Goal: Task Accomplishment & Management: Manage account settings

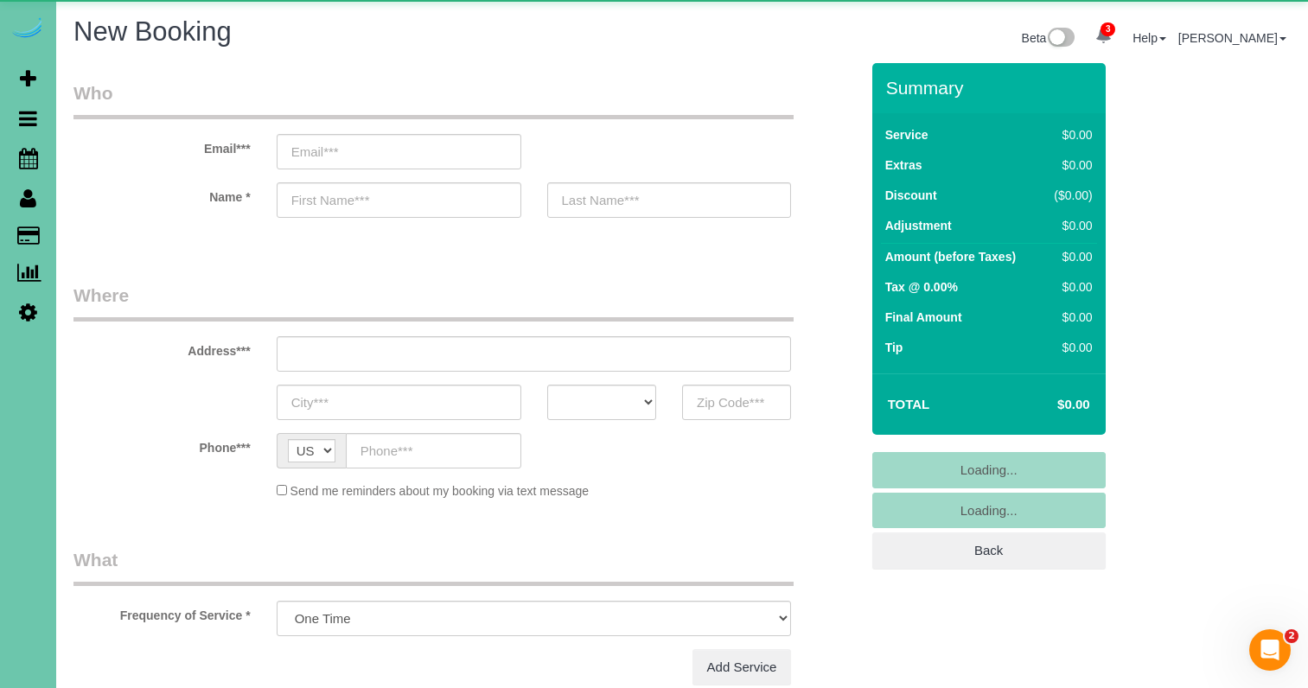
select select "object:11543"
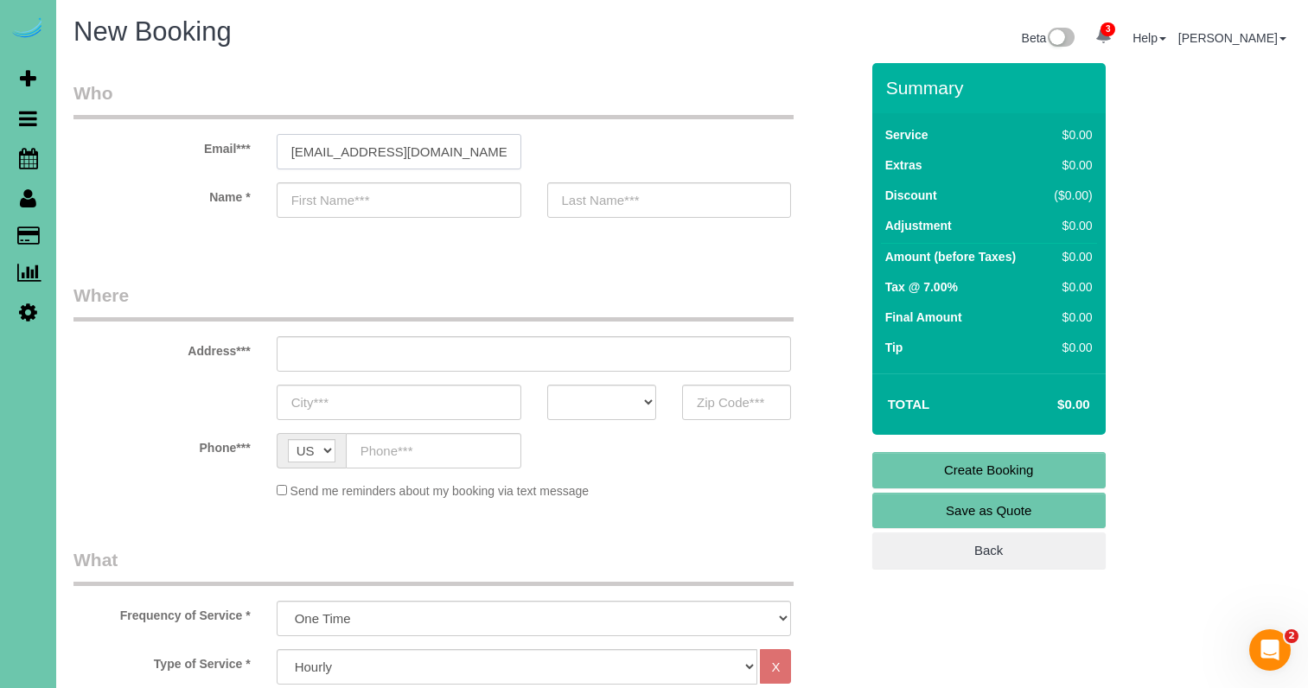
type input "sreyessanchez30@gmail.com"
type input "Susana"
type input "Reyes"
type input "2623 S 35th Street"
type input "Omaha"
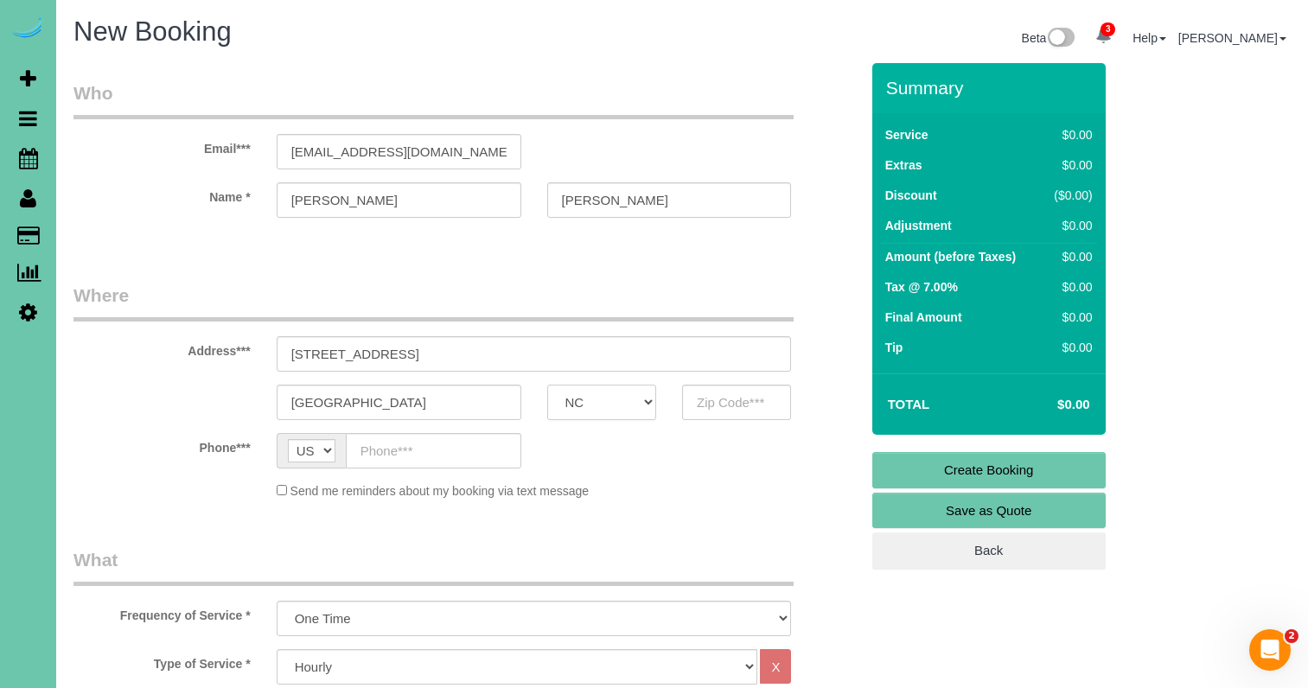
select select "NE"
type input "68105"
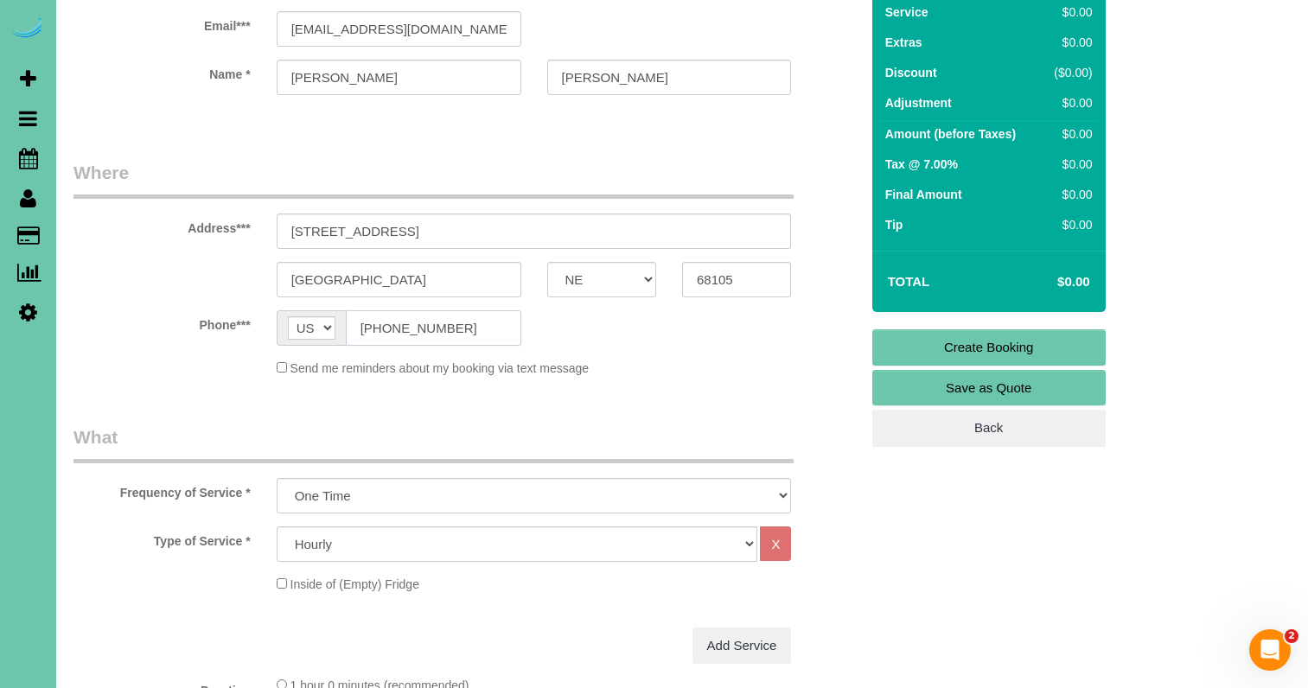
scroll to position [122, 0]
type input "(402) 594-7909"
select select "67"
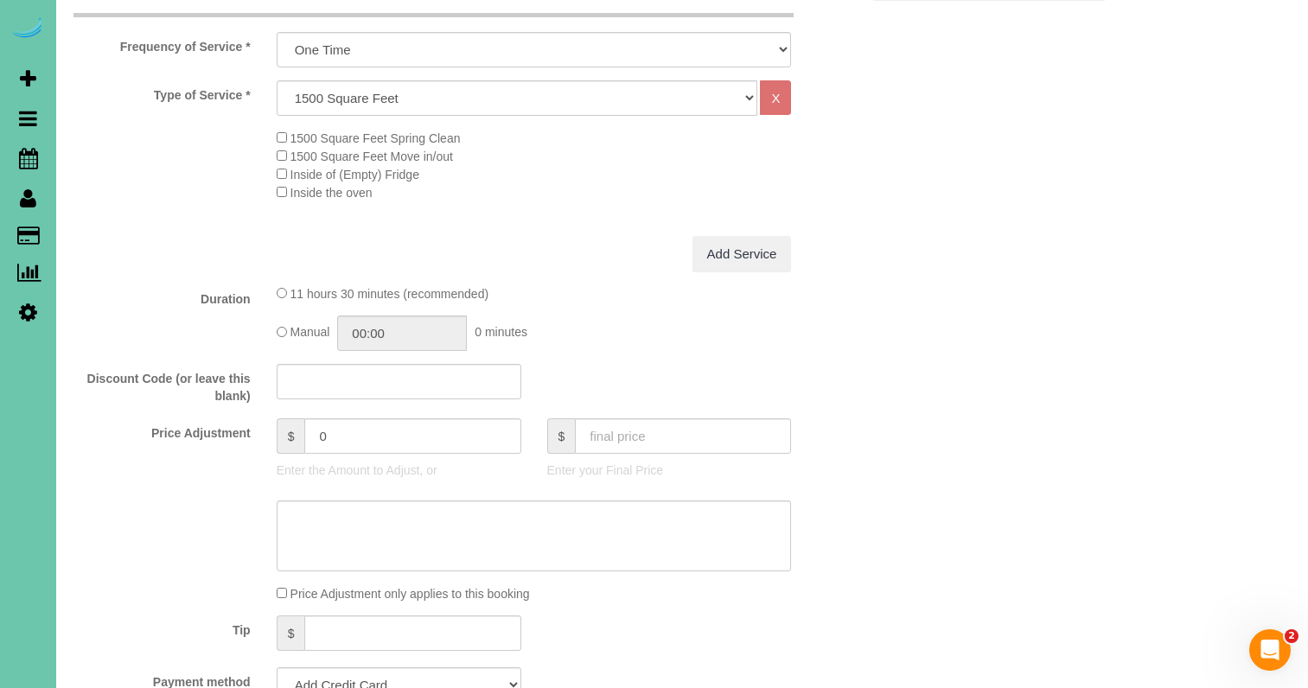
scroll to position [570, 0]
click at [344, 527] on textarea at bounding box center [534, 535] width 515 height 71
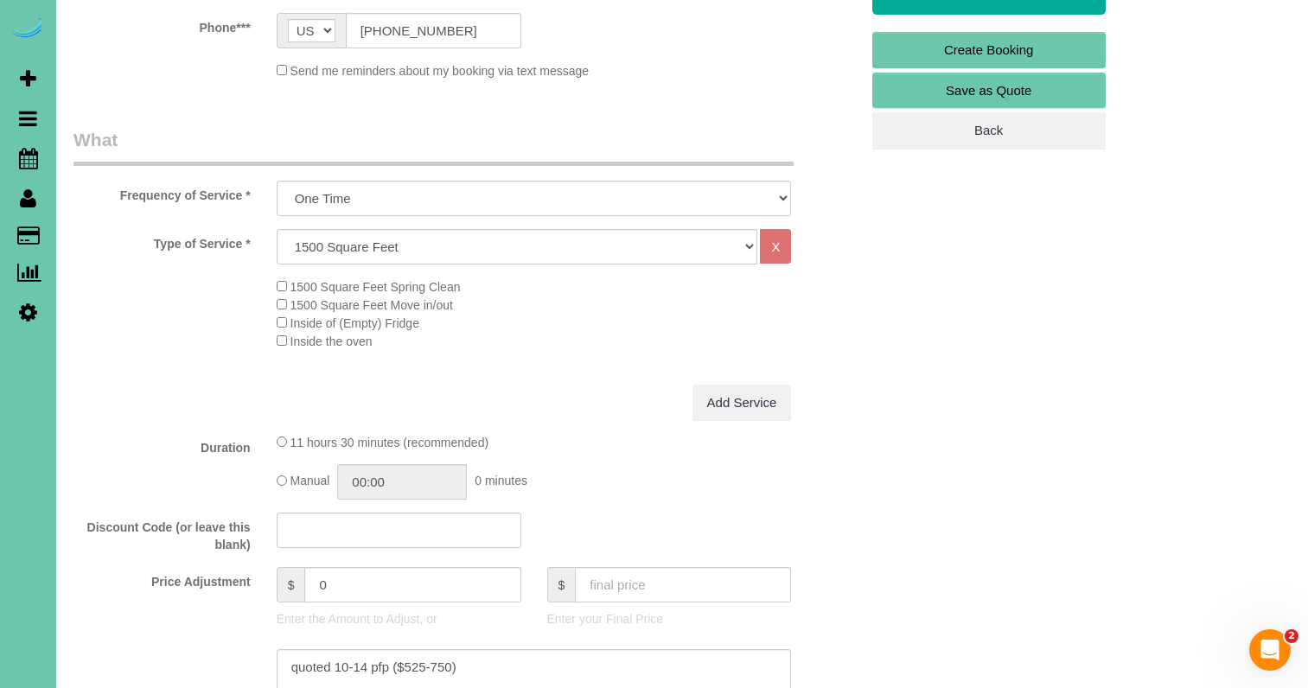
scroll to position [620, 0]
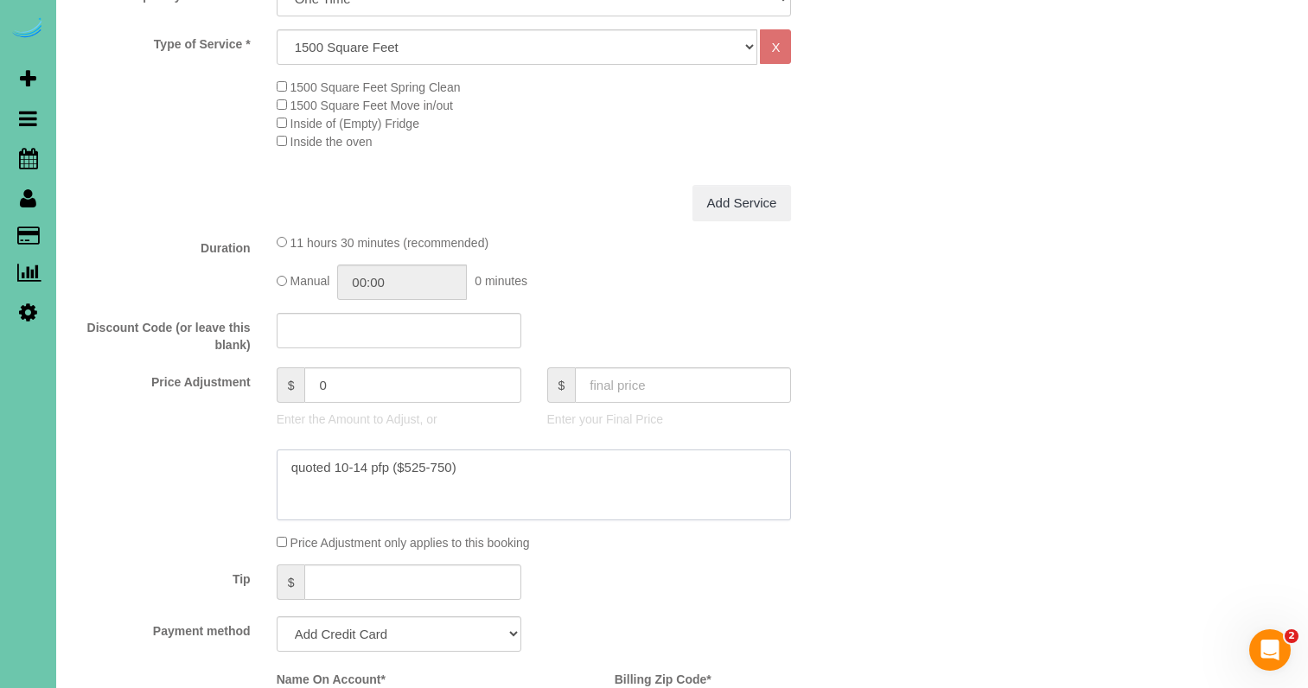
type textarea "quoted 10-14 pfp ($525-750)"
drag, startPoint x: 351, startPoint y: 381, endPoint x: 123, endPoint y: 348, distance: 230.6
click at [128, 349] on fieldset "What Frequency of Service * One Time Weekly (0% for the First Booking) Bi-Weekl…" at bounding box center [467, 426] width 786 height 999
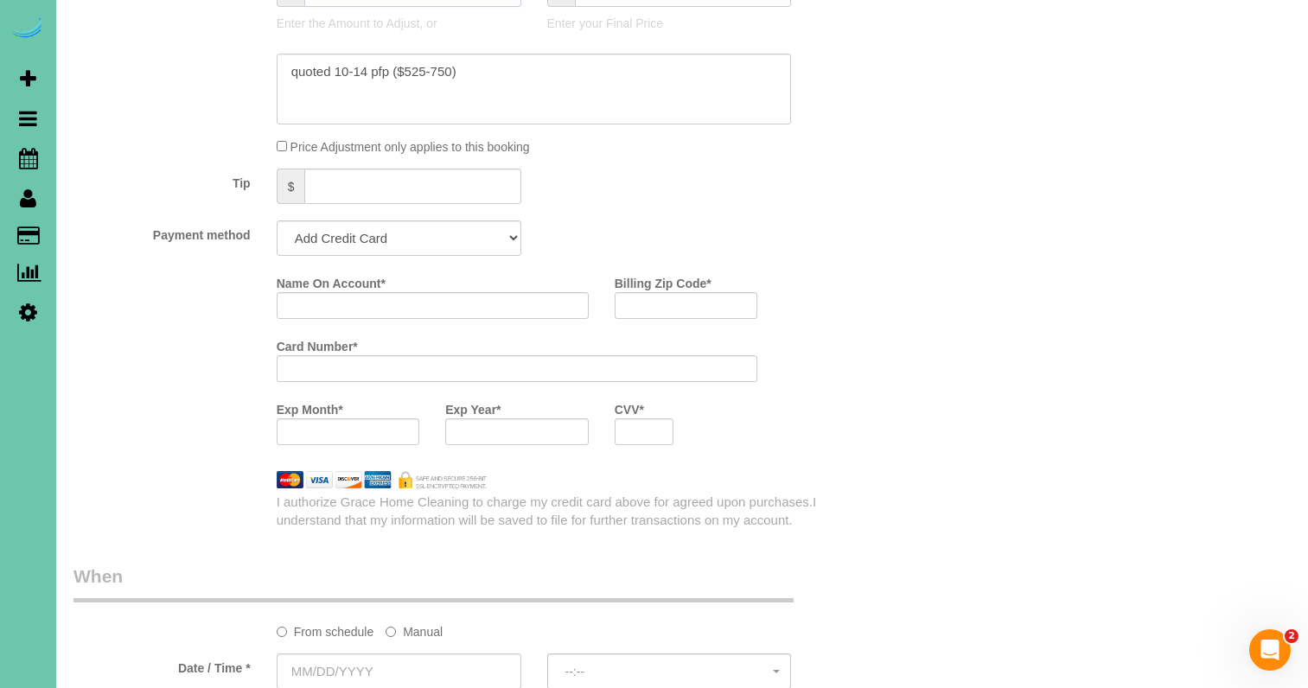
scroll to position [1018, 0]
type input "86"
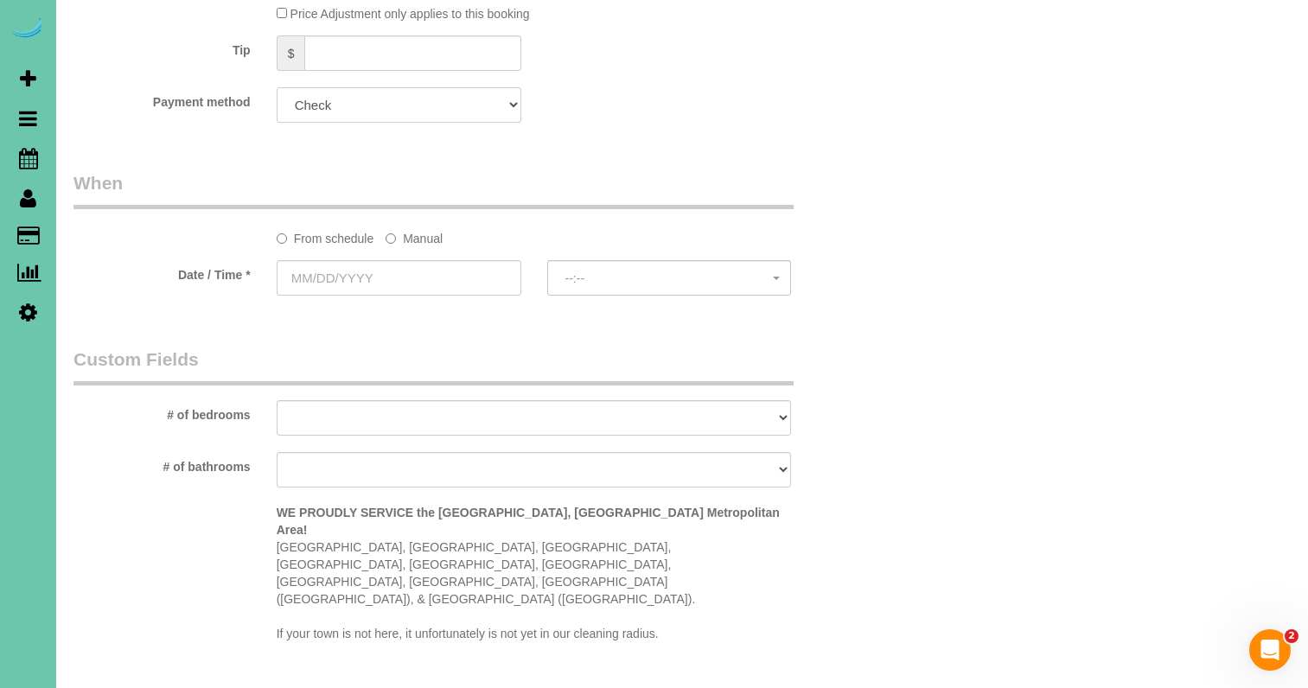
scroll to position [1152, 0]
select select "string:fspay"
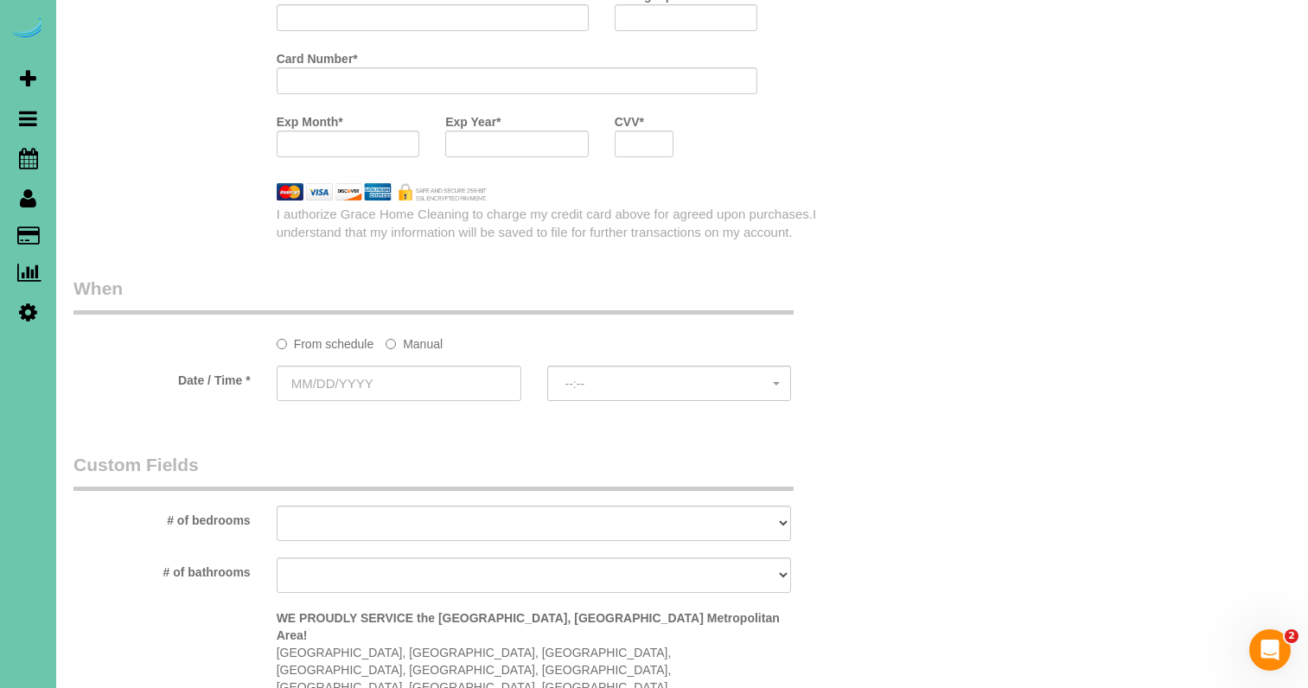
scroll to position [1312, 0]
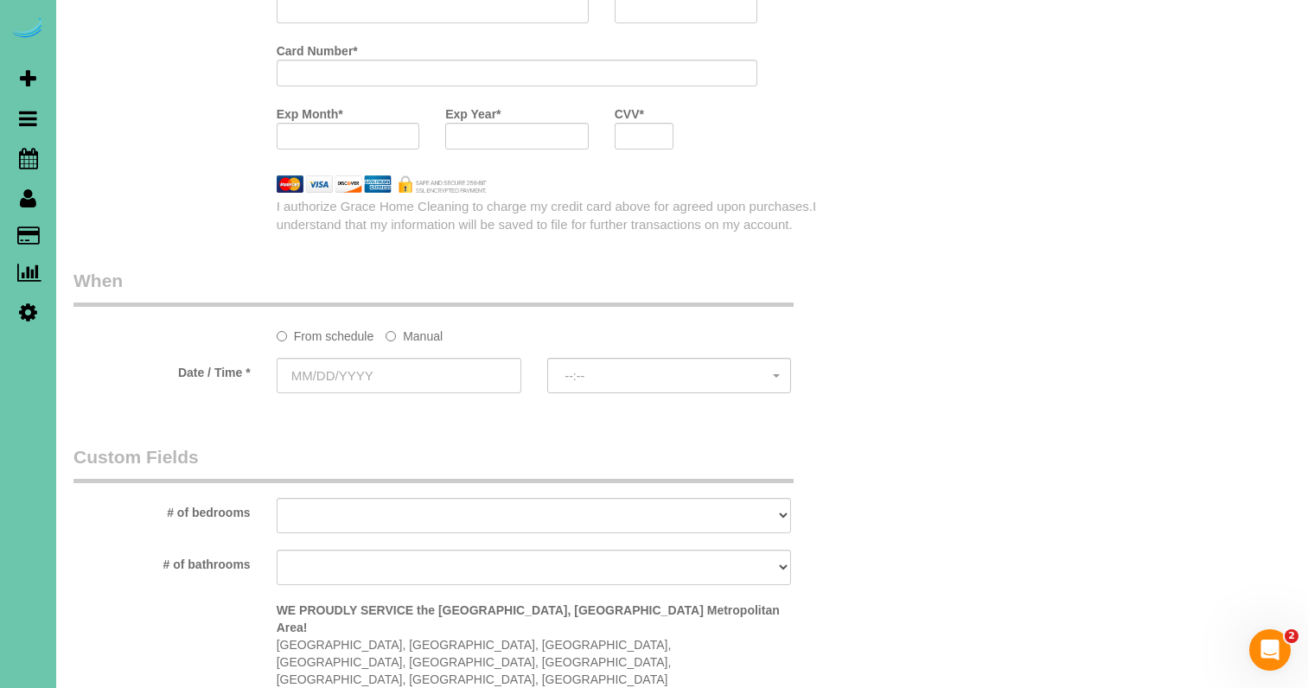
drag, startPoint x: 406, startPoint y: 330, endPoint x: 400, endPoint y: 343, distance: 14.0
click at [406, 332] on label "Manual" at bounding box center [414, 333] width 57 height 23
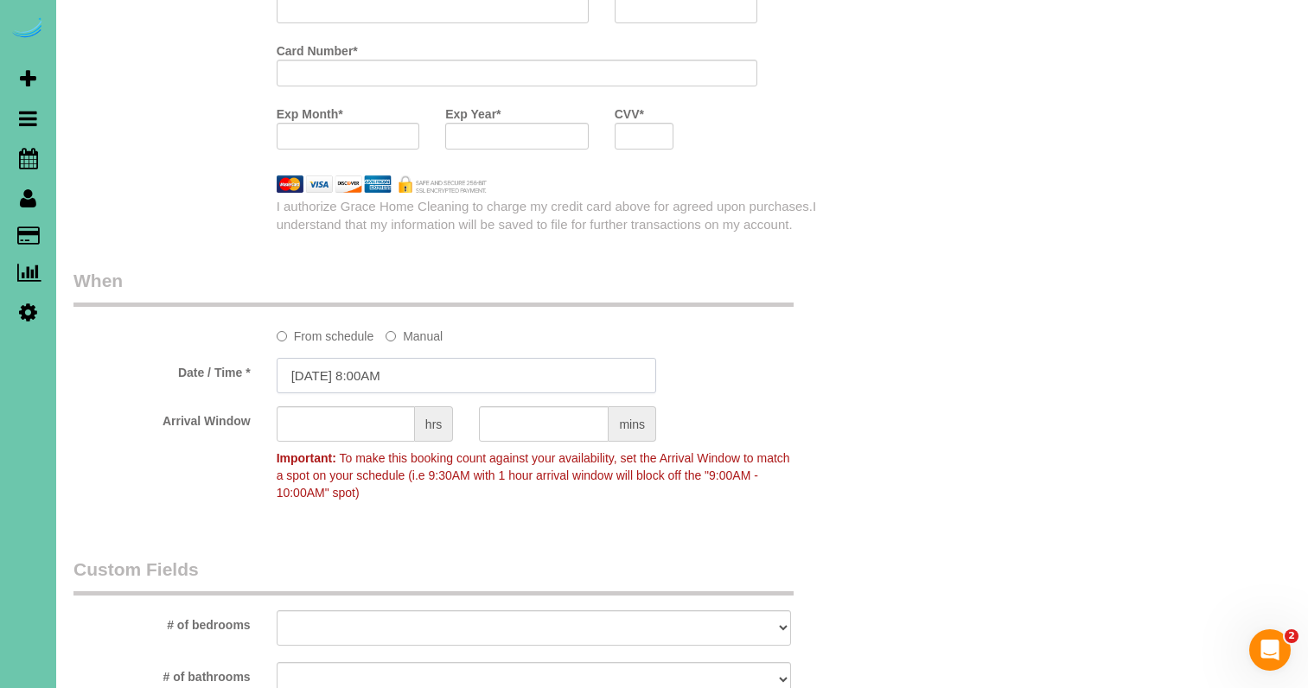
click at [385, 378] on input "08/22/2025 8:00AM" at bounding box center [467, 375] width 380 height 35
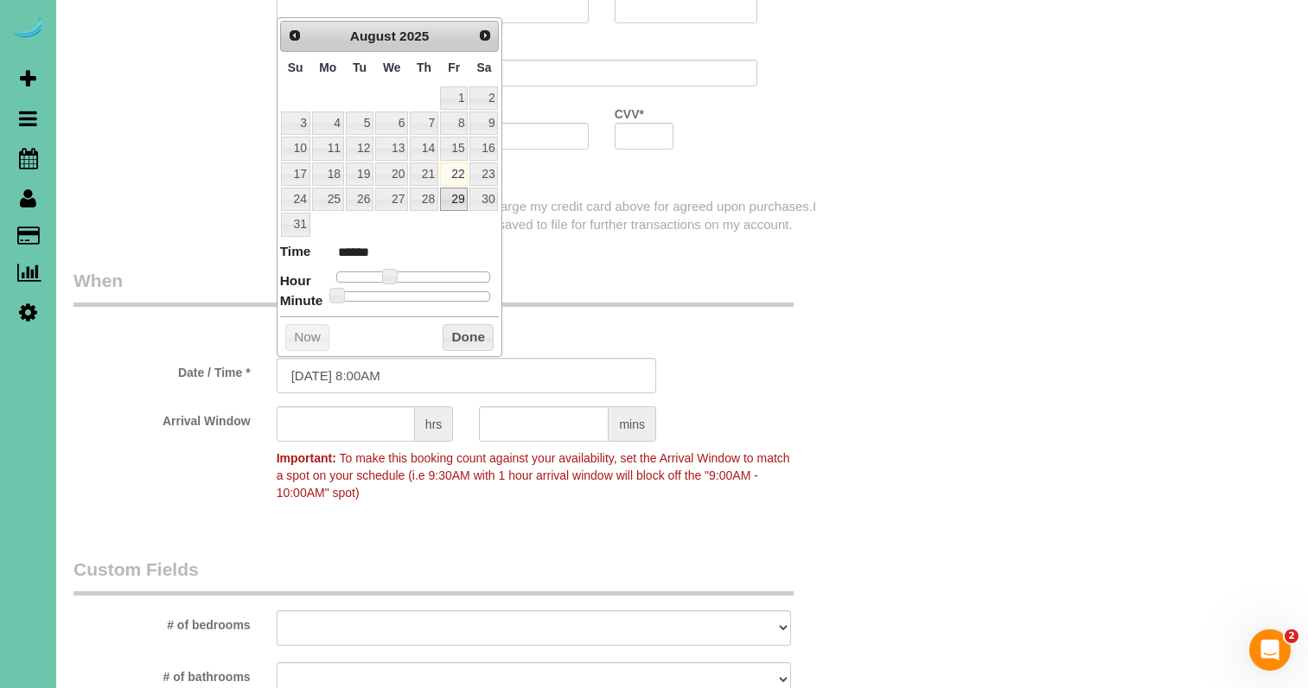
click at [457, 201] on link "29" at bounding box center [454, 199] width 28 height 23
type input "08/29/2025 8:00AM"
click at [470, 332] on button "Done" at bounding box center [468, 338] width 51 height 28
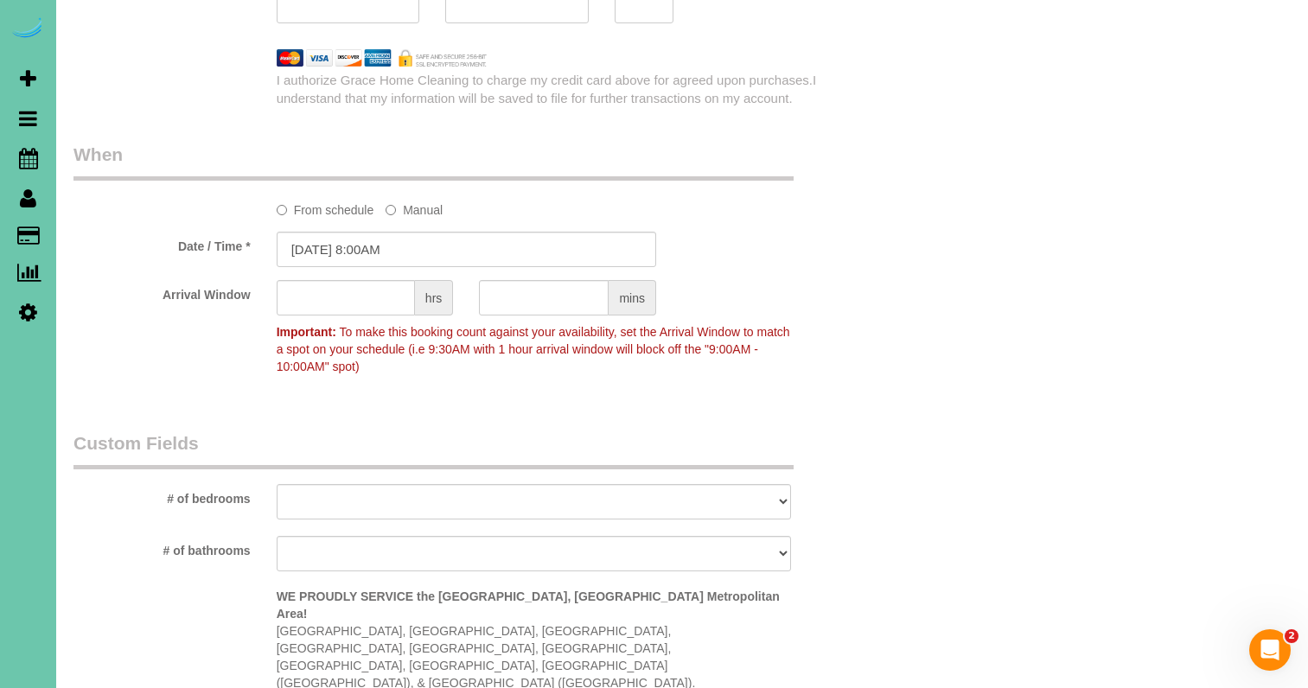
scroll to position [1443, 0]
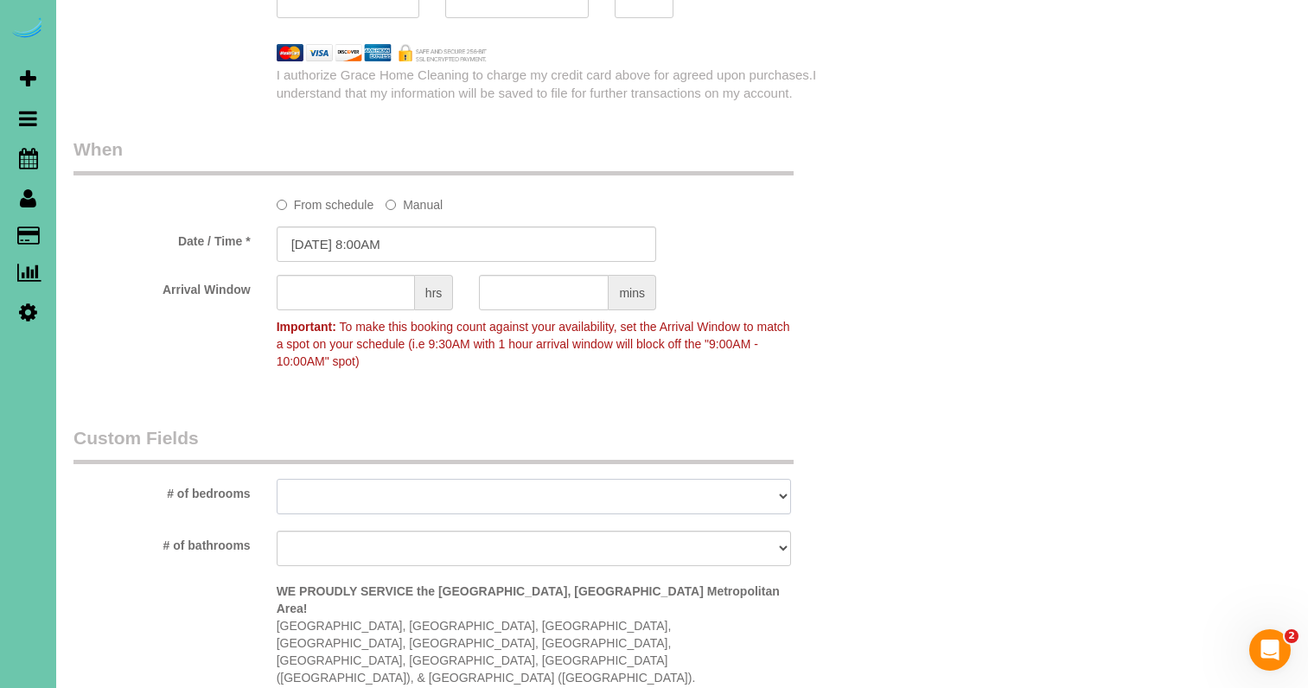
select select "number:35"
select select "number:41"
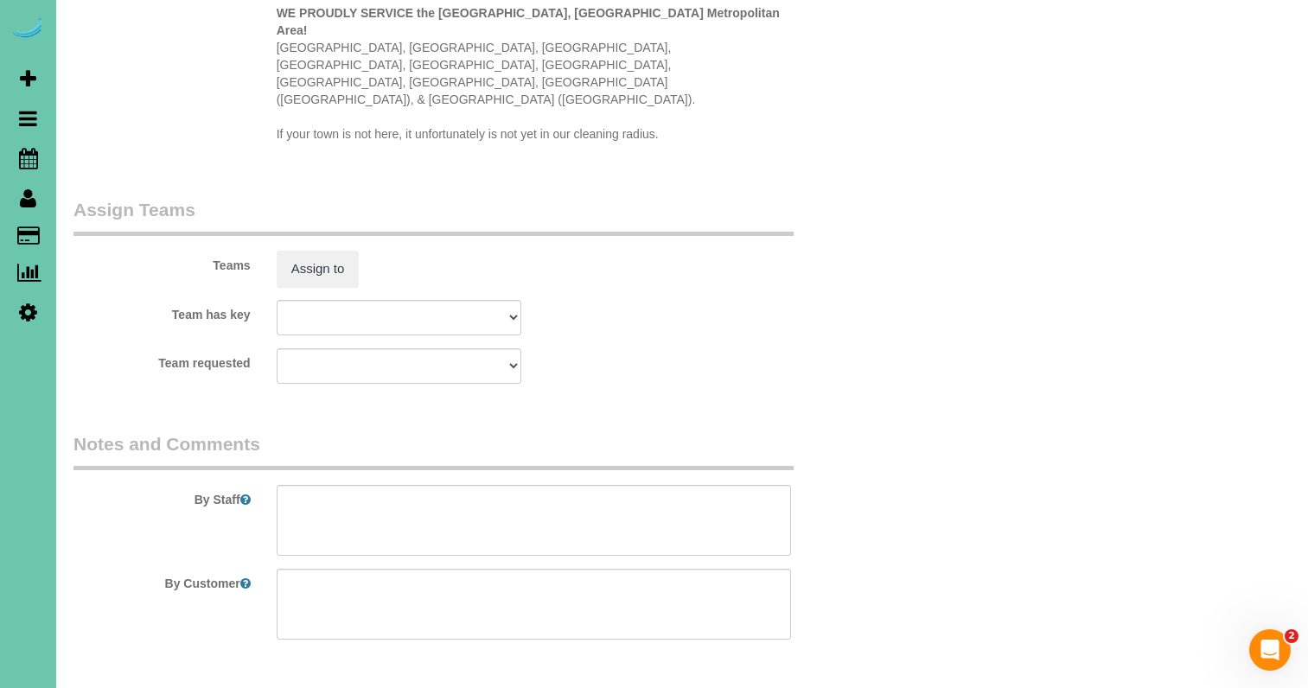
scroll to position [2021, 0]
click at [342, 486] on textarea at bounding box center [534, 521] width 515 height 71
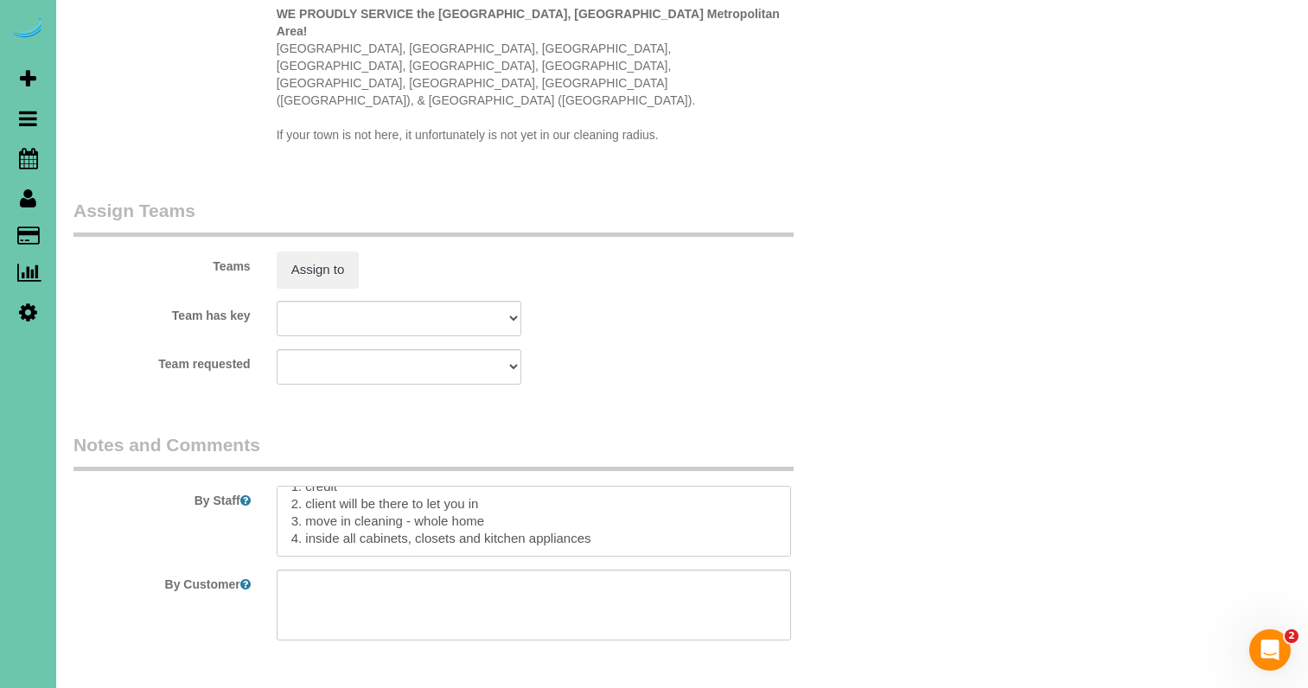
scroll to position [54, 0]
paste textarea "Move In/Out Clean Cleaning Description Home must be completely empty - if there…"
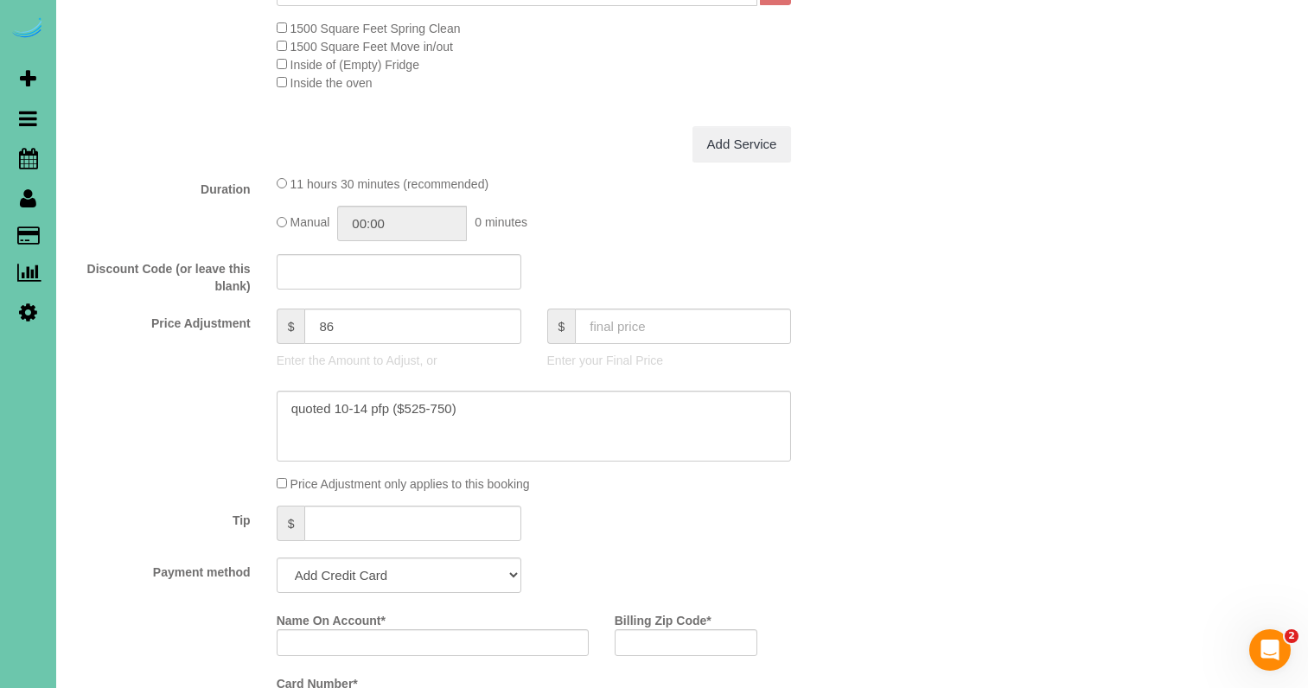
scroll to position [681, 0]
type textarea "**new client** 1. credit 2. client will be there to let you in 3. move in clean…"
type input "Susana Reyes"
type input "68107"
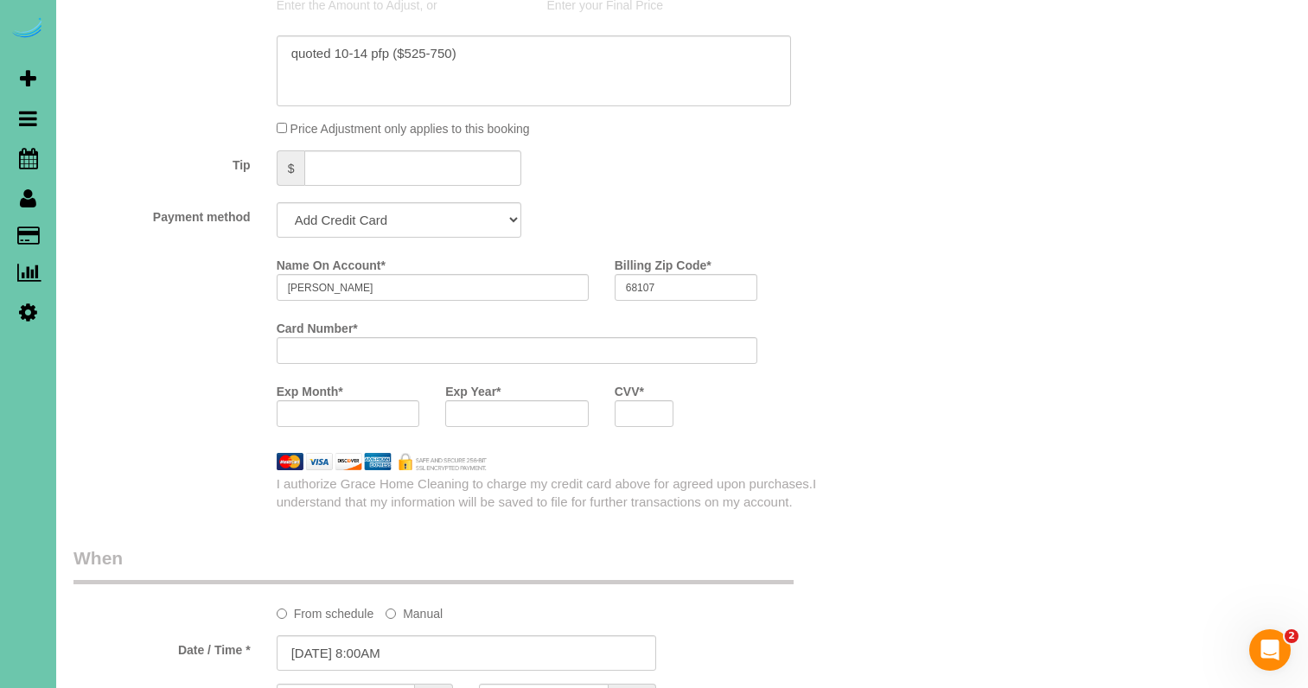
click at [643, 406] on iframe at bounding box center [644, 413] width 36 height 15
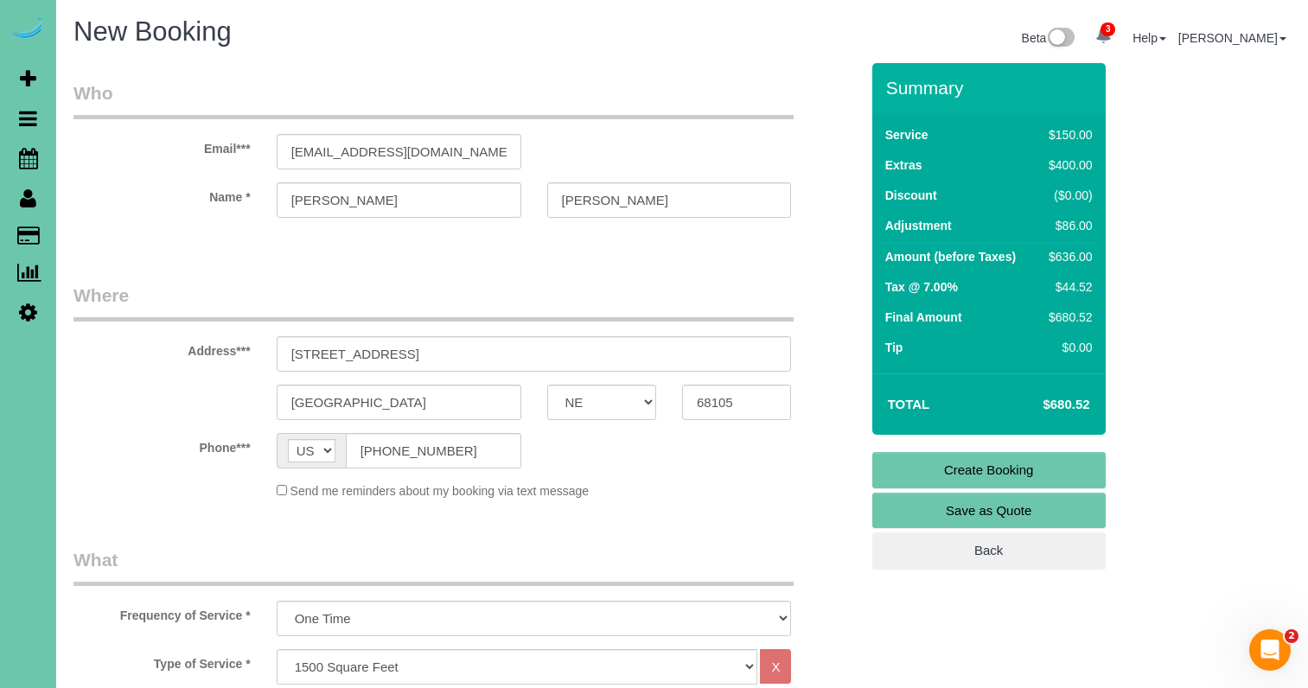
scroll to position [0, 0]
click at [979, 467] on link "Create Booking" at bounding box center [989, 470] width 233 height 36
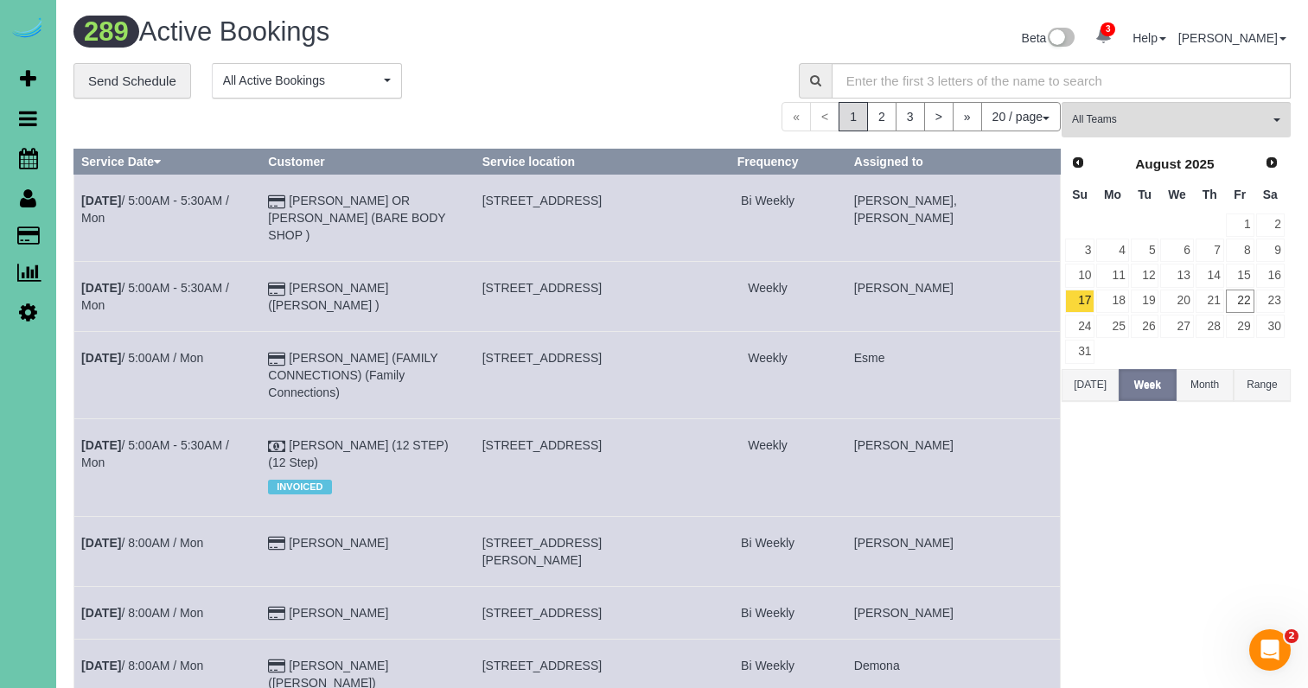
click at [27, 303] on icon at bounding box center [28, 312] width 18 height 21
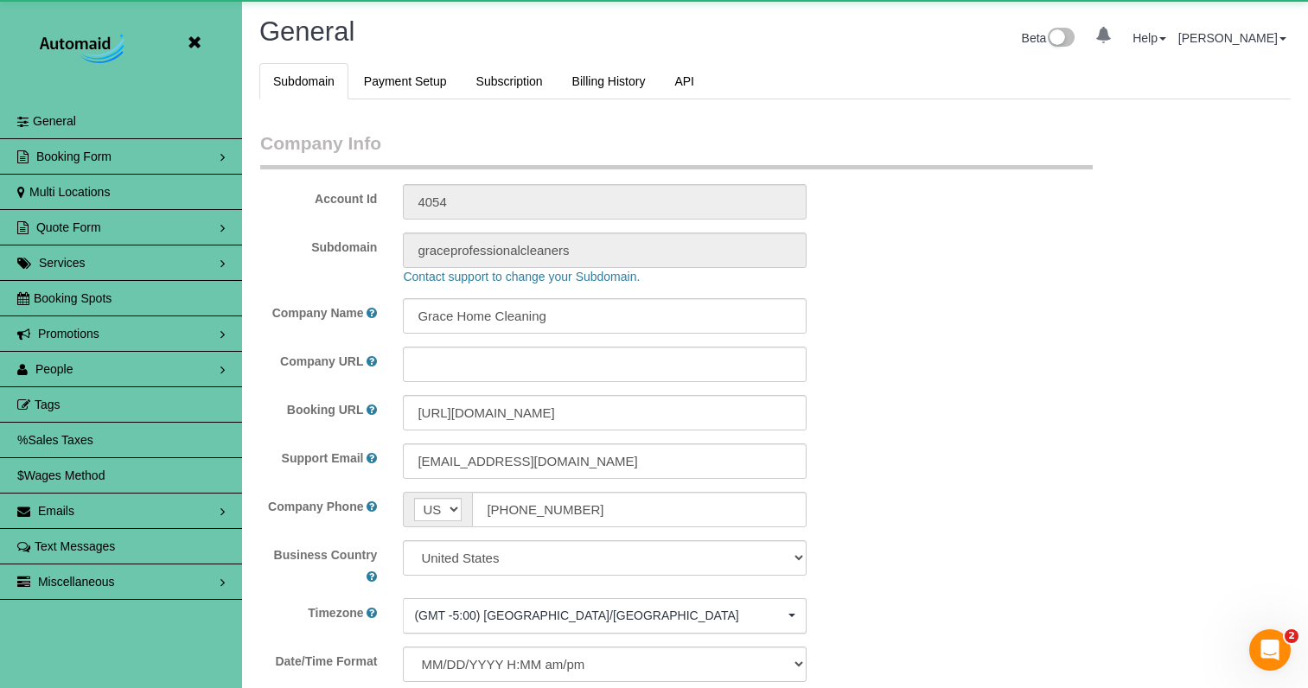
scroll to position [3744, 1308]
select select "5796"
click at [51, 295] on span "Booking Spots" at bounding box center [73, 298] width 78 height 14
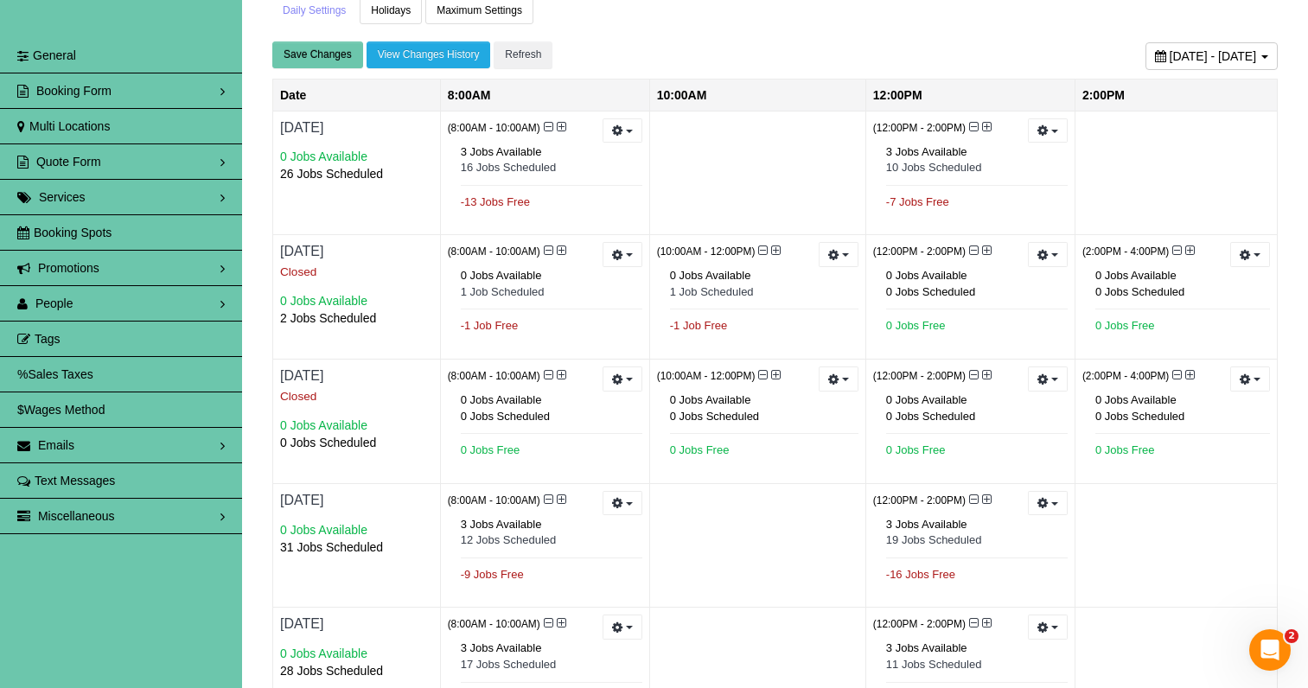
scroll to position [67, 0]
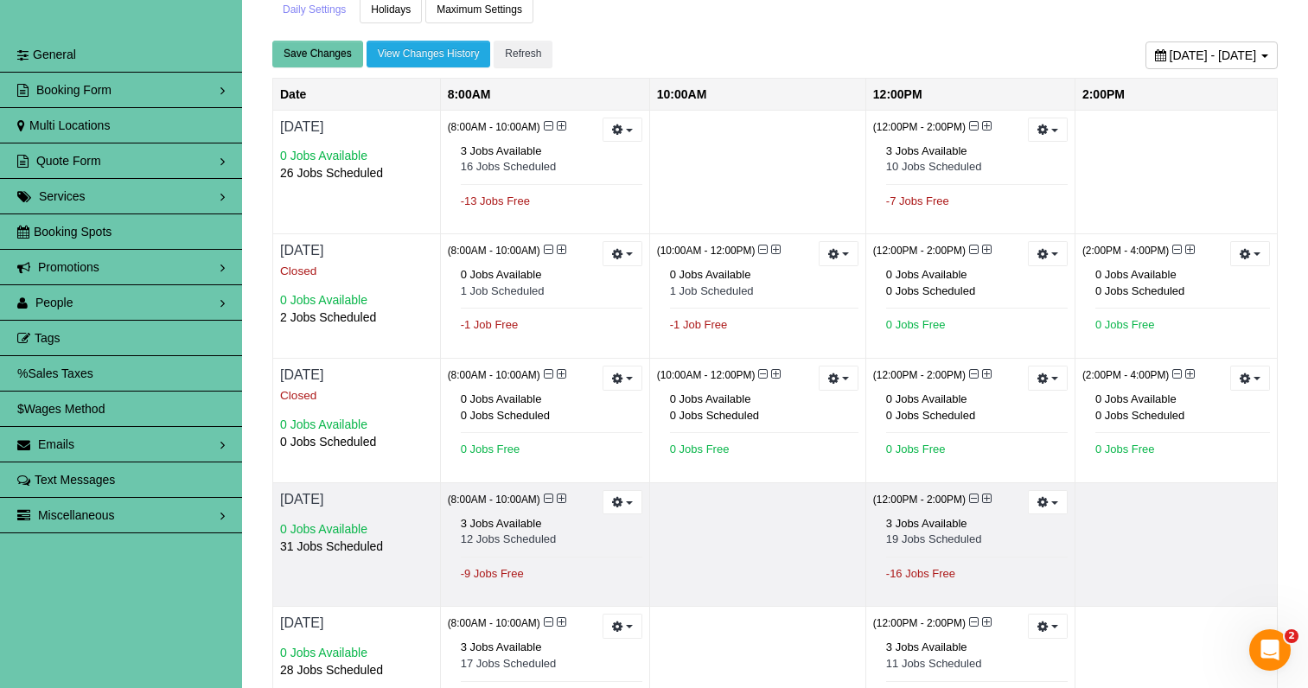
drag, startPoint x: 628, startPoint y: 496, endPoint x: 611, endPoint y: 516, distance: 26.4
click at [628, 502] on span "button" at bounding box center [629, 503] width 7 height 3
click at [593, 564] on link "Reset to Default (3 jobs)" at bounding box center [558, 571] width 165 height 22
click at [1048, 497] on button "button" at bounding box center [1048, 502] width 40 height 25
click at [1013, 563] on link "Reset to Default (3 jobs)" at bounding box center [984, 571] width 165 height 22
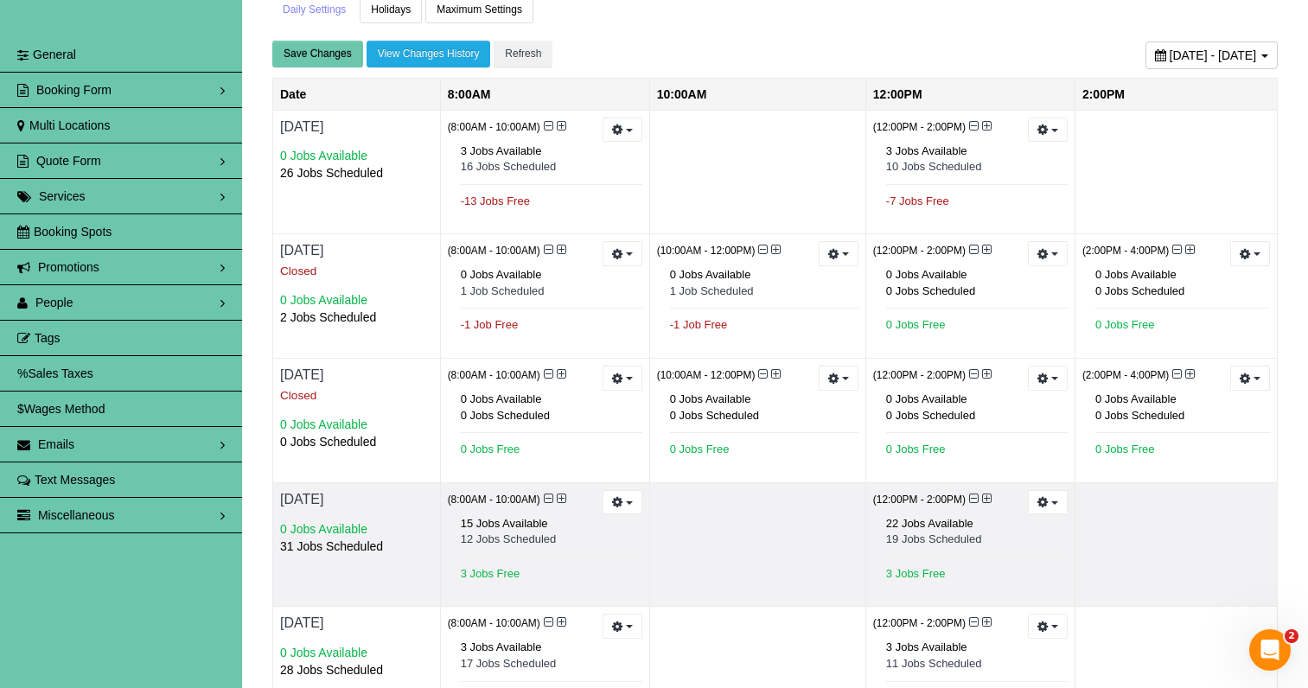
click at [971, 494] on icon at bounding box center [974, 499] width 10 height 12
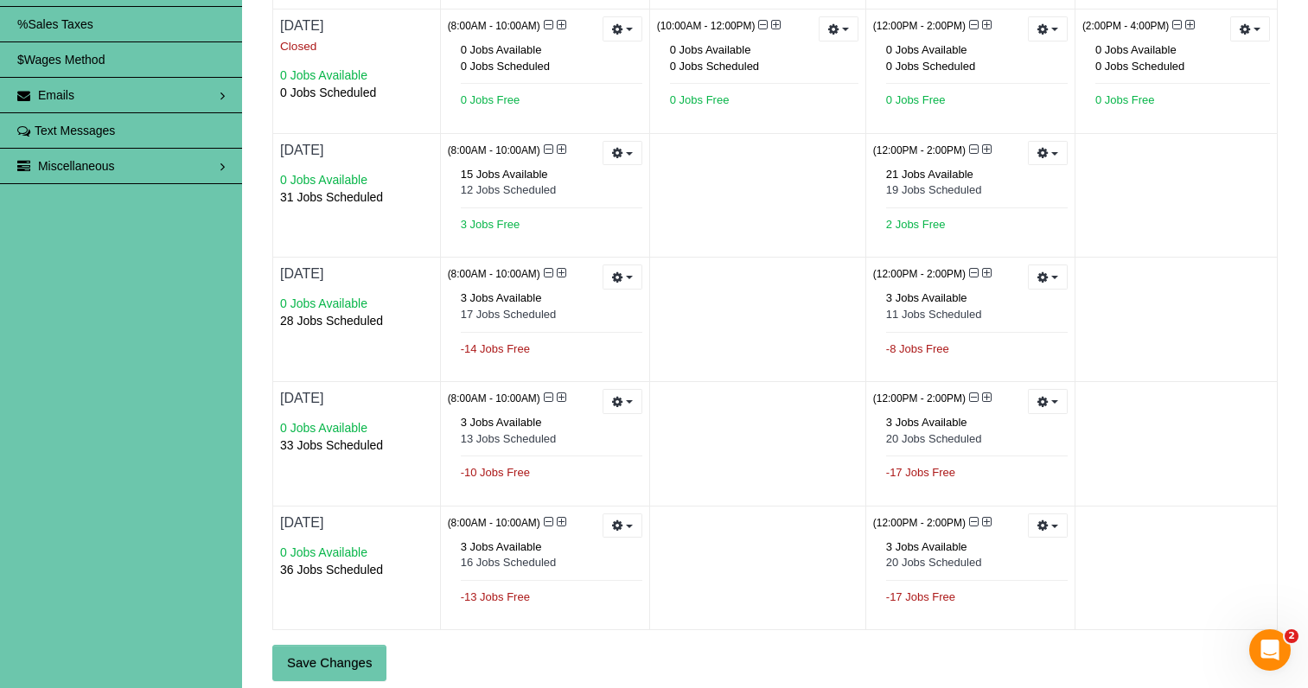
scroll to position [418, 0]
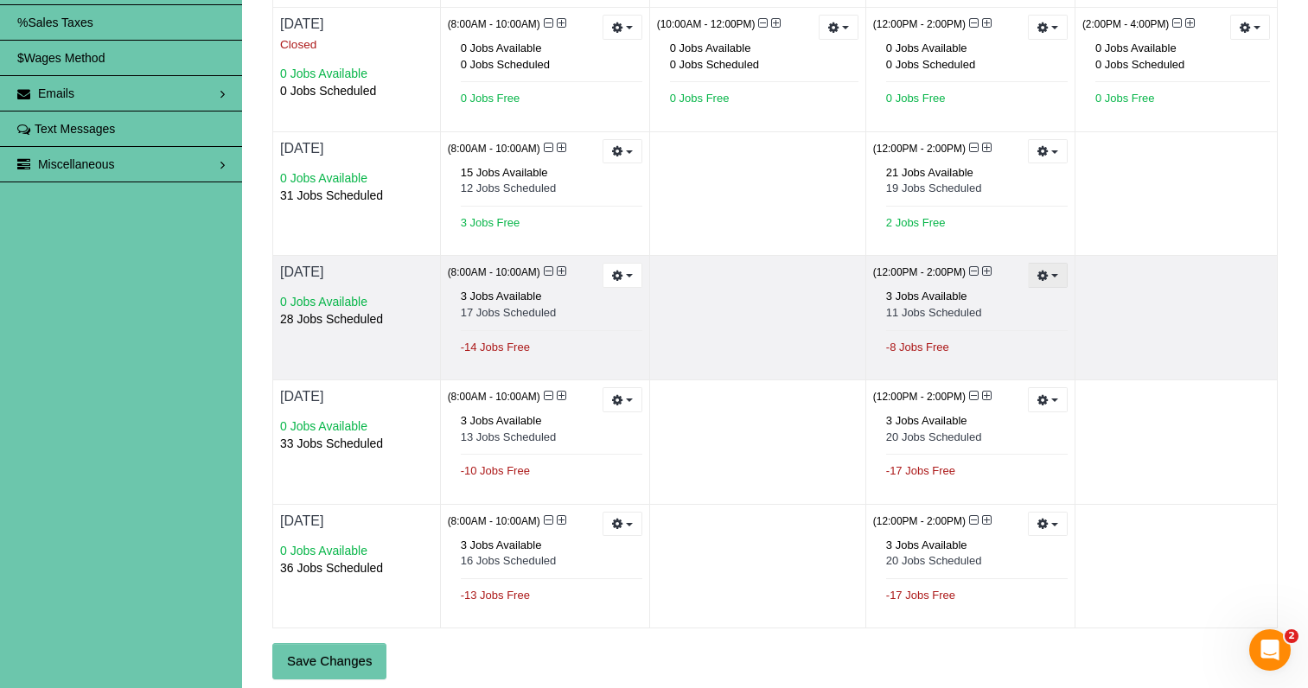
click at [1044, 273] on icon "button" at bounding box center [1043, 276] width 11 height 10
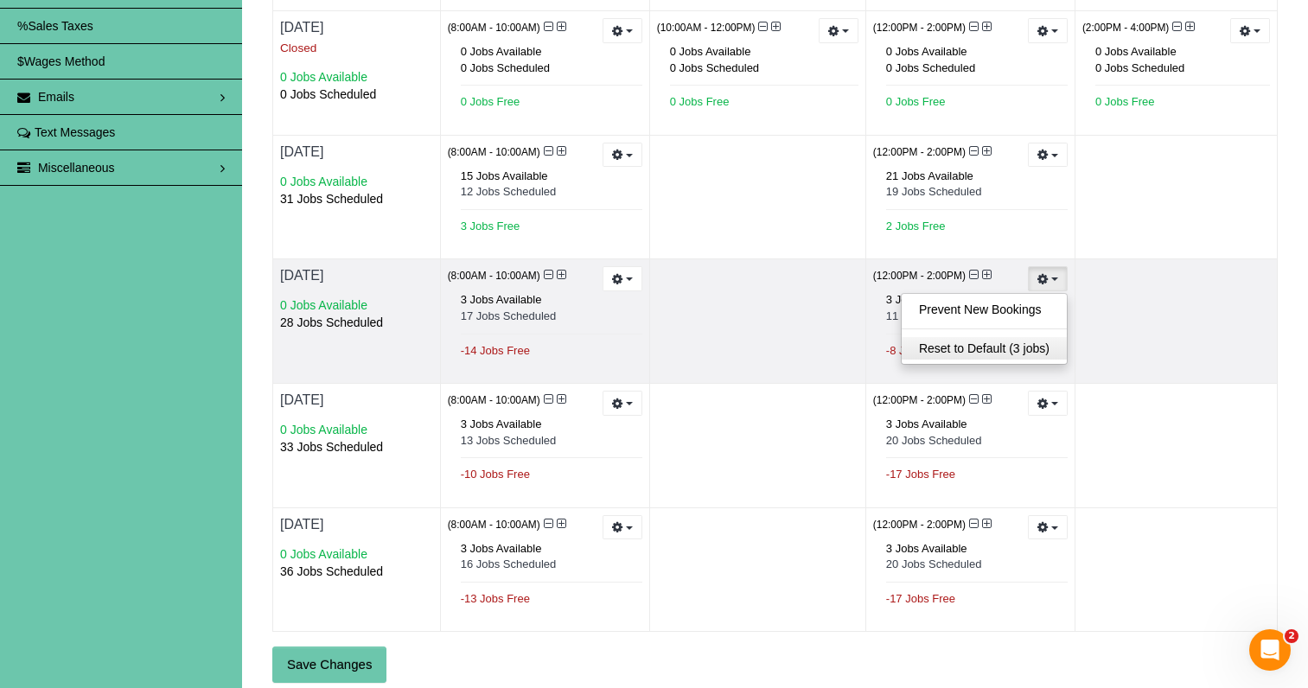
click at [987, 343] on link "Reset to Default (3 jobs)" at bounding box center [984, 348] width 165 height 22
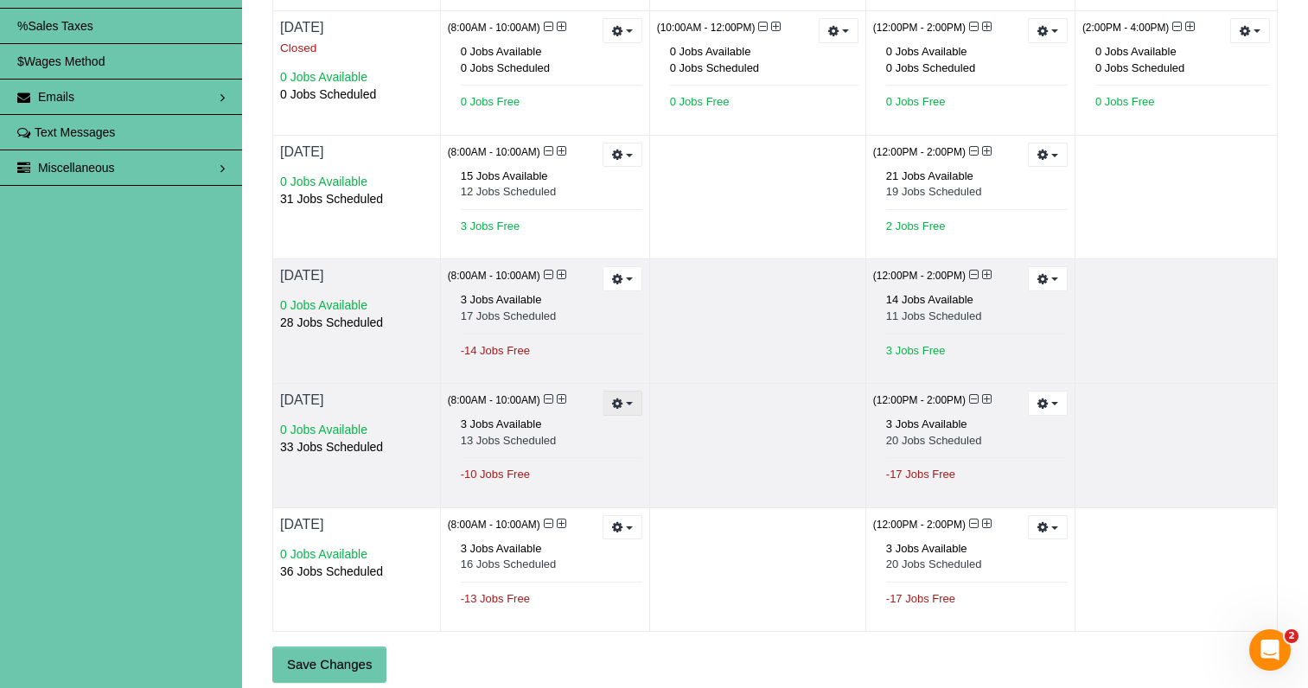
click at [630, 403] on button "button" at bounding box center [623, 403] width 40 height 25
drag, startPoint x: 588, startPoint y: 464, endPoint x: 566, endPoint y: 442, distance: 30.6
click at [588, 464] on link "Reset to Default (3 jobs)" at bounding box center [558, 473] width 165 height 22
click at [548, 393] on icon at bounding box center [549, 399] width 10 height 12
click at [1041, 399] on icon "button" at bounding box center [1043, 404] width 11 height 10
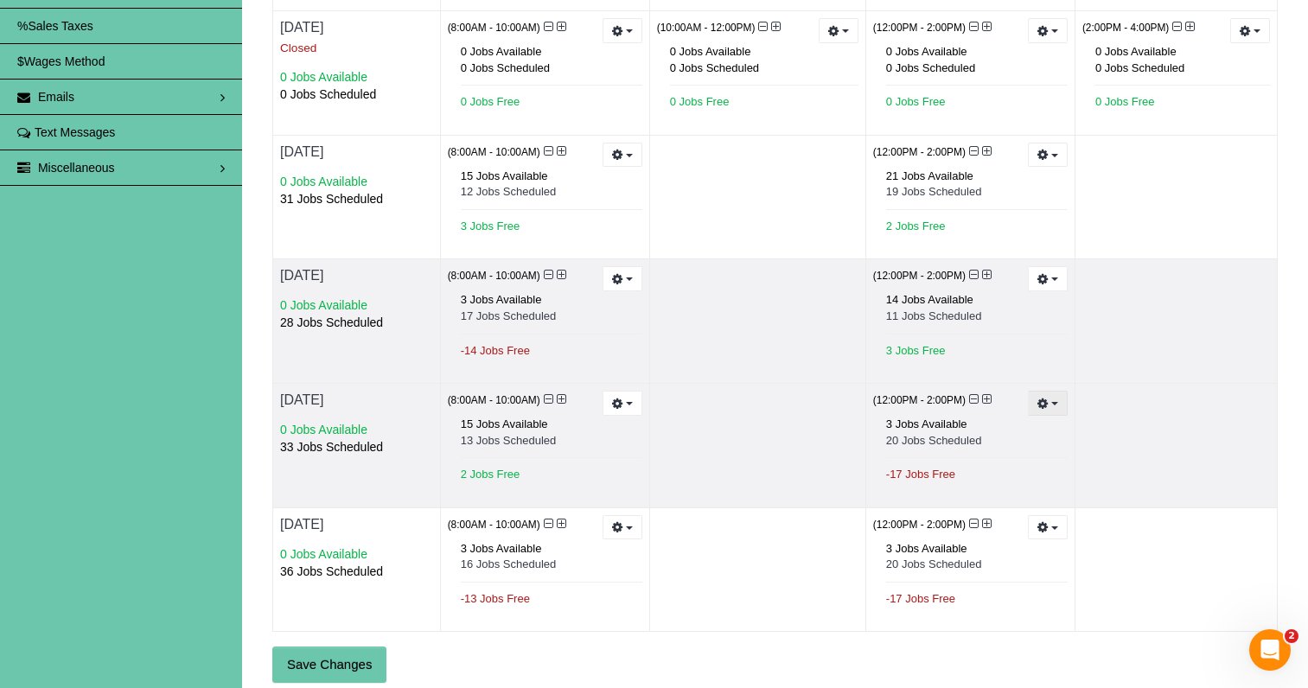
click at [1041, 399] on icon "button" at bounding box center [1043, 404] width 11 height 10
click at [1049, 400] on button "button" at bounding box center [1048, 403] width 40 height 25
click at [1009, 462] on link "Reset to Default (3 jobs)" at bounding box center [984, 473] width 165 height 22
click at [972, 399] on link at bounding box center [975, 400] width 13 height 14
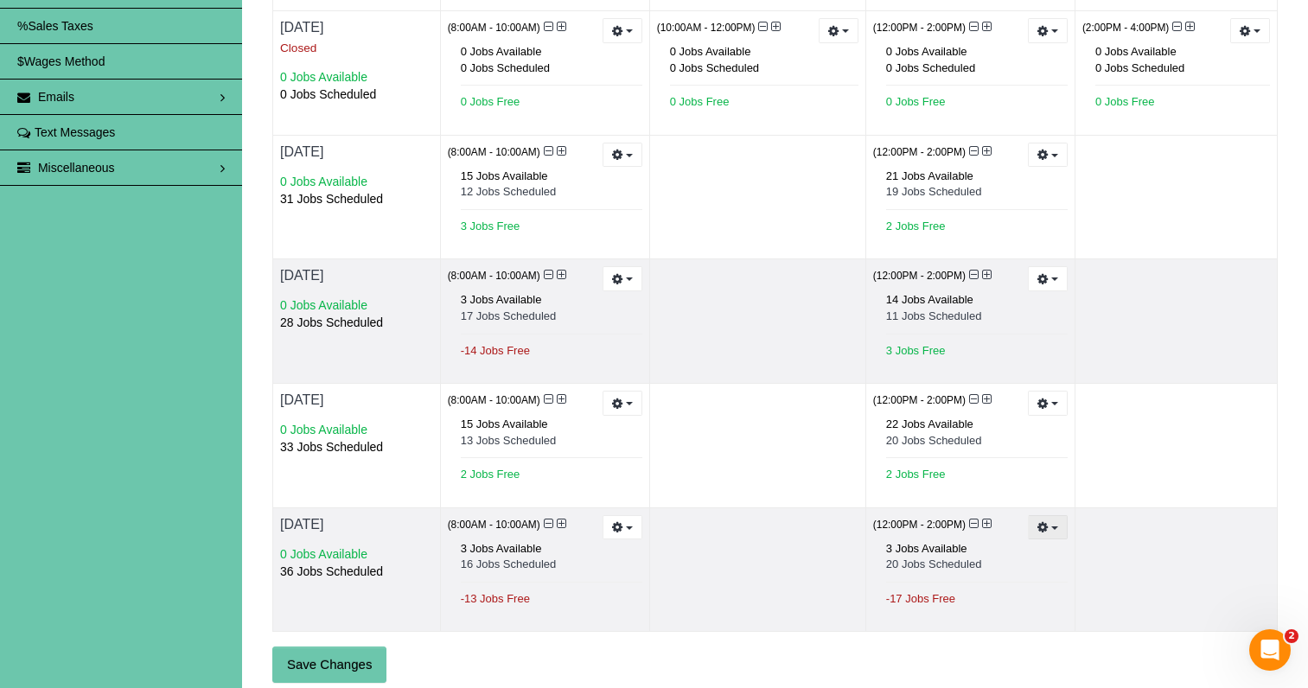
click at [1042, 522] on icon "button" at bounding box center [1043, 527] width 11 height 10
drag, startPoint x: 1042, startPoint y: 521, endPoint x: 1037, endPoint y: 530, distance: 10.1
click at [1042, 522] on icon "button" at bounding box center [1043, 527] width 11 height 10
click at [1048, 521] on button "button" at bounding box center [1048, 527] width 40 height 25
drag, startPoint x: 1016, startPoint y: 585, endPoint x: 999, endPoint y: 575, distance: 20.2
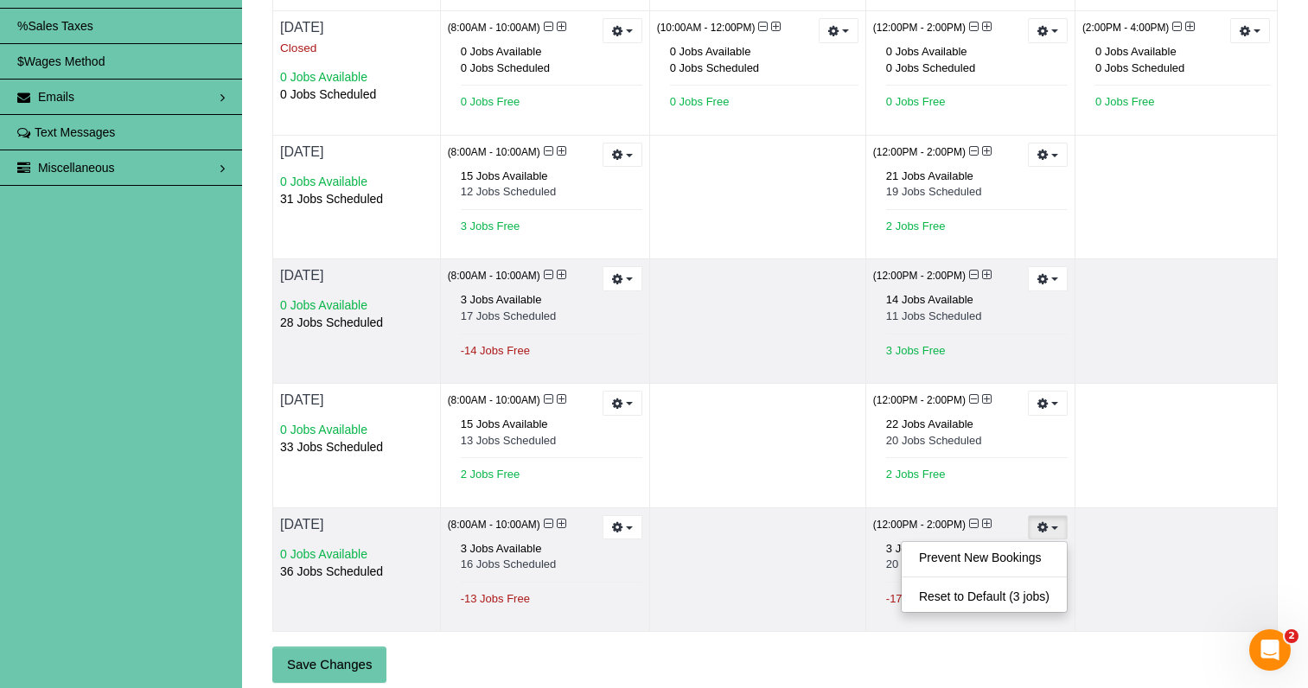
click at [1016, 585] on link "Reset to Default (3 jobs)" at bounding box center [984, 596] width 165 height 22
click at [978, 517] on link at bounding box center [975, 524] width 13 height 14
click at [976, 518] on icon at bounding box center [974, 524] width 10 height 12
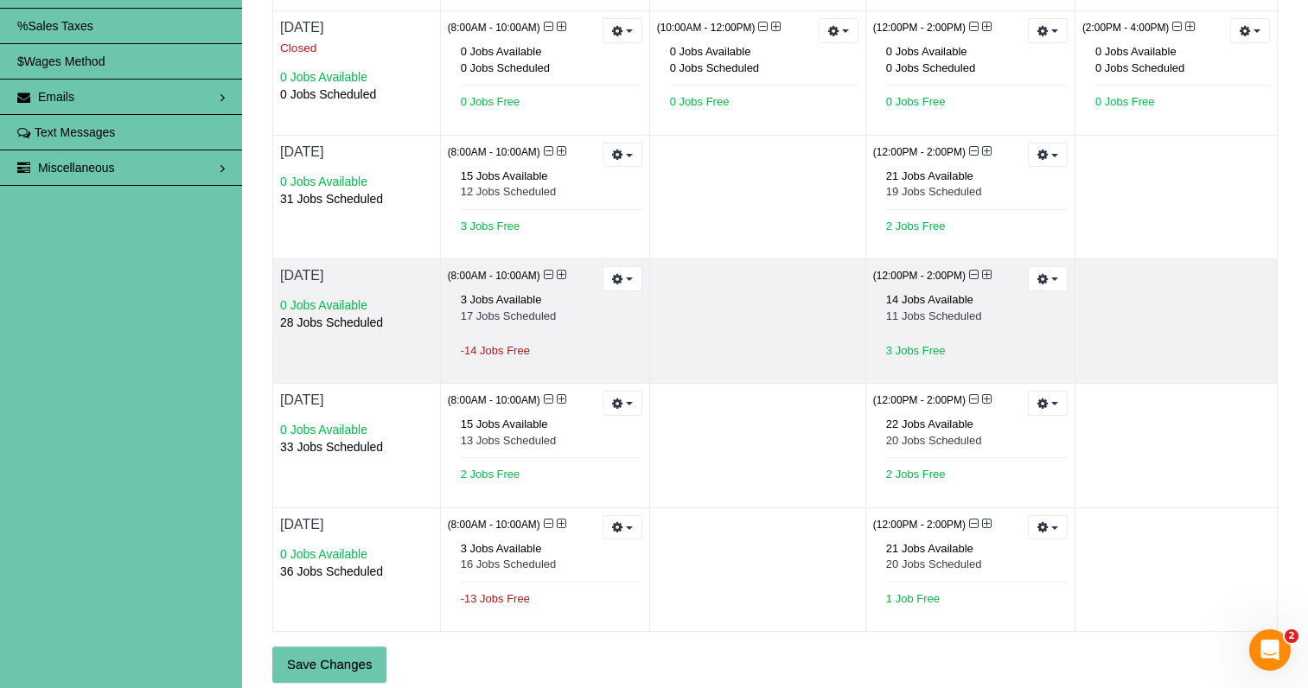
click at [348, 647] on button "Save Changes" at bounding box center [329, 665] width 114 height 36
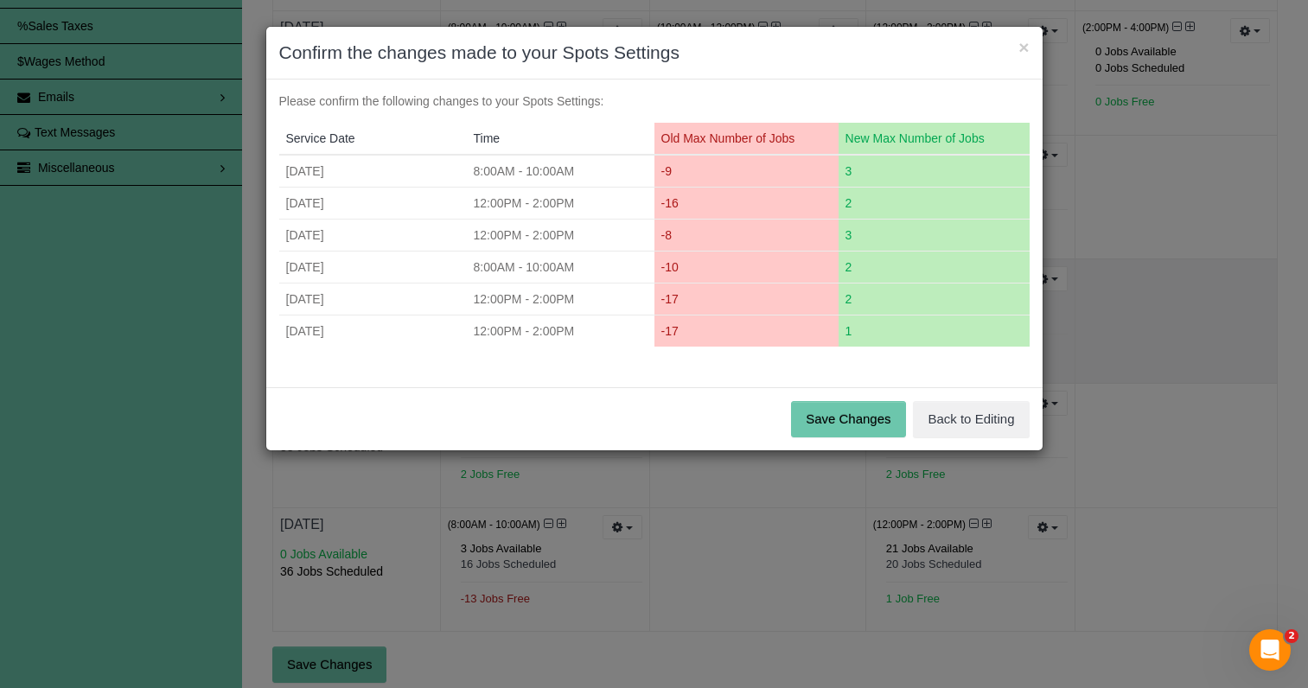
click at [847, 419] on button "Save Changes" at bounding box center [848, 419] width 114 height 36
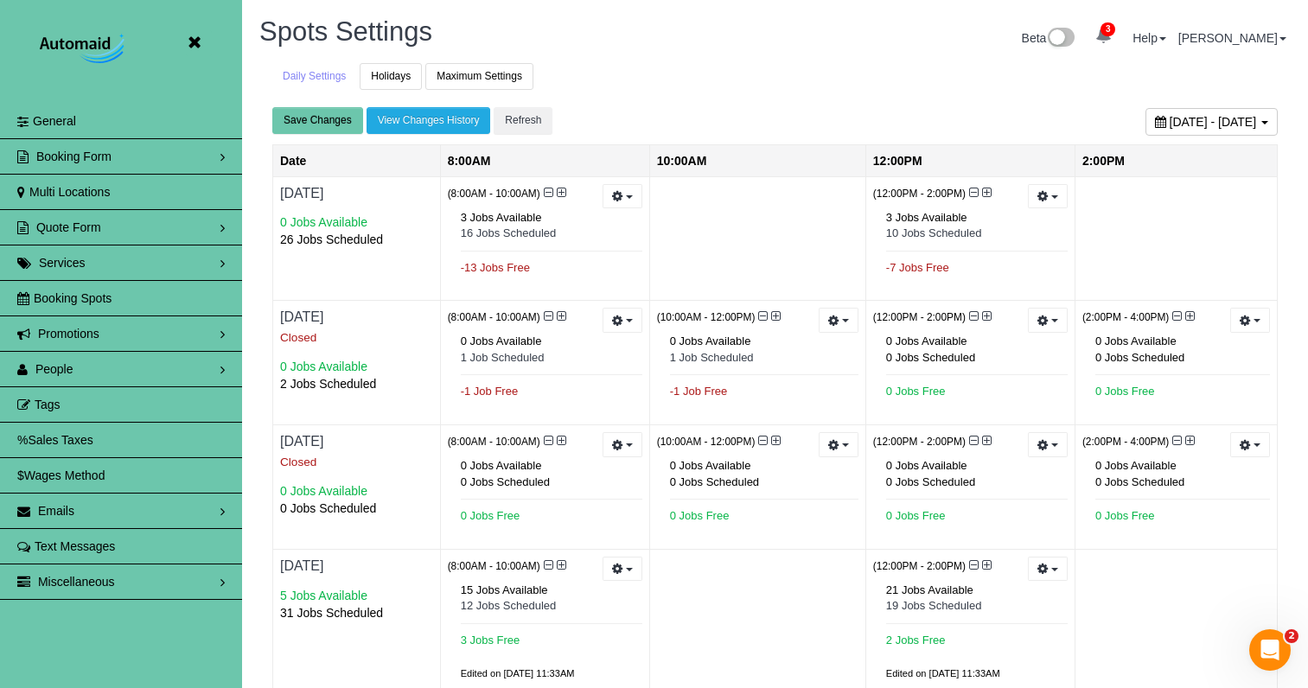
scroll to position [0, 0]
click at [196, 42] on icon at bounding box center [194, 43] width 22 height 22
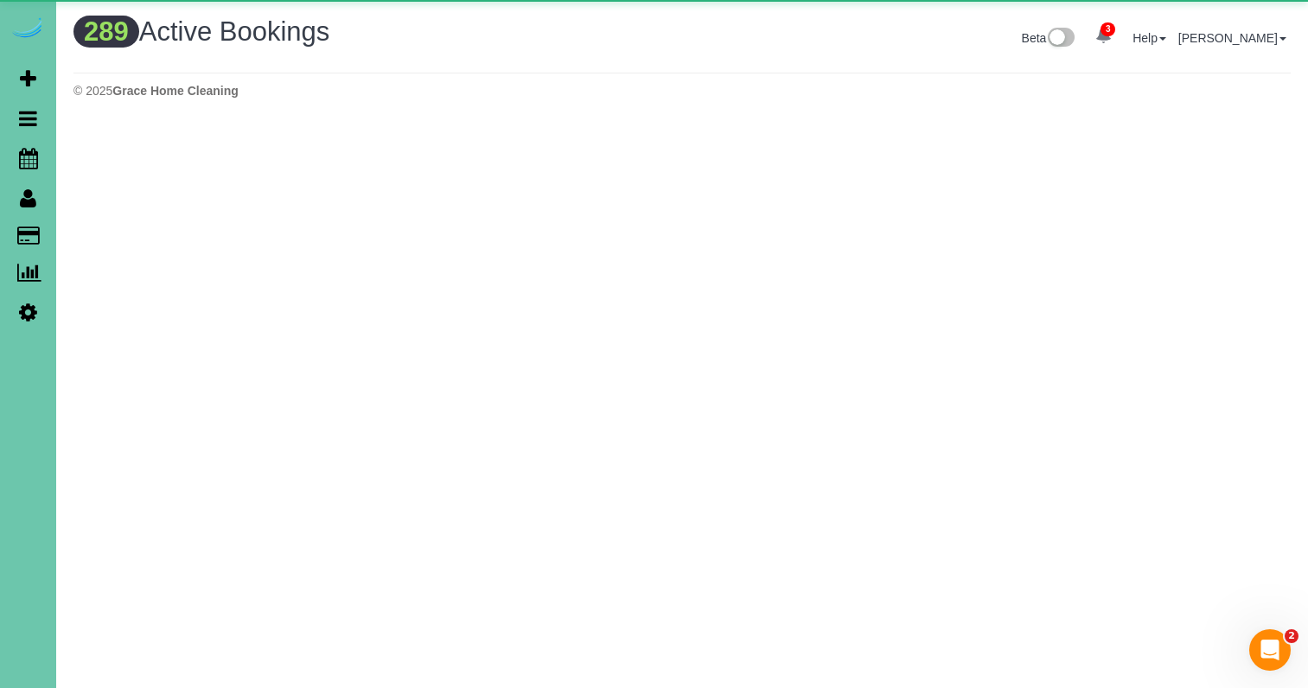
scroll to position [1506, 1308]
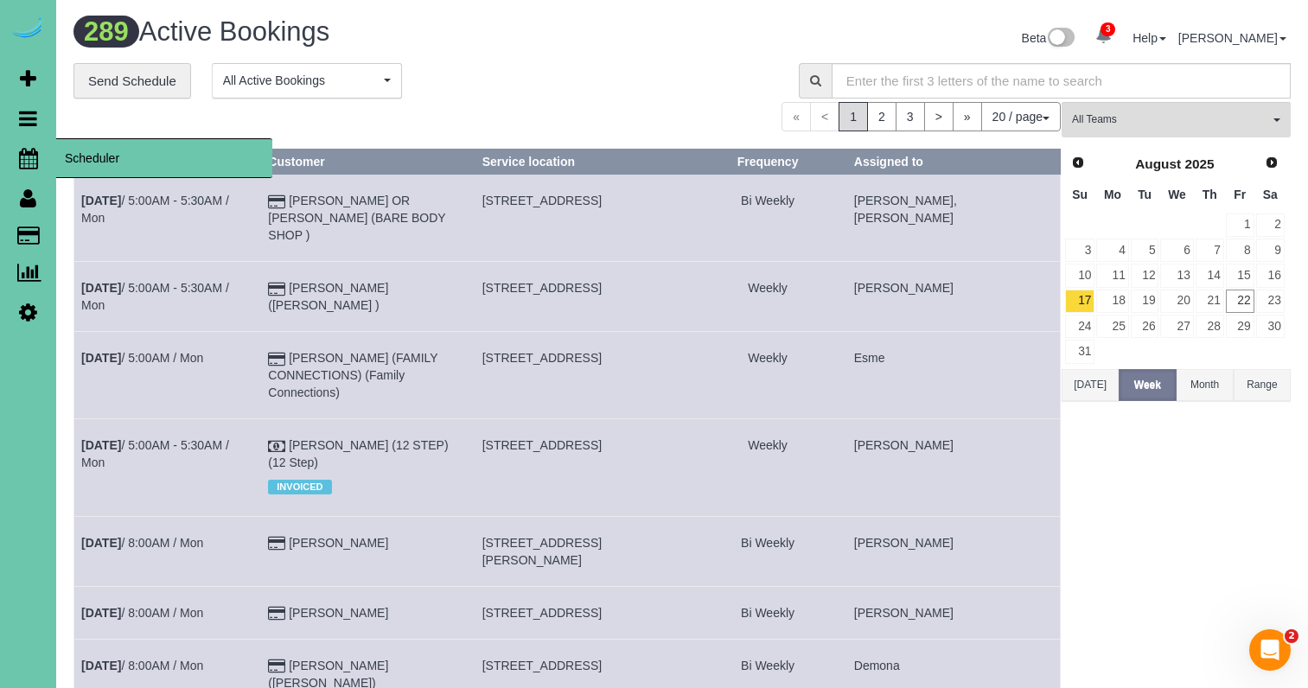
click at [30, 160] on icon at bounding box center [28, 158] width 19 height 21
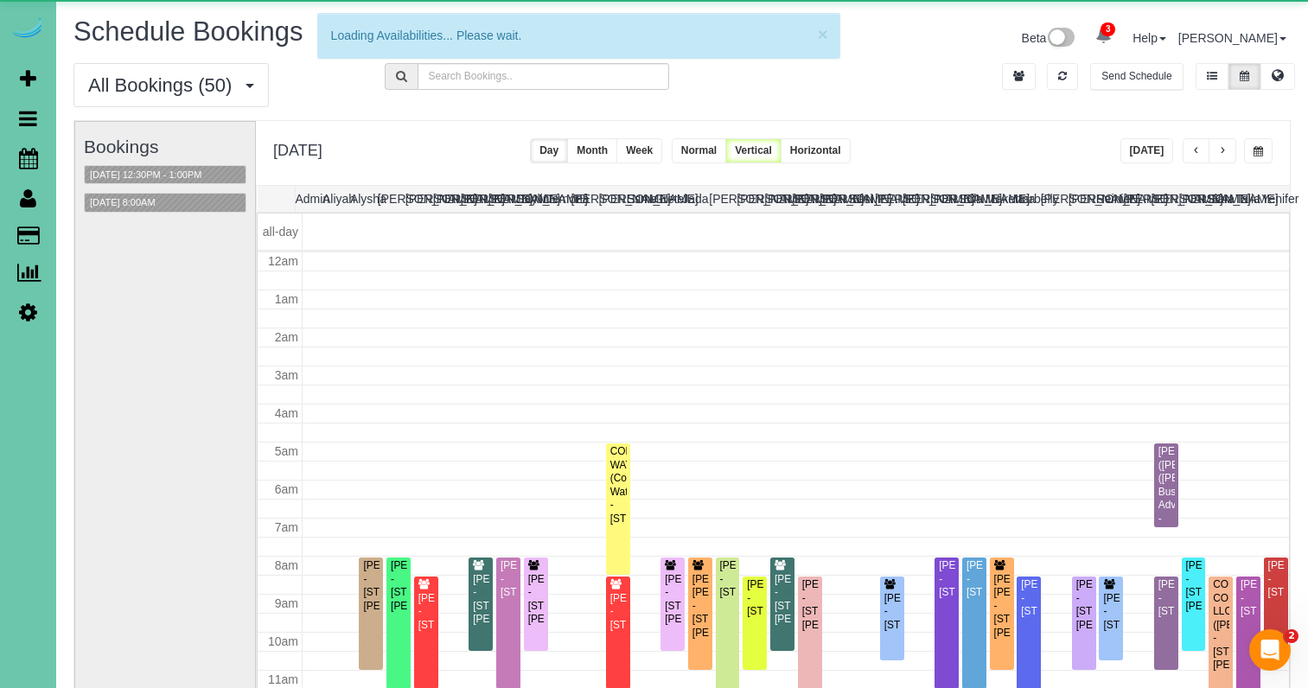
scroll to position [229, 0]
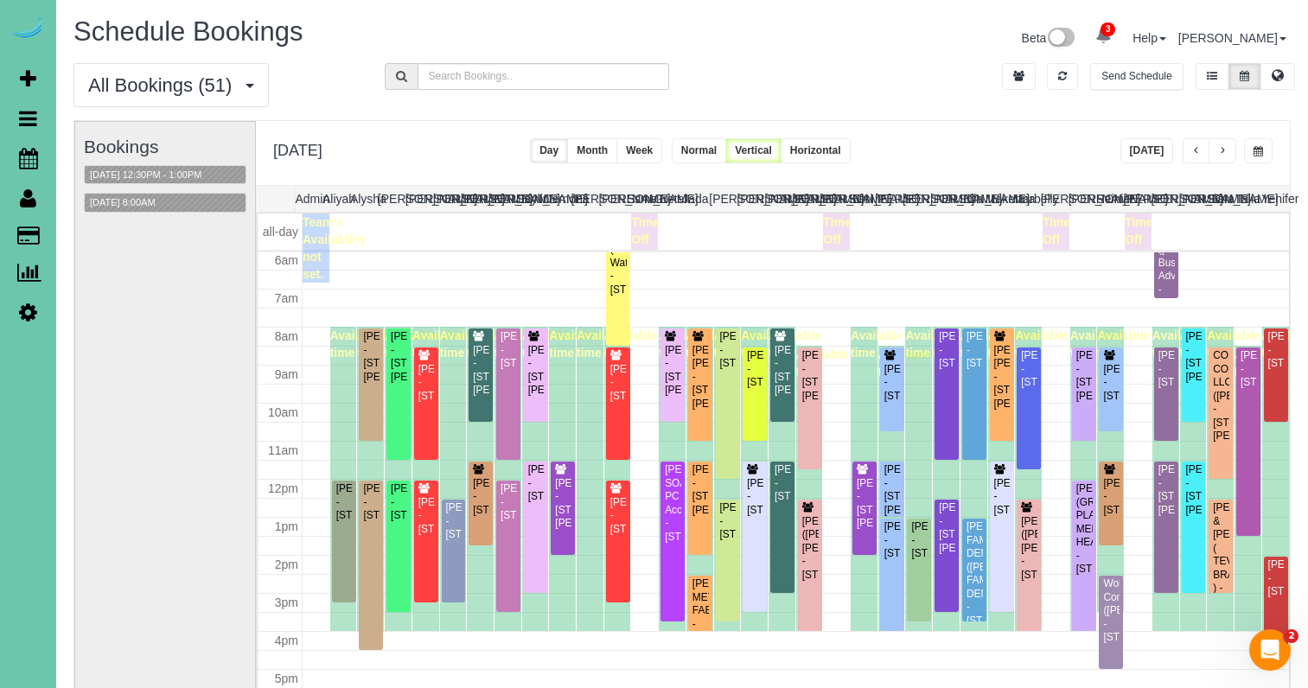
click at [1146, 142] on button "Today" at bounding box center [1148, 150] width 54 height 25
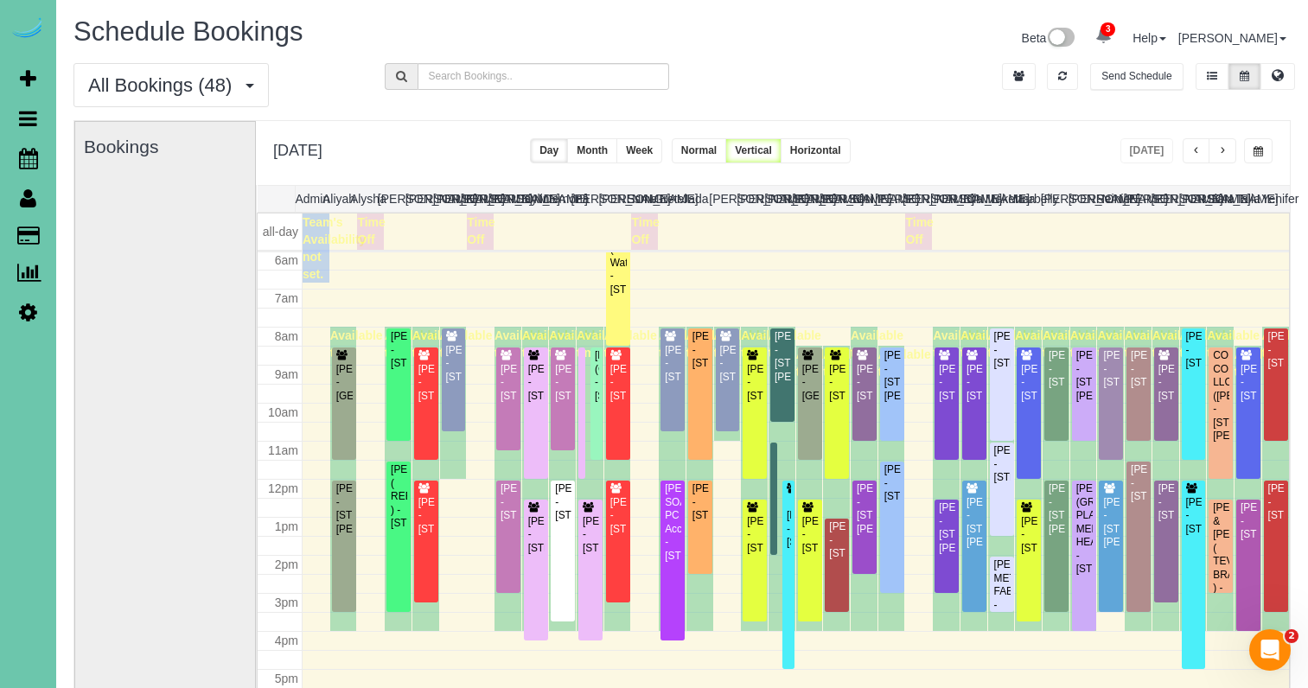
click at [1197, 150] on span "button" at bounding box center [1196, 151] width 9 height 10
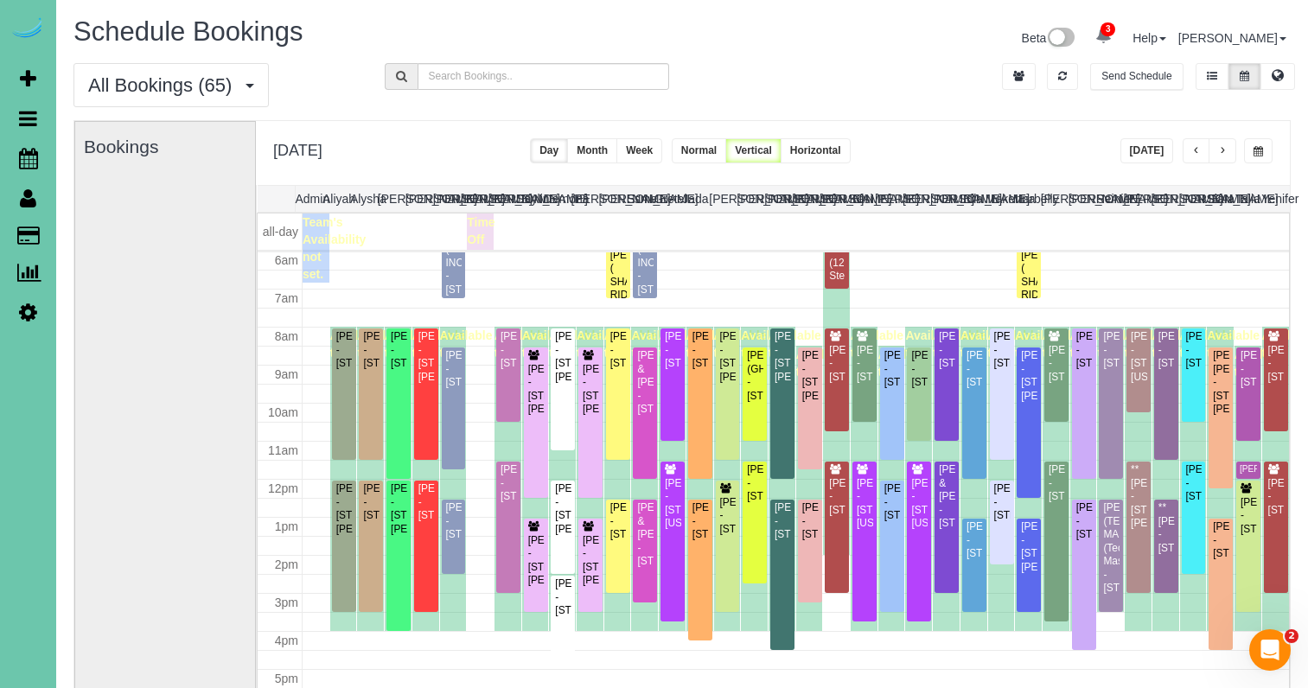
click at [35, 317] on icon at bounding box center [28, 312] width 18 height 21
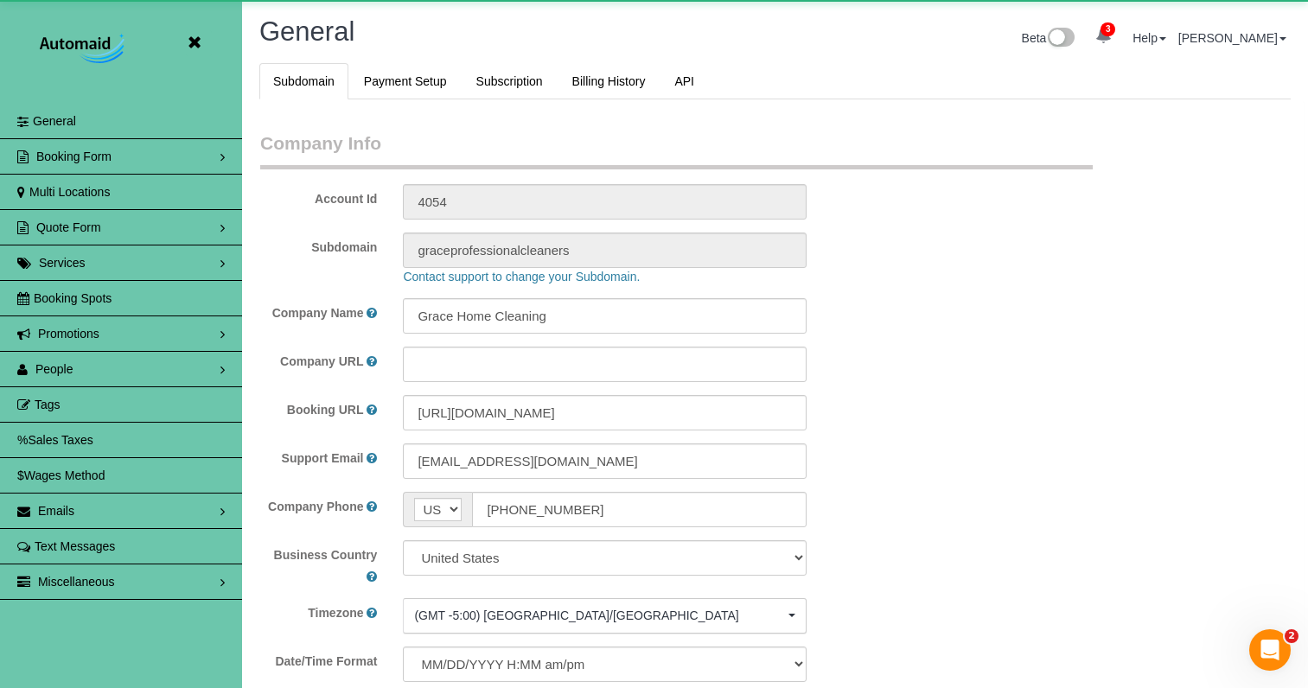
scroll to position [82730, 85167]
select select "5796"
click at [76, 368] on link "People" at bounding box center [121, 369] width 242 height 35
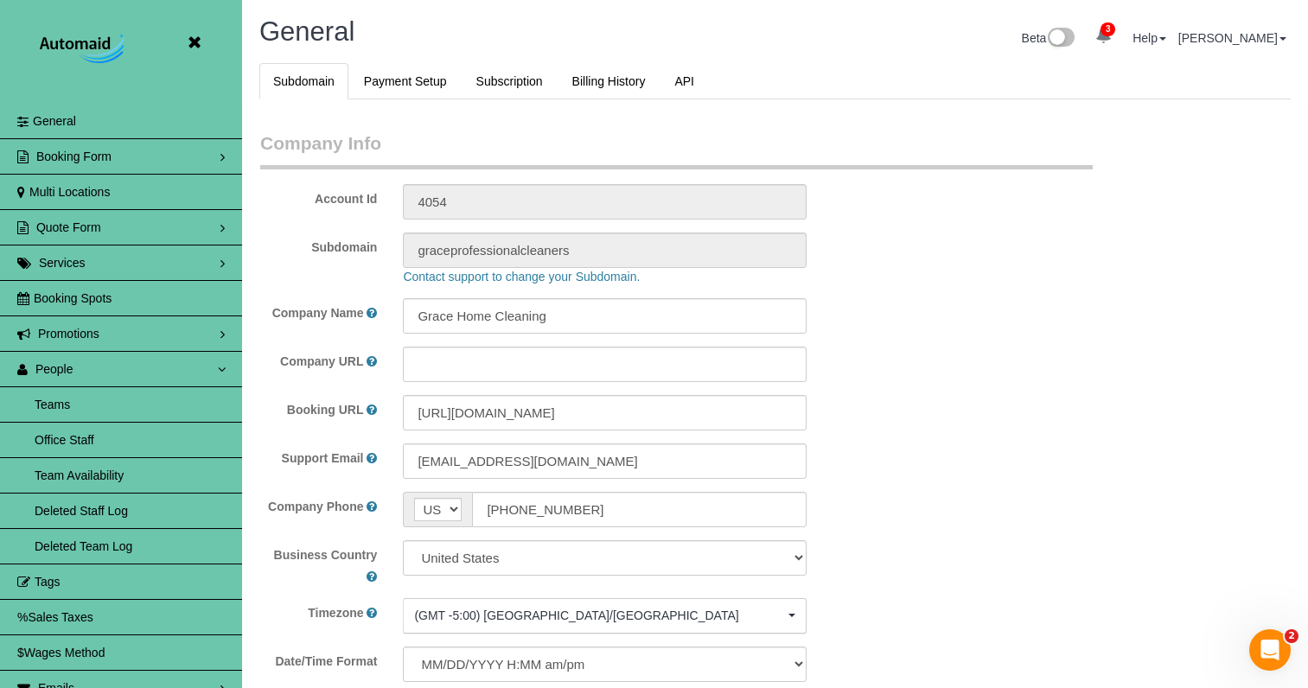
click at [85, 400] on link "Teams" at bounding box center [121, 404] width 242 height 35
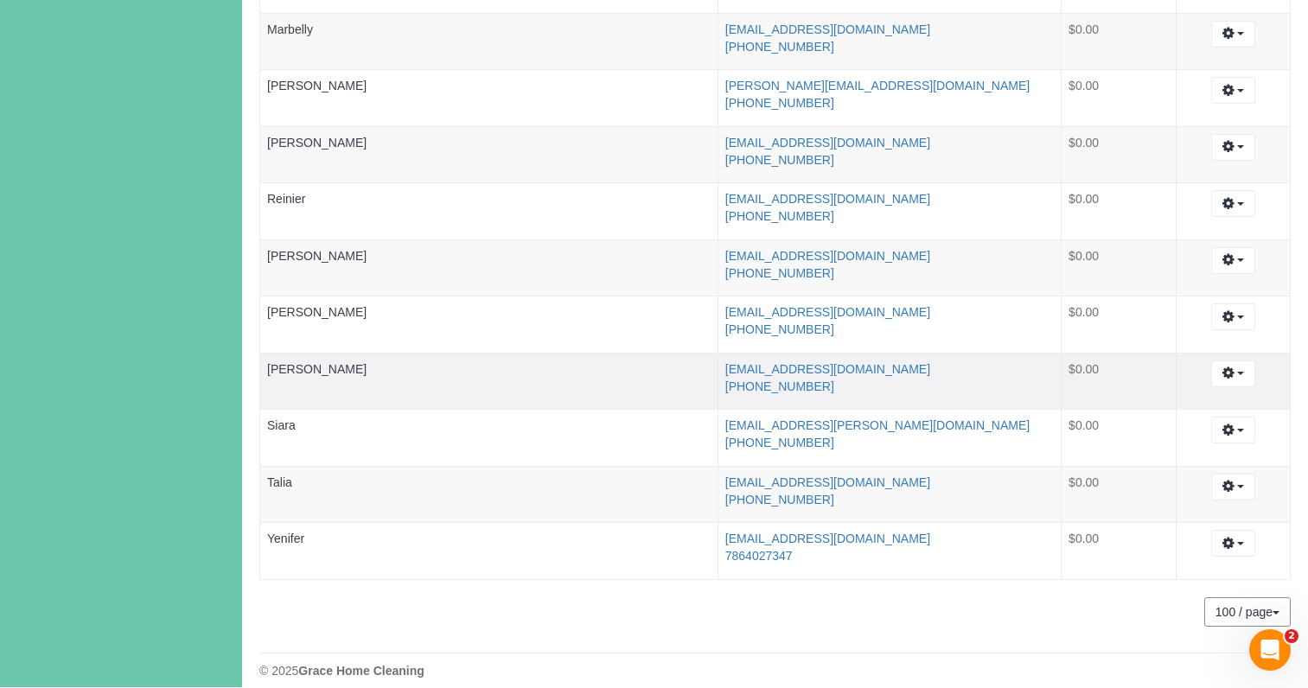
scroll to position [1684, 0]
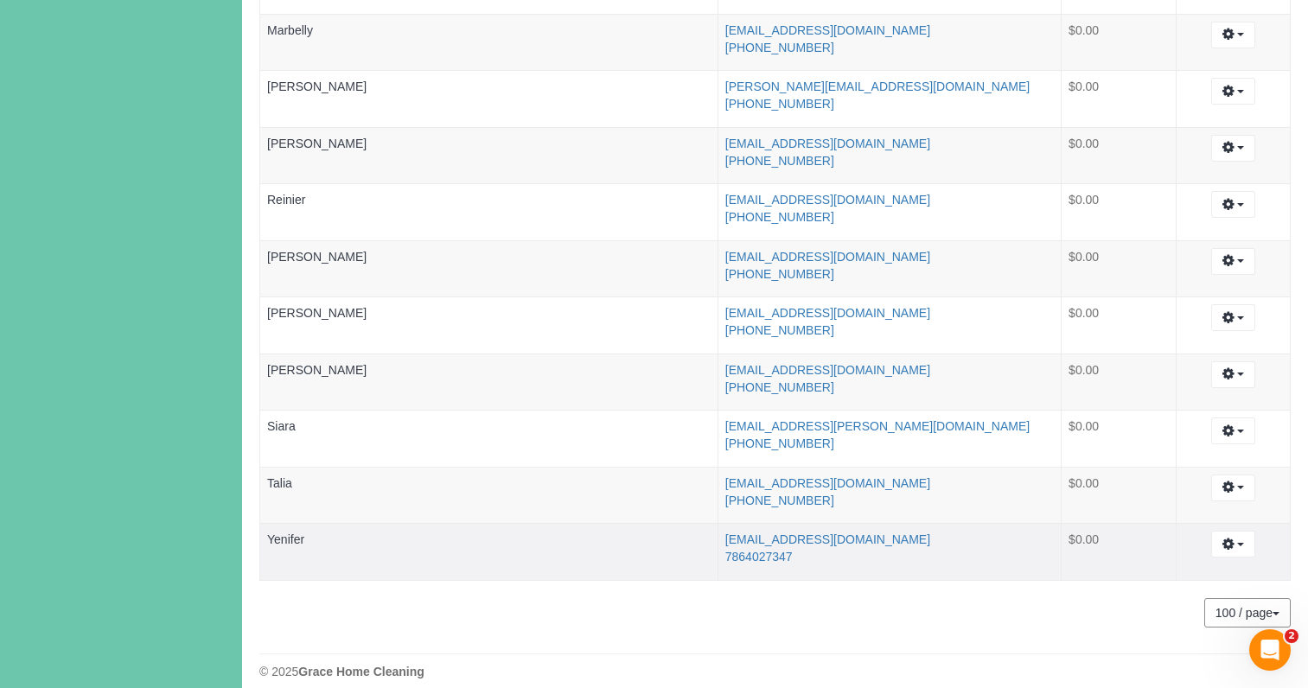
copy link "7864027347"
drag, startPoint x: 826, startPoint y: 541, endPoint x: 729, endPoint y: 540, distance: 96.9
click at [724, 540] on td "yenifer112492@gmail.com 7864027347" at bounding box center [889, 552] width 343 height 57
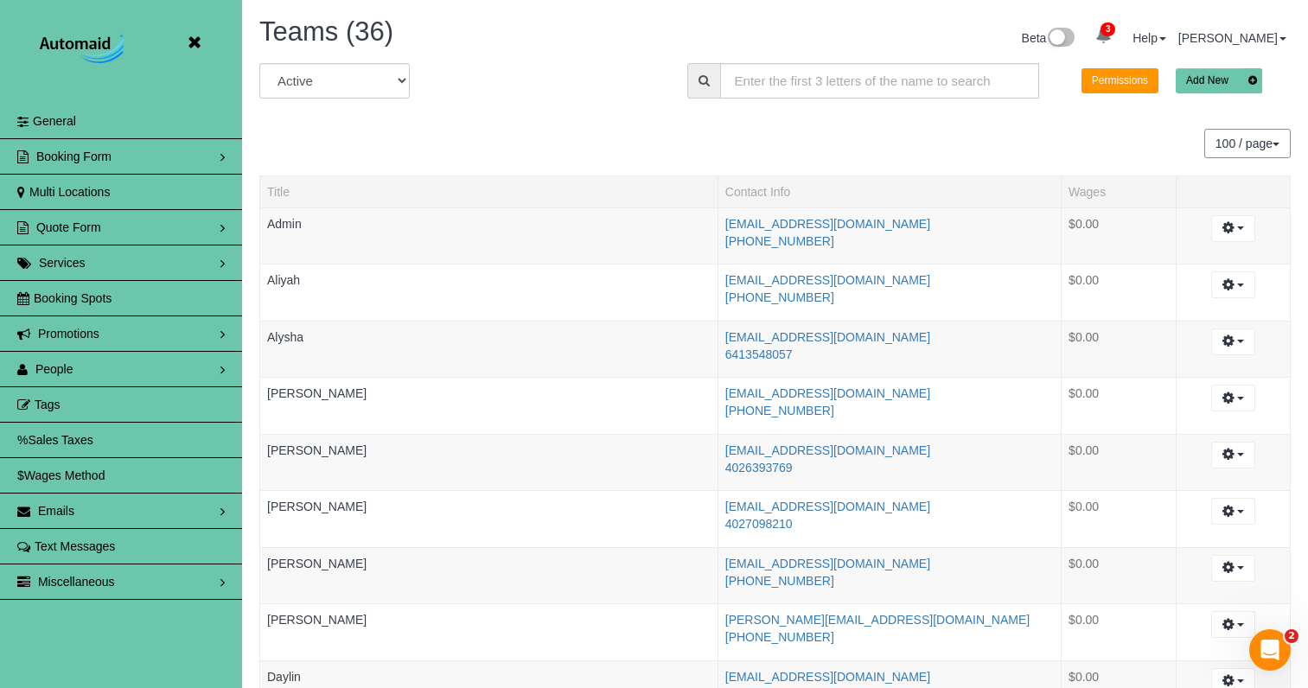
scroll to position [0, 0]
click at [199, 41] on icon at bounding box center [194, 43] width 22 height 22
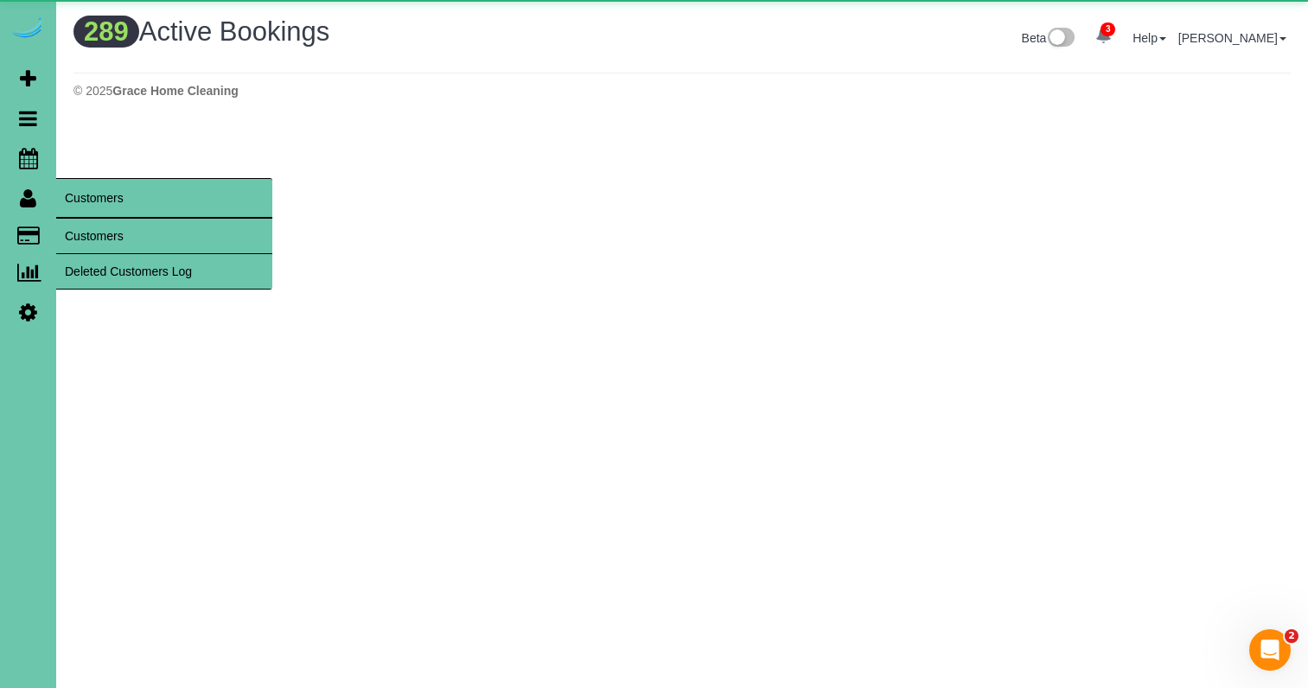
scroll to position [1506, 1308]
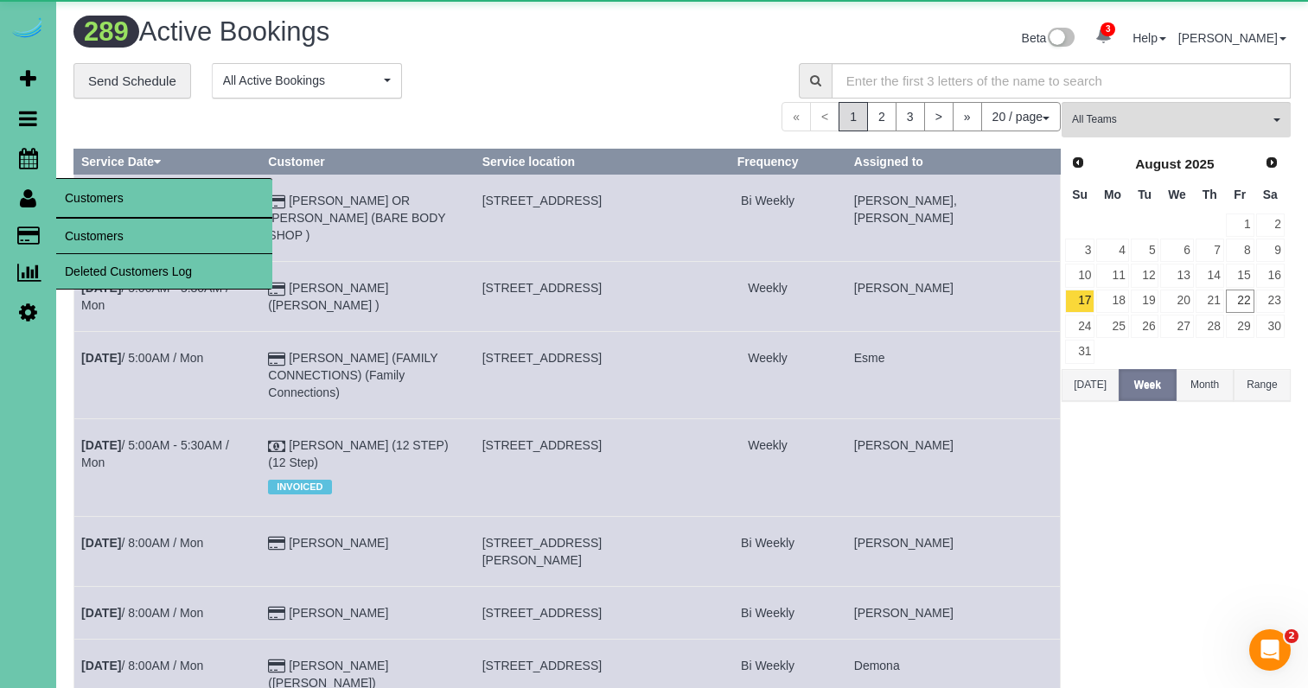
click at [94, 224] on link "Customers" at bounding box center [164, 236] width 216 height 35
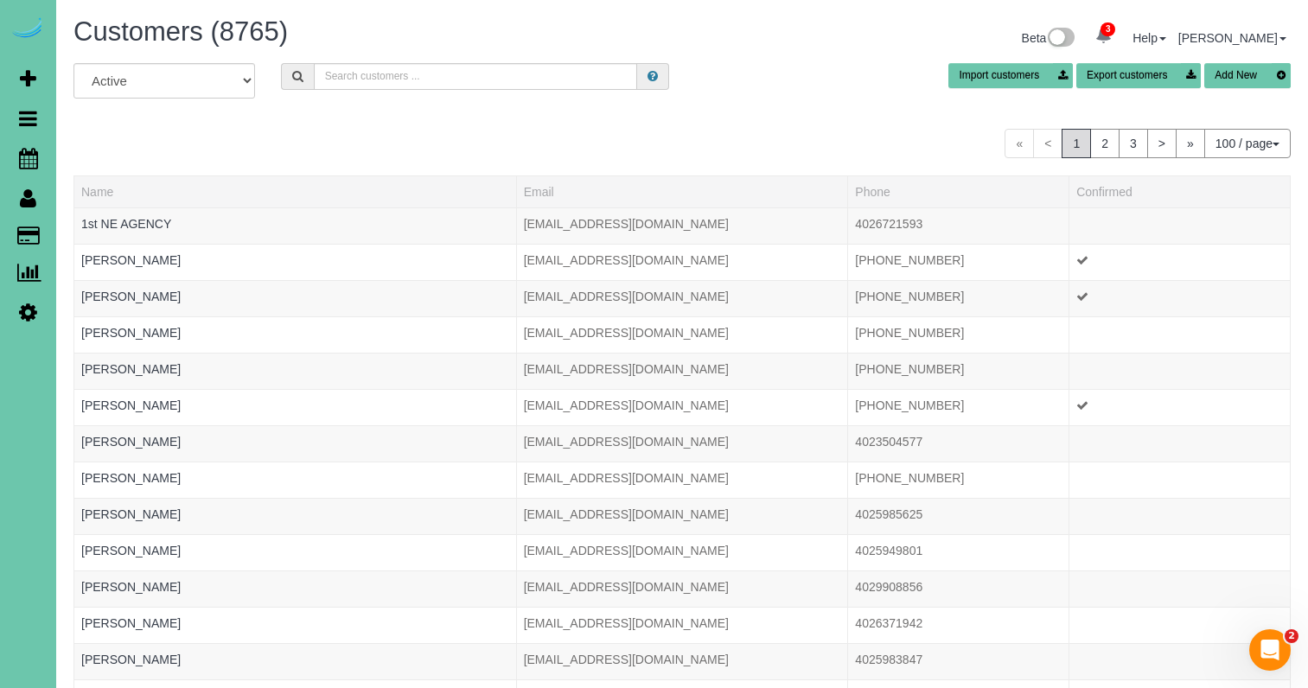
scroll to position [3964, 1308]
click at [448, 74] on input "text" at bounding box center [475, 76] width 323 height 27
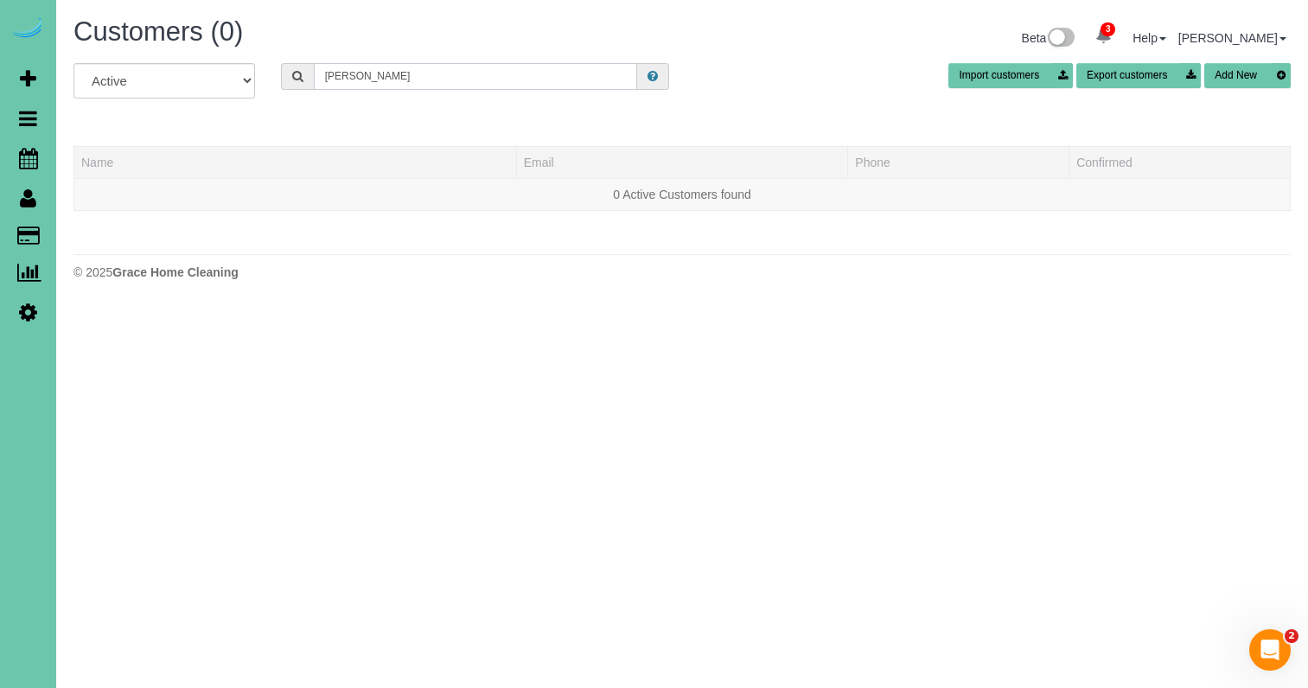
scroll to position [0, 0]
drag, startPoint x: 444, startPoint y: 78, endPoint x: 228, endPoint y: 66, distance: 216.5
click at [228, 66] on div "All Active Archived kallie k Import customers Export customers Add New" at bounding box center [683, 87] width 1244 height 48
type input "kallie"
click at [35, 160] on icon at bounding box center [28, 158] width 19 height 21
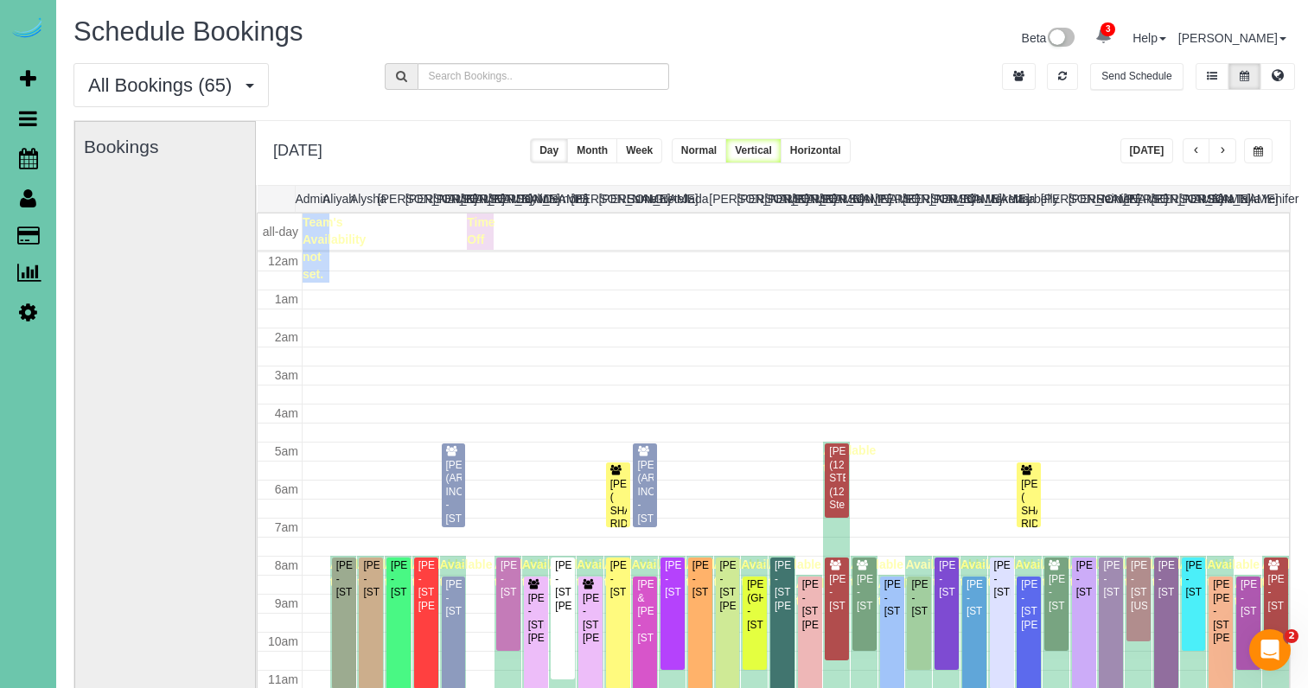
scroll to position [229, 0]
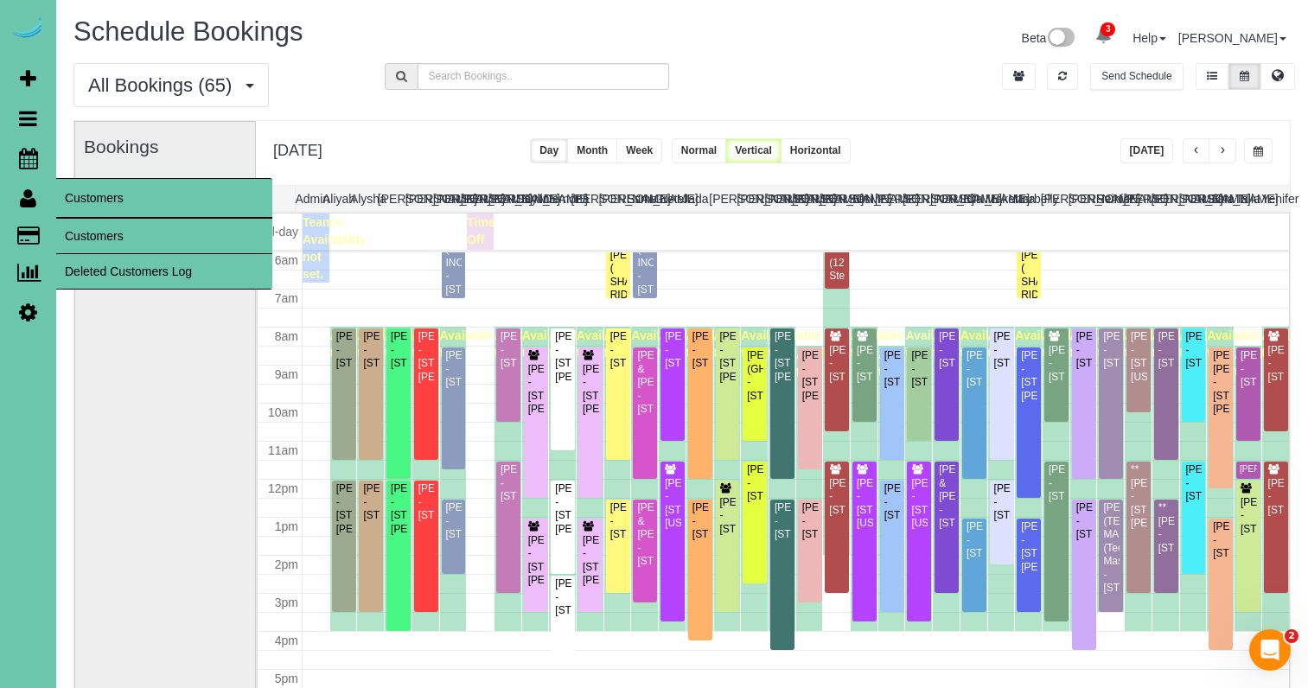
click at [92, 232] on link "Customers" at bounding box center [164, 236] width 216 height 35
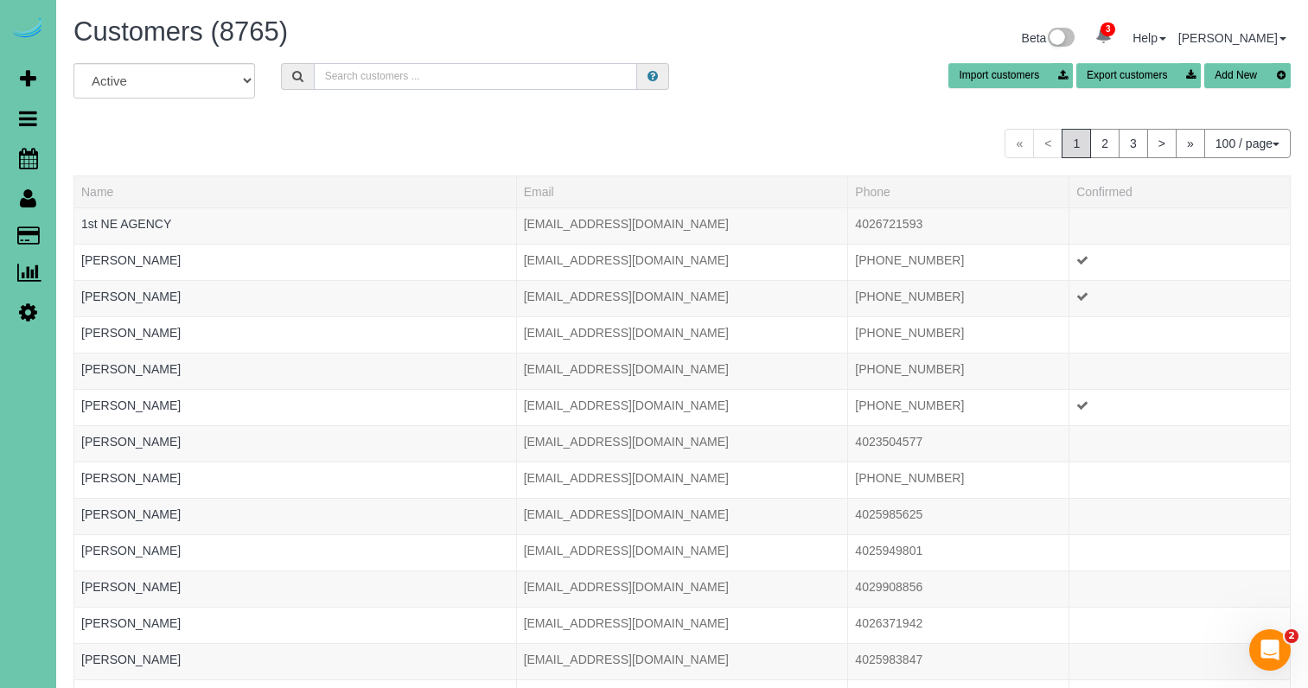
click at [356, 72] on input "text" at bounding box center [475, 76] width 323 height 27
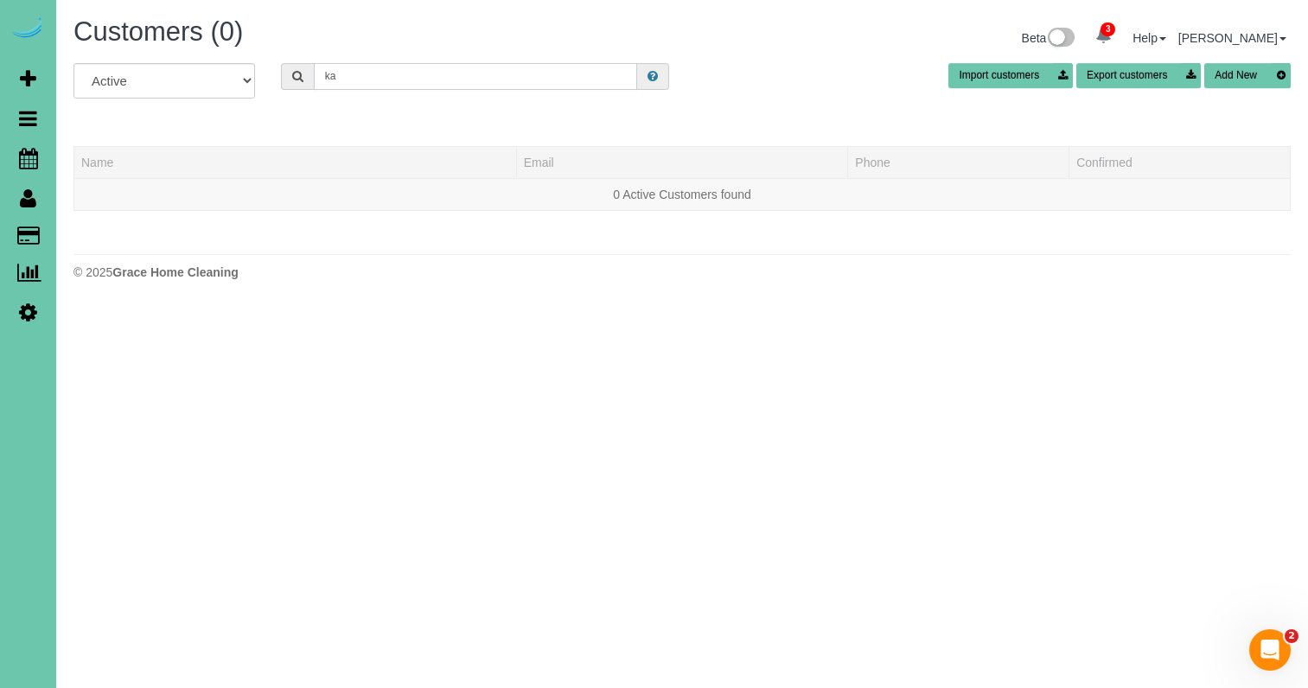
type input "k"
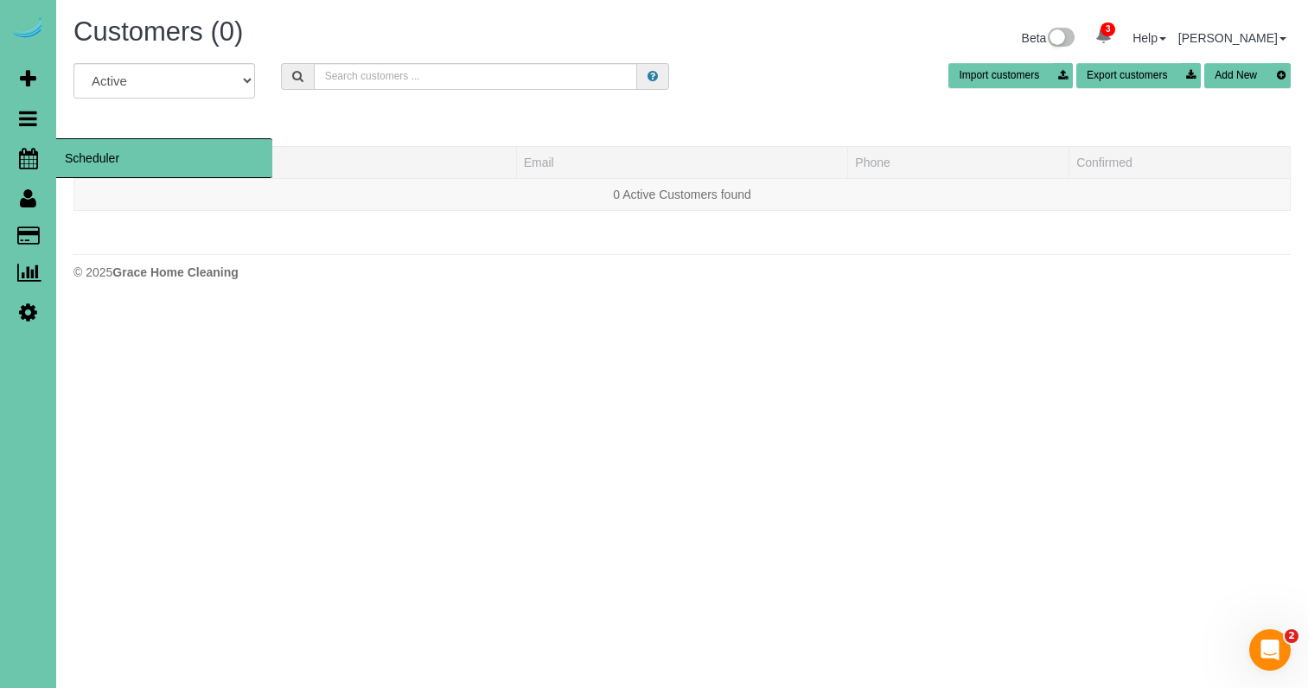
click at [40, 154] on link "Scheduler" at bounding box center [28, 158] width 56 height 40
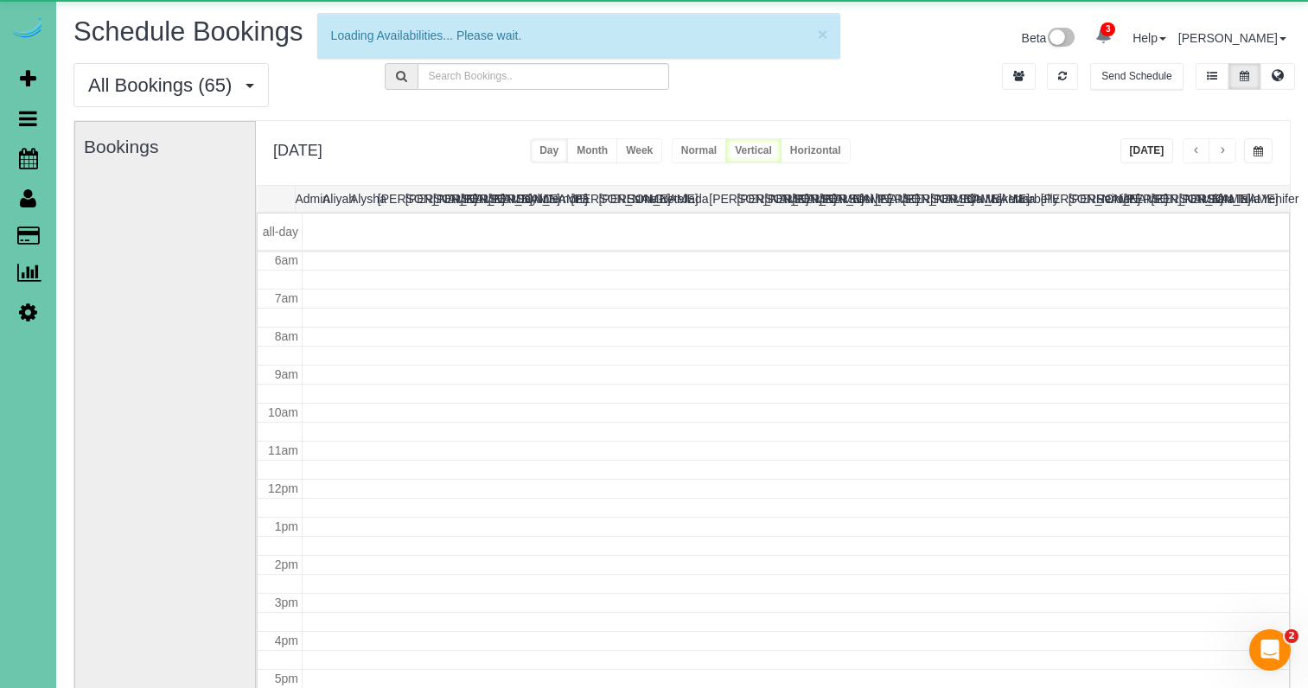
scroll to position [229, 0]
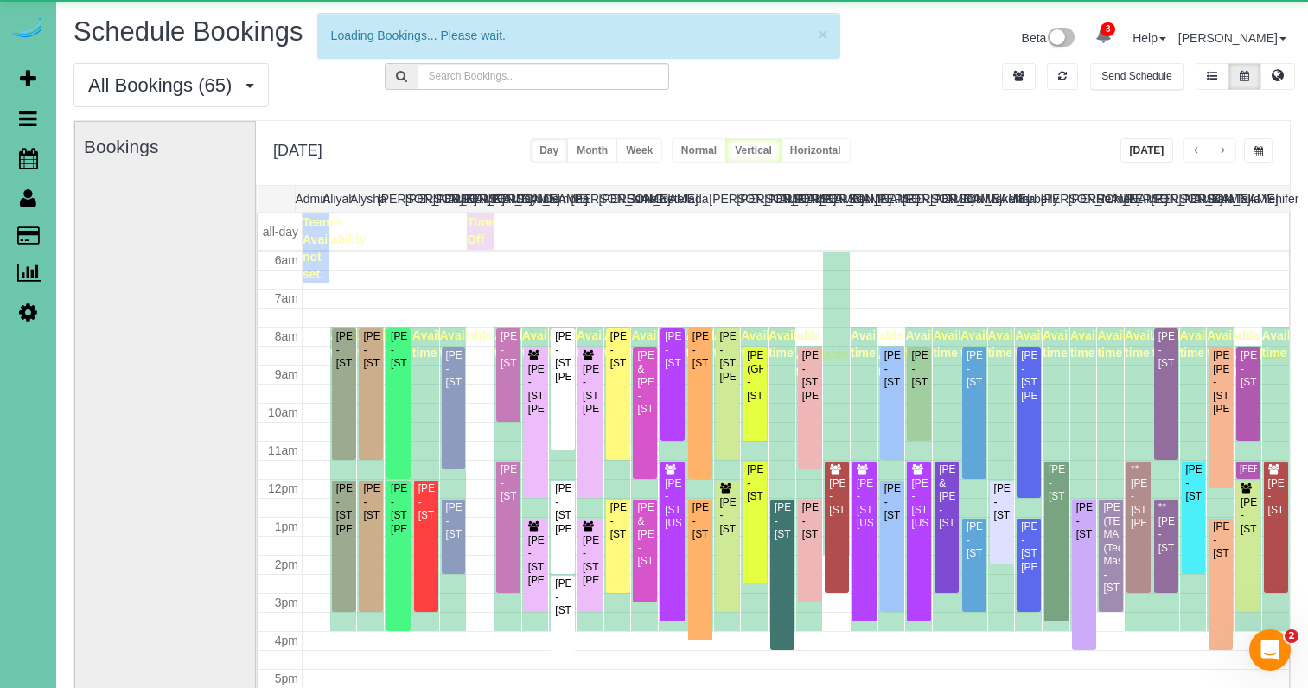
drag, startPoint x: 1252, startPoint y: 148, endPoint x: 1224, endPoint y: 147, distance: 28.5
click at [1252, 148] on button "button" at bounding box center [1258, 150] width 29 height 25
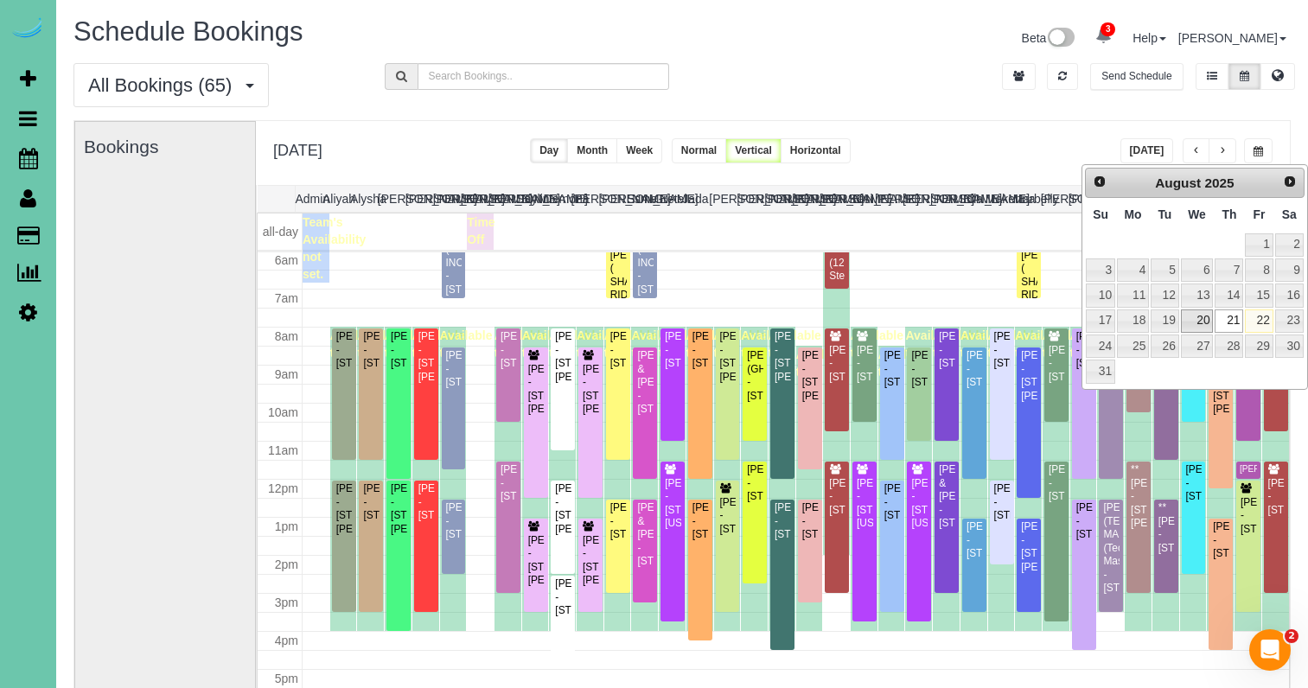
click at [1197, 316] on link "20" at bounding box center [1197, 321] width 33 height 23
type input "**********"
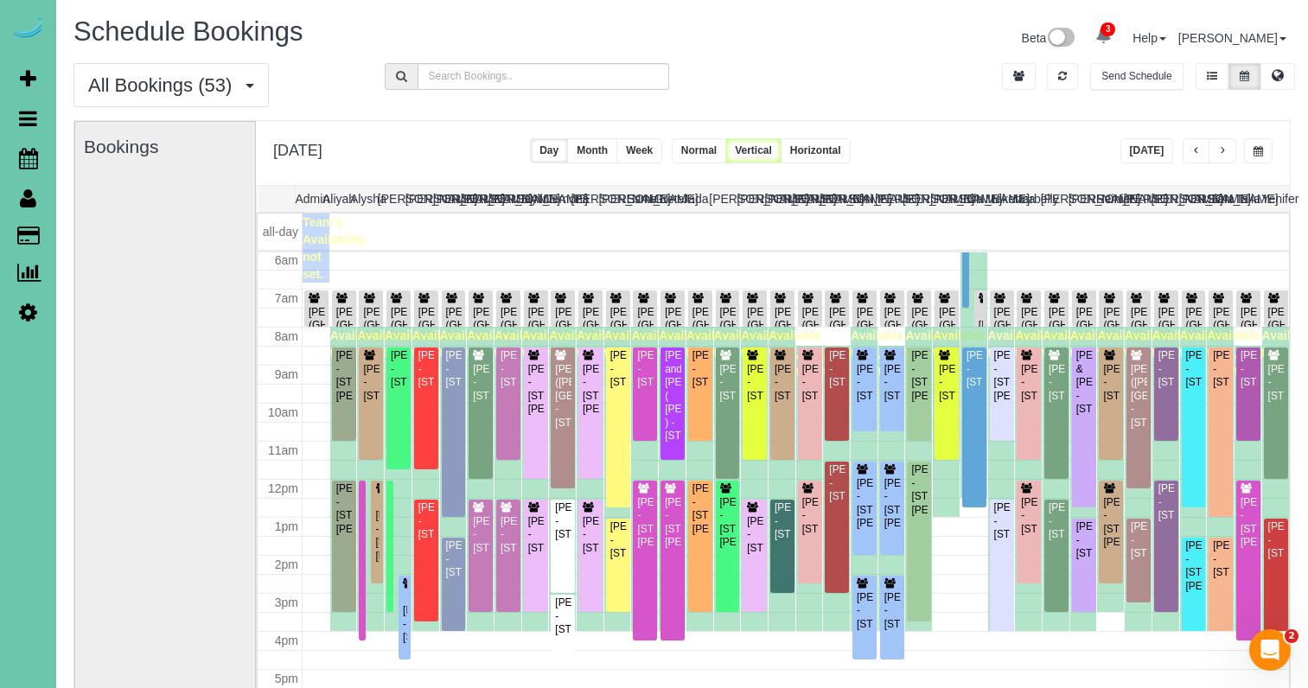
click at [1187, 150] on button "button" at bounding box center [1197, 150] width 28 height 25
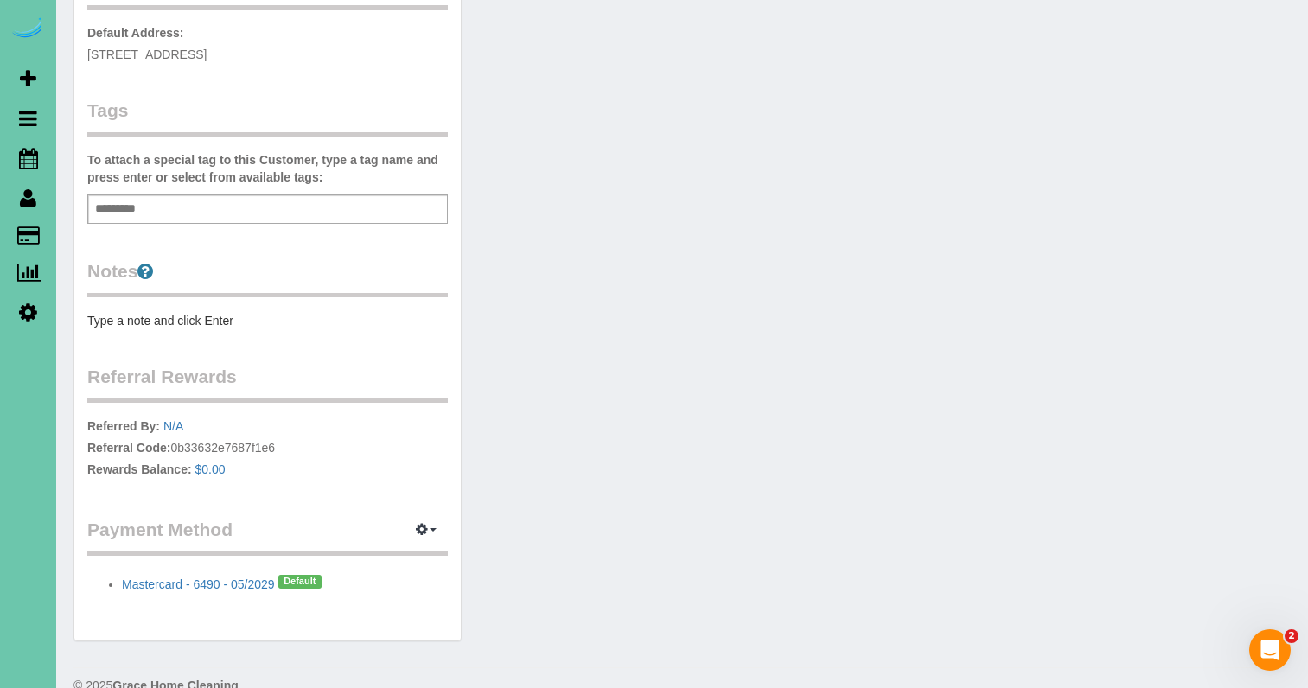
scroll to position [425, 0]
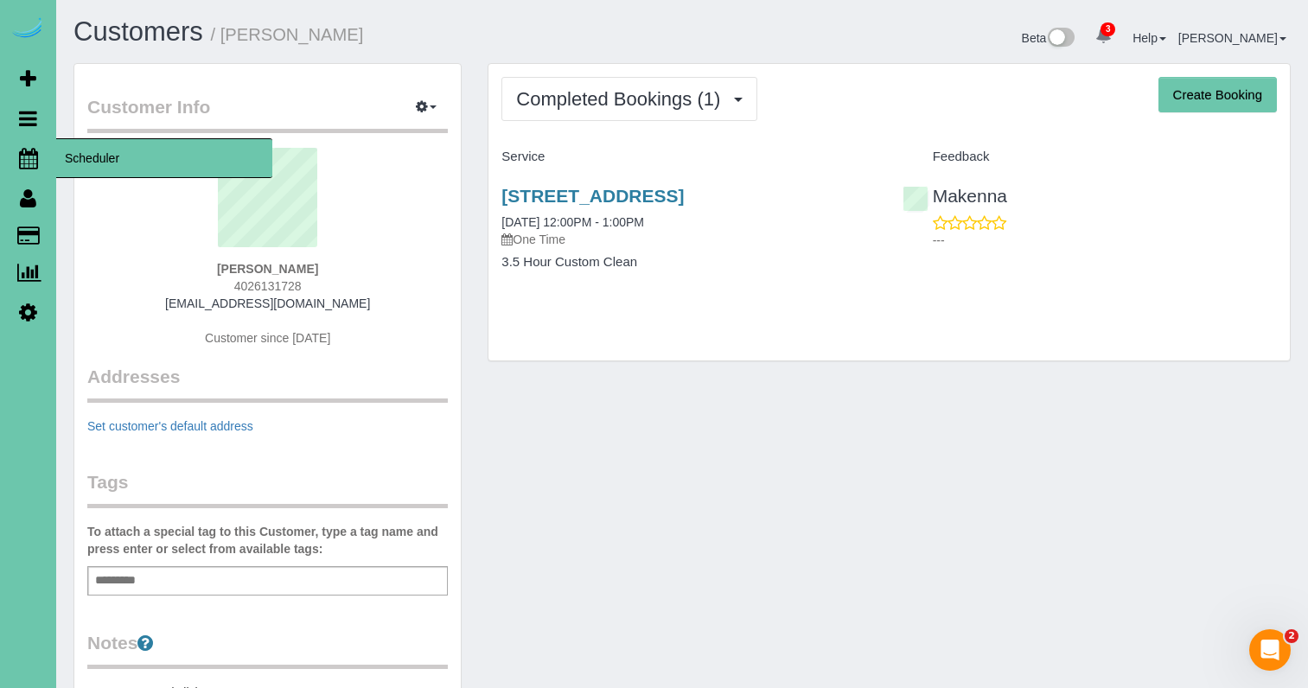
click at [31, 159] on icon at bounding box center [28, 158] width 19 height 21
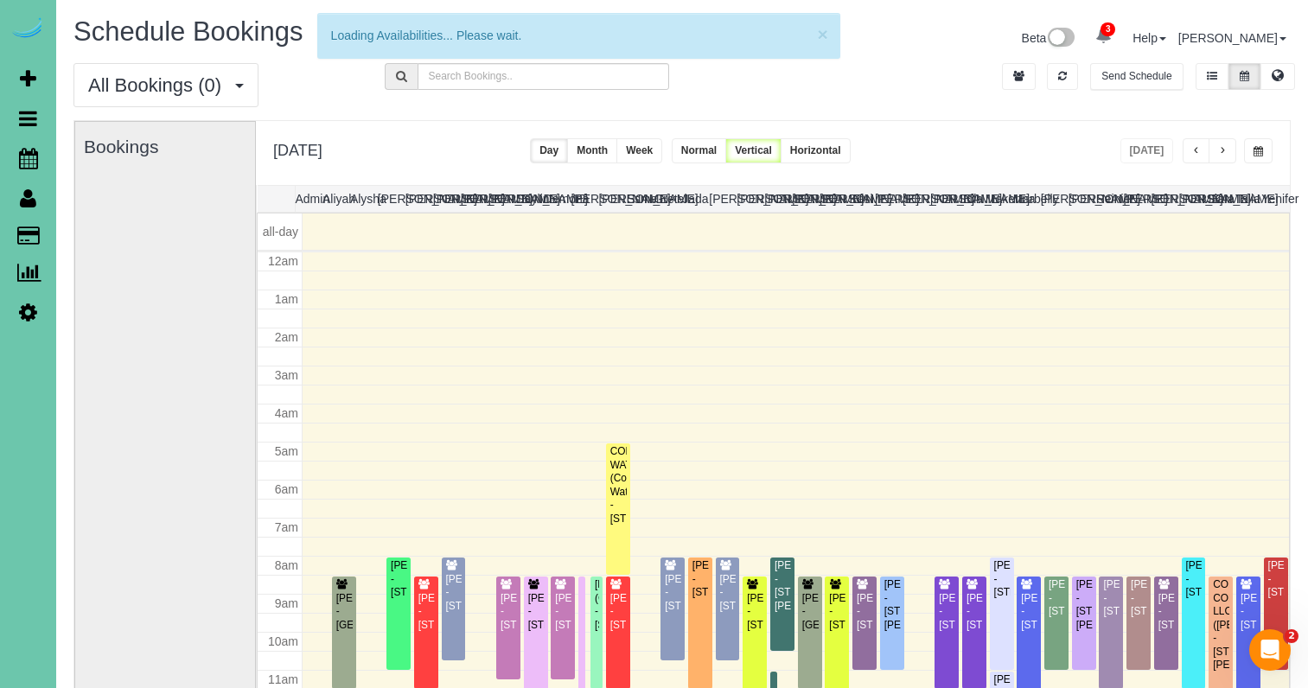
scroll to position [229, 0]
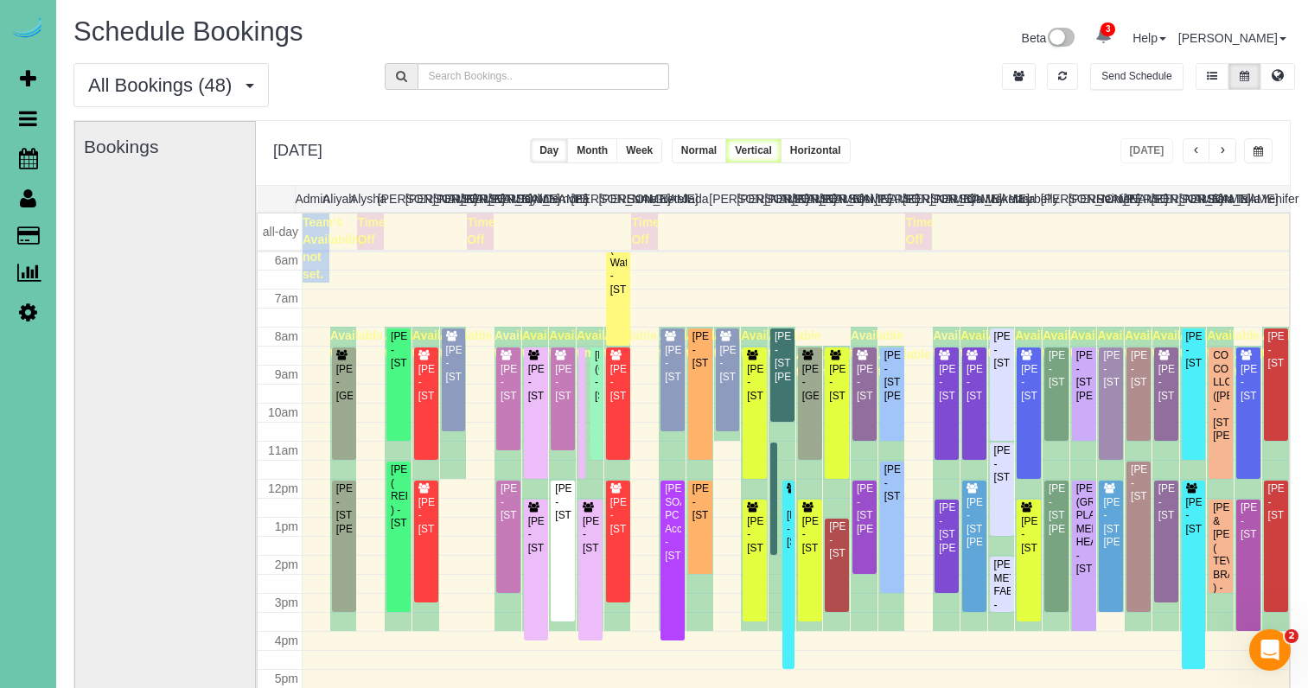
click at [1256, 142] on button "button" at bounding box center [1258, 150] width 29 height 25
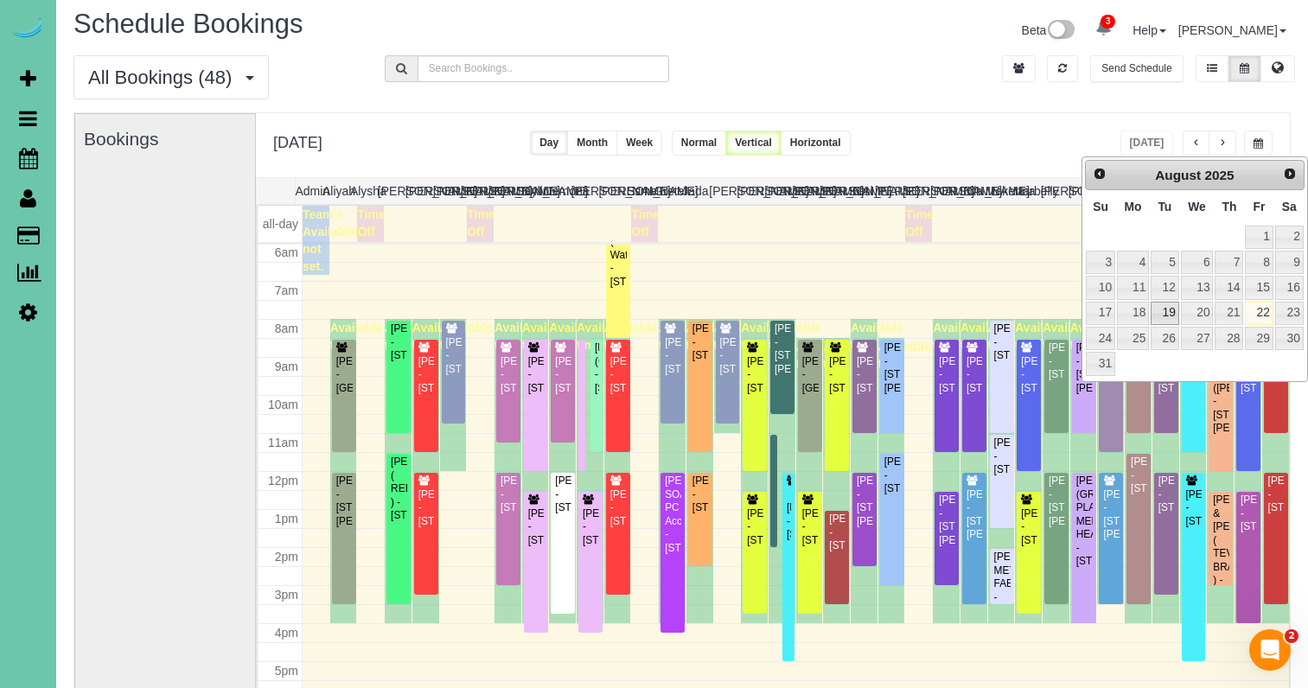
scroll to position [10, 2]
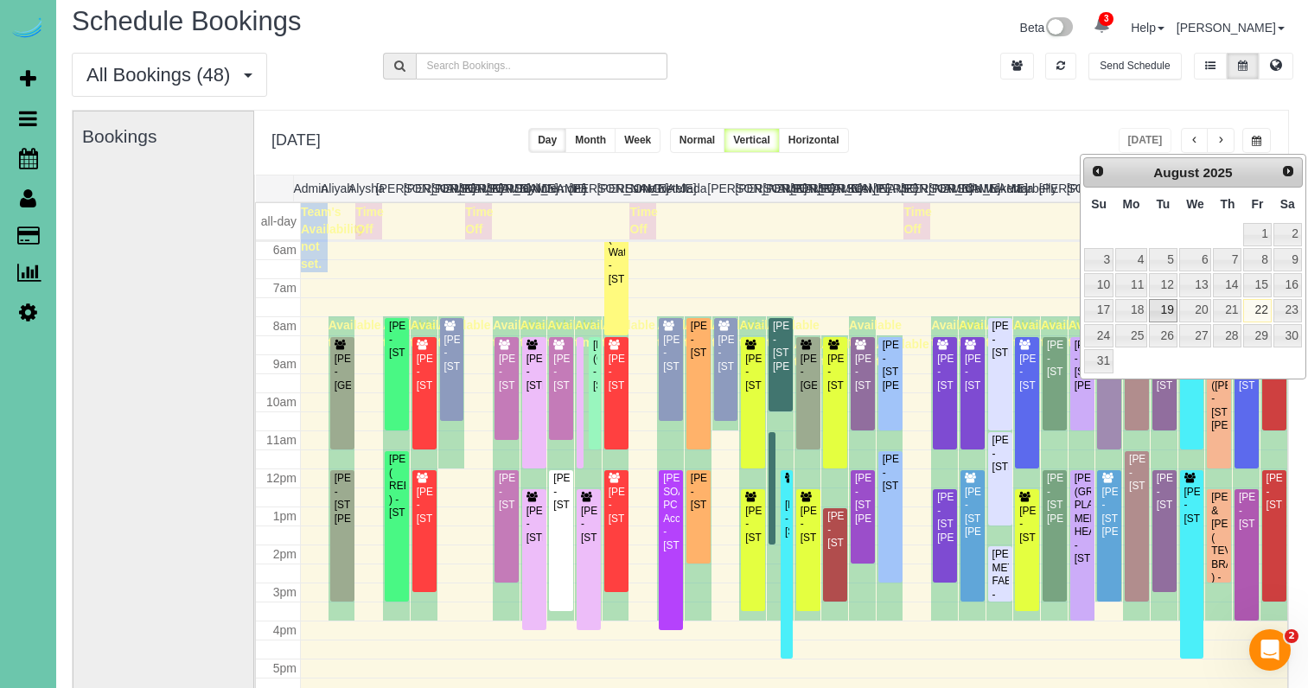
click at [1164, 316] on link "19" at bounding box center [1163, 310] width 28 height 23
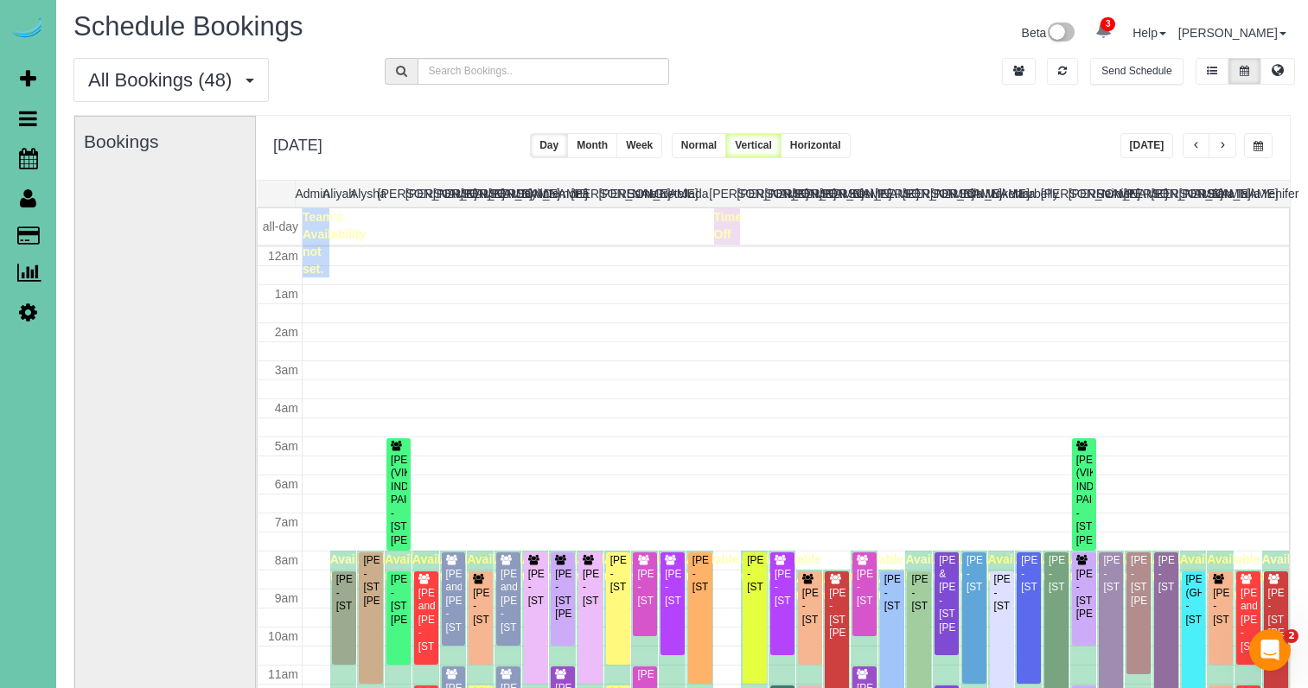
scroll to position [229, 0]
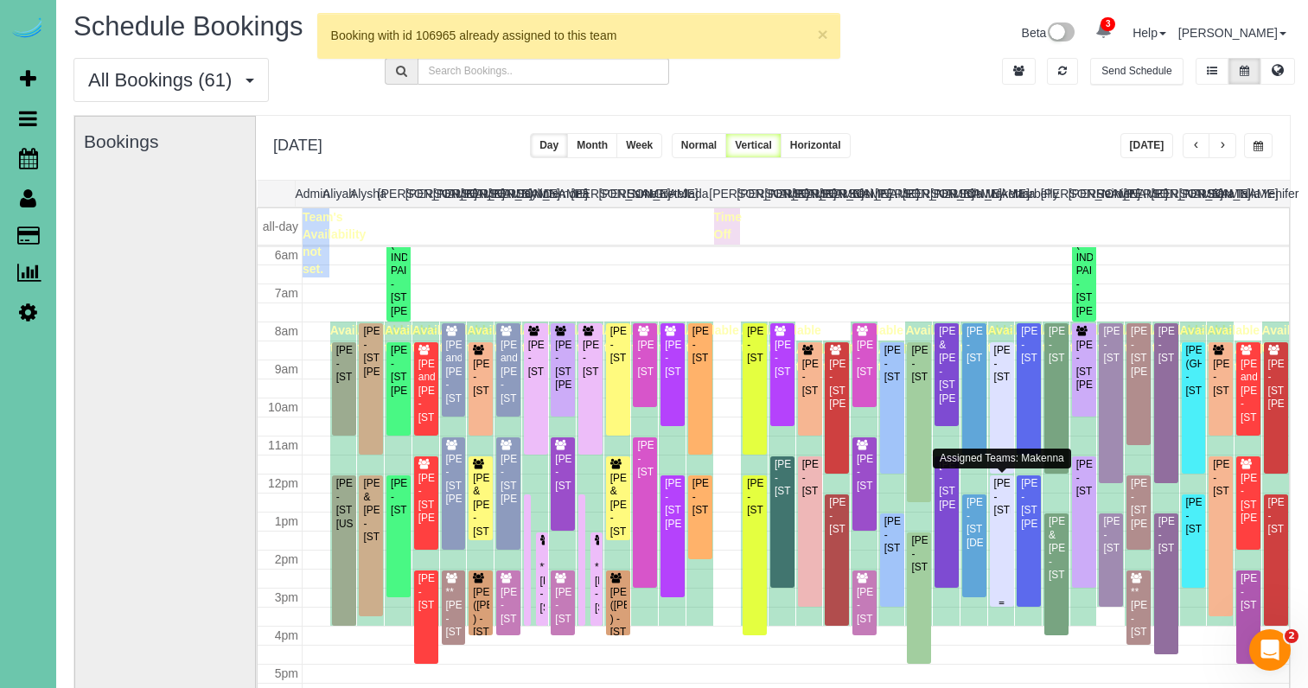
click at [1006, 517] on div "Kalie Kohler - 5614 S 118th Plaza, Omaha, NE 68137" at bounding box center [1002, 497] width 17 height 40
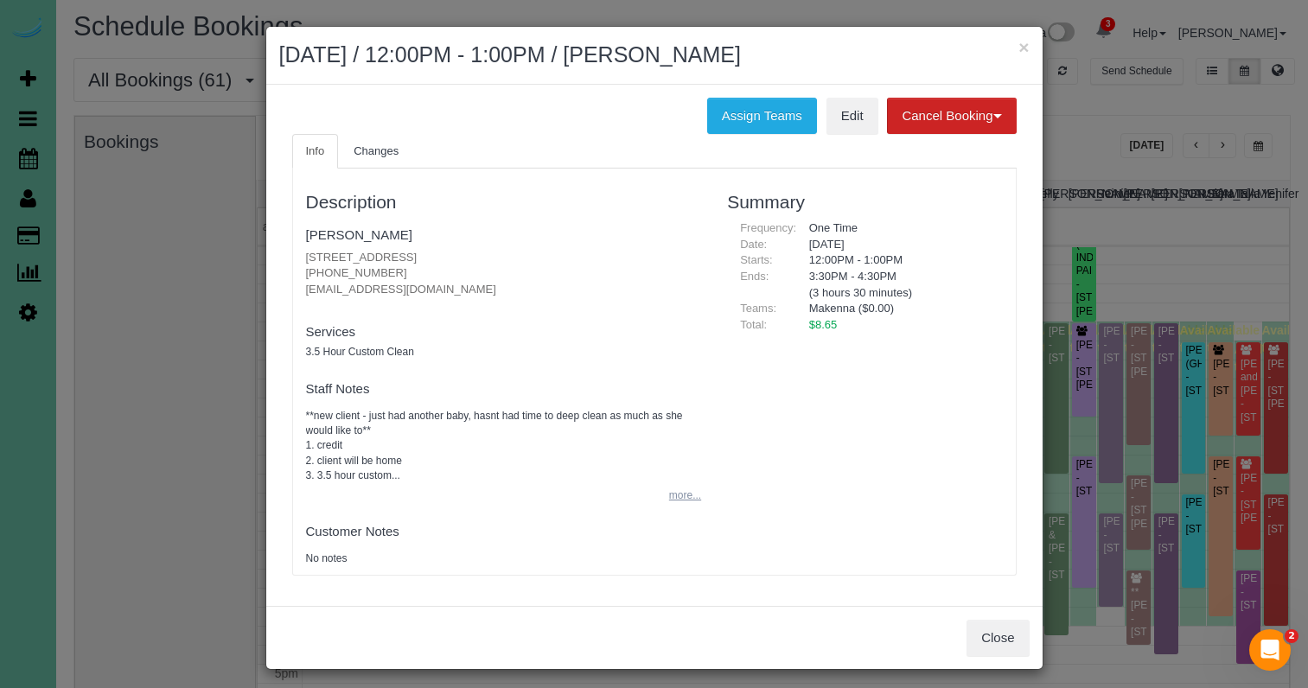
click at [672, 491] on button "more..." at bounding box center [680, 495] width 42 height 25
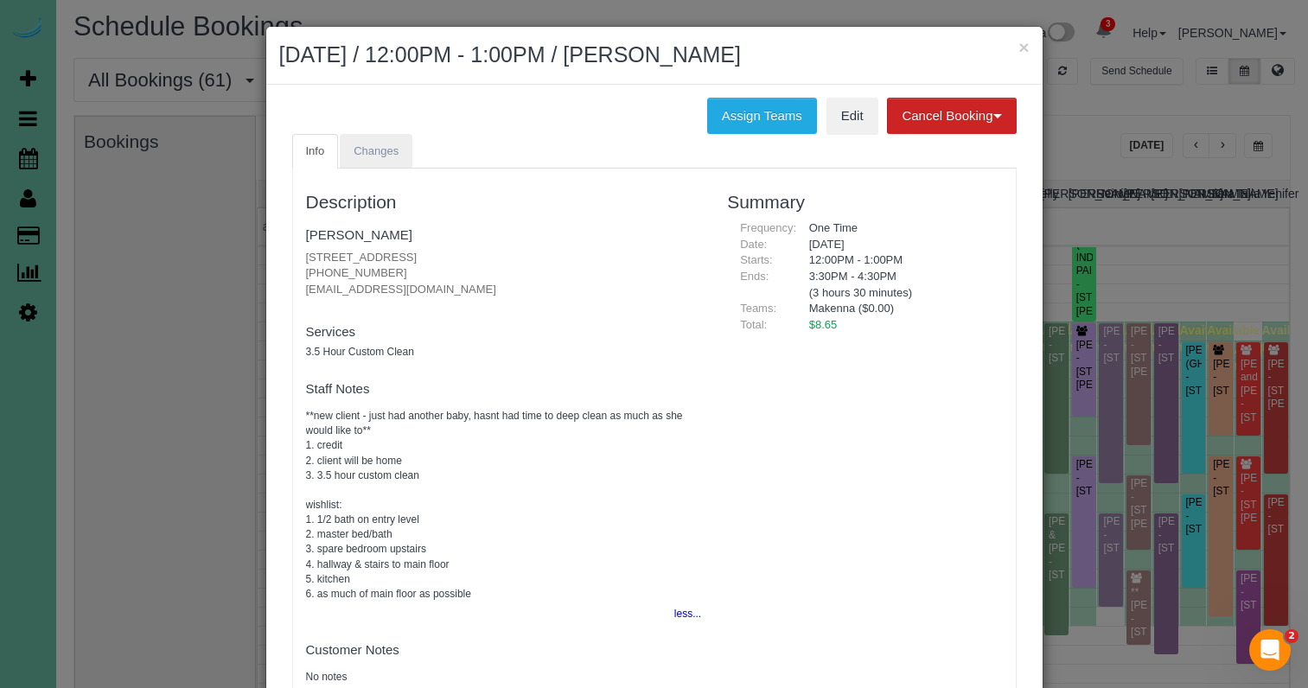
scroll to position [0, 0]
click at [358, 153] on span "Changes" at bounding box center [376, 150] width 45 height 13
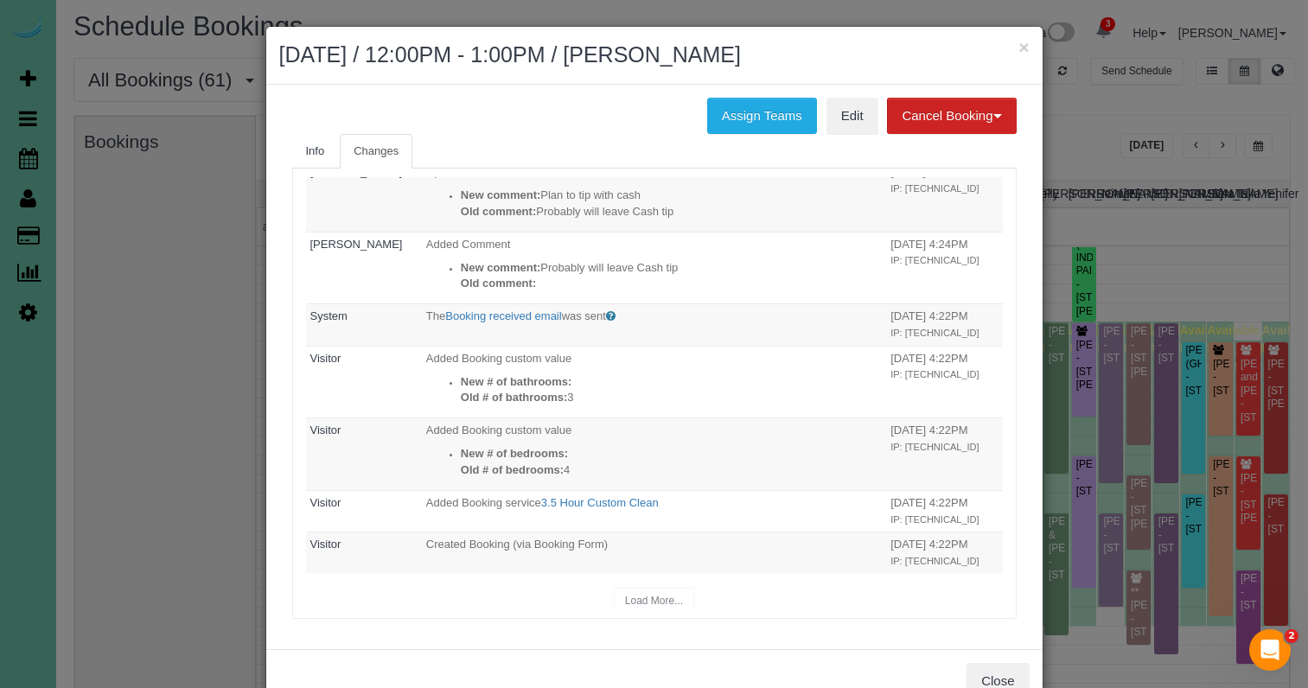
scroll to position [675, 0]
click at [1025, 46] on button "×" at bounding box center [1024, 47] width 10 height 18
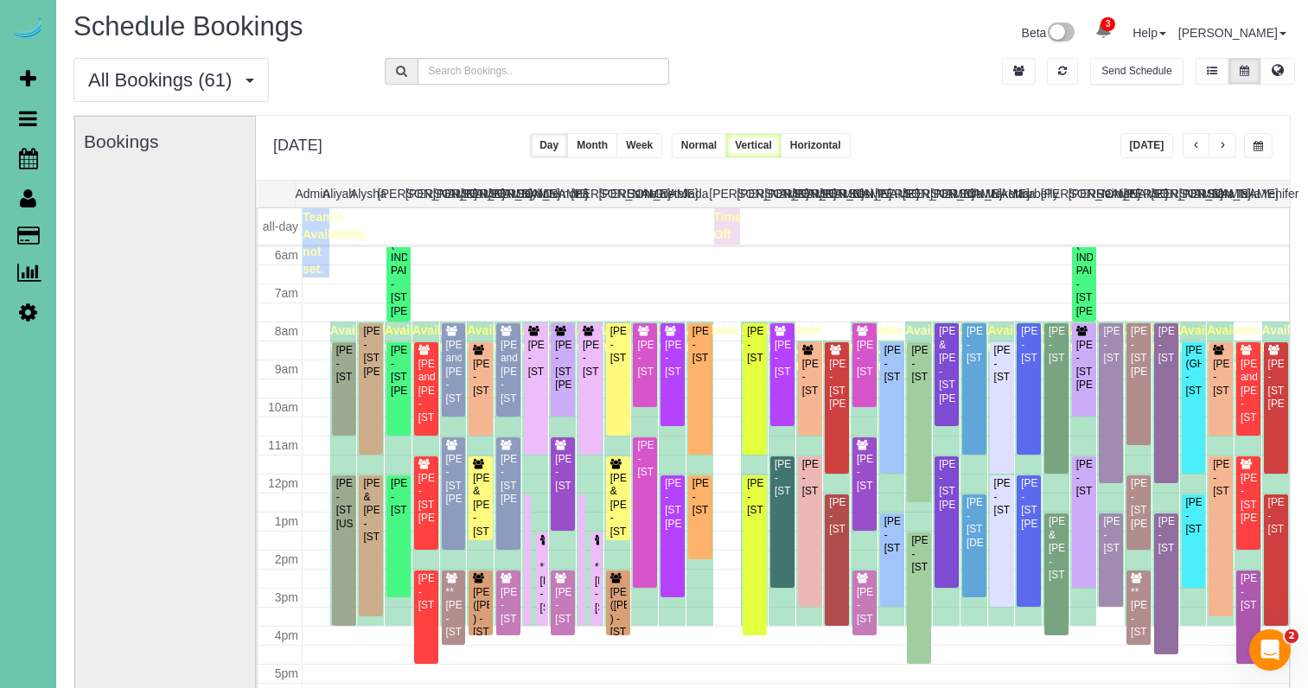
click at [1262, 151] on span "button" at bounding box center [1259, 146] width 10 height 10
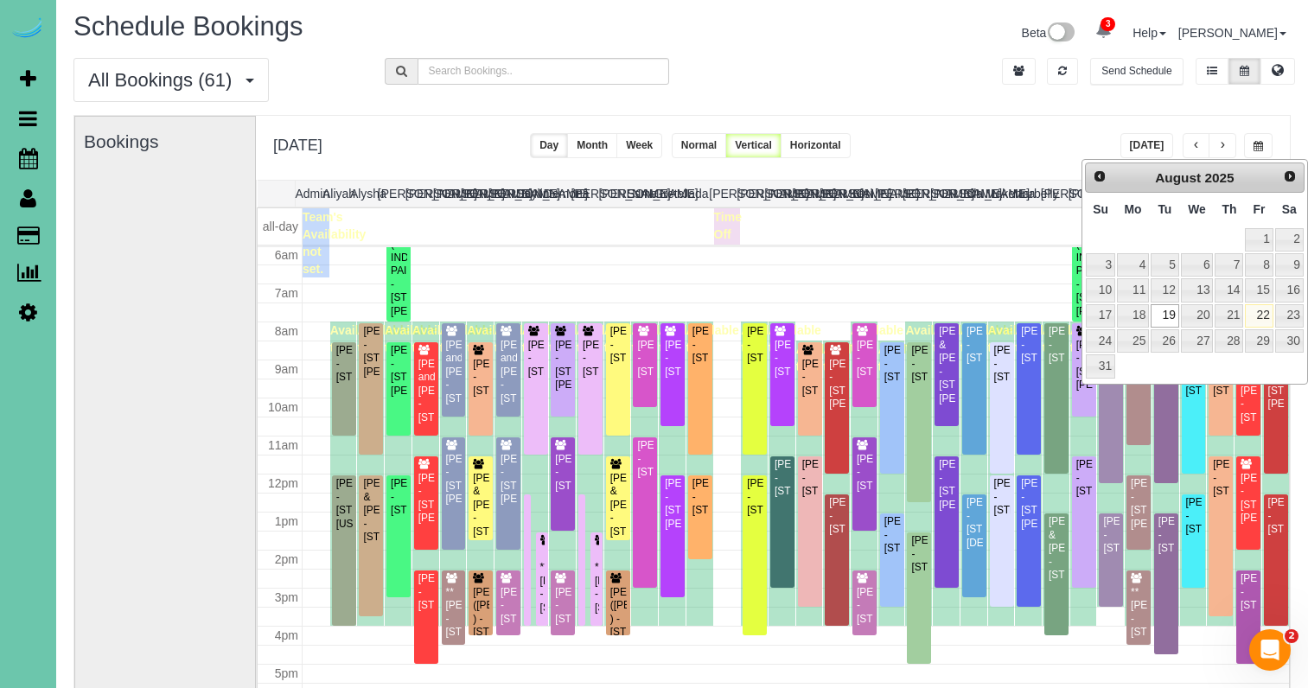
click at [1235, 324] on td "21" at bounding box center [1229, 316] width 30 height 25
type input "**********"
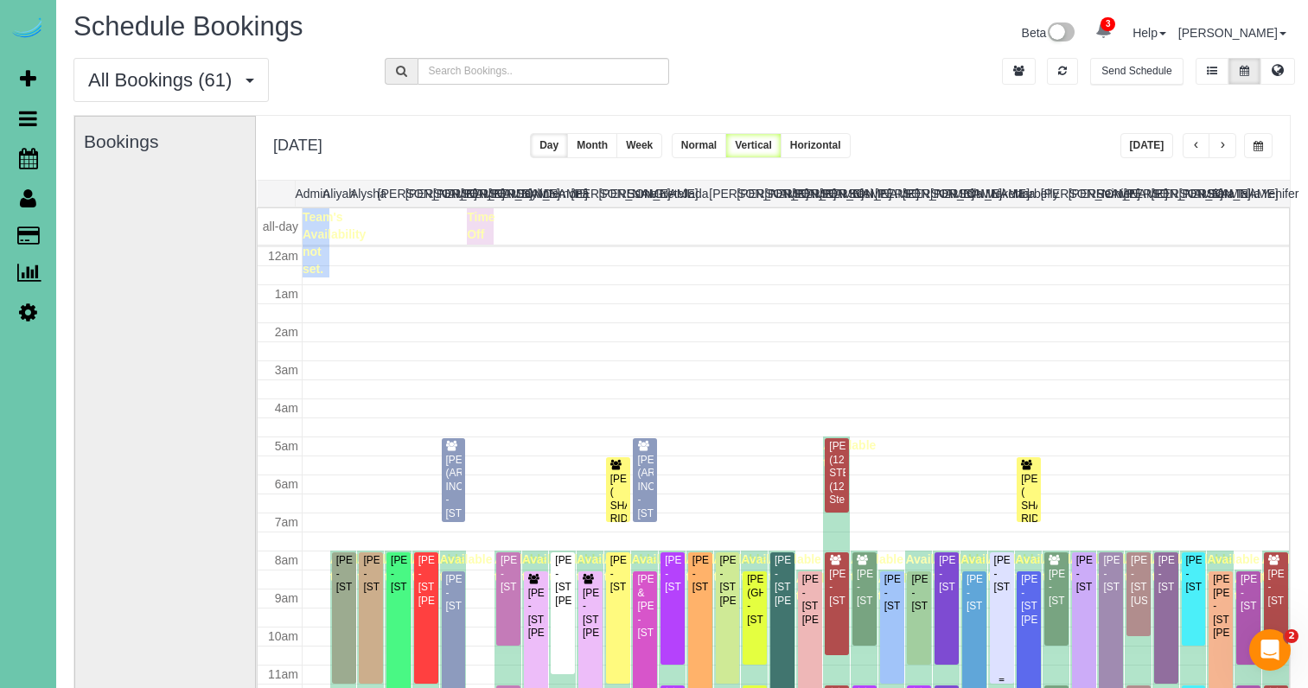
scroll to position [229, 0]
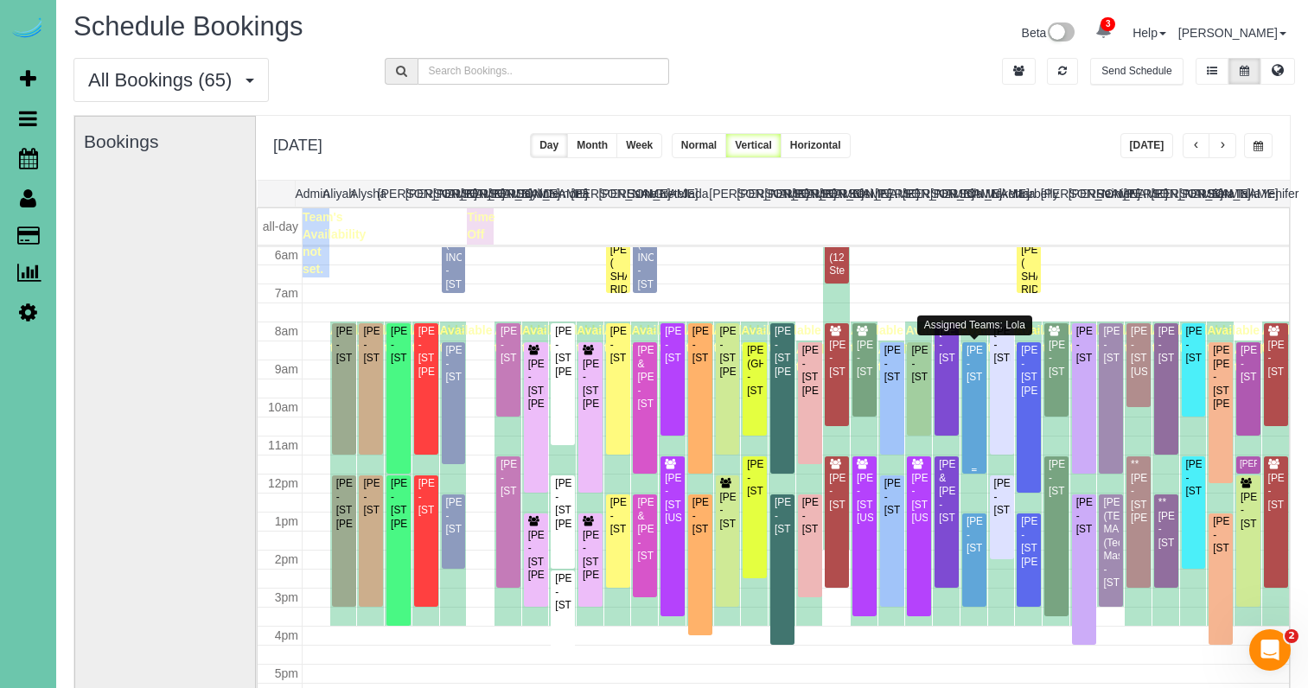
click at [970, 384] on div "Kathryn Dahlquist - 1129 Lafayette Dr, Papillion, NE 68046" at bounding box center [974, 364] width 17 height 40
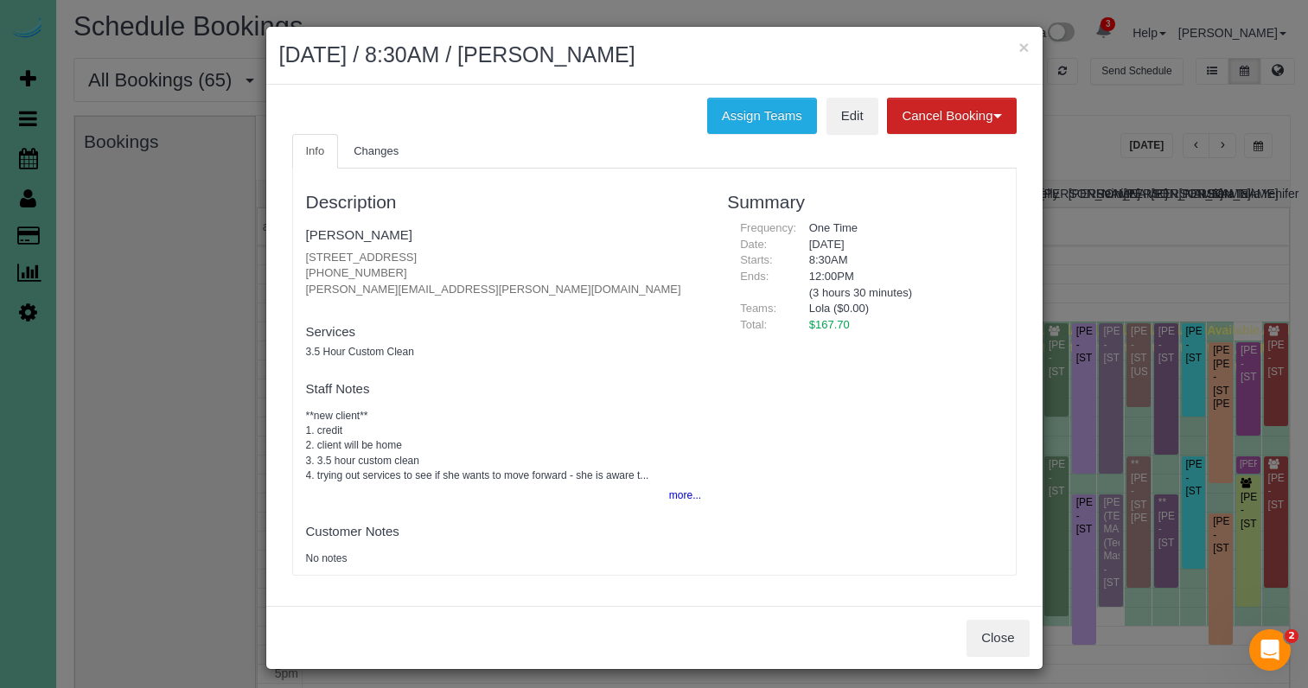
drag, startPoint x: 1026, startPoint y: 48, endPoint x: 971, endPoint y: 50, distance: 55.4
click at [1026, 48] on button "×" at bounding box center [1024, 47] width 10 height 18
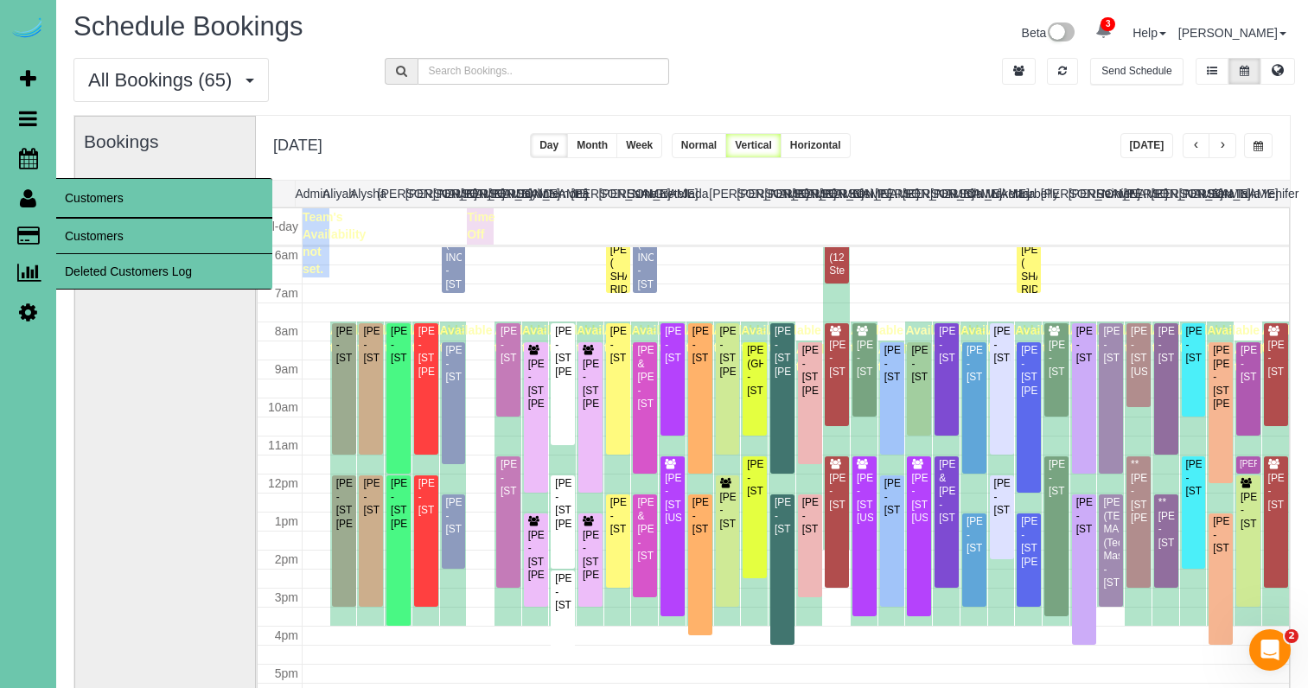
click at [133, 232] on link "Customers" at bounding box center [164, 236] width 216 height 35
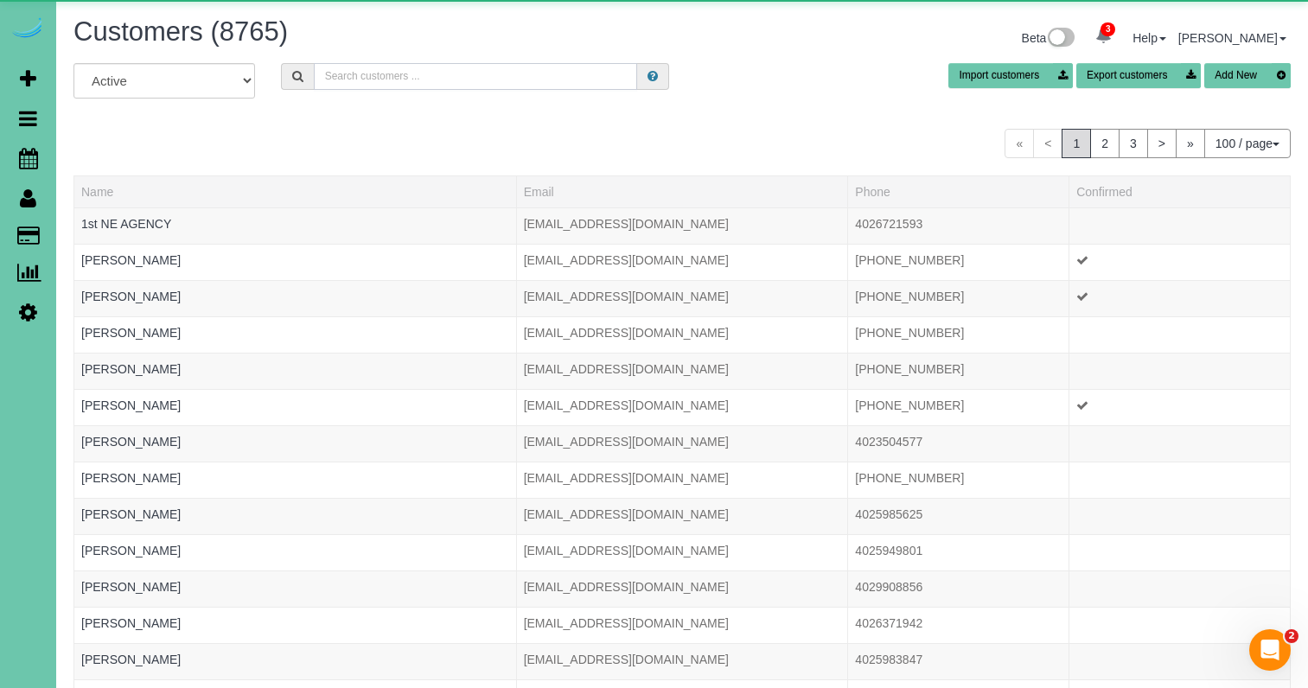
click at [548, 71] on input "text" at bounding box center [475, 76] width 323 height 27
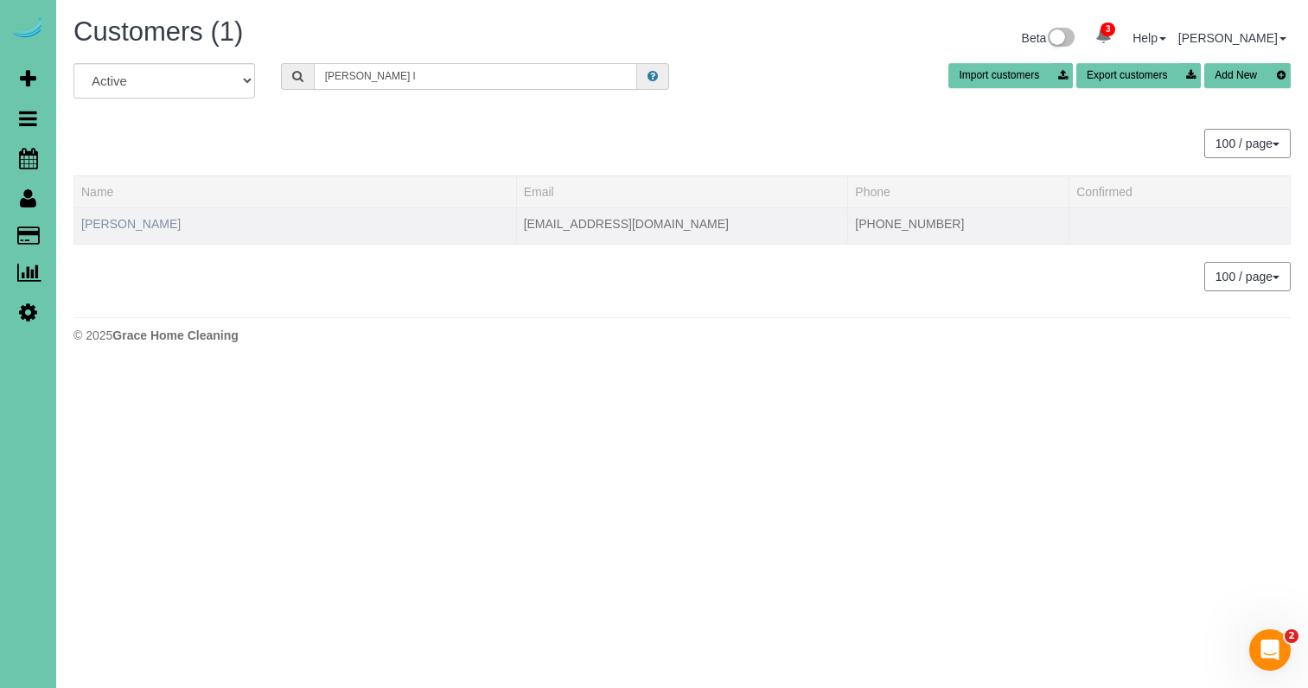
type input "kerri l"
click at [95, 217] on link "Kerri Lisle" at bounding box center [130, 224] width 99 height 14
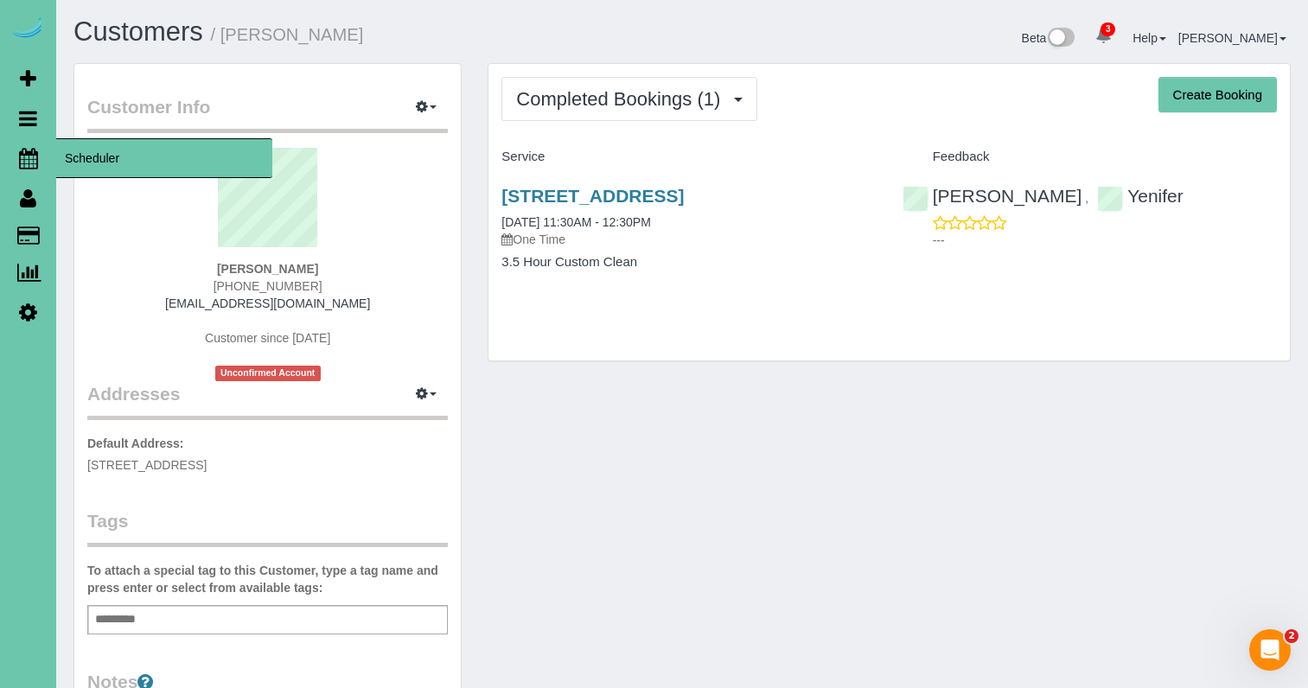
click at [19, 158] on icon at bounding box center [28, 158] width 19 height 21
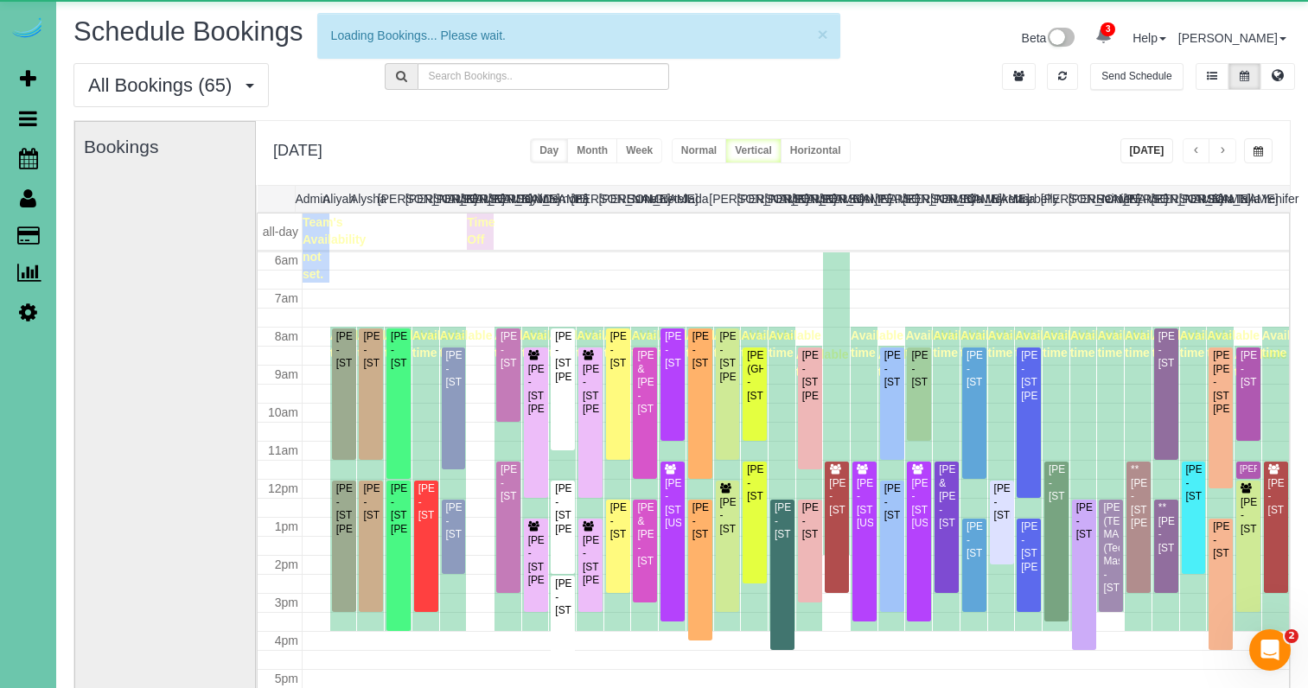
scroll to position [229, 0]
click at [1263, 150] on button "button" at bounding box center [1258, 150] width 29 height 25
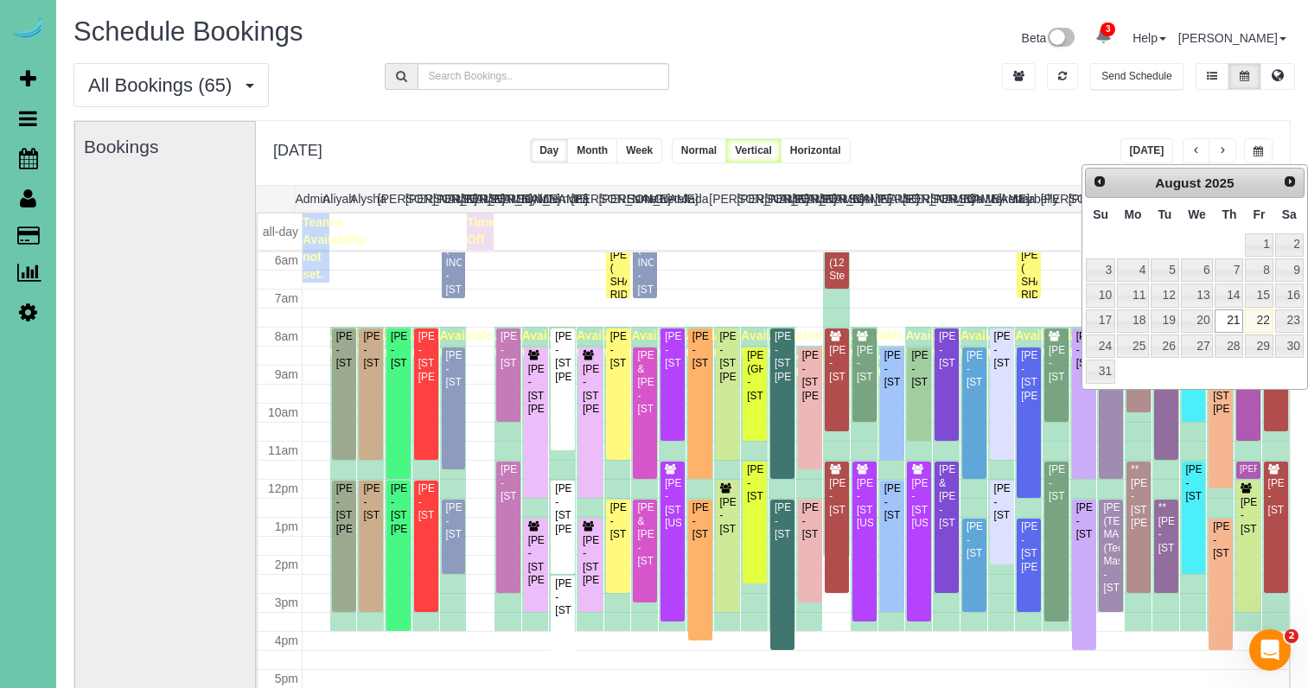
click at [1231, 317] on link "21" at bounding box center [1229, 321] width 29 height 23
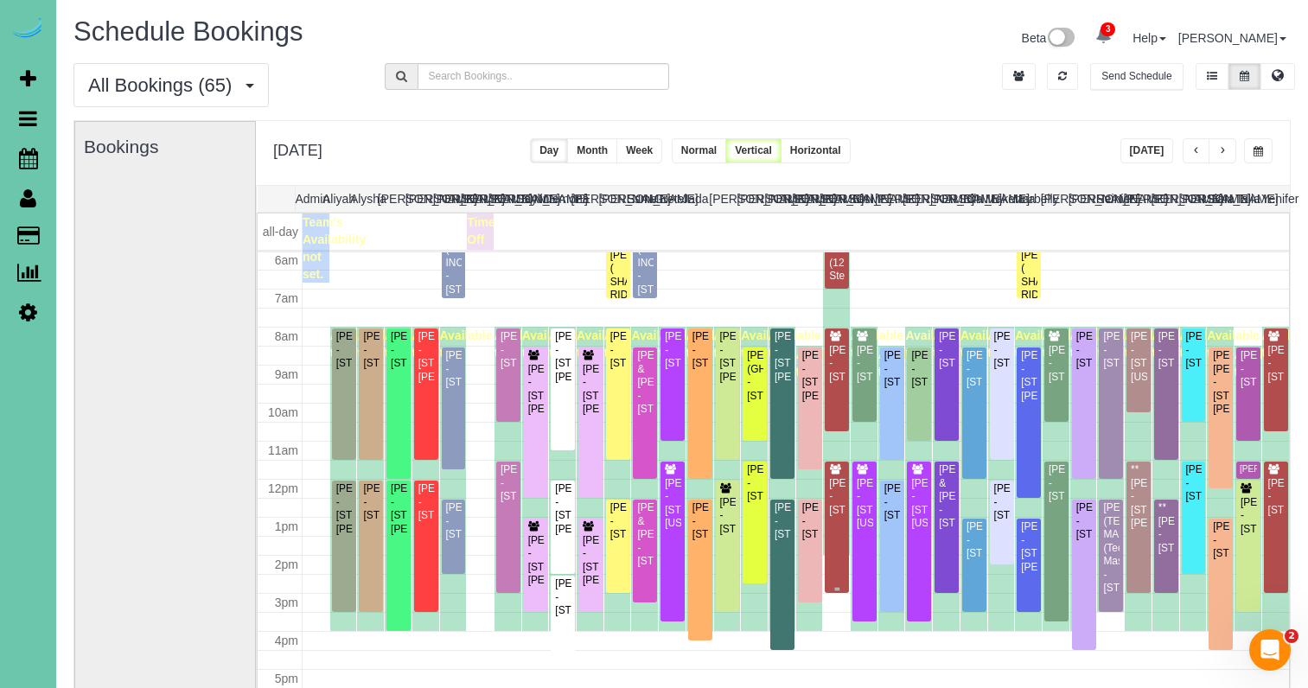
click at [835, 478] on div "Kerri Lisle - 7007 N 216th Street, Elkhorn, NE 68022" at bounding box center [836, 497] width 17 height 40
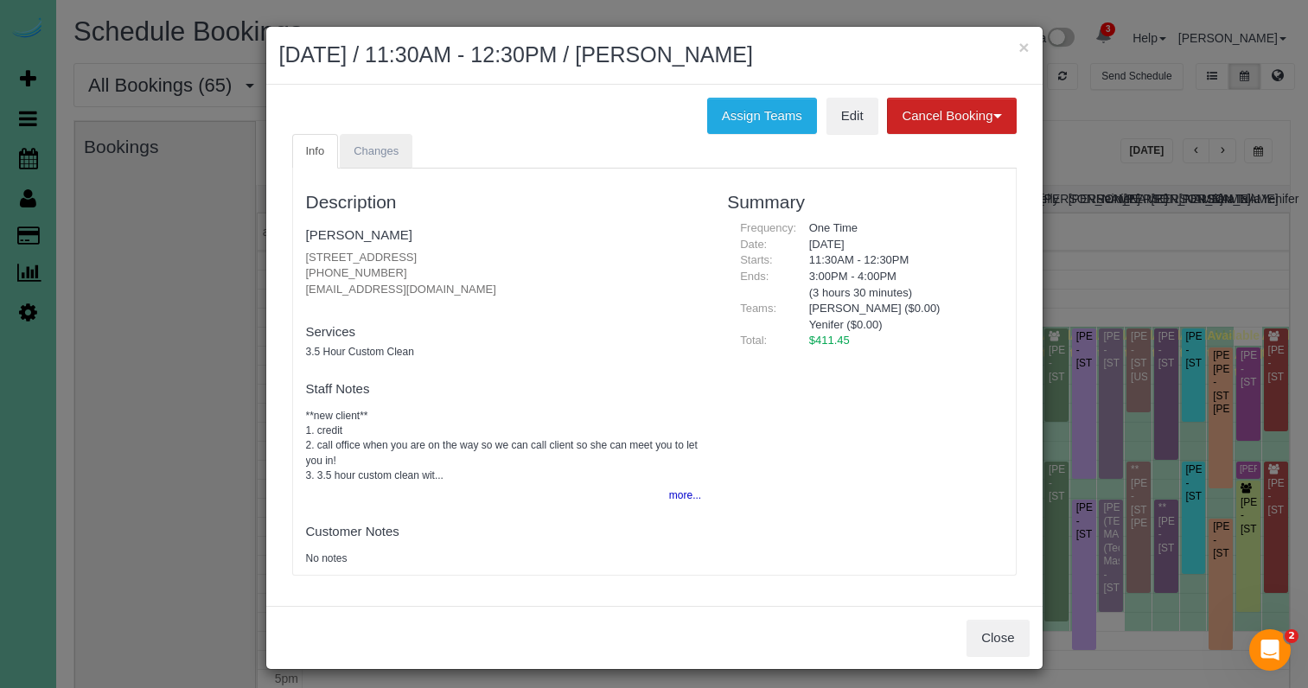
click at [355, 156] on link "Changes" at bounding box center [376, 151] width 73 height 35
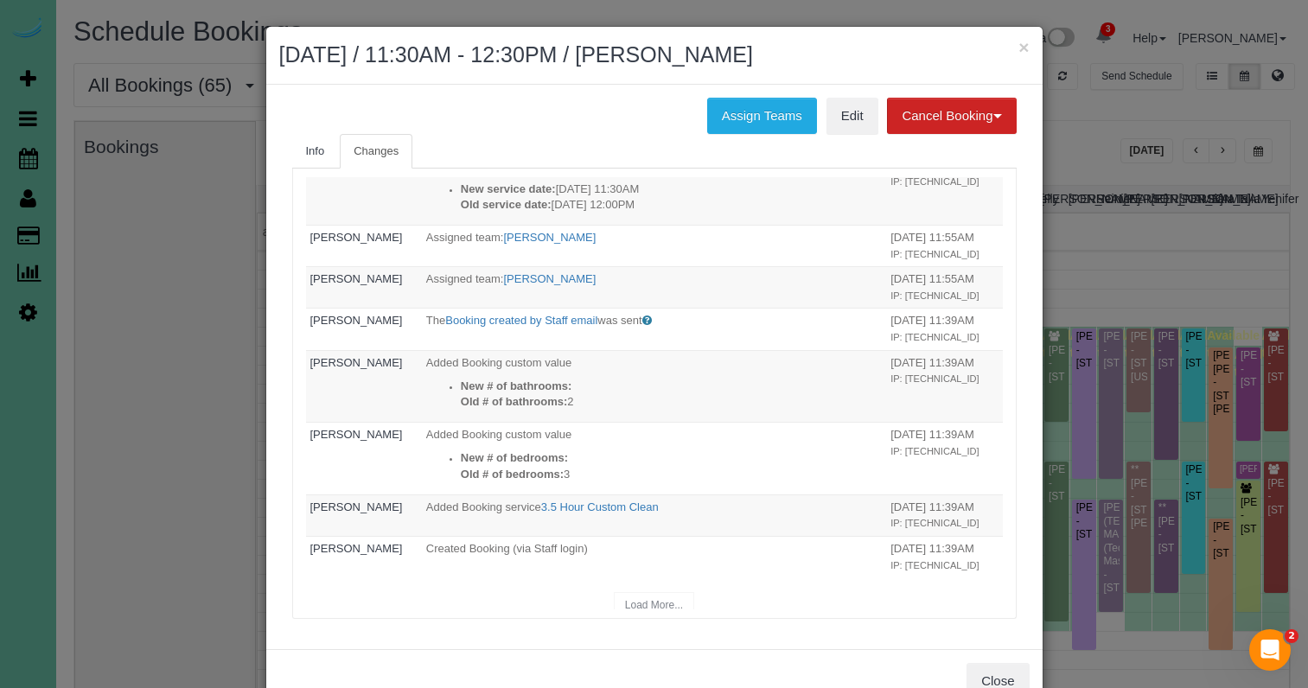
scroll to position [525, 0]
click at [1023, 49] on button "×" at bounding box center [1024, 47] width 10 height 18
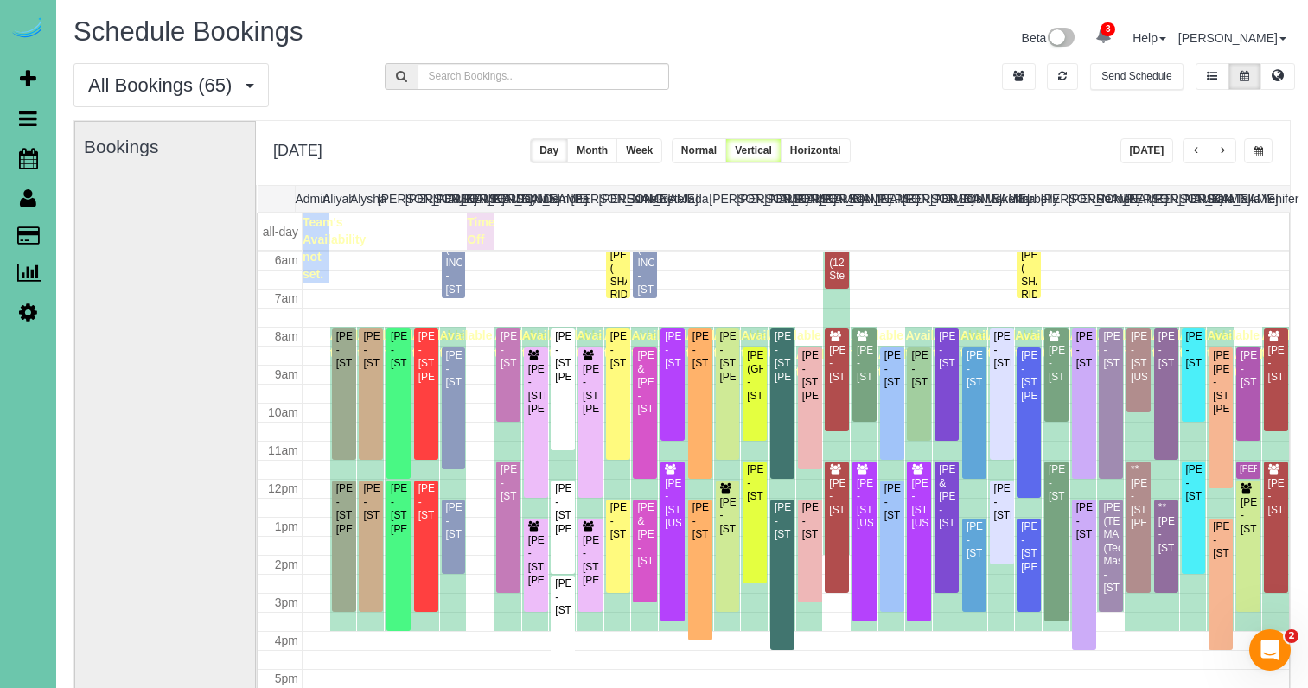
click at [1245, 158] on button "button" at bounding box center [1258, 150] width 29 height 25
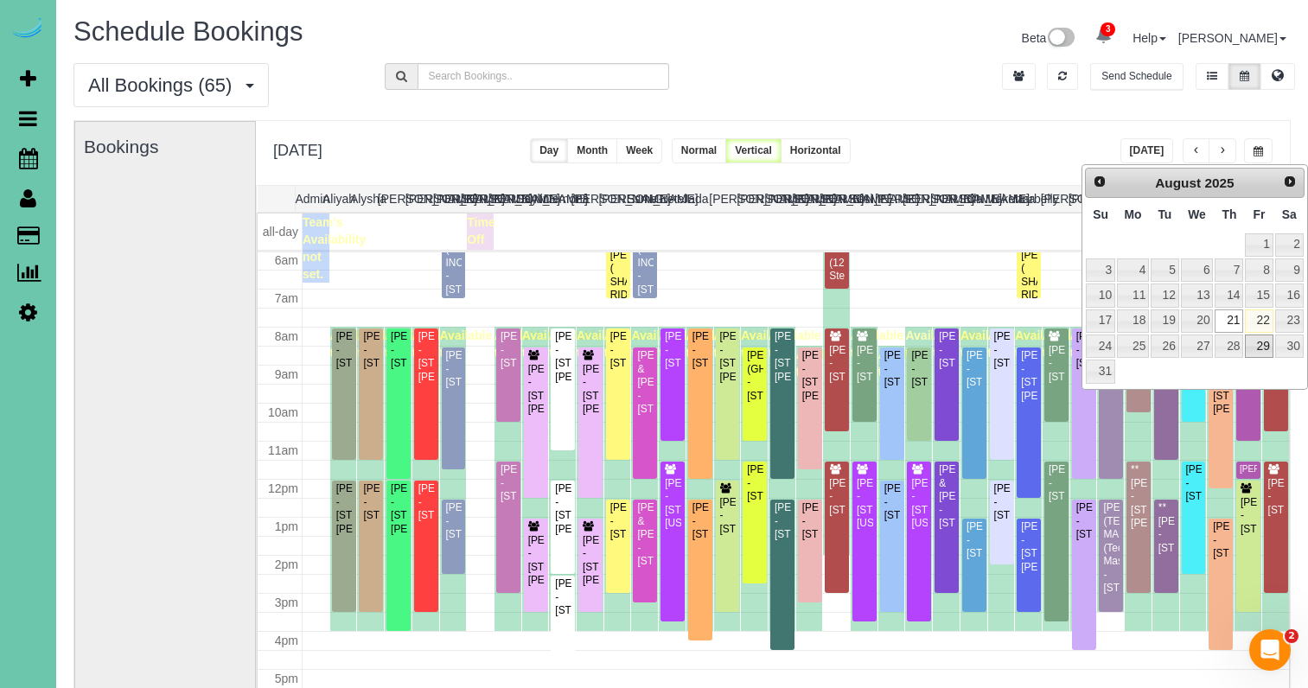
click at [1259, 340] on link "29" at bounding box center [1259, 346] width 28 height 23
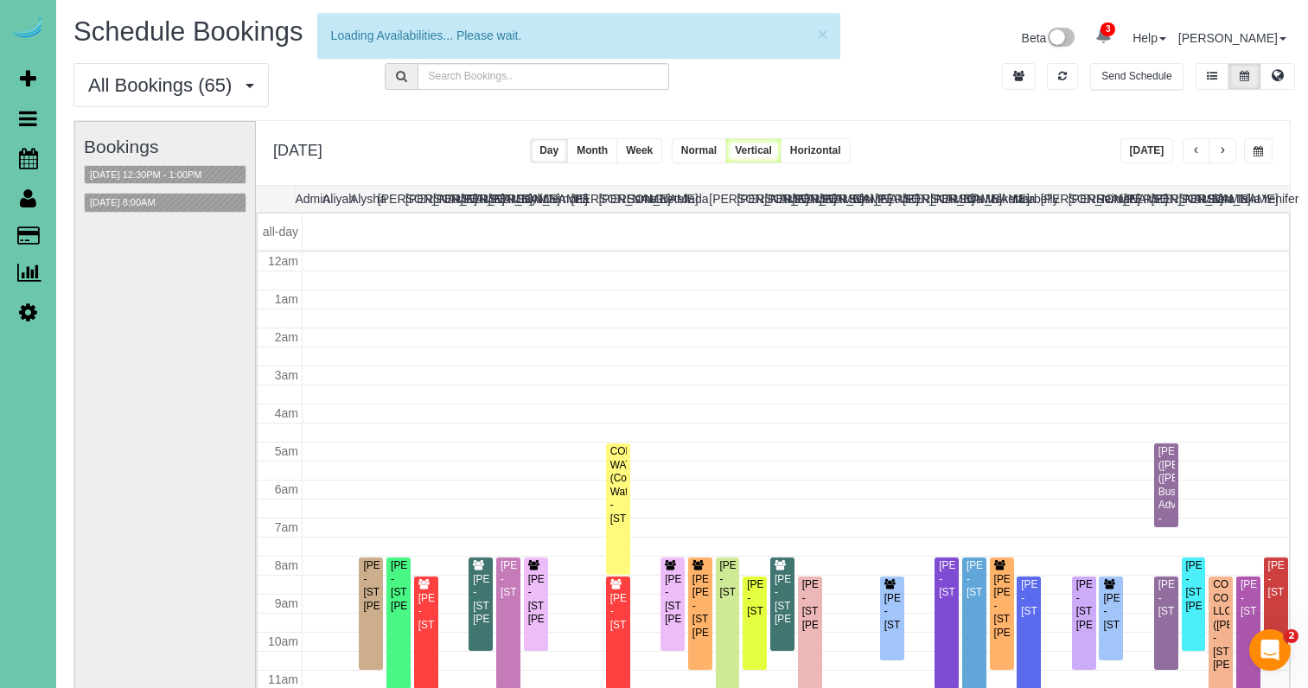
scroll to position [229, 0]
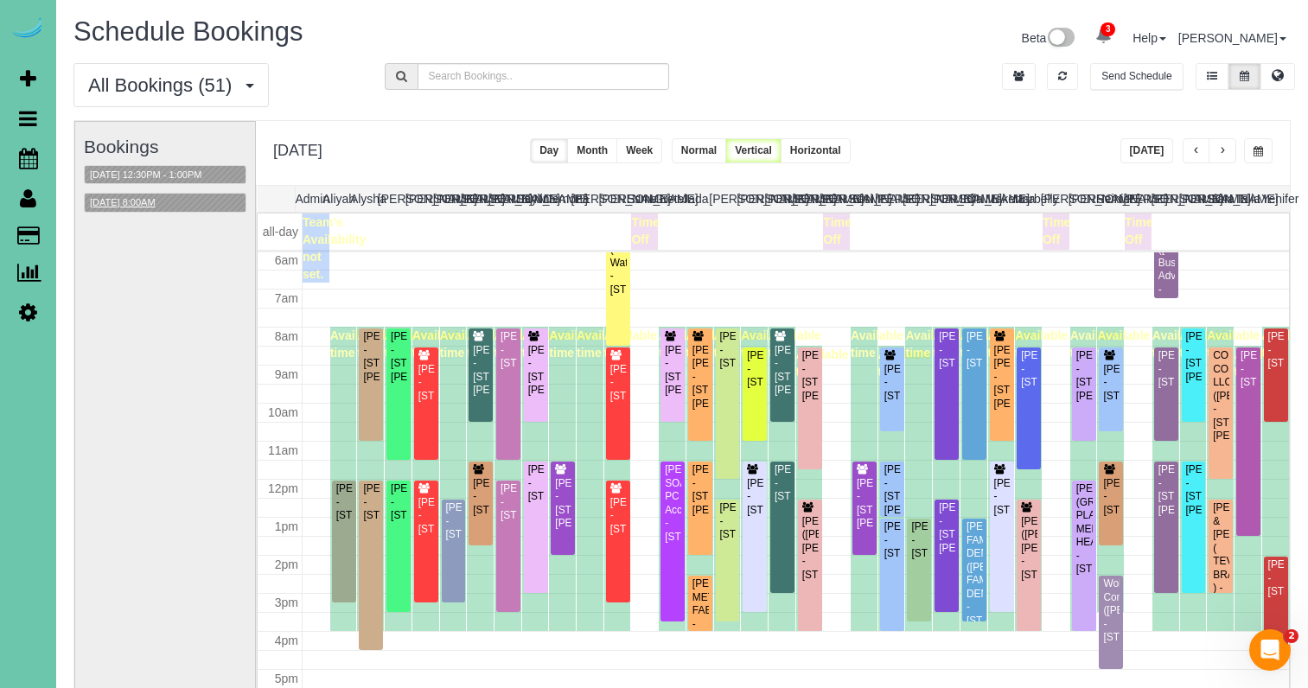
click at [148, 205] on button "08/29/2025 8:00AM" at bounding box center [123, 203] width 76 height 18
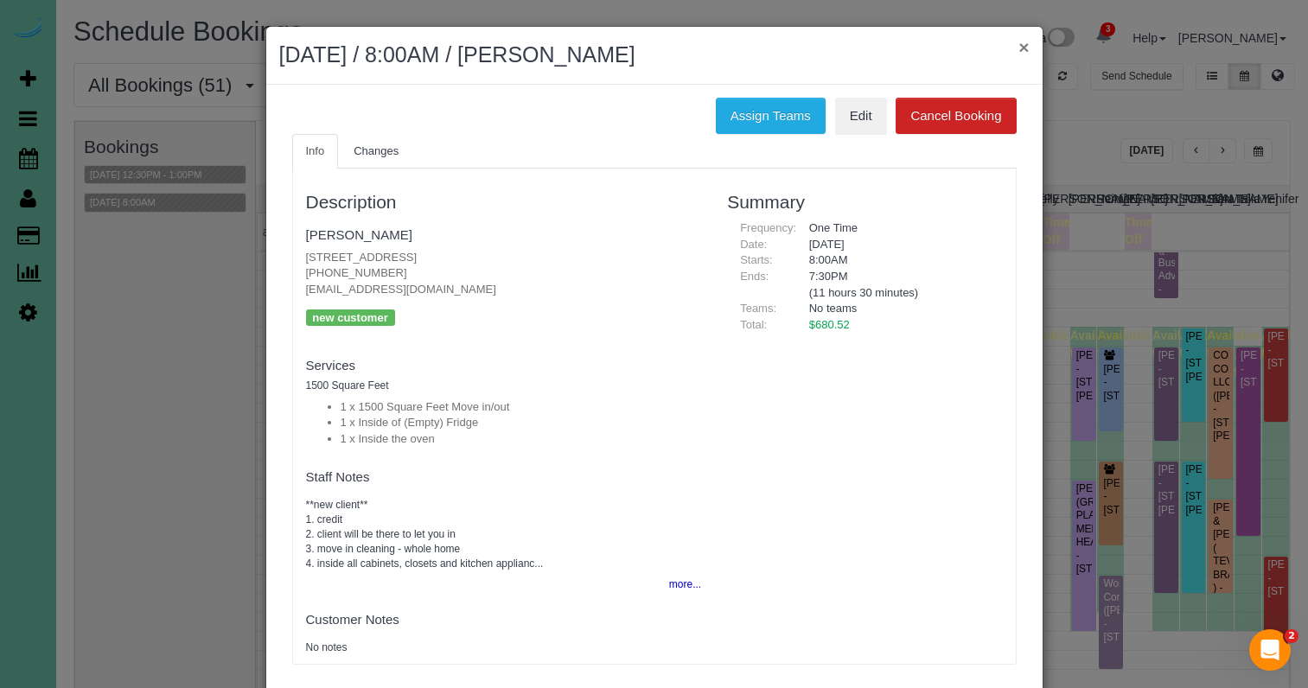
click at [1027, 45] on button "×" at bounding box center [1024, 47] width 10 height 18
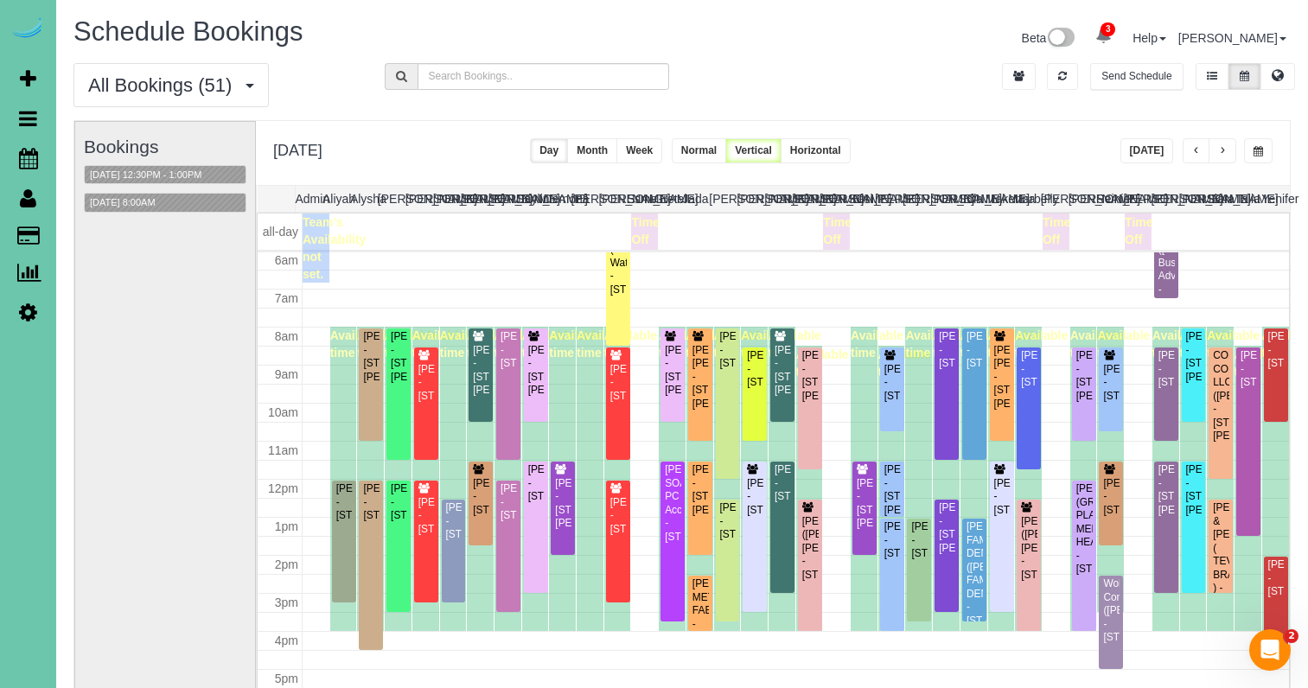
scroll to position [122, 0]
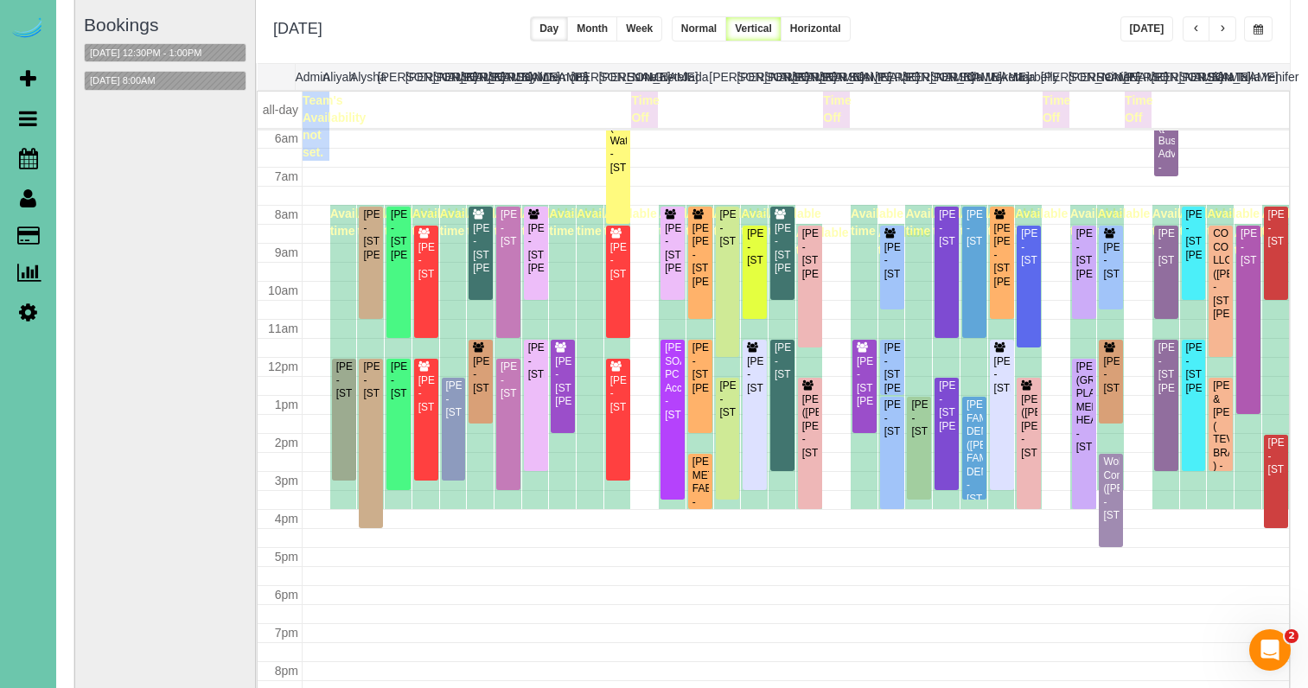
click at [1144, 26] on button "Today" at bounding box center [1148, 28] width 54 height 25
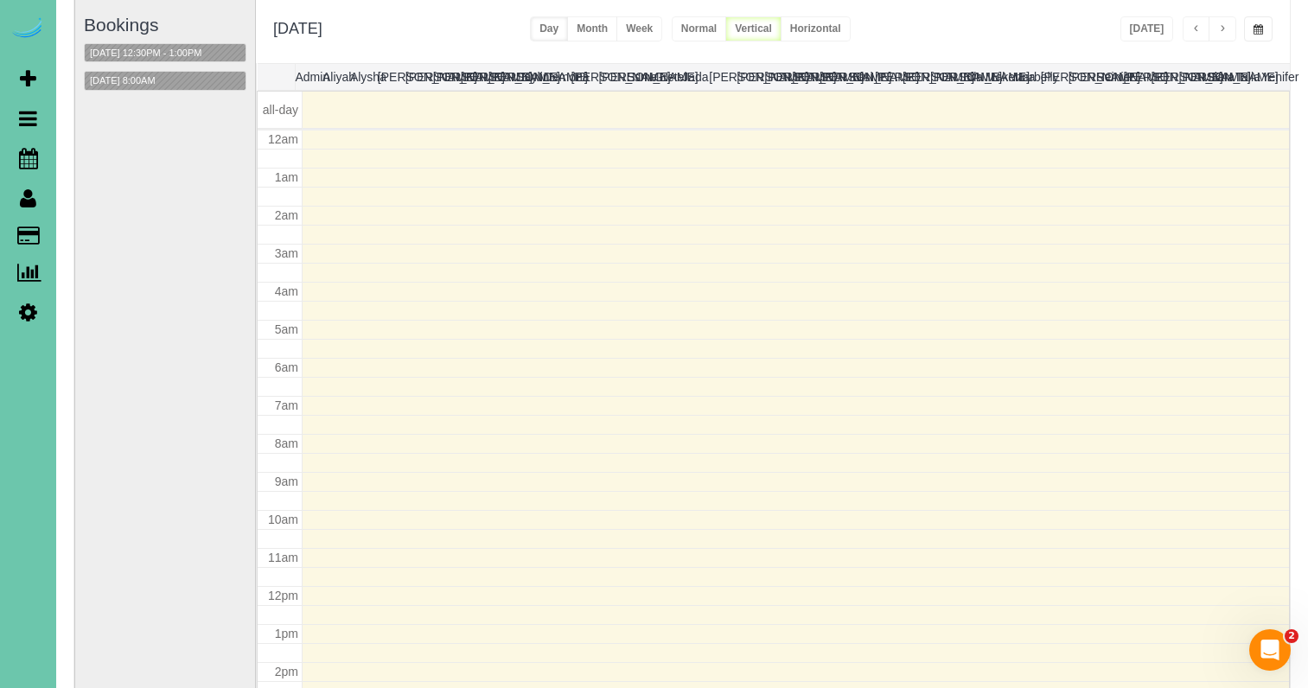
scroll to position [229, 0]
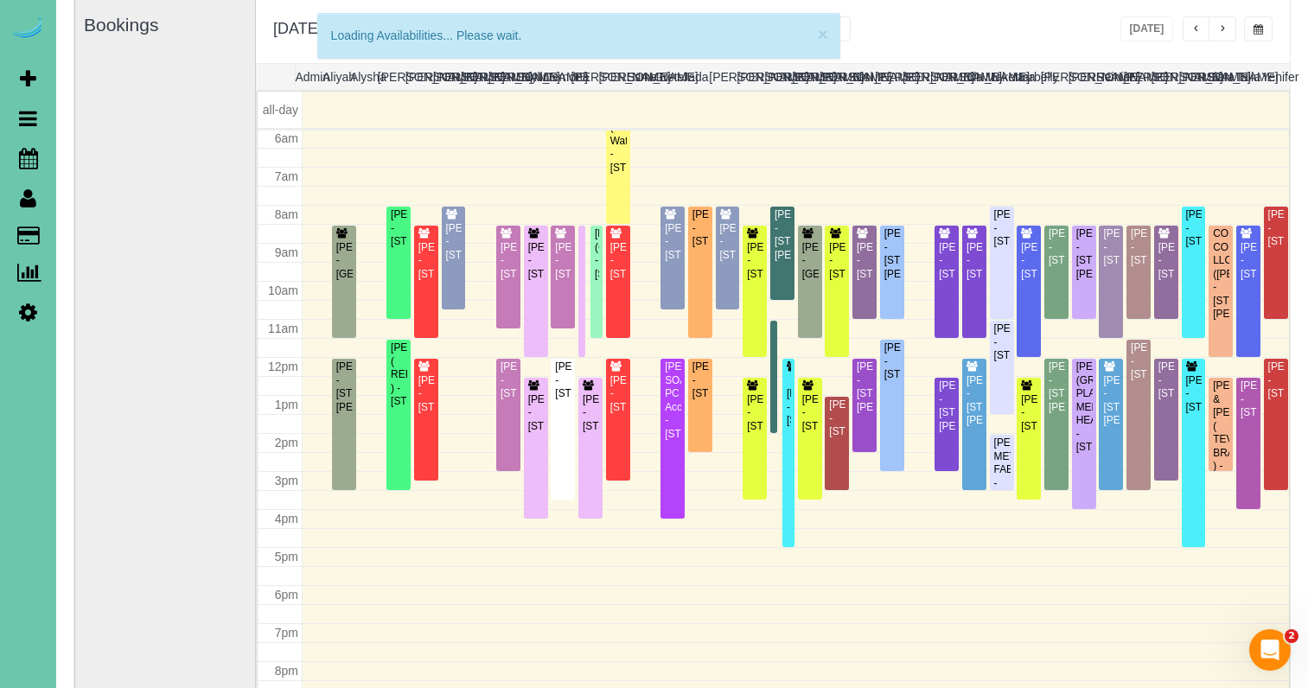
click at [1250, 29] on button "button" at bounding box center [1258, 28] width 29 height 25
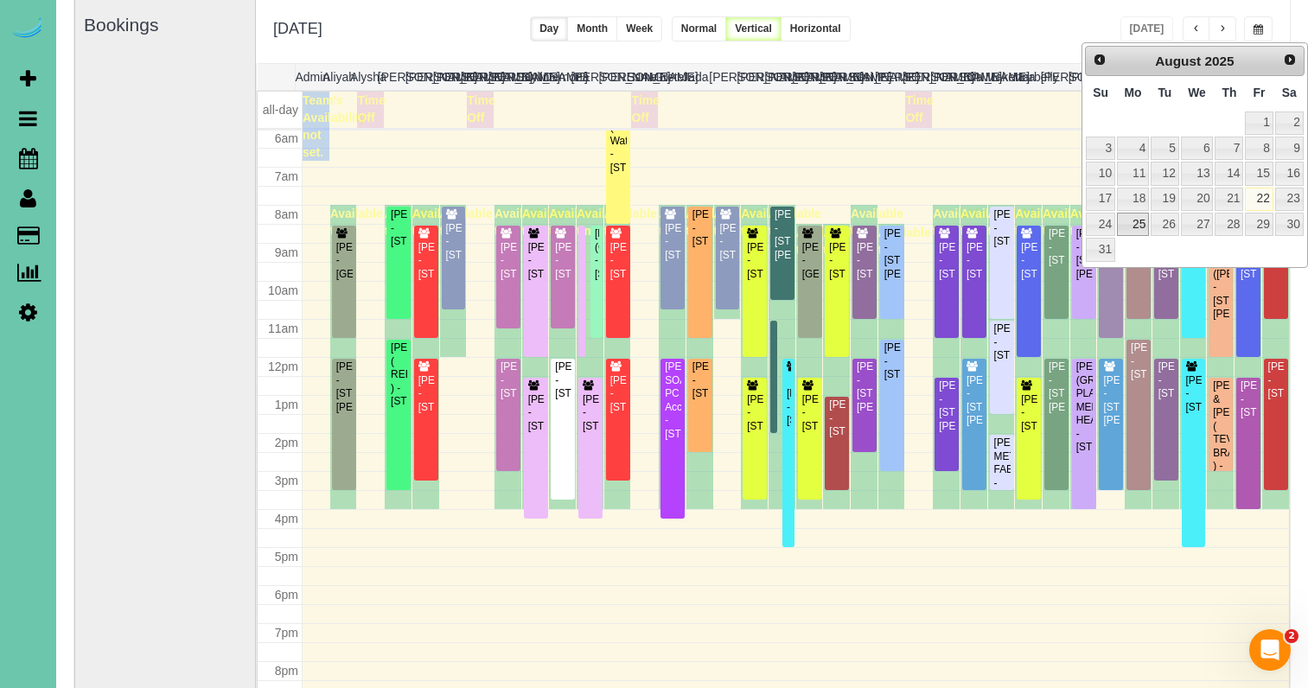
click at [1133, 216] on link "25" at bounding box center [1133, 224] width 32 height 23
type input "**********"
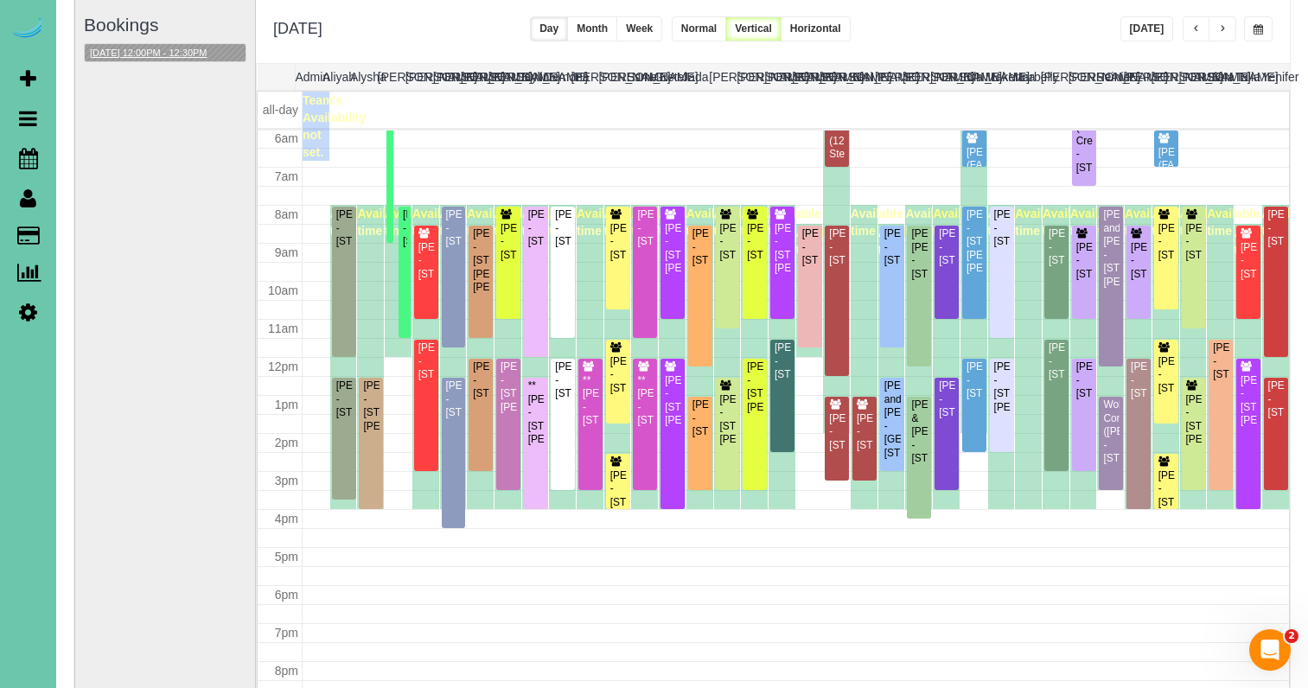
click at [176, 53] on button "08/25/2025 12:00PM - 12:30PM" at bounding box center [149, 53] width 128 height 18
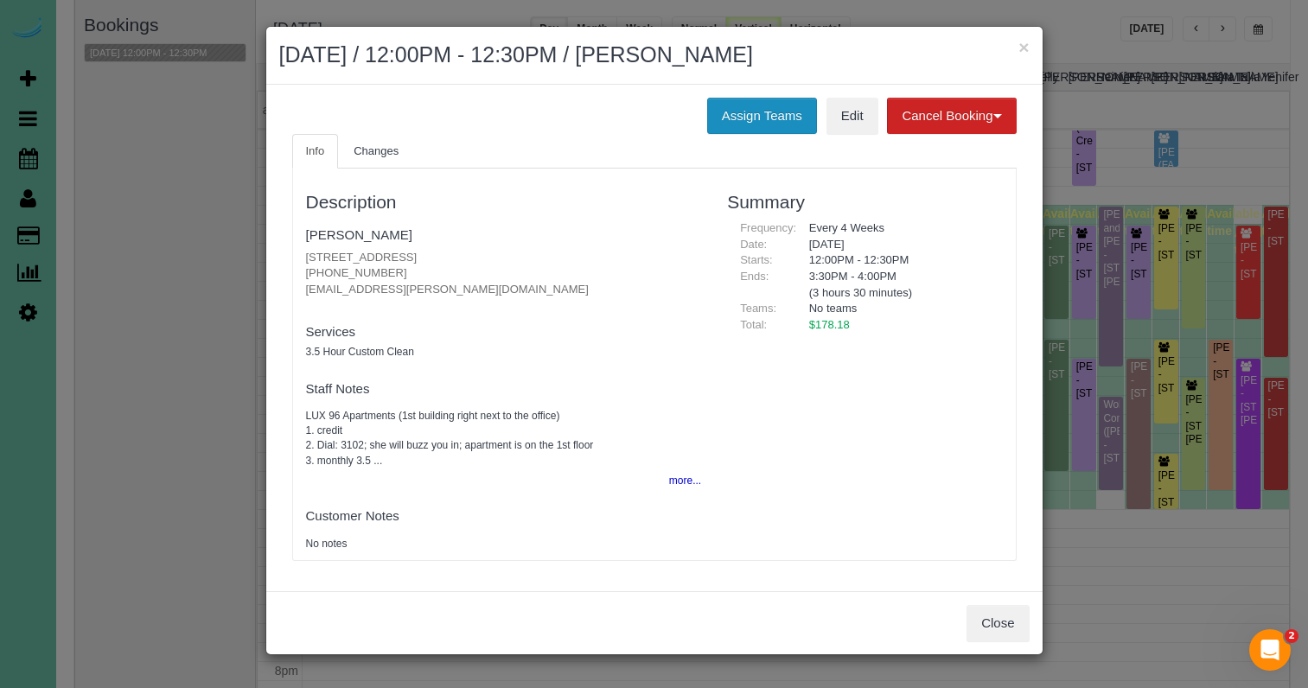
click at [771, 98] on button "Assign Teams" at bounding box center [762, 116] width 110 height 36
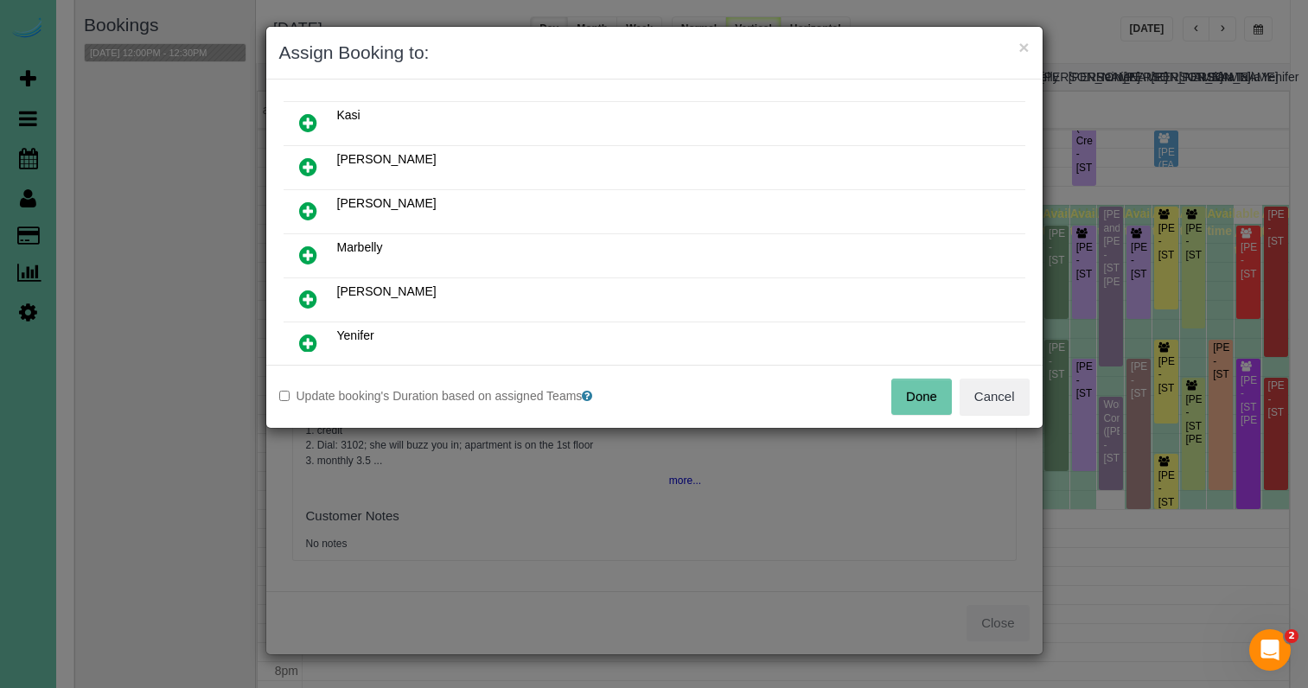
scroll to position [310, 0]
click at [299, 253] on icon at bounding box center [308, 253] width 18 height 21
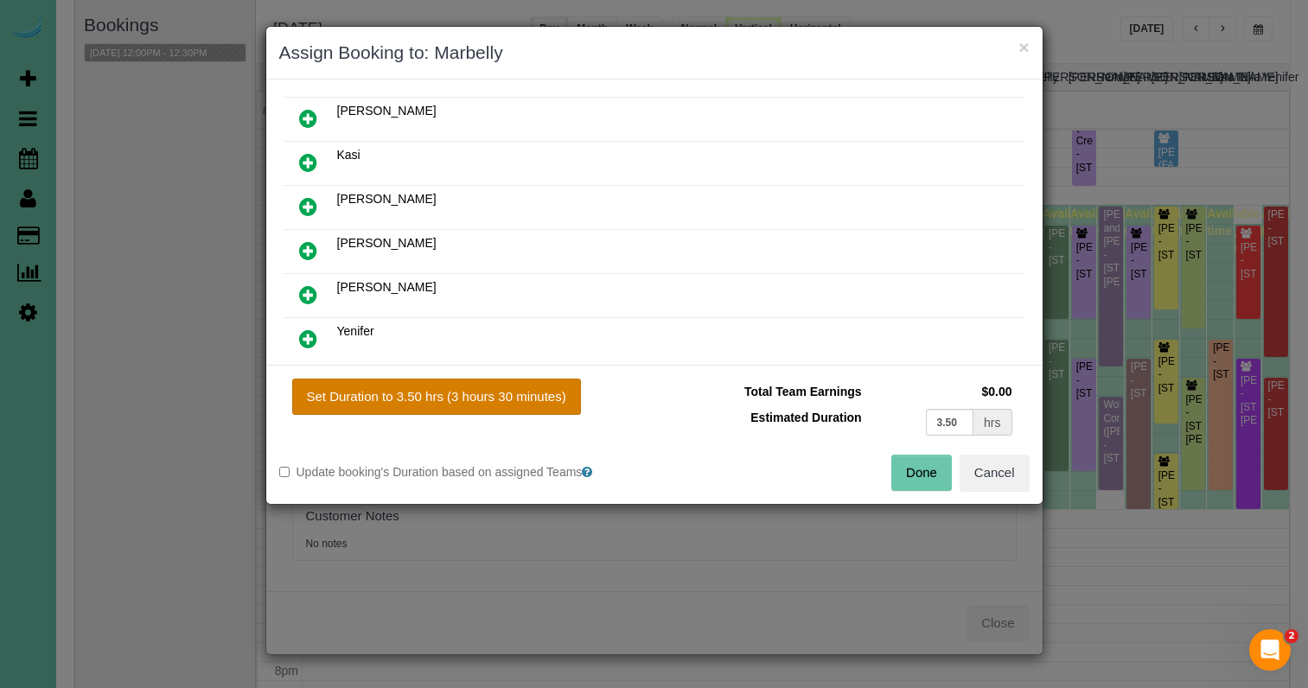
drag, startPoint x: 520, startPoint y: 397, endPoint x: 547, endPoint y: 406, distance: 28.4
click at [520, 397] on button "Set Duration to 3.50 hrs (3 hours 30 minutes)" at bounding box center [436, 397] width 289 height 36
type input "3.50"
drag, startPoint x: 912, startPoint y: 466, endPoint x: 893, endPoint y: 462, distance: 19.5
click at [912, 466] on button "Done" at bounding box center [922, 473] width 61 height 36
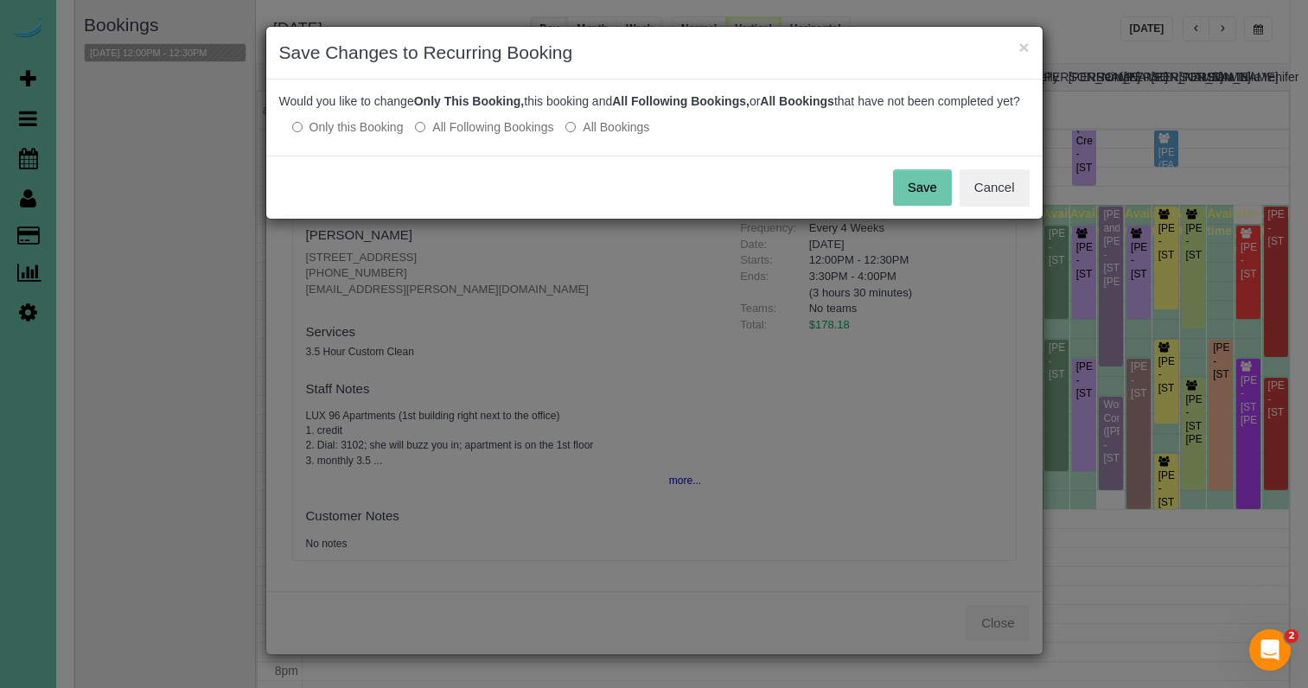
click at [452, 136] on label "All Following Bookings" at bounding box center [484, 126] width 138 height 17
click at [1007, 206] on button "Cancel" at bounding box center [995, 187] width 70 height 36
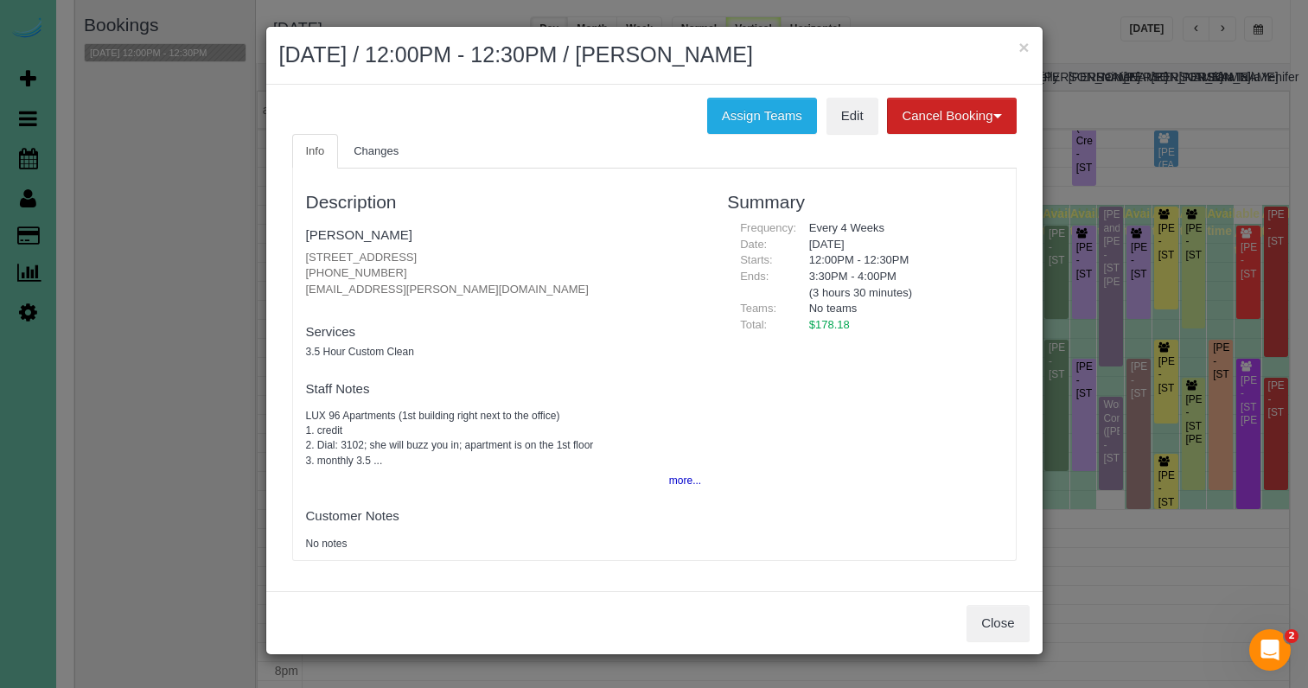
click at [1033, 45] on div "× August 25, 2025 / 12:00PM - 12:30PM / Marcy Rees" at bounding box center [654, 56] width 777 height 58
click at [1022, 47] on button "×" at bounding box center [1024, 47] width 10 height 18
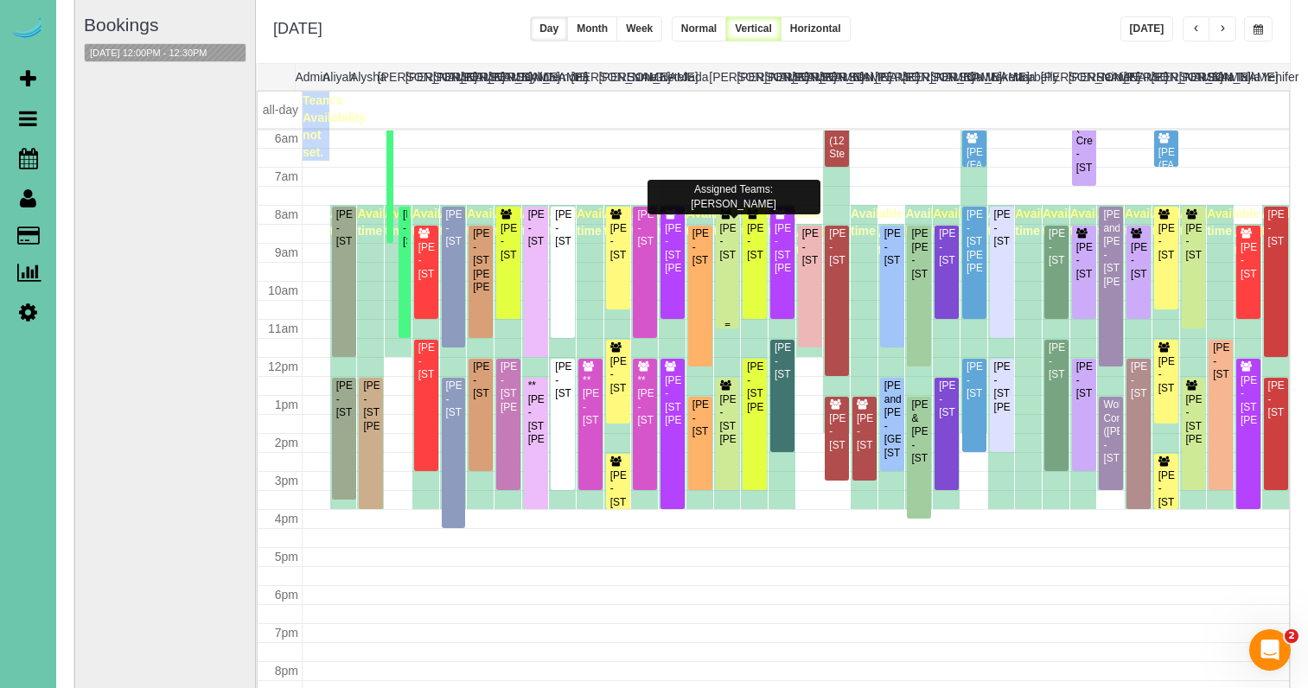
click at [732, 221] on div "Jordan Klute - 2926 S 97th Cir, Omaha, NE 68127" at bounding box center [727, 235] width 17 height 54
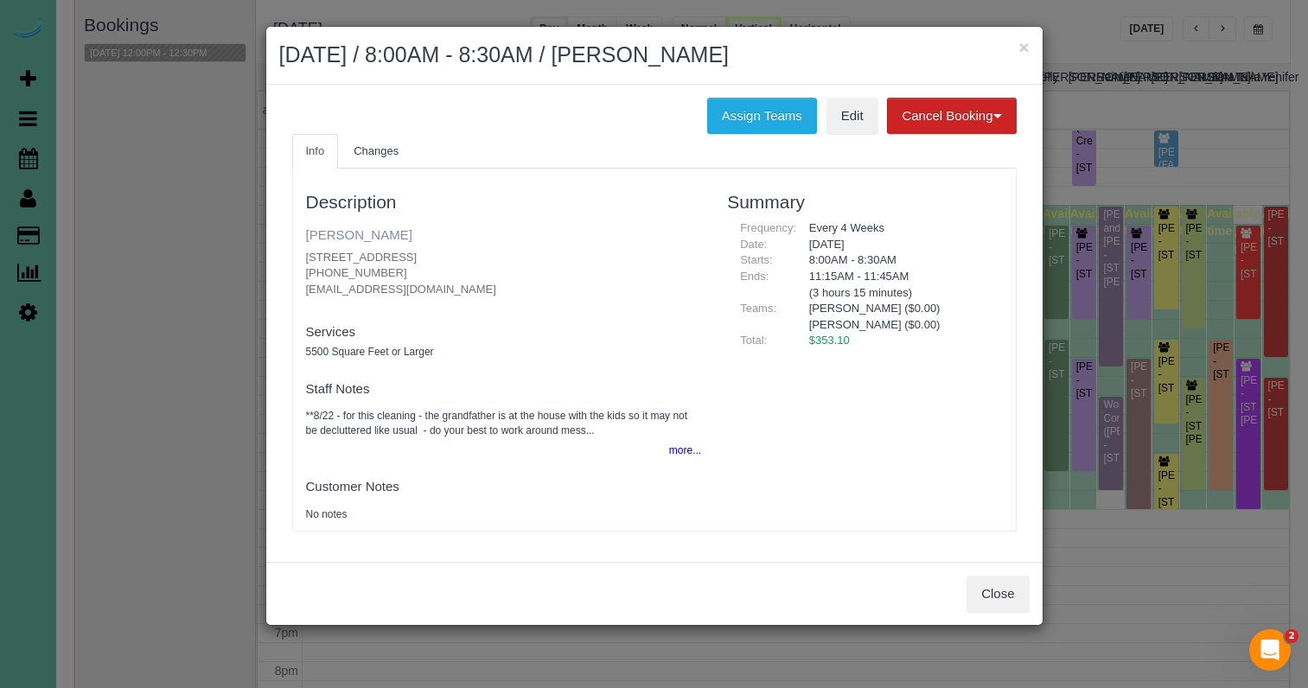
click at [334, 239] on link "[PERSON_NAME]" at bounding box center [359, 234] width 106 height 15
click at [1024, 44] on button "×" at bounding box center [1024, 47] width 10 height 18
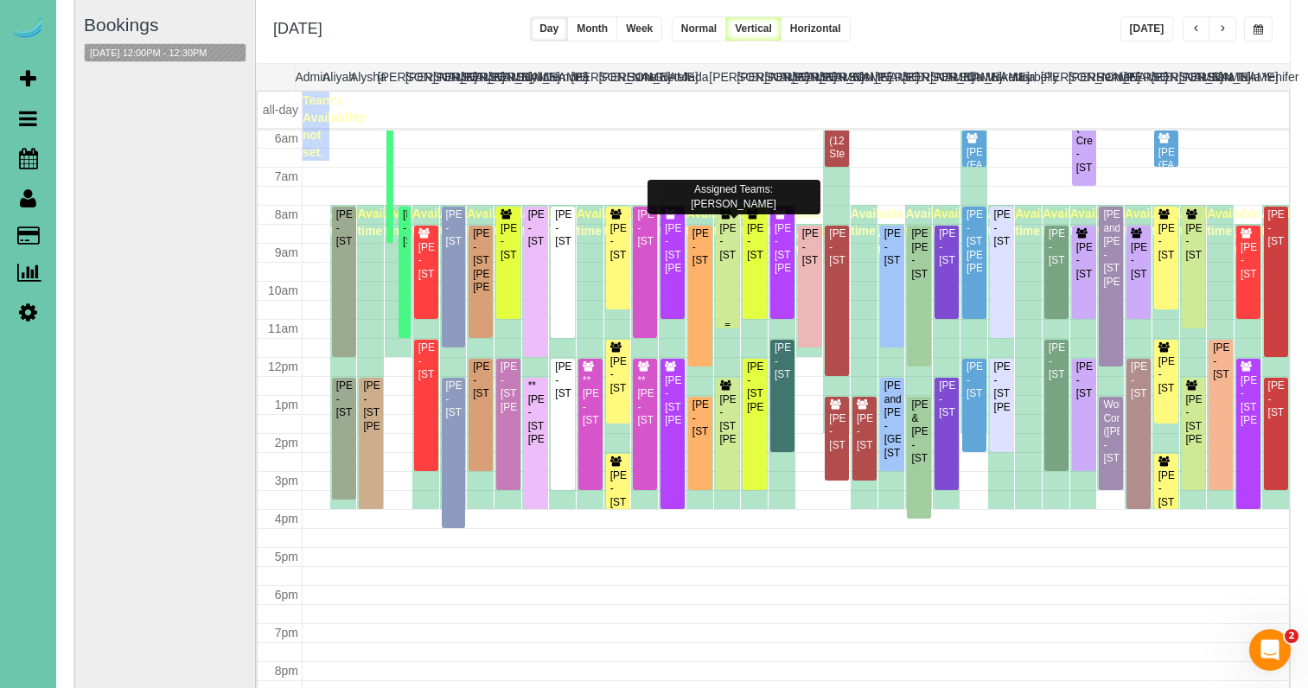
click at [724, 249] on div "Jordan Klute - 2926 S 97th Cir, Omaha, NE 68127" at bounding box center [727, 242] width 17 height 40
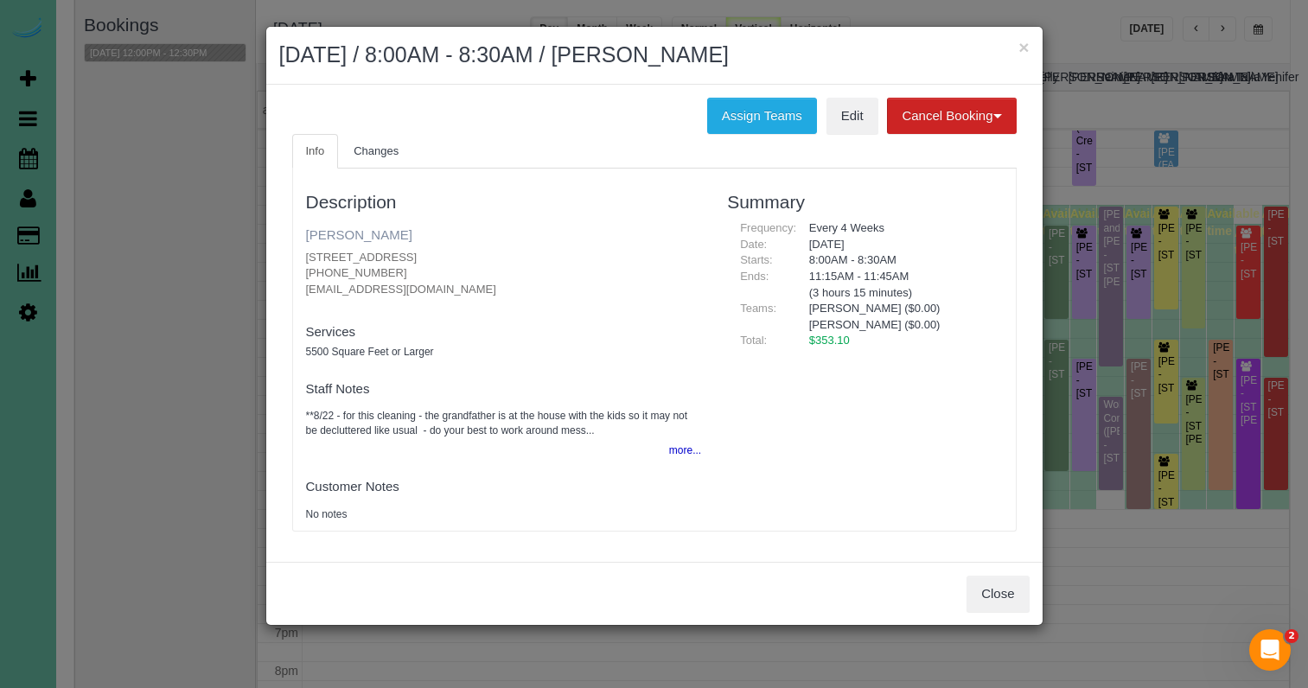
click at [349, 227] on link "[PERSON_NAME]" at bounding box center [359, 234] width 106 height 15
click at [1017, 45] on h2 "August 25, 2025 / 8:00AM - 8:30AM / Jordan Klute" at bounding box center [654, 55] width 751 height 31
click at [1022, 45] on button "×" at bounding box center [1024, 47] width 10 height 18
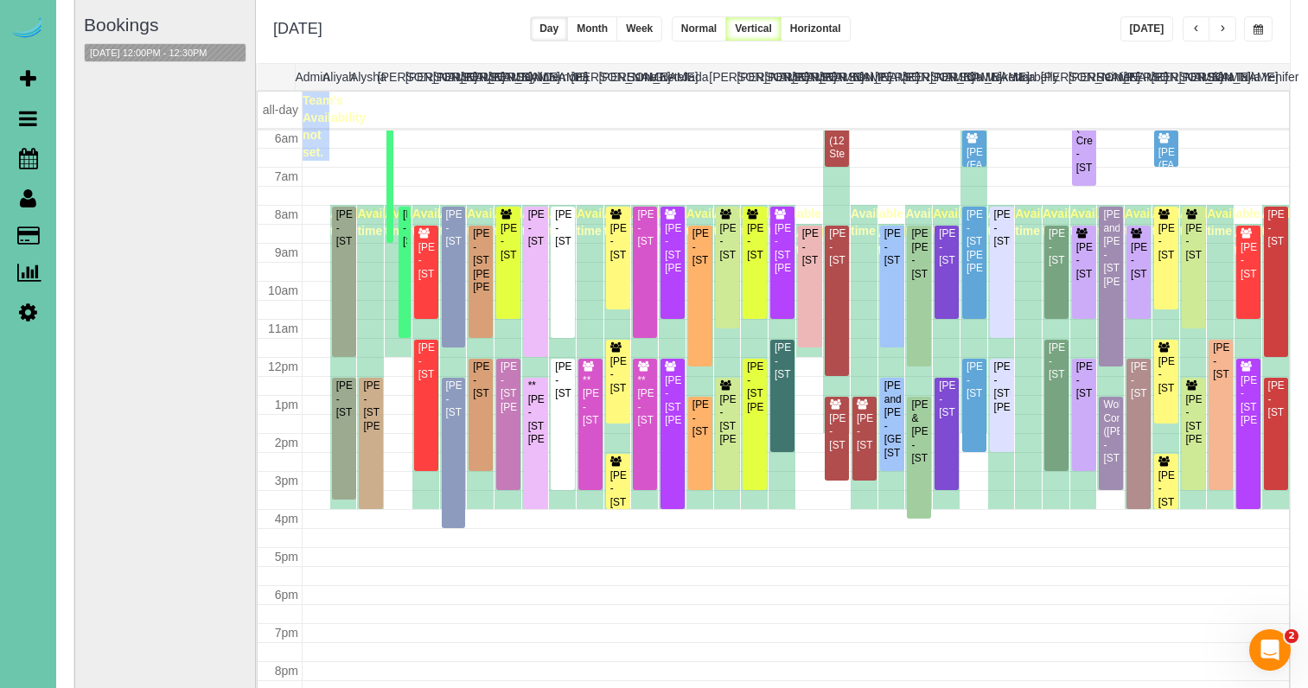
scroll to position [125, 0]
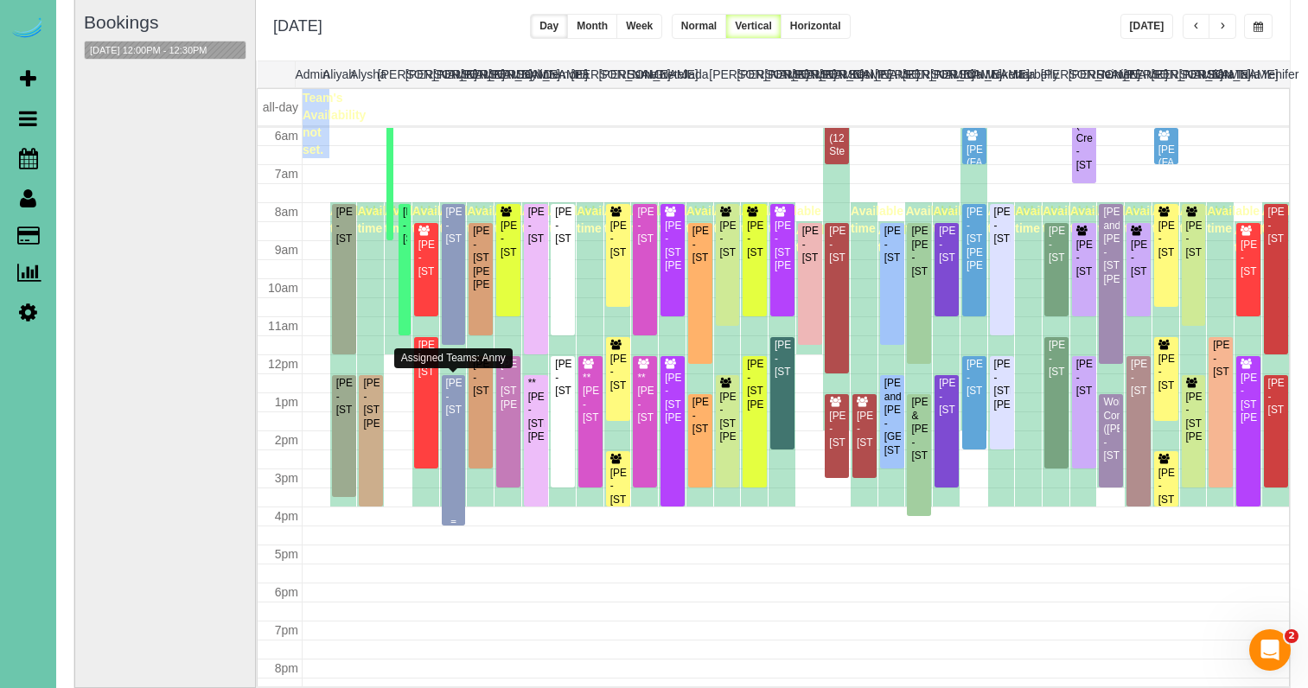
click at [457, 417] on div "Dawn DeGeorge - 4602 N 164th St, Omaha, NE 68116" at bounding box center [453, 397] width 17 height 40
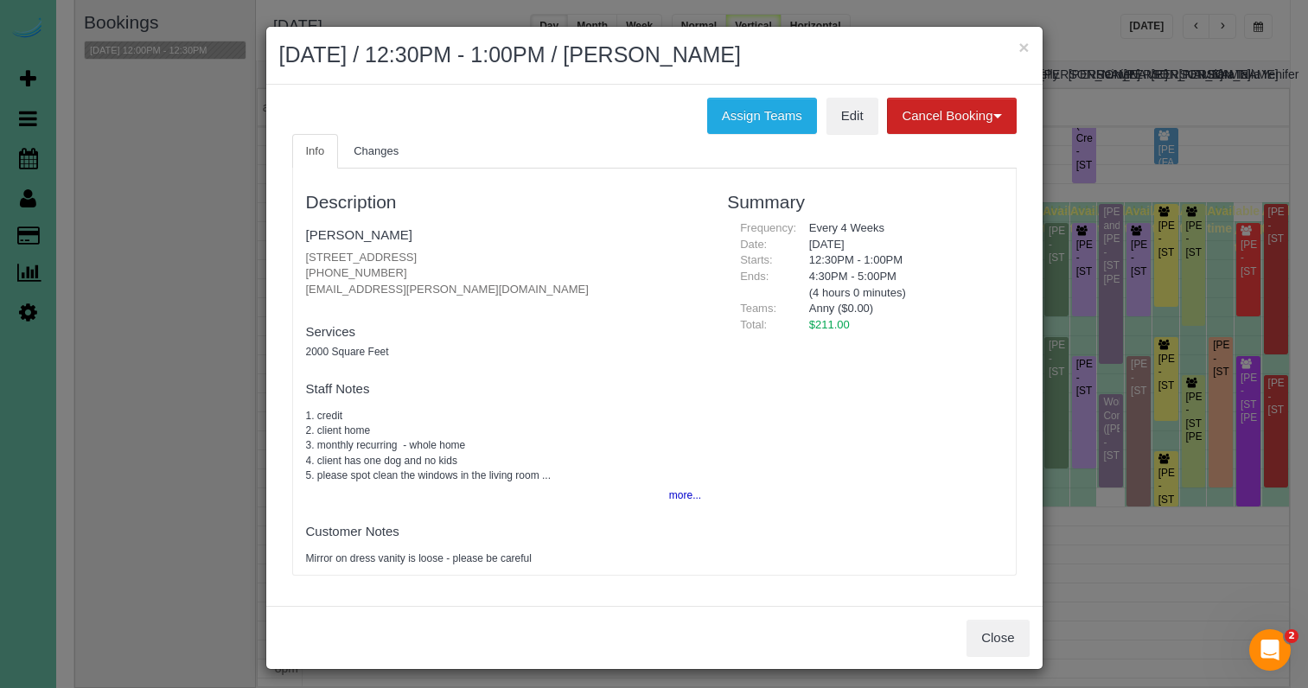
click at [1012, 628] on button "Close" at bounding box center [998, 638] width 62 height 36
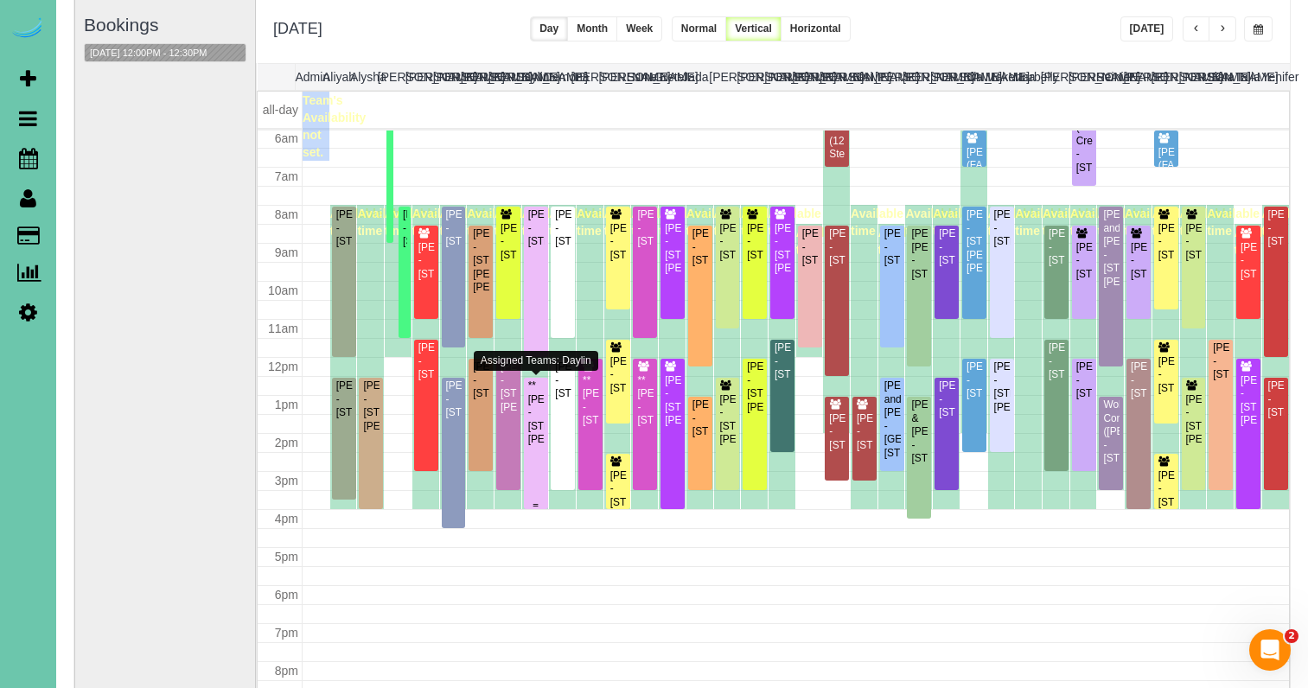
click at [533, 399] on div "**Sara Stephens - 16218 Dorcas Street, Omaha, NE 68130" at bounding box center [535, 413] width 17 height 67
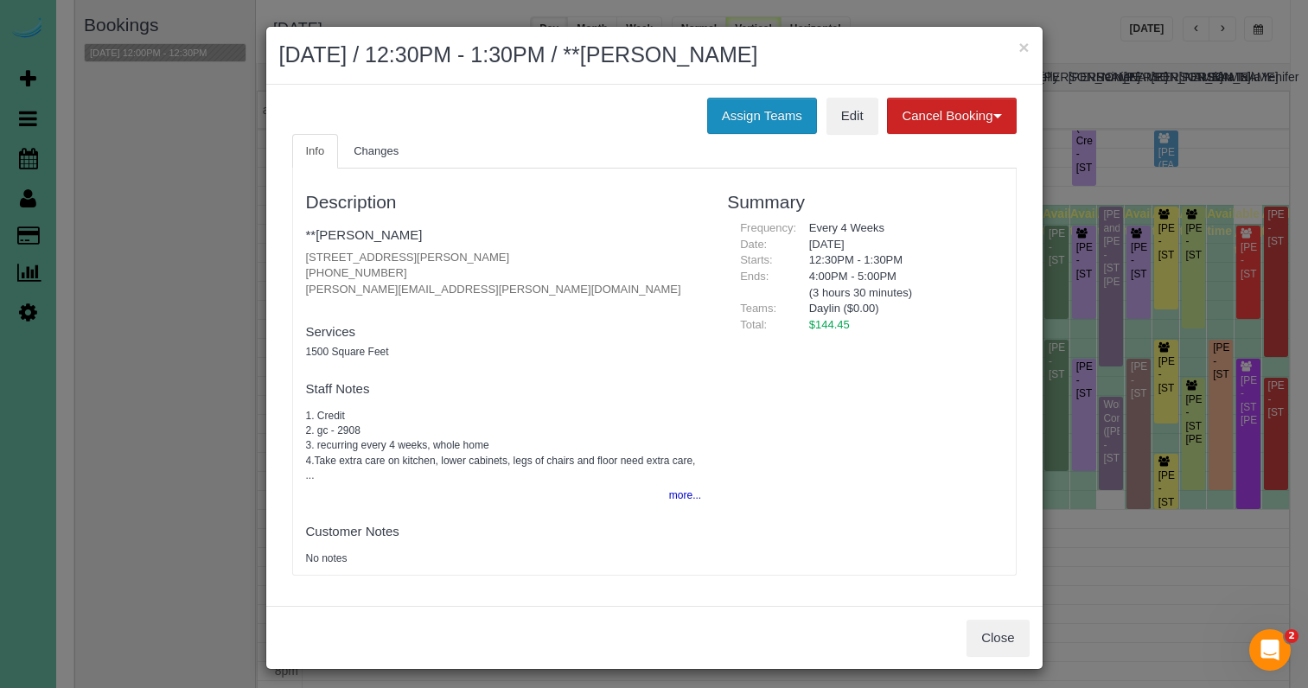
click at [762, 105] on button "Assign Teams" at bounding box center [762, 116] width 110 height 36
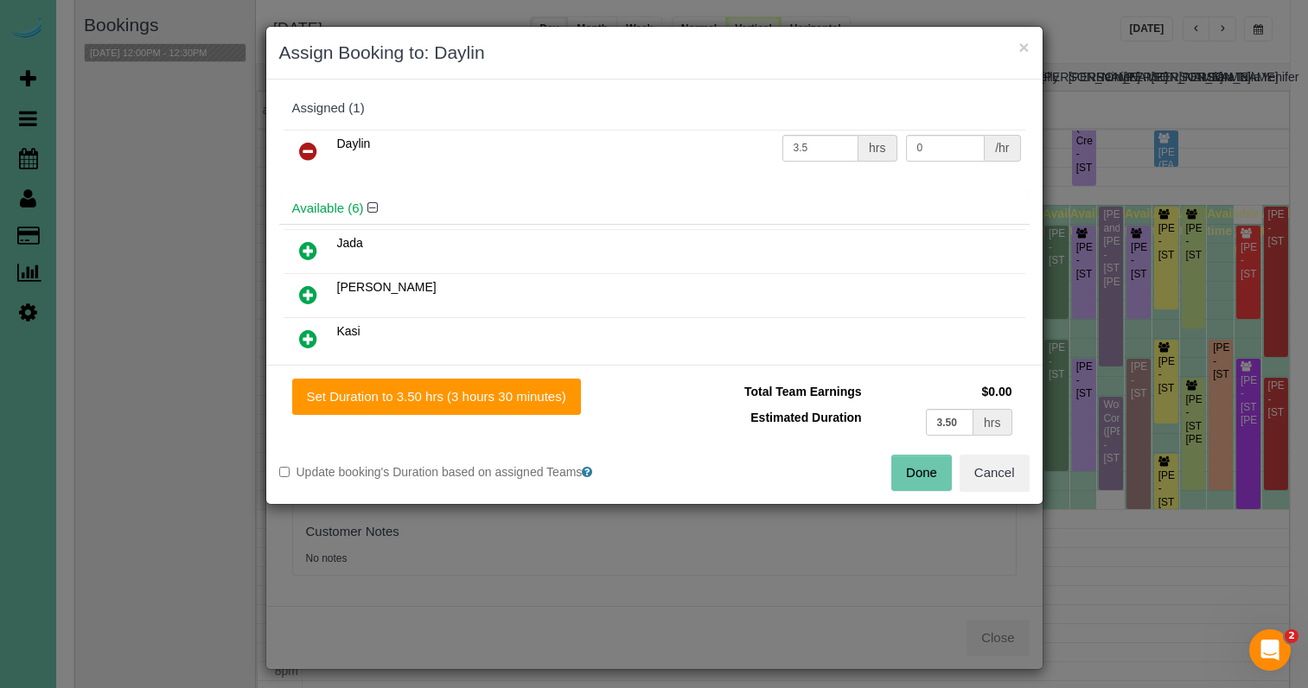
click at [304, 148] on icon at bounding box center [308, 151] width 18 height 21
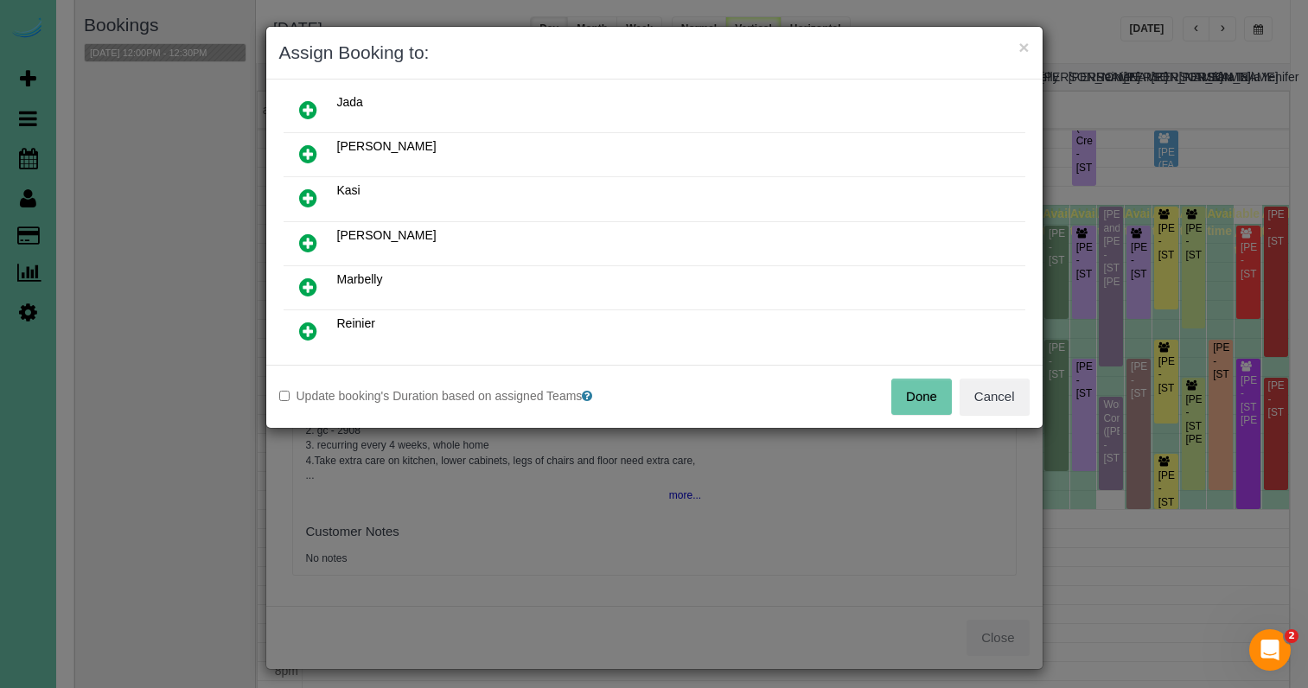
drag, startPoint x: 313, startPoint y: 288, endPoint x: 331, endPoint y: 302, distance: 22.8
click at [313, 288] on icon at bounding box center [308, 287] width 18 height 21
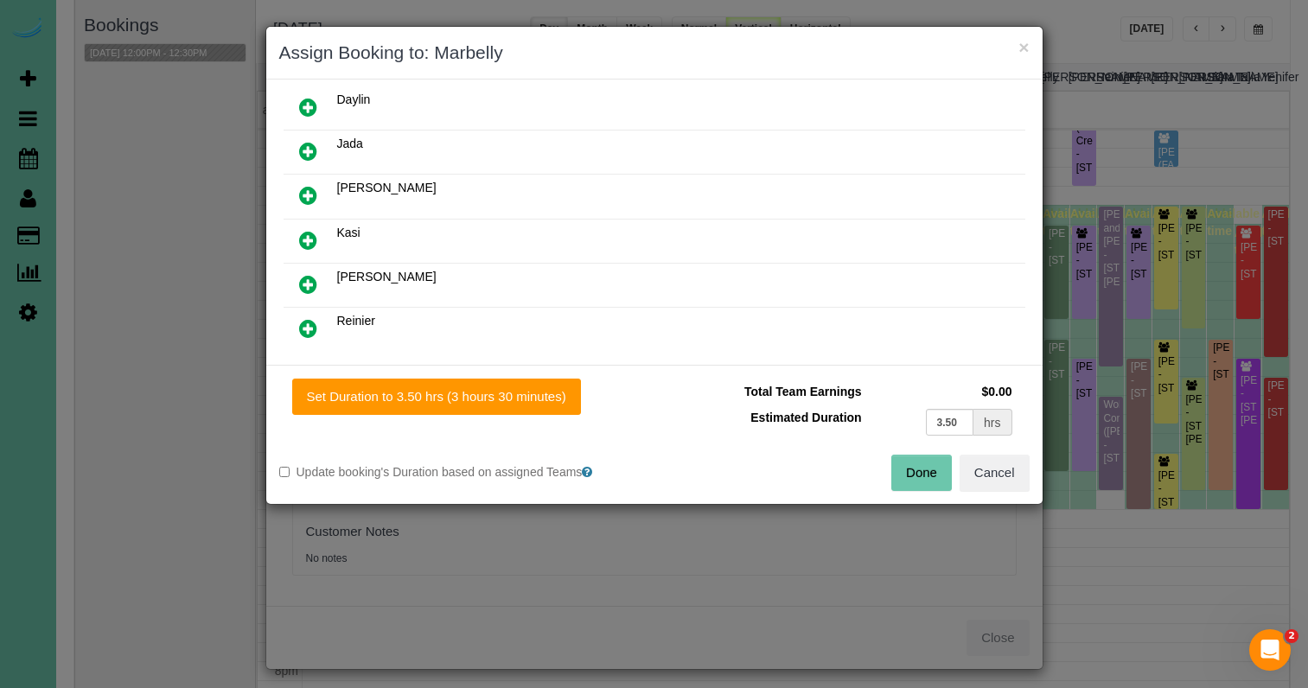
scroll to position [144, 0]
drag, startPoint x: 454, startPoint y: 385, endPoint x: 515, endPoint y: 394, distance: 61.3
click at [454, 385] on button "Set Duration to 3.50 hrs (3 hours 30 minutes)" at bounding box center [436, 397] width 289 height 36
type input "3.50"
click at [926, 470] on button "Done" at bounding box center [922, 473] width 61 height 36
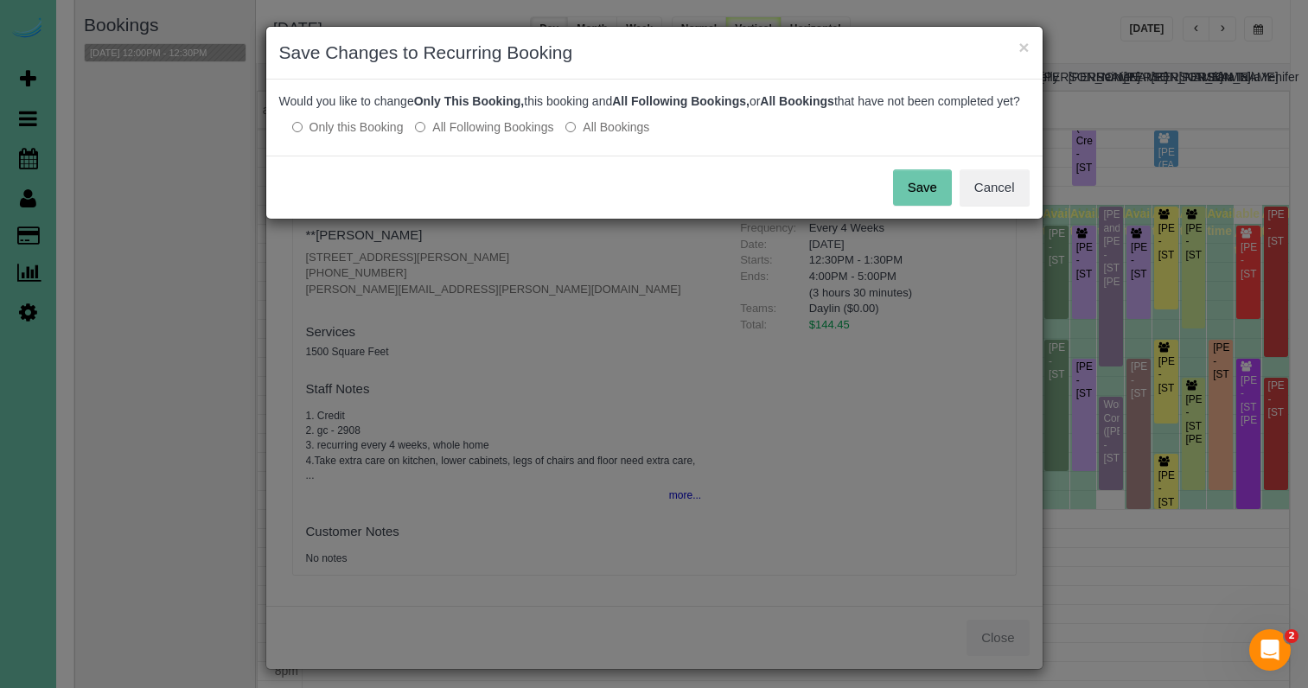
drag, startPoint x: 473, startPoint y: 137, endPoint x: 504, endPoint y: 136, distance: 31.1
click at [473, 136] on label "All Following Bookings" at bounding box center [484, 126] width 138 height 17
click at [904, 206] on button "Save" at bounding box center [922, 187] width 59 height 36
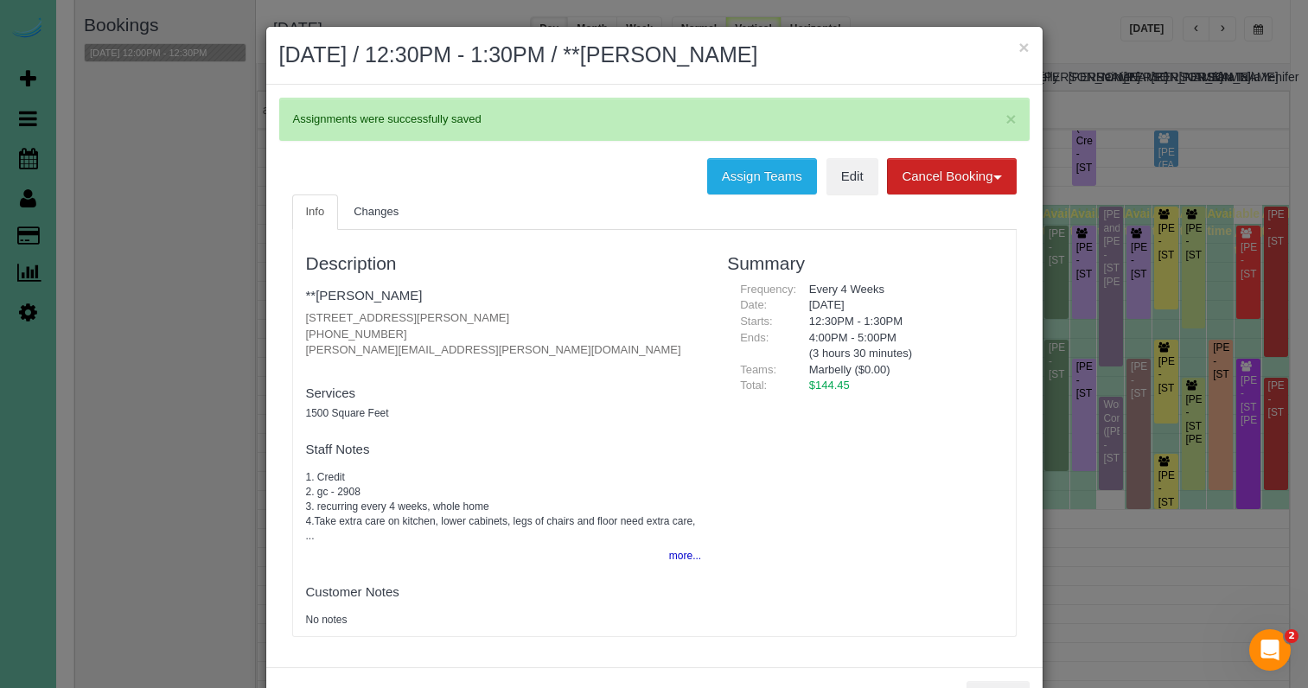
drag, startPoint x: 1025, startPoint y: 48, endPoint x: 919, endPoint y: 61, distance: 106.3
click at [1024, 48] on button "×" at bounding box center [1024, 47] width 10 height 18
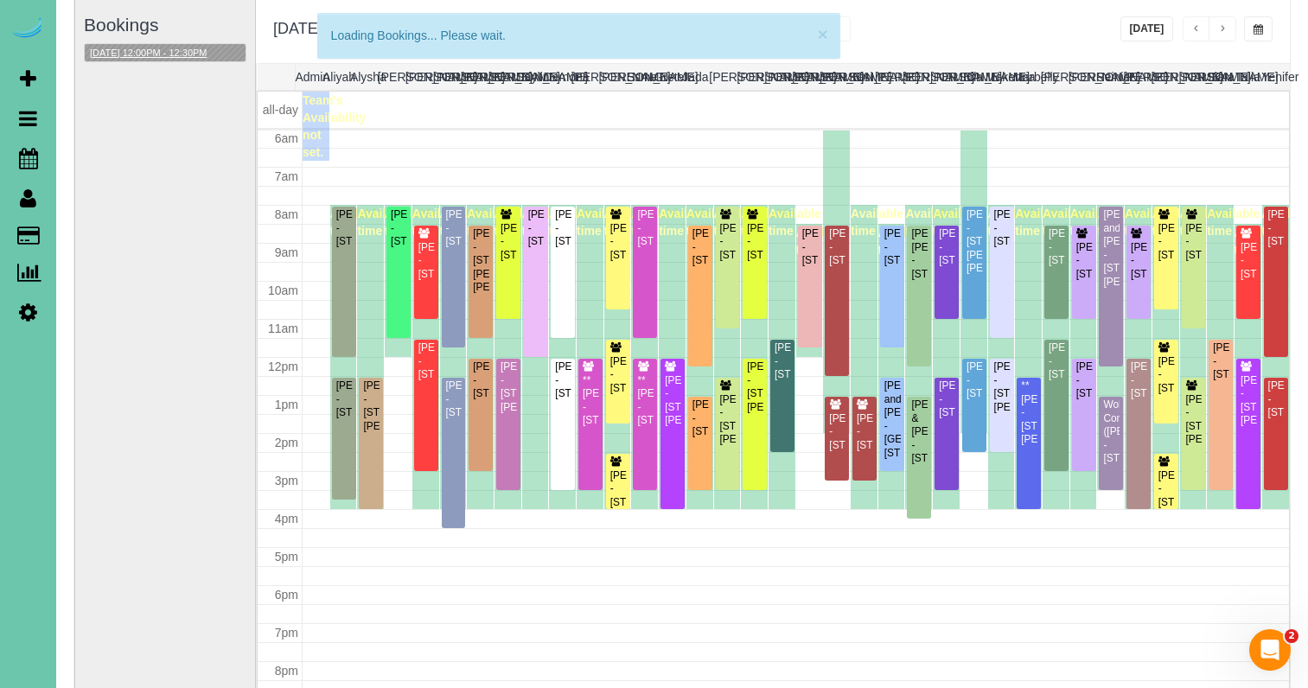
scroll to position [229, 0]
click at [144, 52] on button "08/25/2025 12:00PM - 12:30PM" at bounding box center [149, 53] width 128 height 18
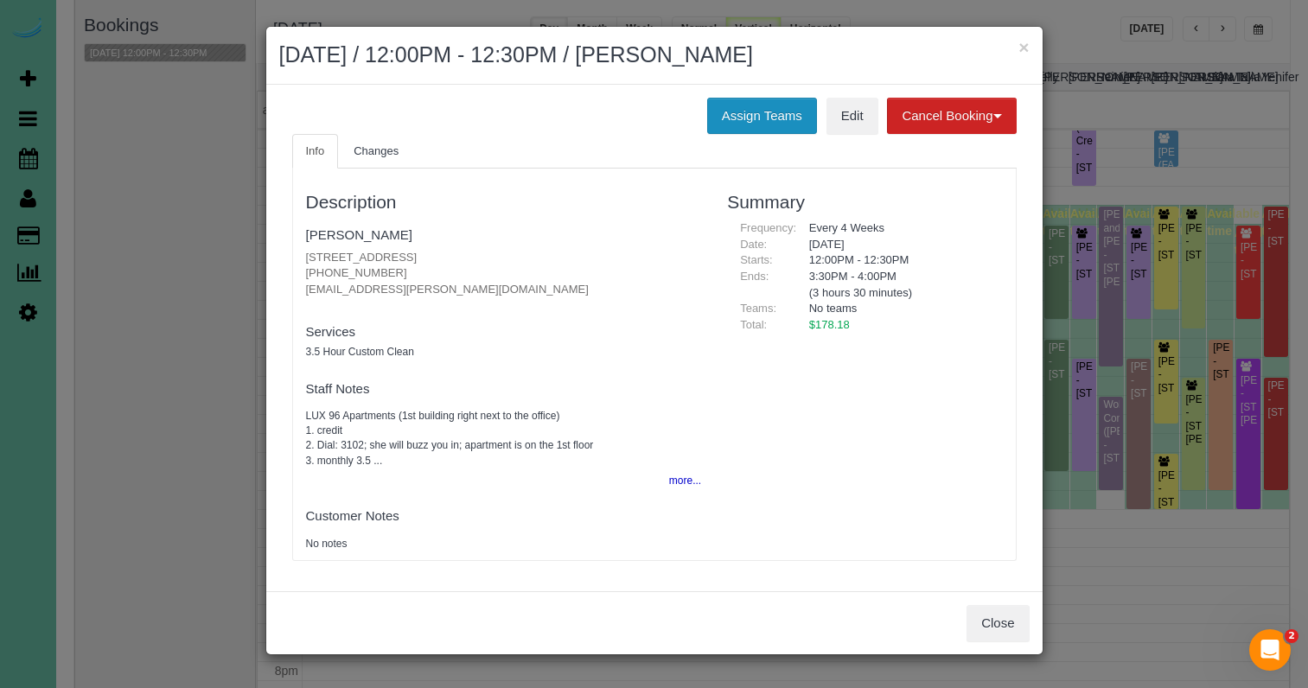
click at [737, 110] on button "Assign Teams" at bounding box center [762, 116] width 110 height 36
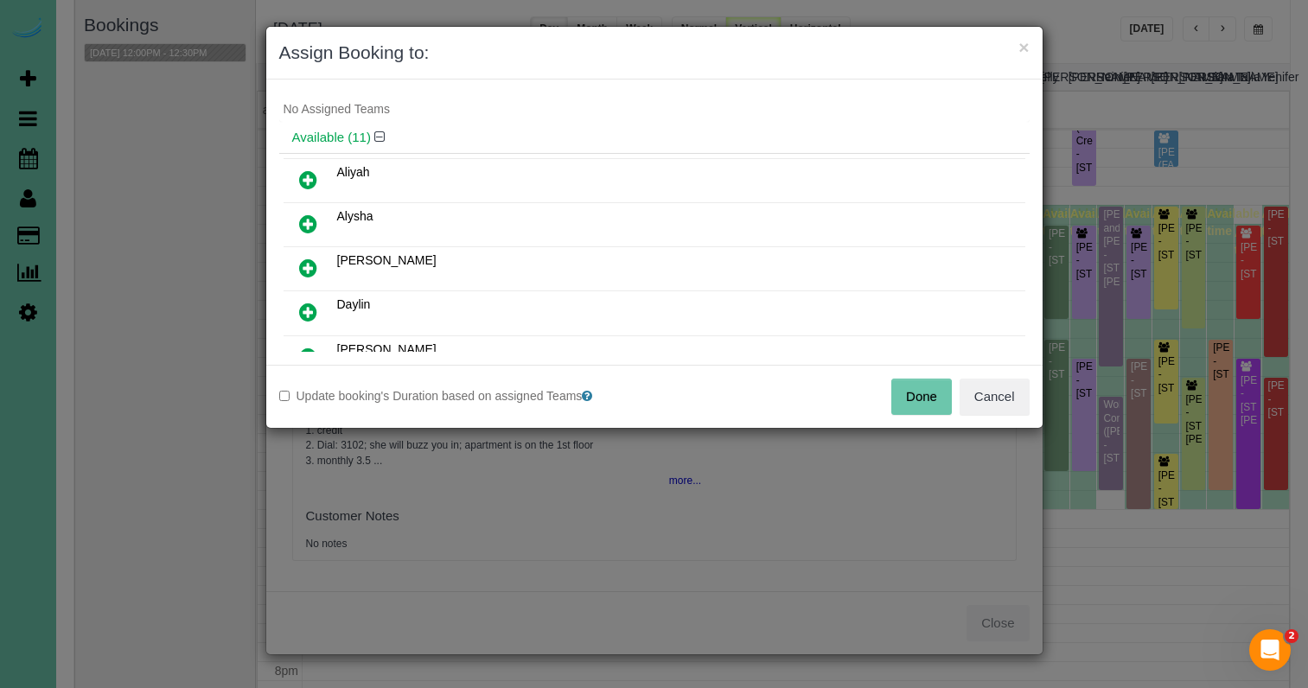
scroll to position [46, 0]
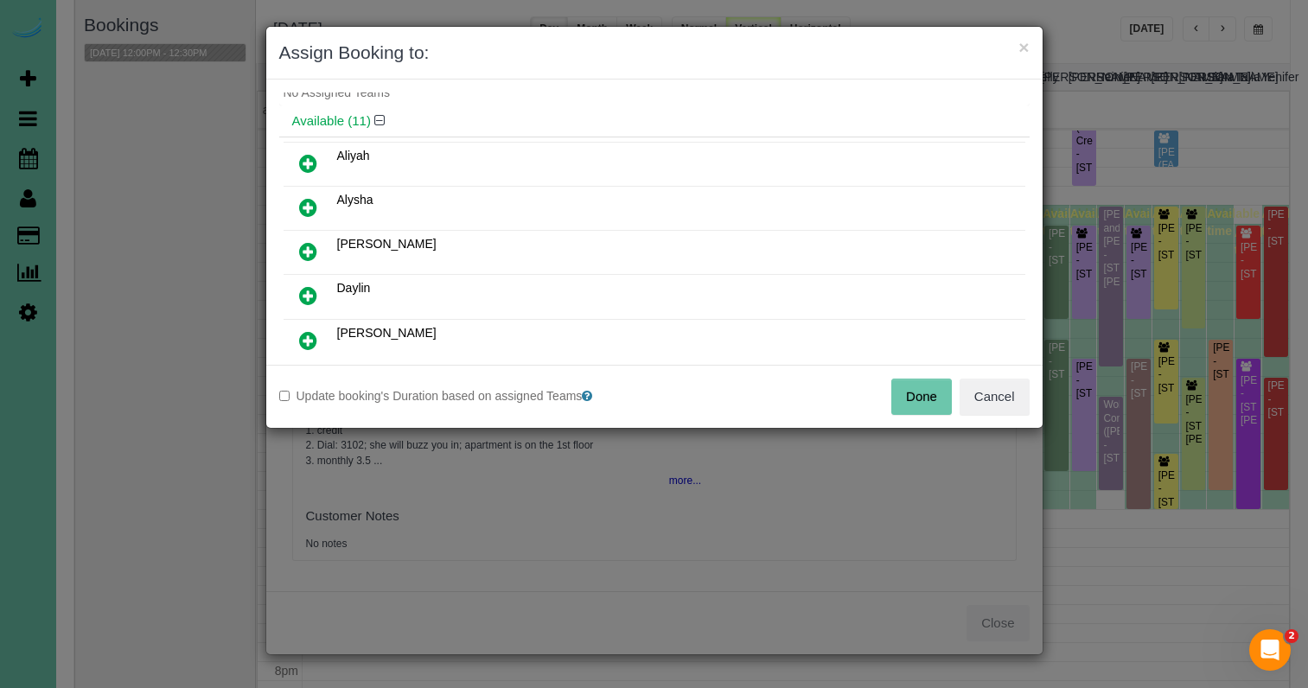
click at [306, 297] on icon at bounding box center [308, 295] width 18 height 21
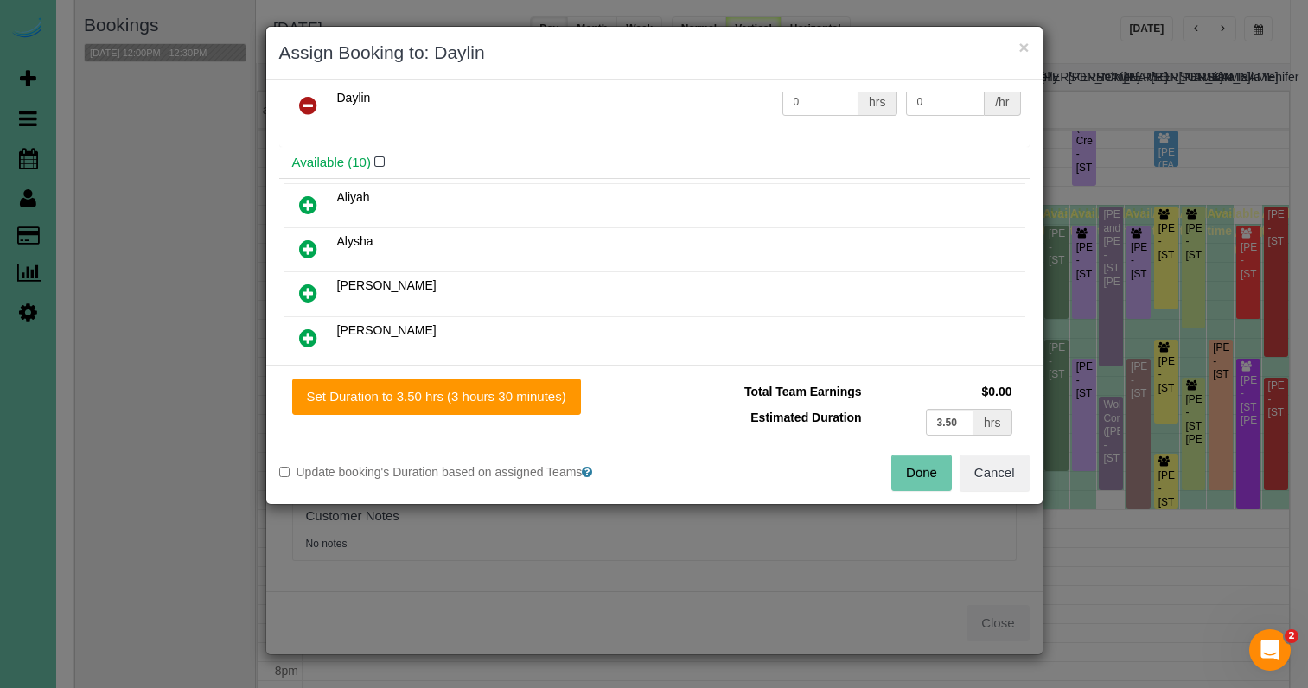
click at [501, 377] on div "Set Duration to 3.50 hrs (3 hours 30 minutes) Total Team Earnings $0.00 Estimat…" at bounding box center [654, 434] width 777 height 139
drag, startPoint x: 559, startPoint y: 396, endPoint x: 594, endPoint y: 397, distance: 34.6
click at [561, 396] on button "Set Duration to 3.50 hrs (3 hours 30 minutes)" at bounding box center [436, 397] width 289 height 36
type input "3.50"
click at [903, 469] on button "Done" at bounding box center [922, 473] width 61 height 36
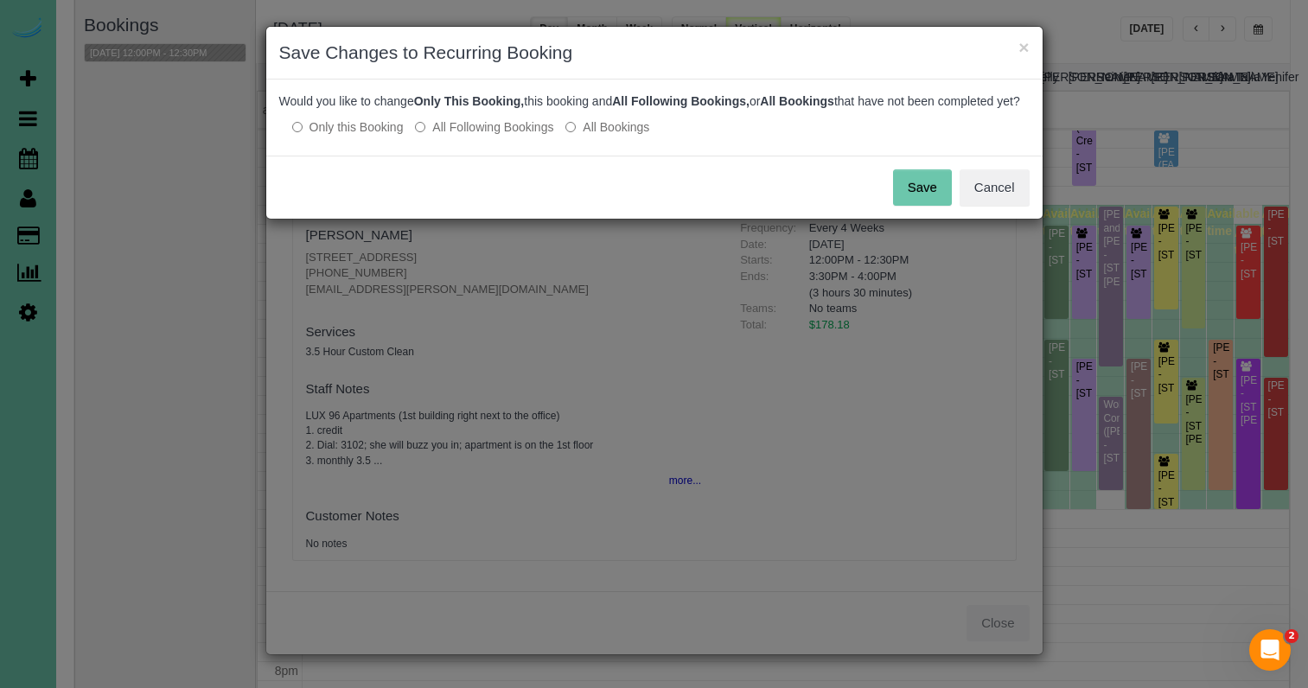
click at [448, 136] on label "All Following Bookings" at bounding box center [484, 126] width 138 height 17
click at [935, 206] on button "Save" at bounding box center [922, 187] width 59 height 36
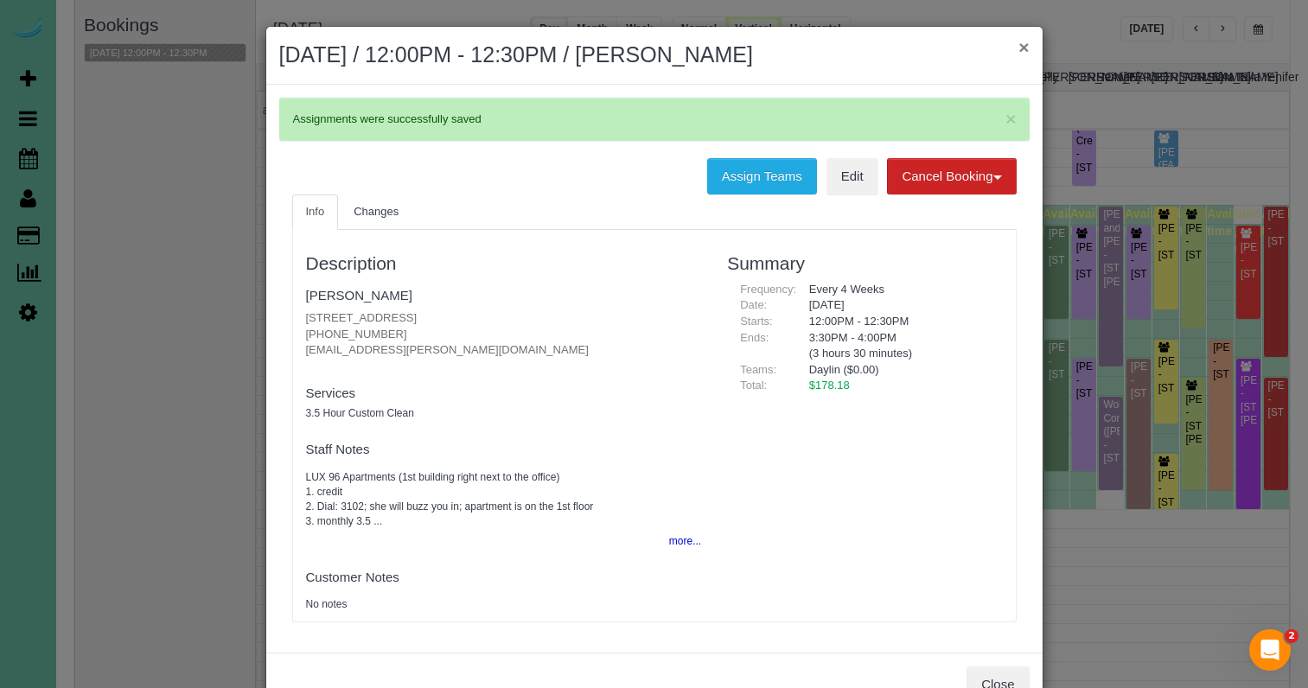
click at [1023, 48] on button "×" at bounding box center [1024, 47] width 10 height 18
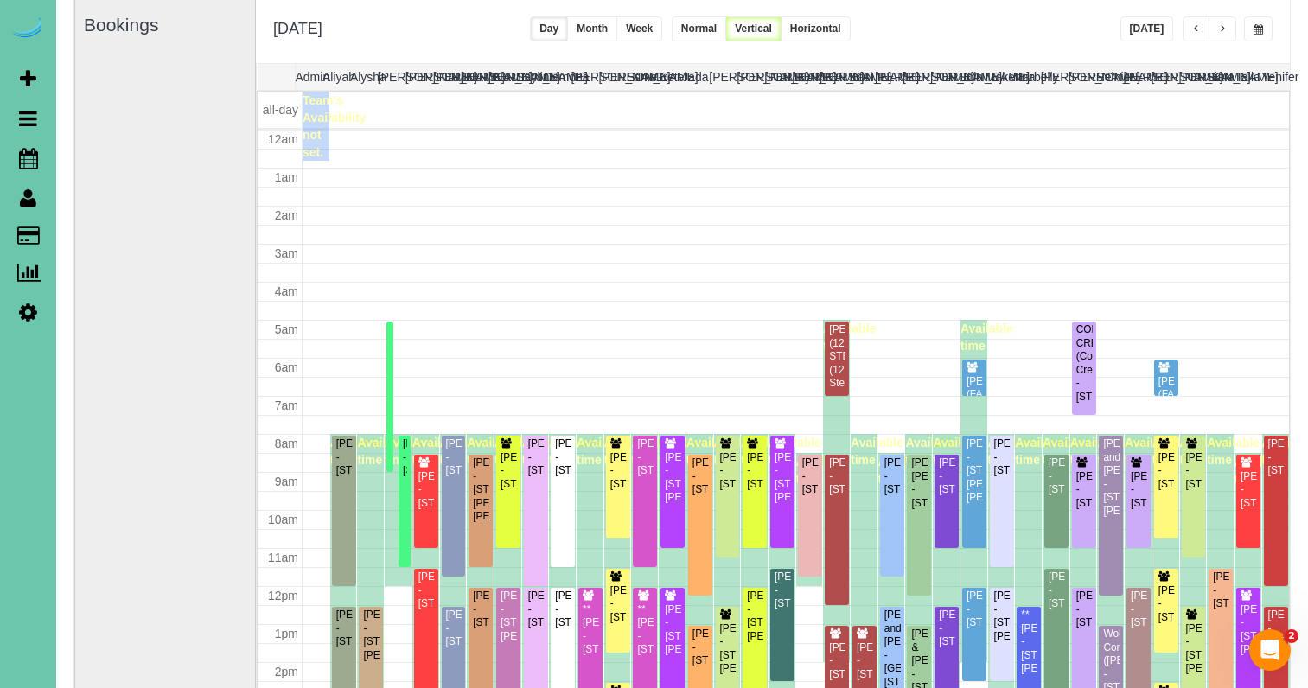
scroll to position [229, 0]
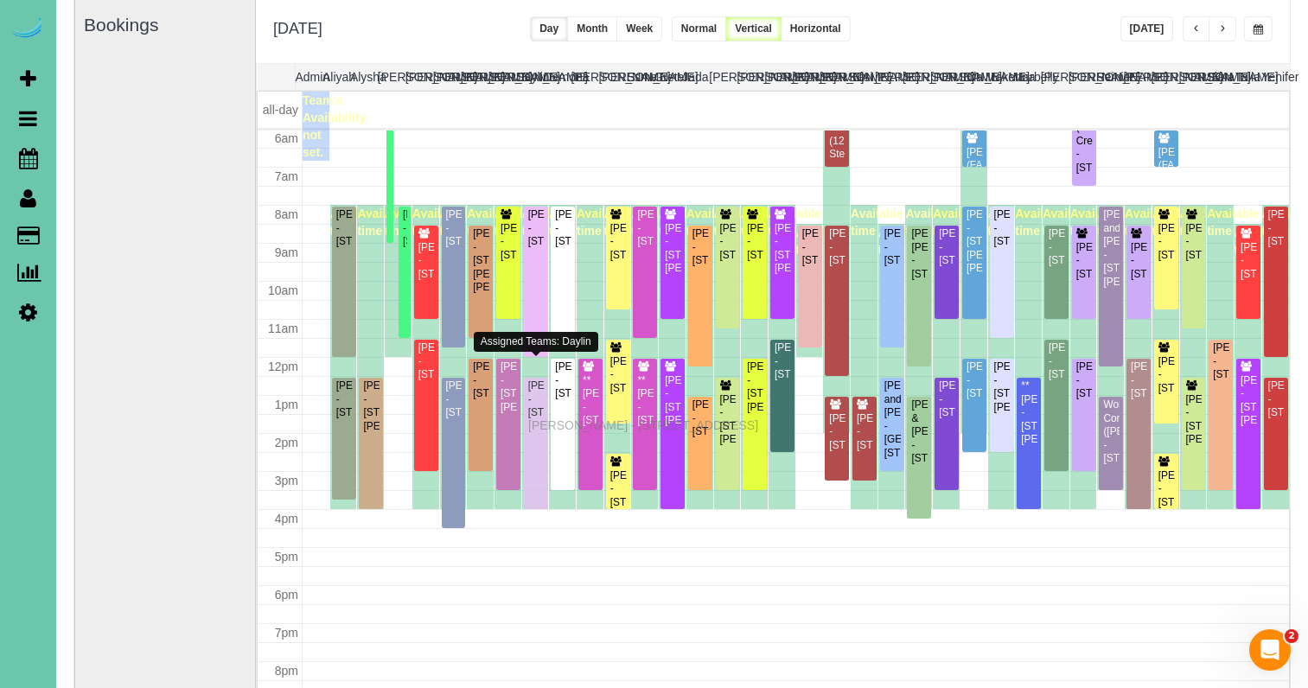
drag, startPoint x: 534, startPoint y: 412, endPoint x: 533, endPoint y: 423, distance: 11.3
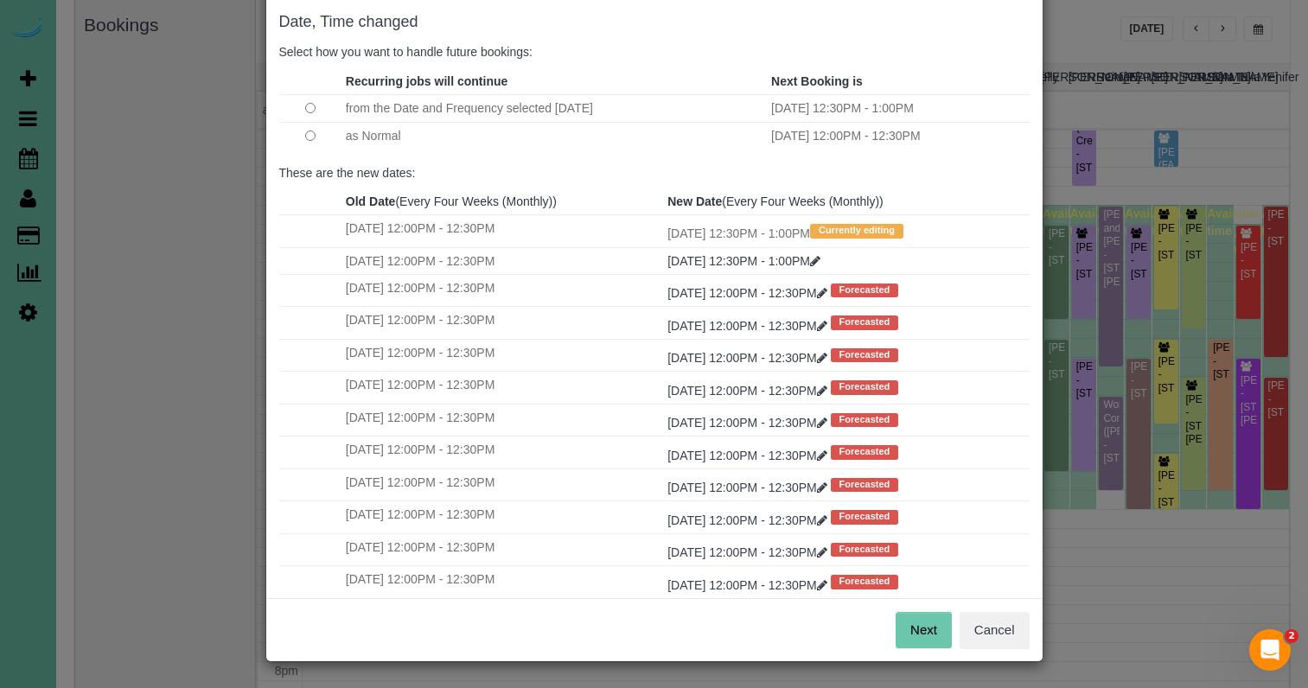
scroll to position [86, 0]
drag, startPoint x: 931, startPoint y: 621, endPoint x: 834, endPoint y: 489, distance: 163.8
click at [931, 621] on button "Next" at bounding box center [924, 631] width 56 height 36
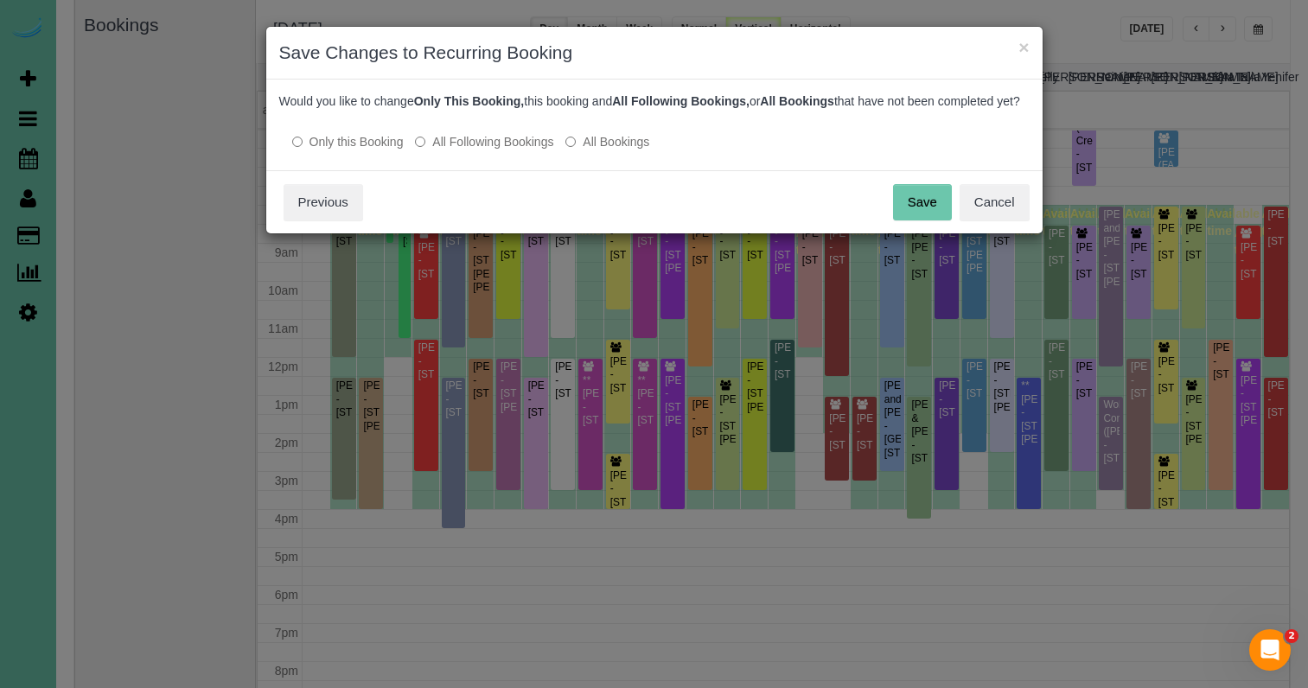
click at [500, 150] on label "All Following Bookings" at bounding box center [484, 141] width 138 height 17
click at [924, 221] on button "Save" at bounding box center [922, 202] width 59 height 36
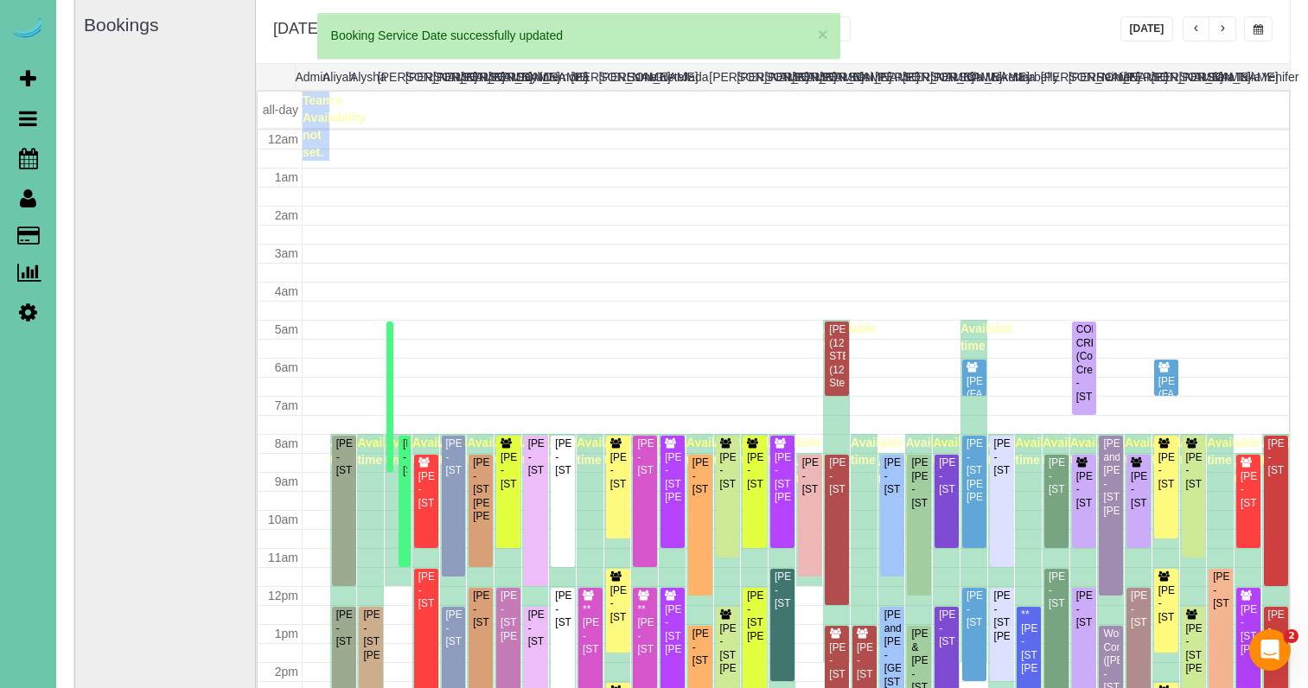
scroll to position [229, 0]
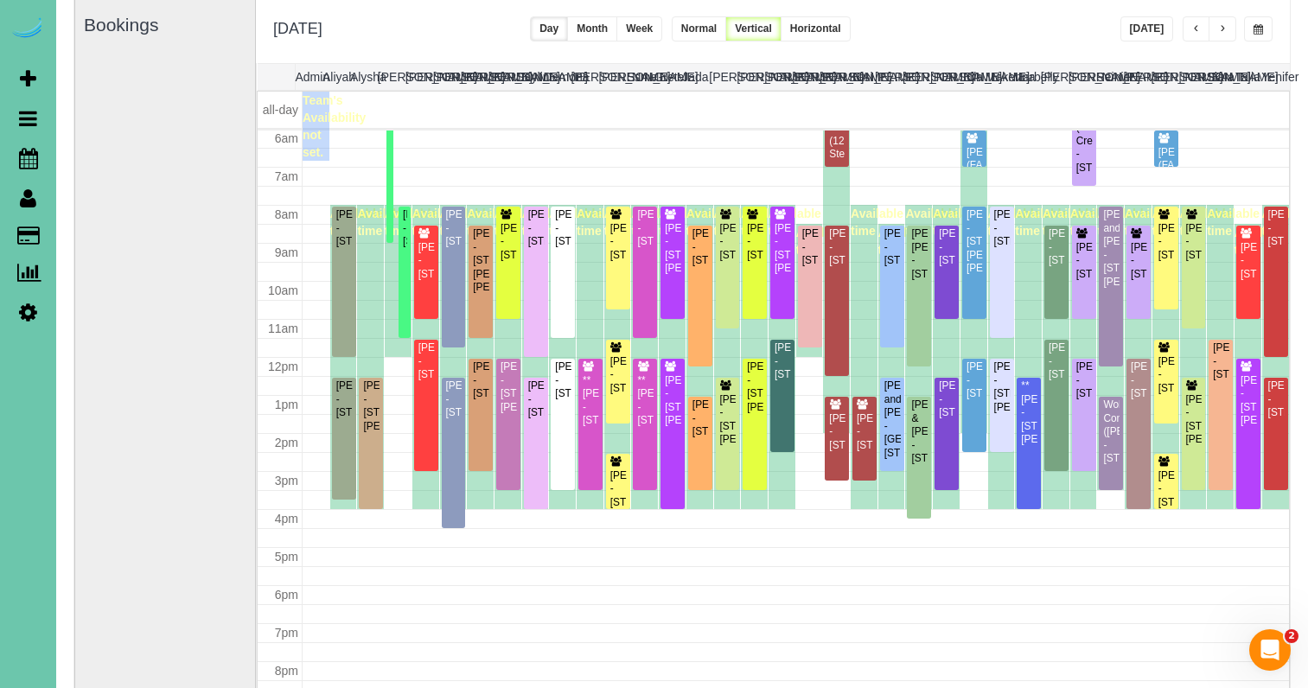
click at [1049, 46] on div "**********" at bounding box center [773, 31] width 1034 height 64
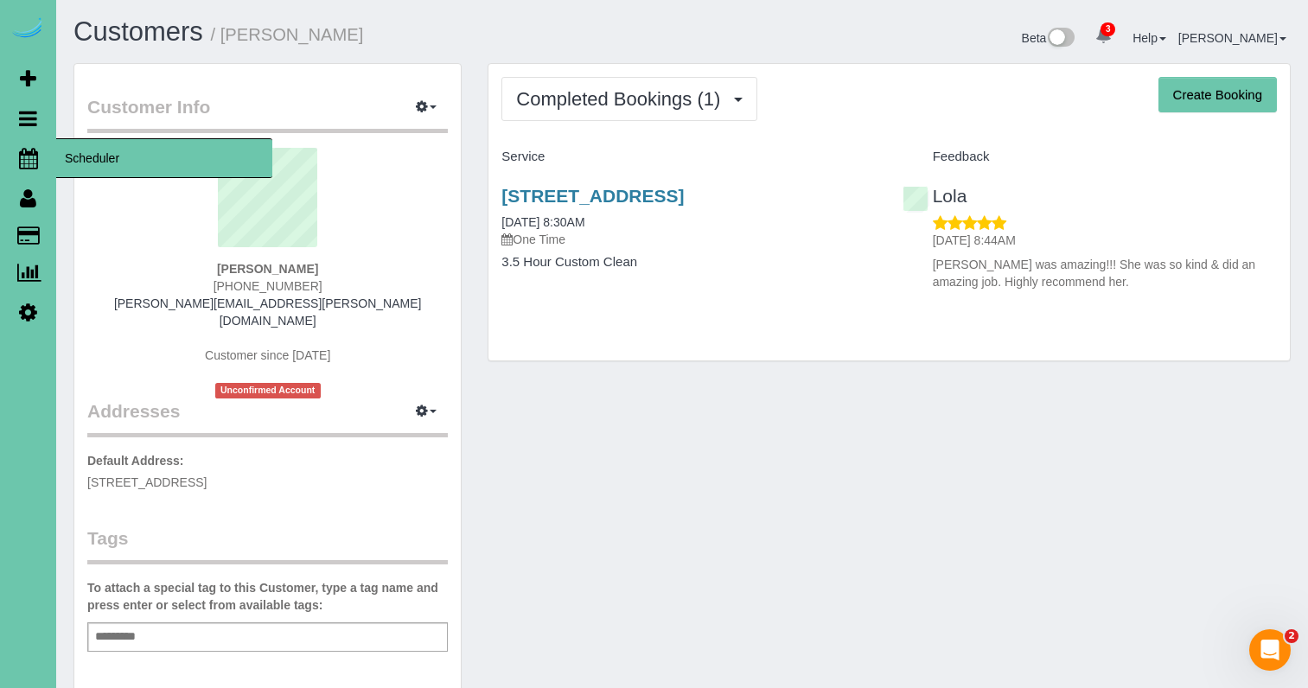
click at [16, 157] on link "Scheduler" at bounding box center [28, 158] width 56 height 40
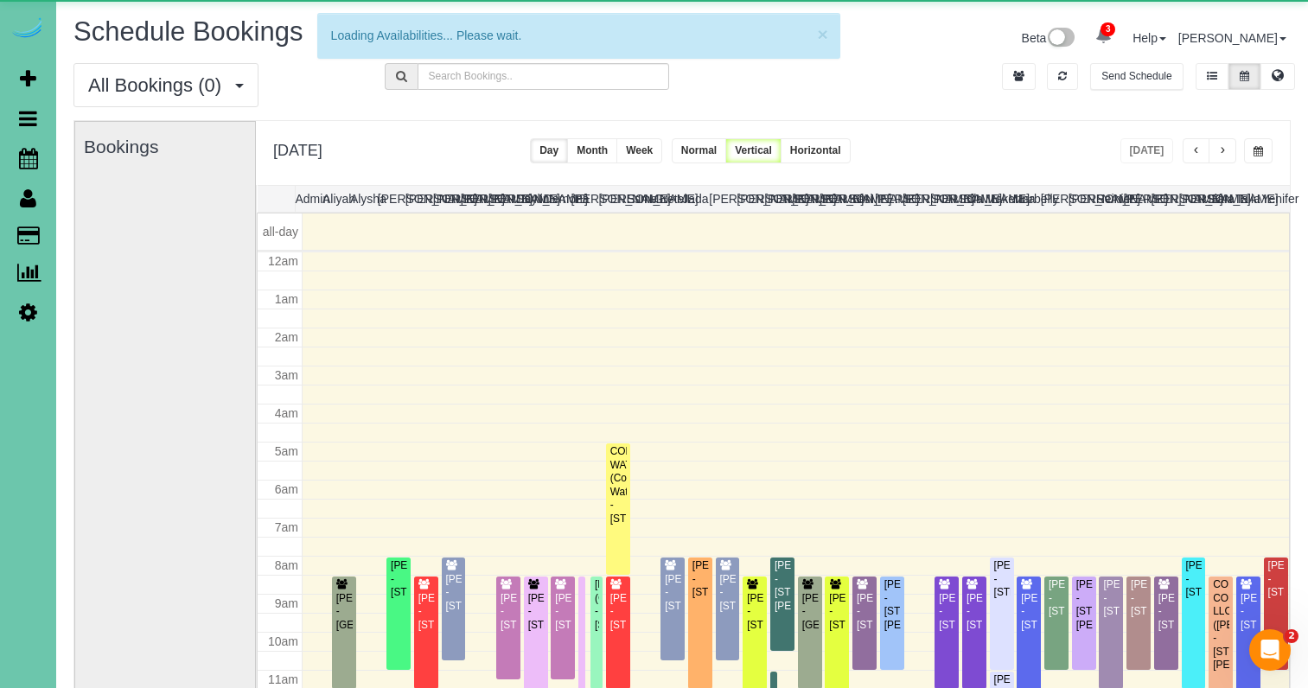
scroll to position [229, 0]
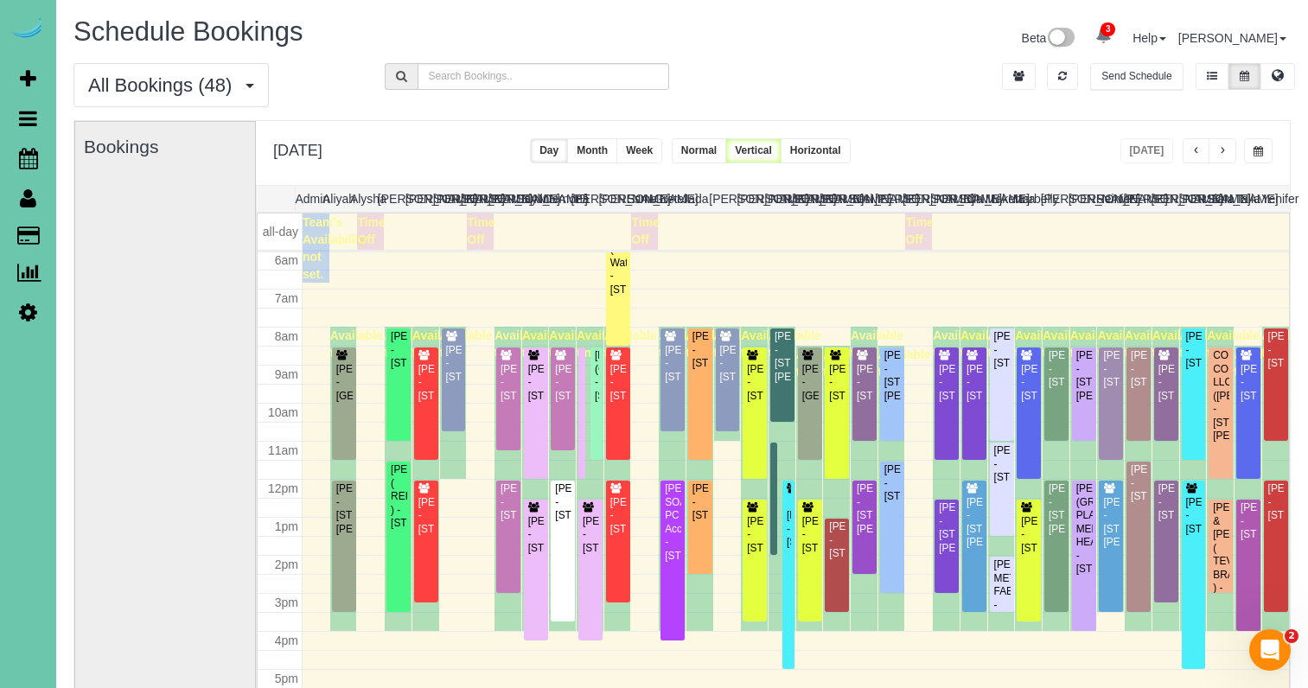
click at [1257, 145] on button "button" at bounding box center [1258, 150] width 29 height 25
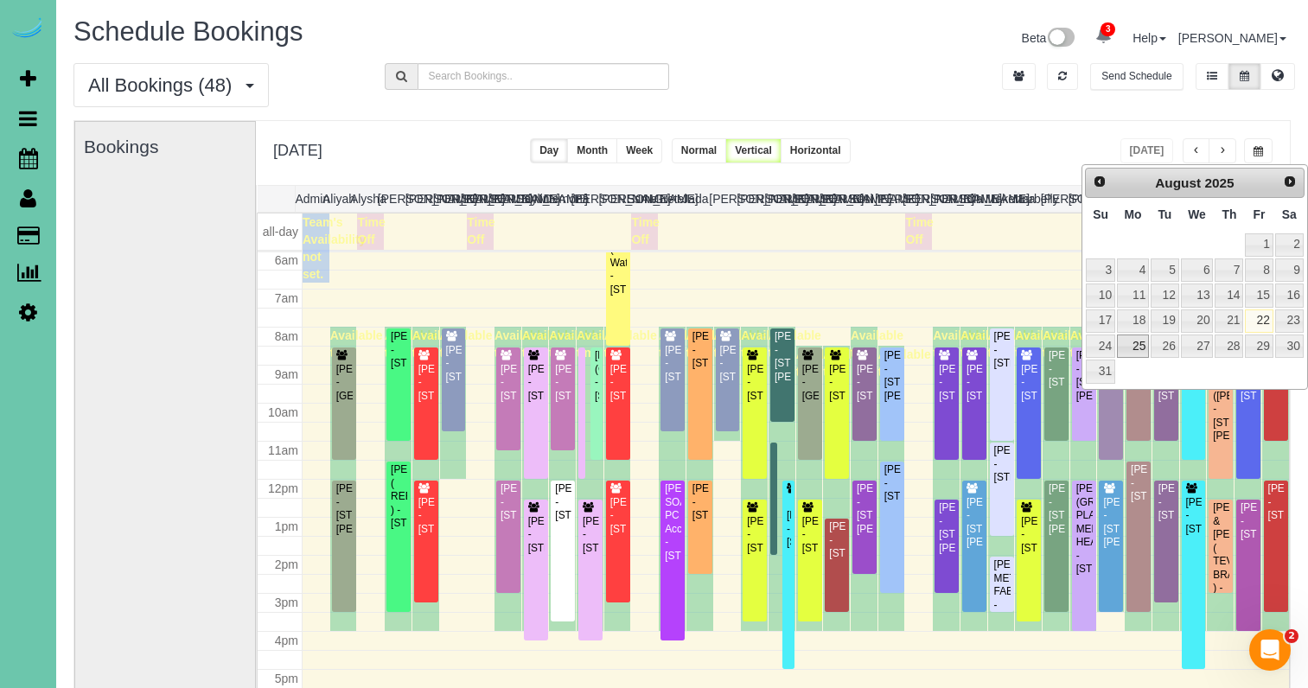
click at [1133, 353] on link "25" at bounding box center [1133, 346] width 32 height 23
type input "**********"
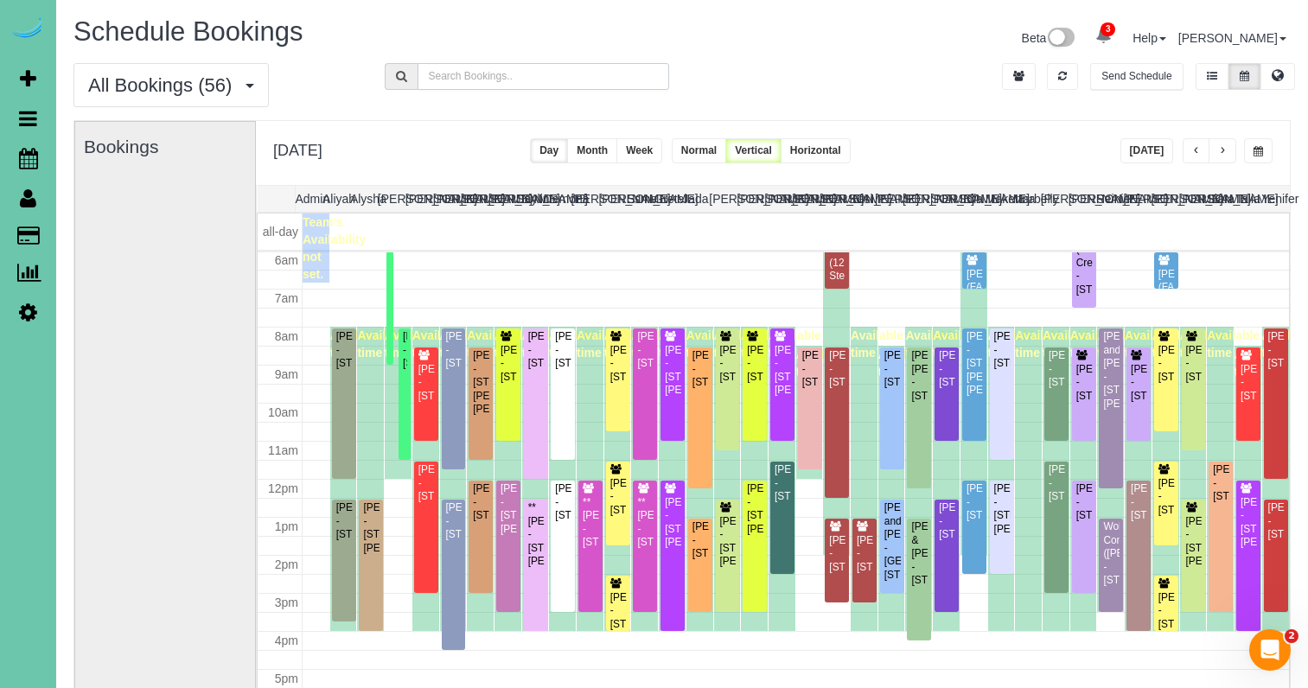
click at [432, 75] on input "text" at bounding box center [544, 76] width 253 height 27
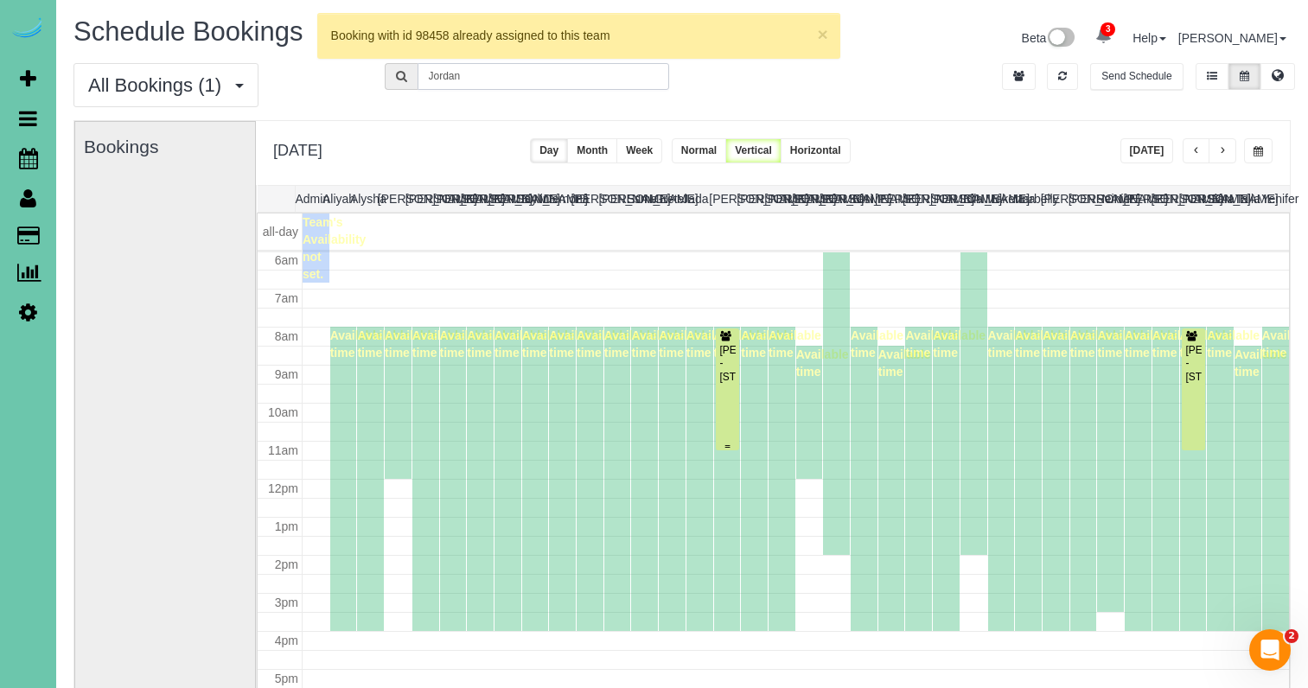
click at [732, 361] on div "Jordan Klute - 2926 S 97th Cir, Omaha, NE 68127" at bounding box center [727, 364] width 17 height 40
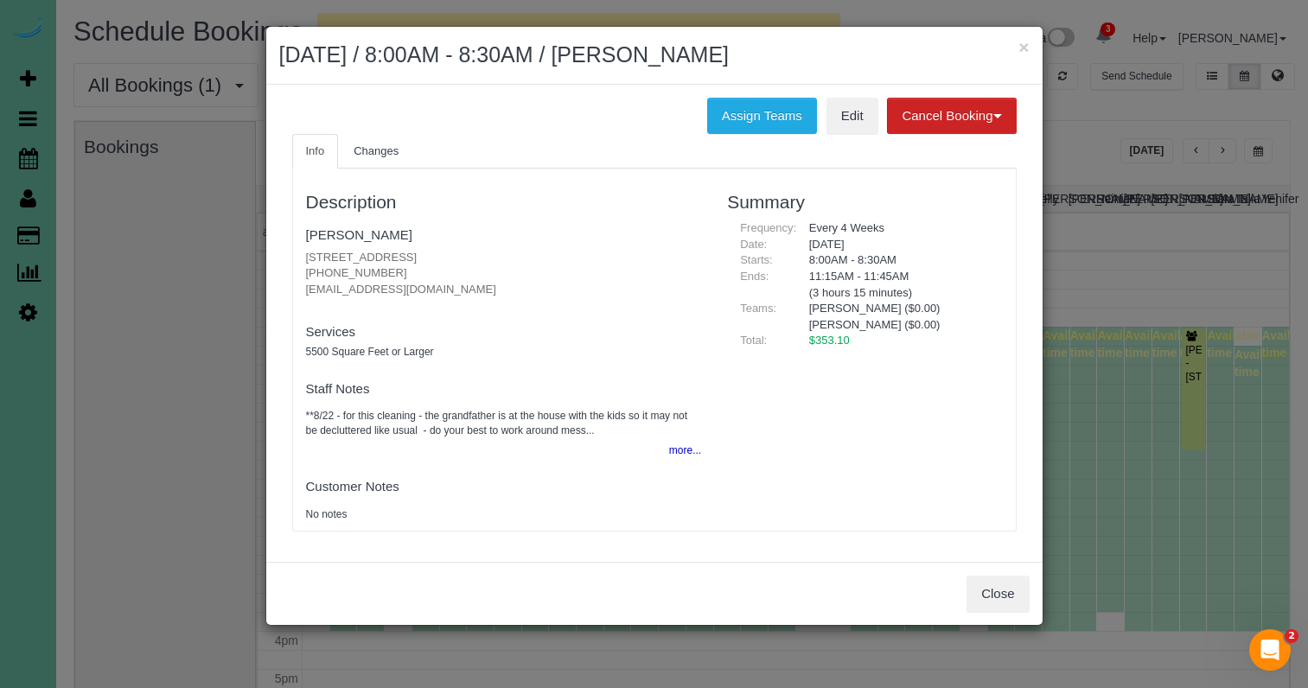
type input "Jordan"
click at [672, 453] on button "more..." at bounding box center [680, 450] width 42 height 25
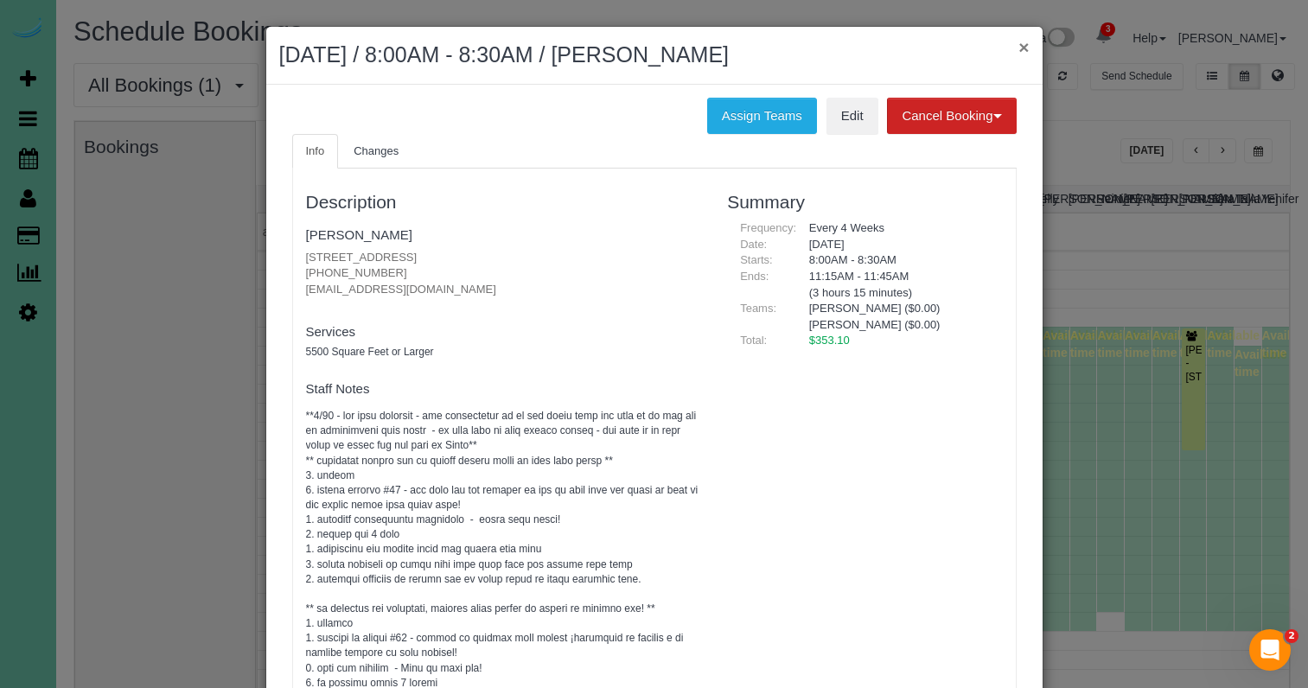
click at [1024, 49] on button "×" at bounding box center [1024, 47] width 10 height 18
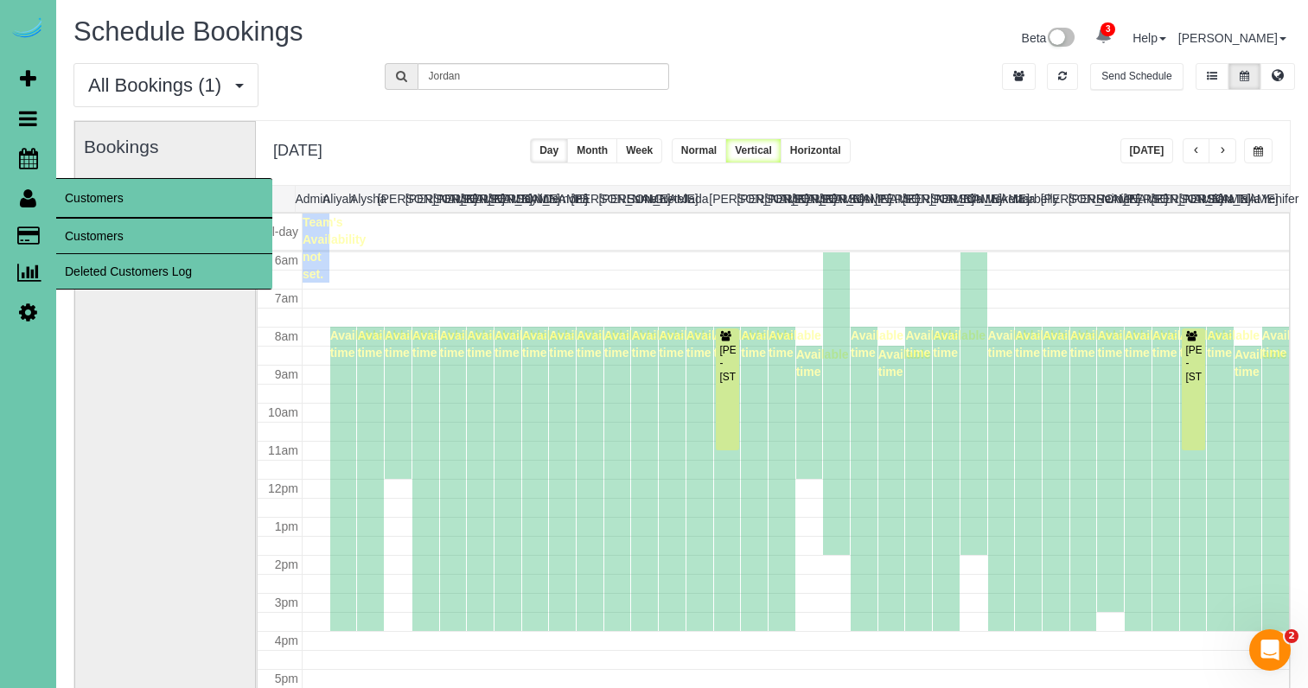
drag, startPoint x: 77, startPoint y: 233, endPoint x: 99, endPoint y: 228, distance: 23.1
click at [77, 233] on link "Customers" at bounding box center [164, 236] width 216 height 35
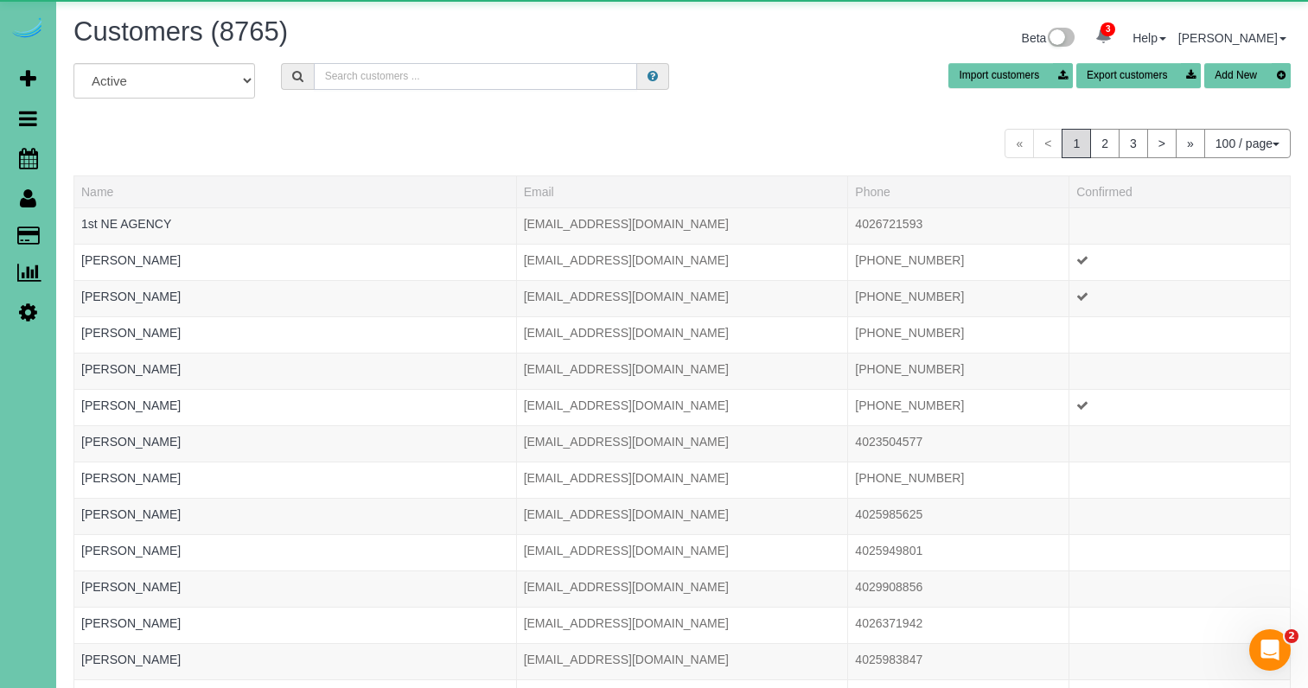
click at [420, 74] on input "text" at bounding box center [475, 76] width 323 height 27
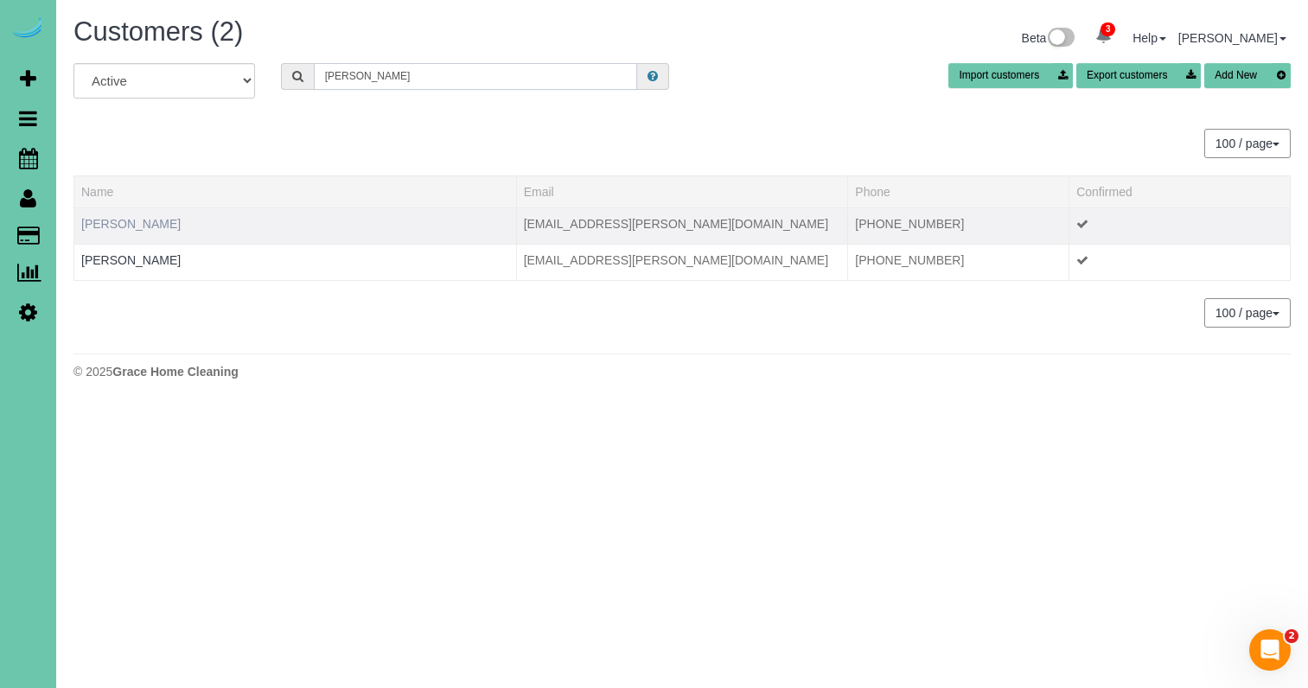
type input "marcy r"
click at [121, 226] on link "Marcy Rees" at bounding box center [130, 224] width 99 height 14
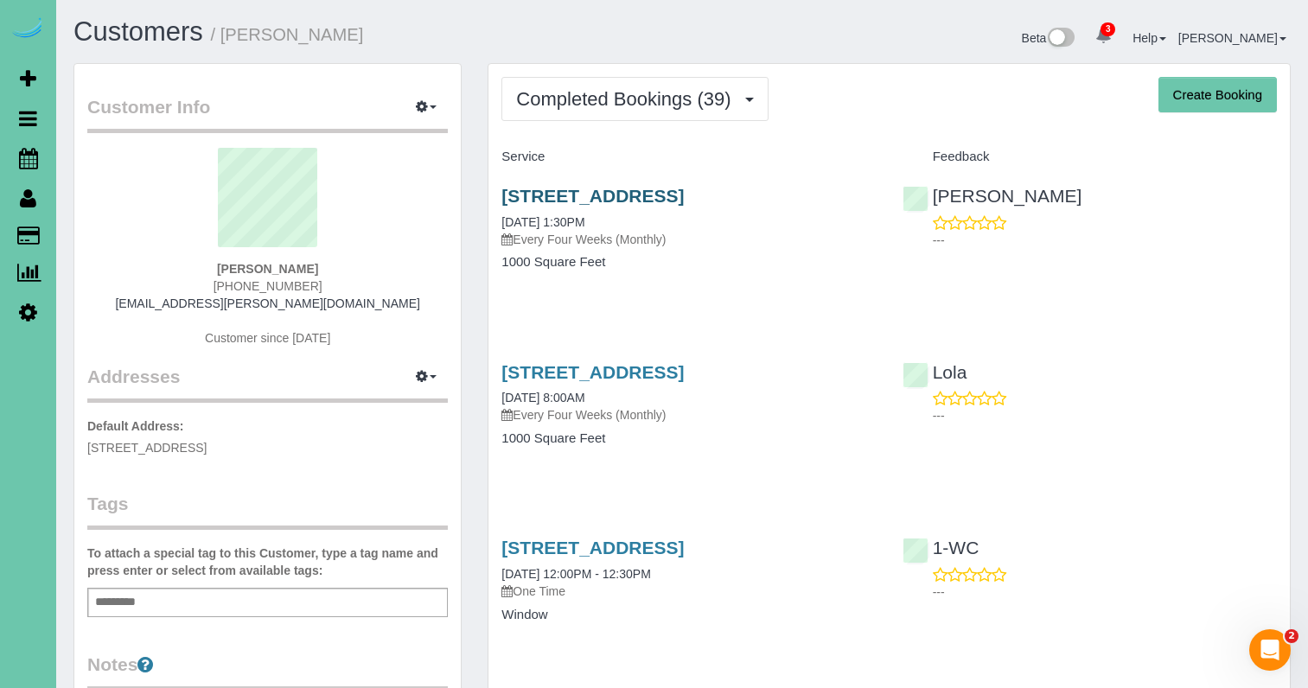
click at [601, 193] on link "1301 W 6th Street; Apt #3102, Papillion, NE 68046" at bounding box center [593, 196] width 182 height 20
click at [623, 92] on span "Completed Bookings (39)" at bounding box center [627, 99] width 223 height 22
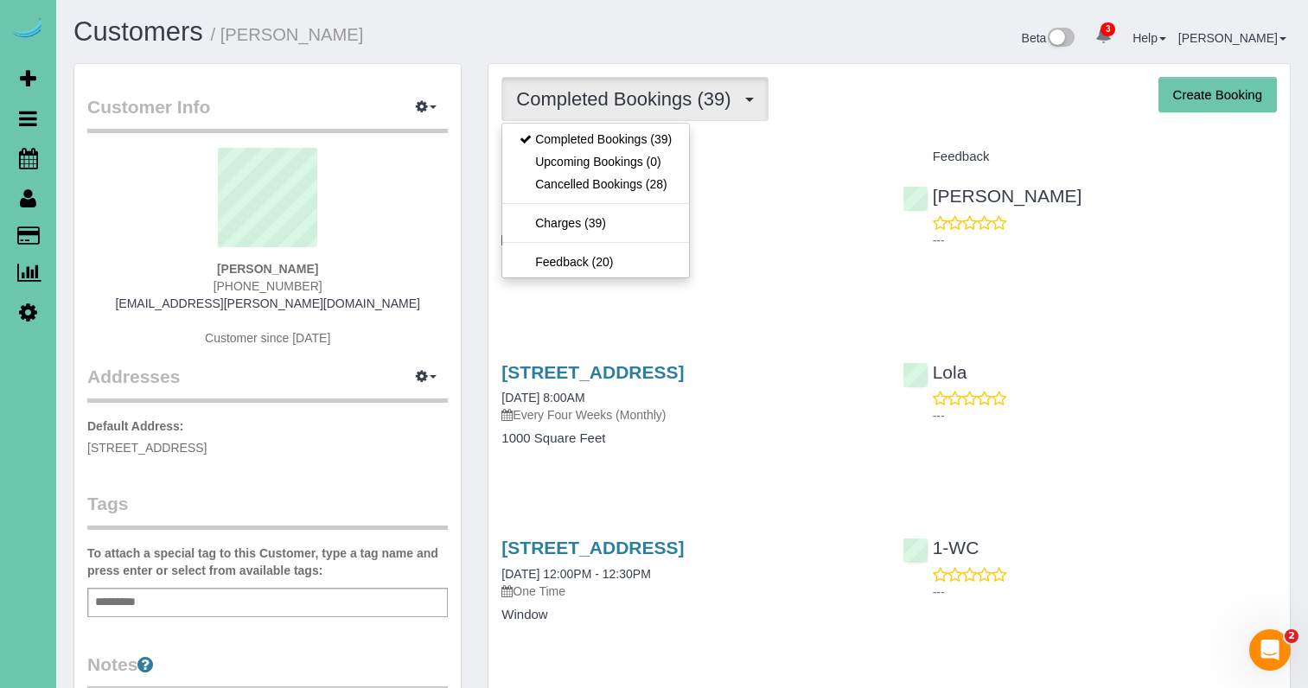
click at [661, 183] on link "Cancelled Bookings (28)" at bounding box center [595, 184] width 187 height 22
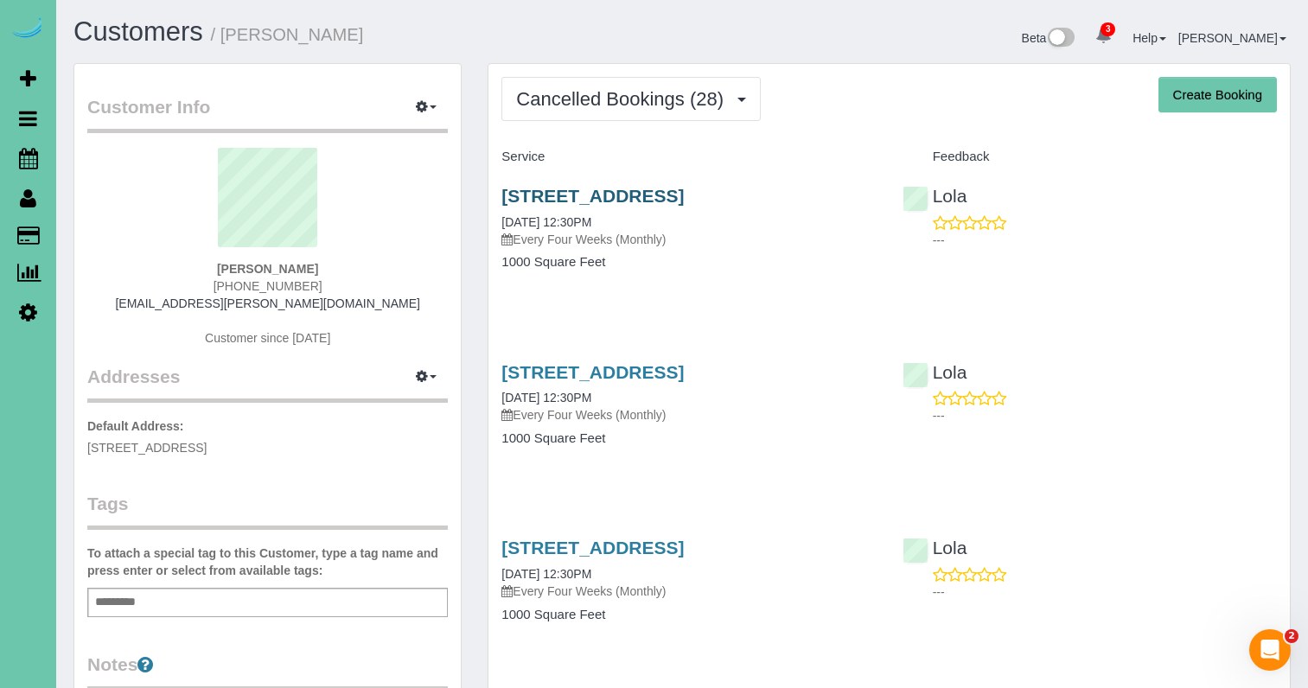
click at [681, 195] on link "1301 W 6th Street; Apt #3102, Papillion, NE 68046" at bounding box center [593, 196] width 182 height 20
drag, startPoint x: 638, startPoint y: 76, endPoint x: 640, endPoint y: 85, distance: 8.8
click at [638, 77] on button "Cancelled Bookings (28)" at bounding box center [631, 99] width 259 height 44
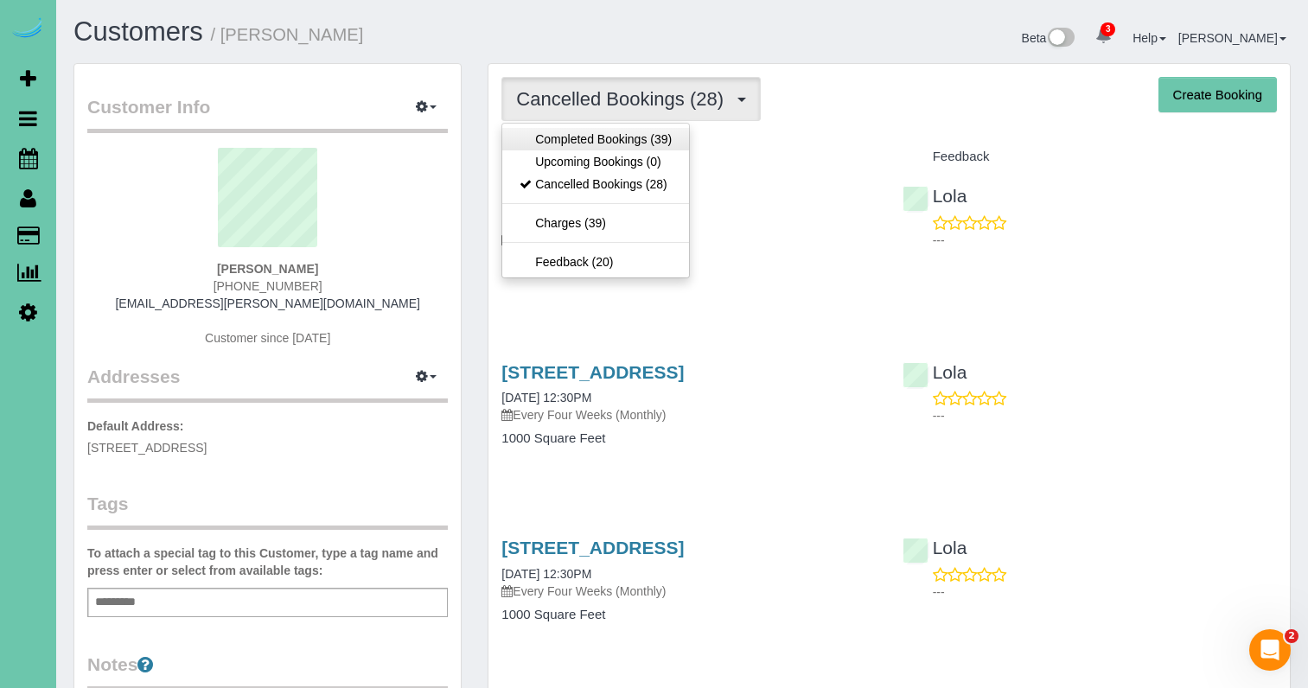
click at [666, 147] on link "Completed Bookings (39)" at bounding box center [595, 139] width 187 height 22
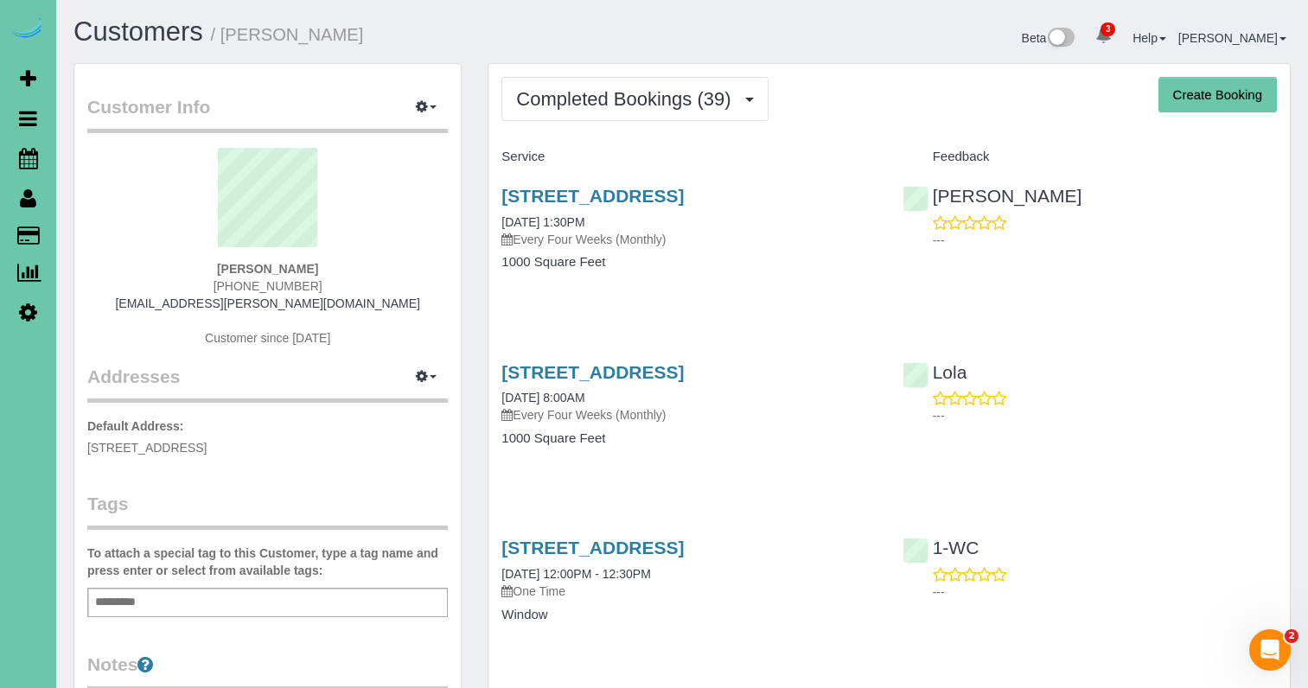
drag, startPoint x: 280, startPoint y: 284, endPoint x: 212, endPoint y: 284, distance: 68.3
click at [212, 283] on div "Marcy Rees 402-536-0470 marcyrees@cox.net Customer since 2020" at bounding box center [267, 256] width 361 height 216
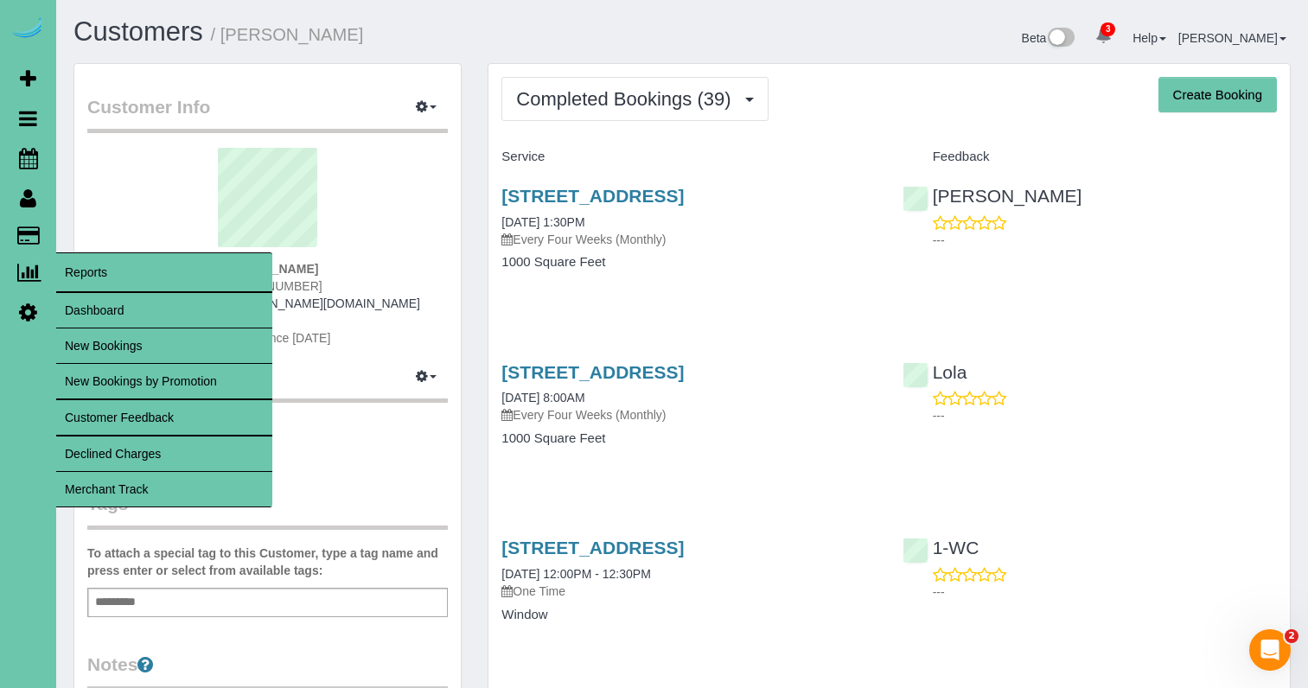
copy span "402-536-0470"
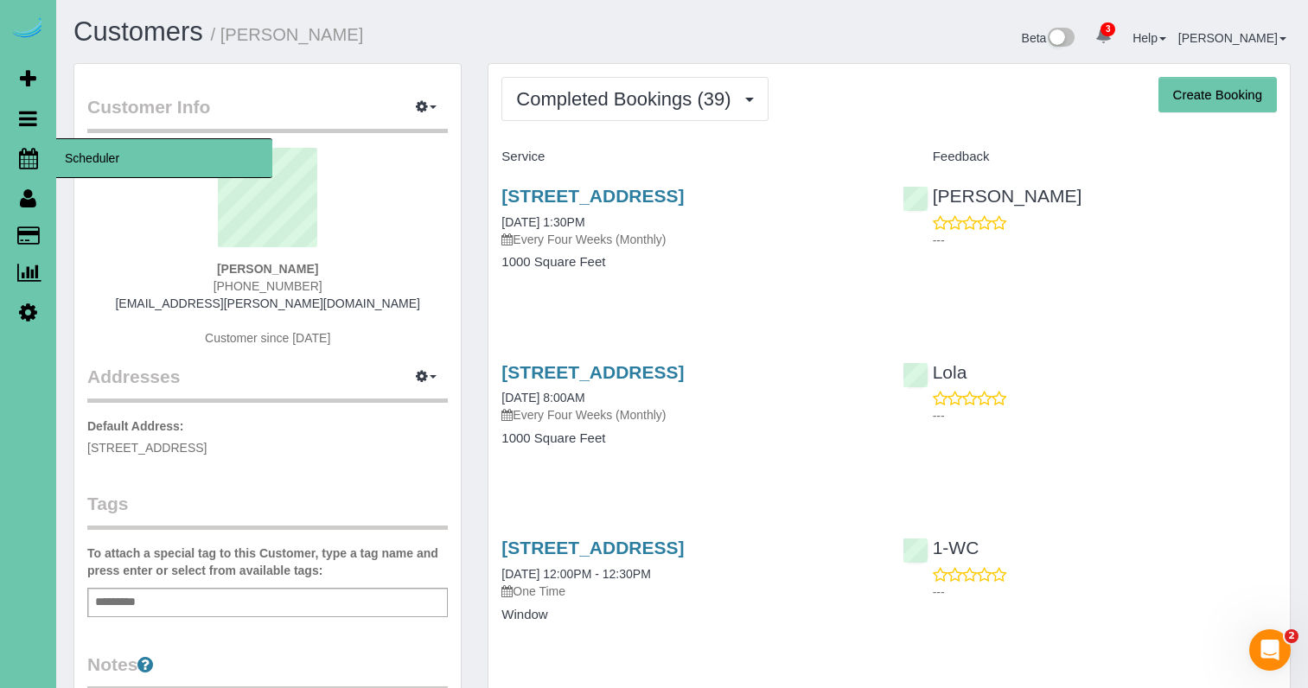
click at [26, 156] on icon at bounding box center [28, 158] width 19 height 21
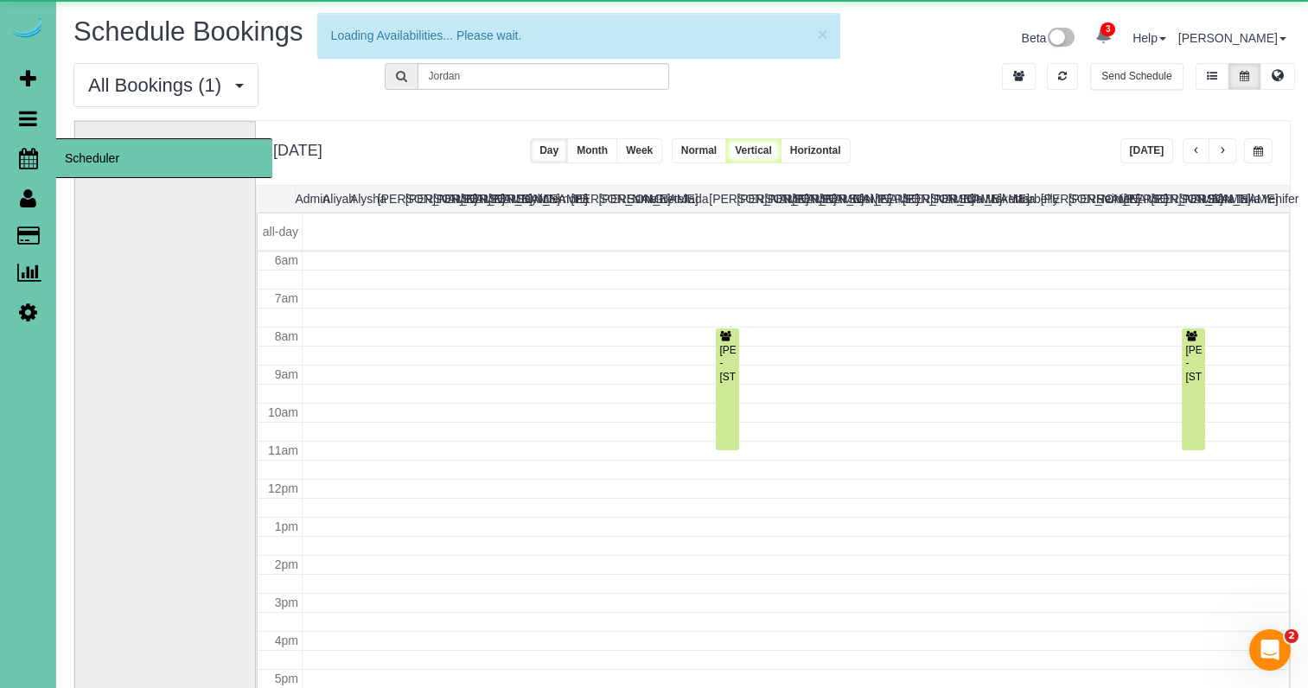
scroll to position [229, 0]
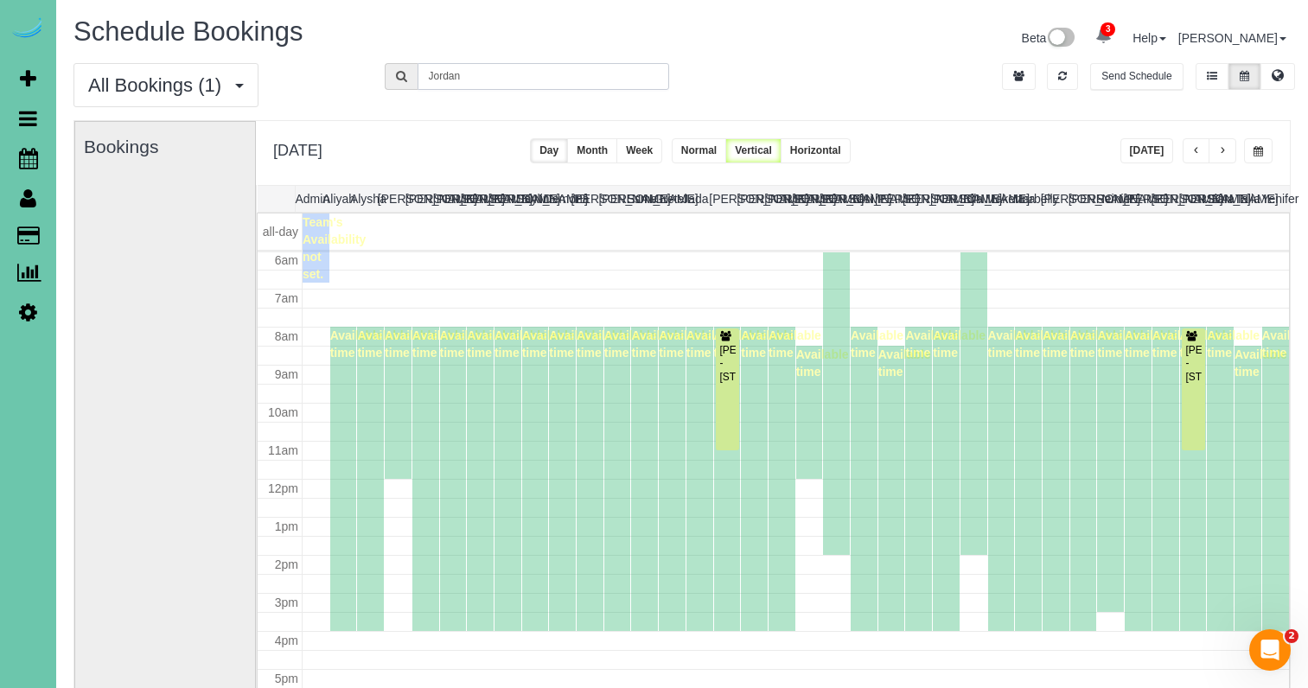
drag, startPoint x: 476, startPoint y: 77, endPoint x: 322, endPoint y: 71, distance: 154.9
click at [325, 71] on div "All Bookings (1) All Bookings Unassigned Bookings Recurring Bookings New Custom…" at bounding box center [683, 91] width 1244 height 57
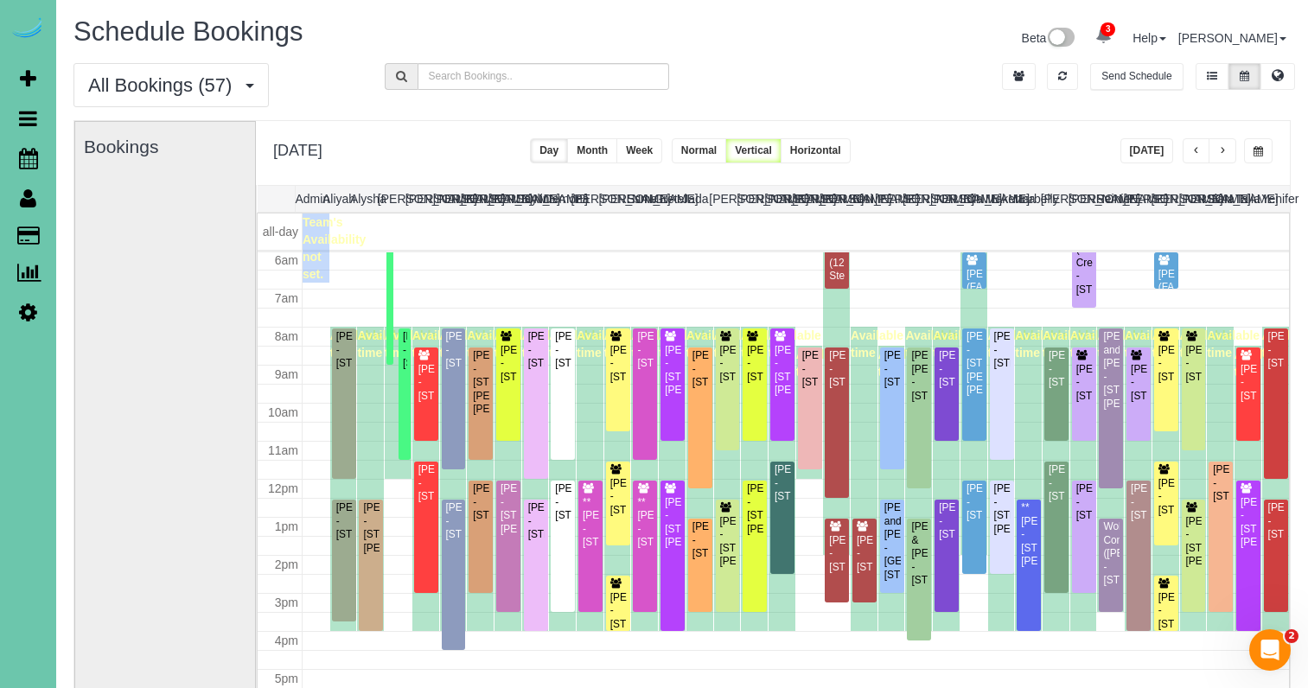
click at [962, 135] on div "Monday, Aug 25, 2025 Today Day Month Week Normal Vertical Horizontal" at bounding box center [773, 153] width 1034 height 64
click at [1212, 155] on button "button" at bounding box center [1223, 150] width 28 height 25
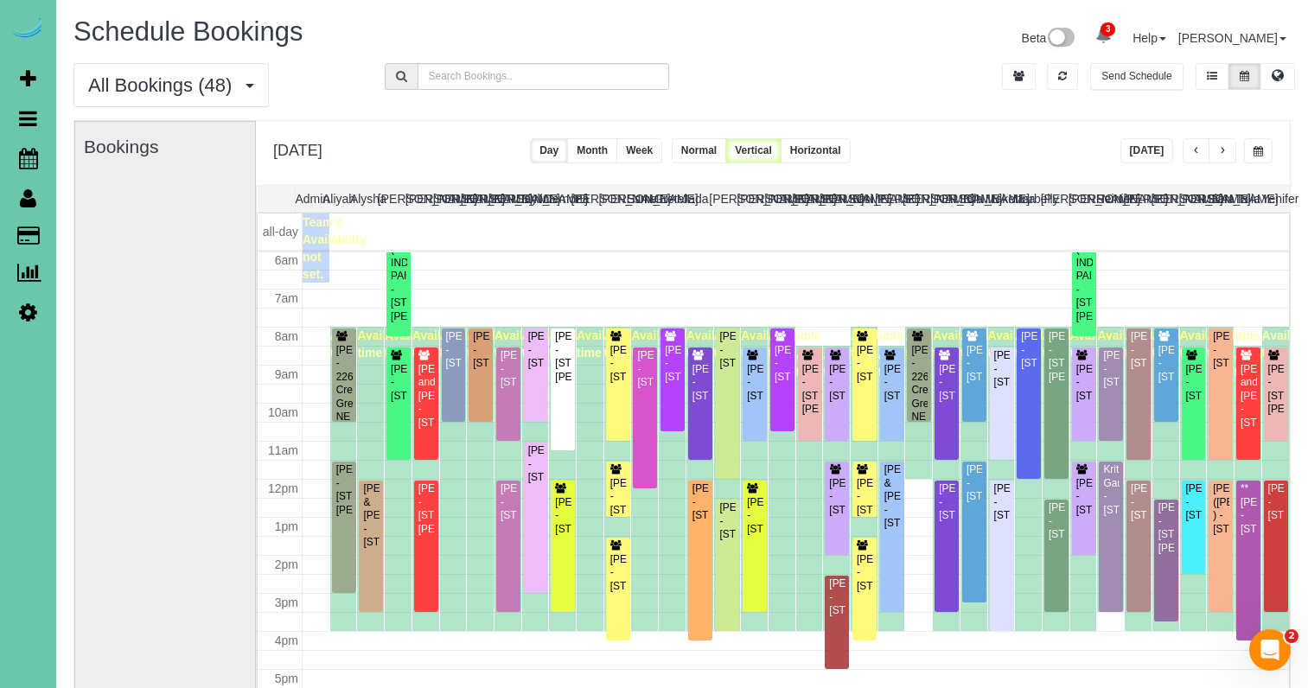
click at [1231, 149] on button "button" at bounding box center [1223, 150] width 28 height 25
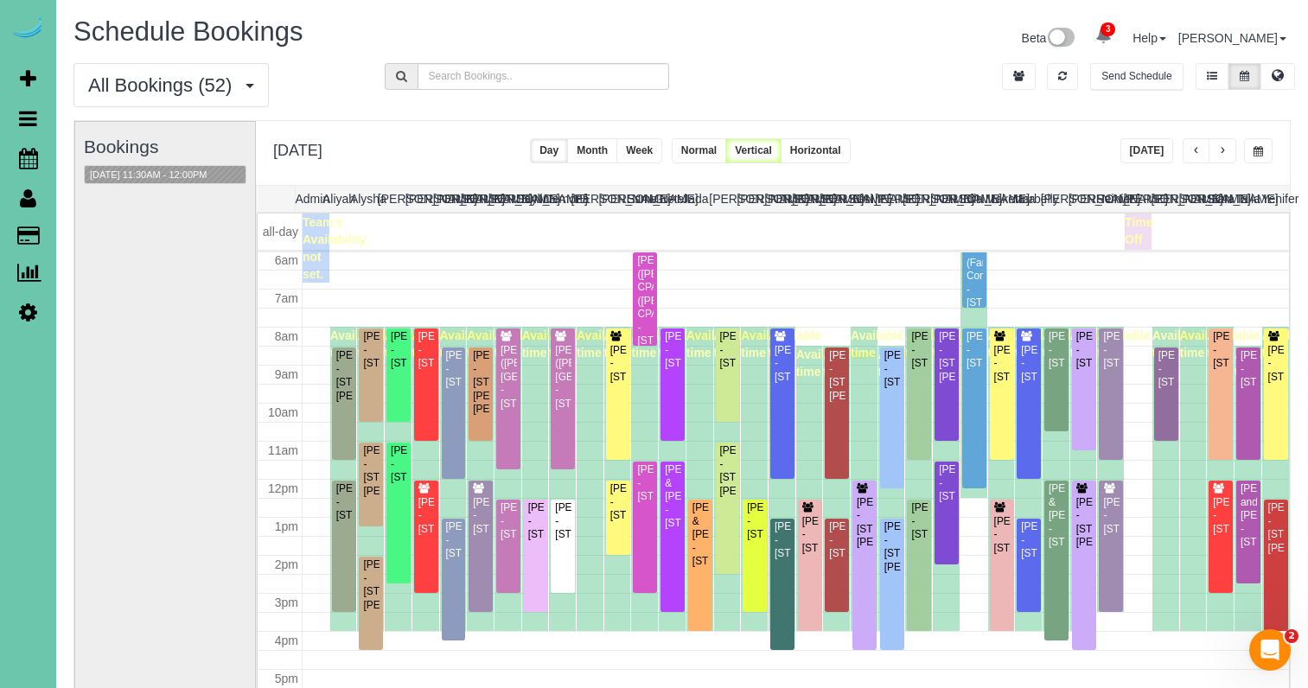
click at [1231, 149] on button "button" at bounding box center [1223, 150] width 28 height 25
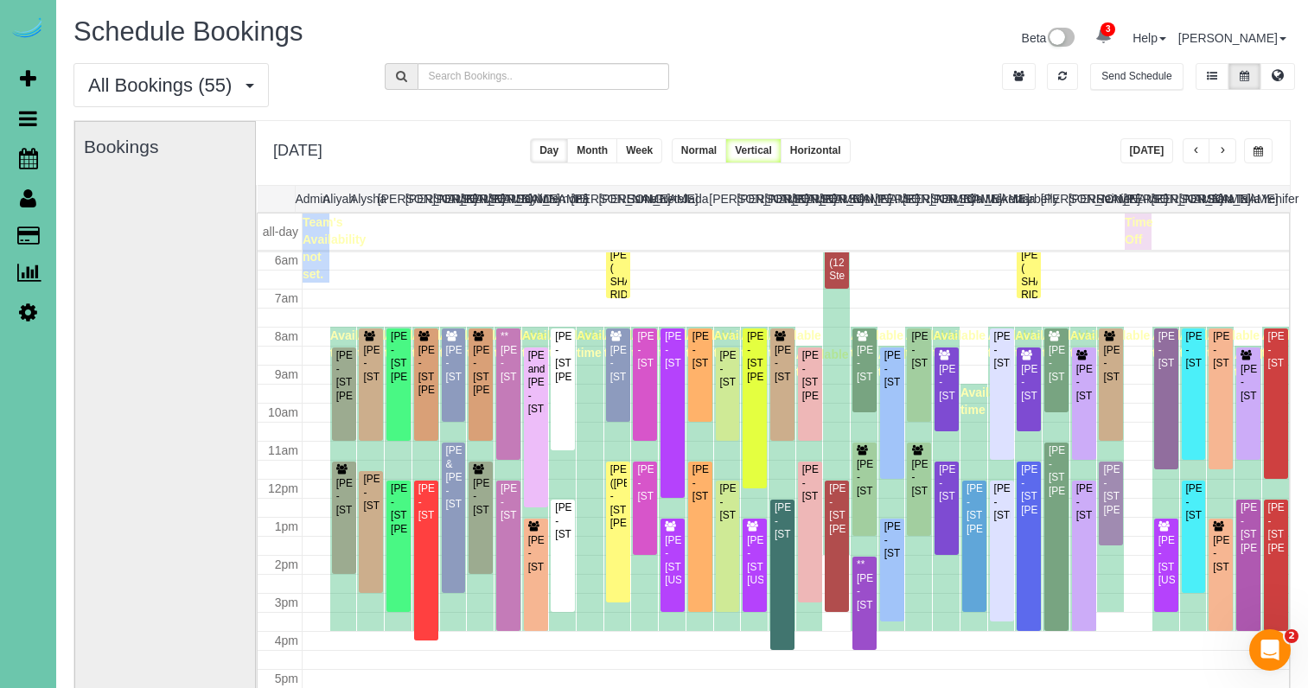
click at [1231, 149] on button "button" at bounding box center [1223, 150] width 28 height 25
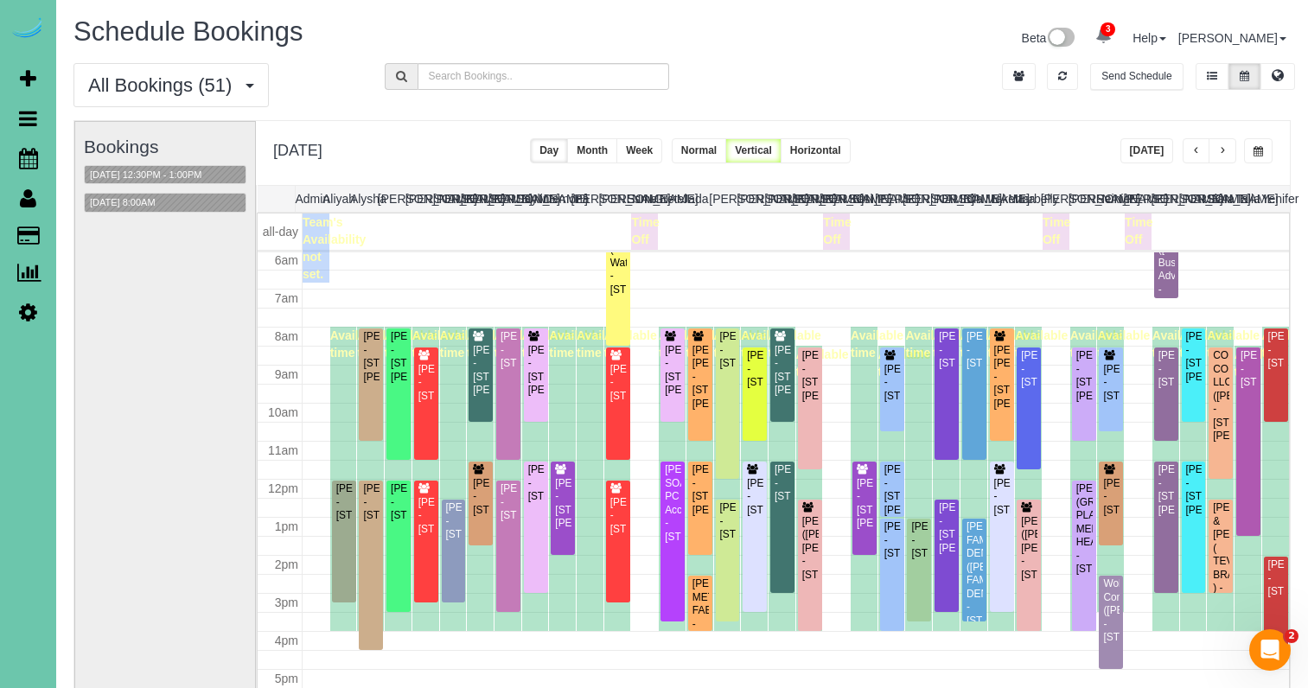
scroll to position [0, 0]
click at [161, 201] on button "08/29/2025 8:00AM" at bounding box center [123, 203] width 76 height 18
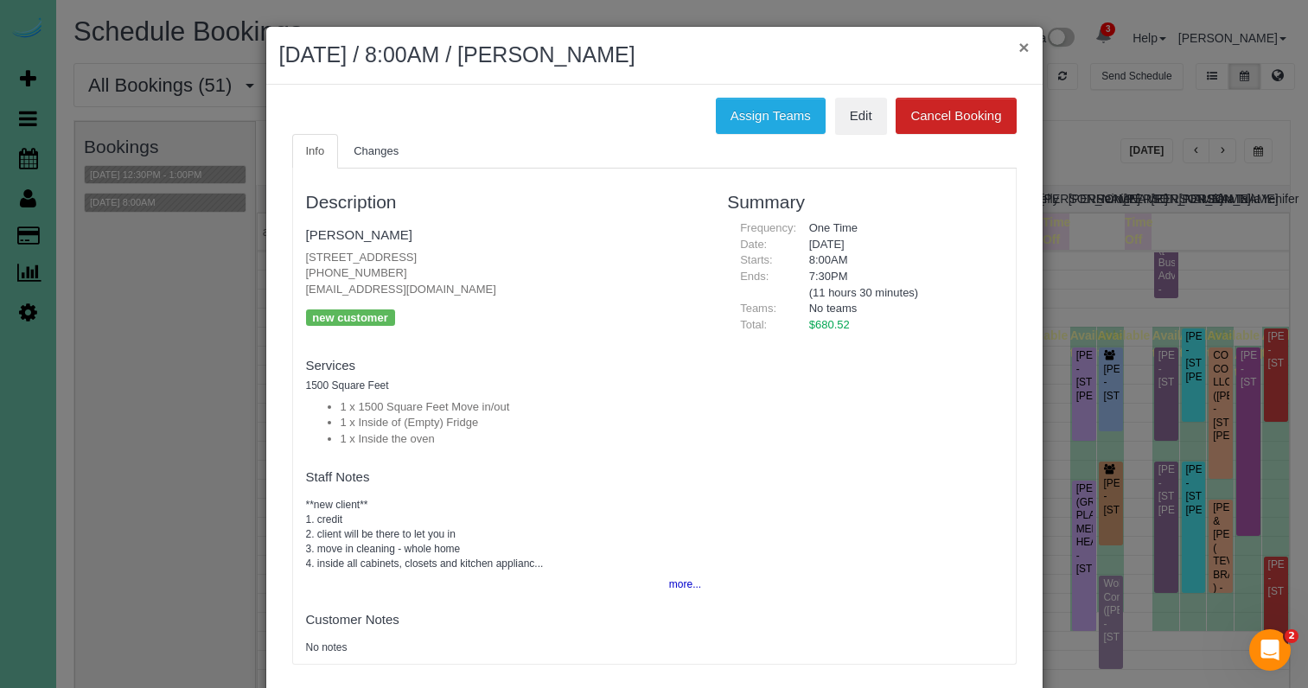
click at [1020, 47] on button "×" at bounding box center [1024, 47] width 10 height 18
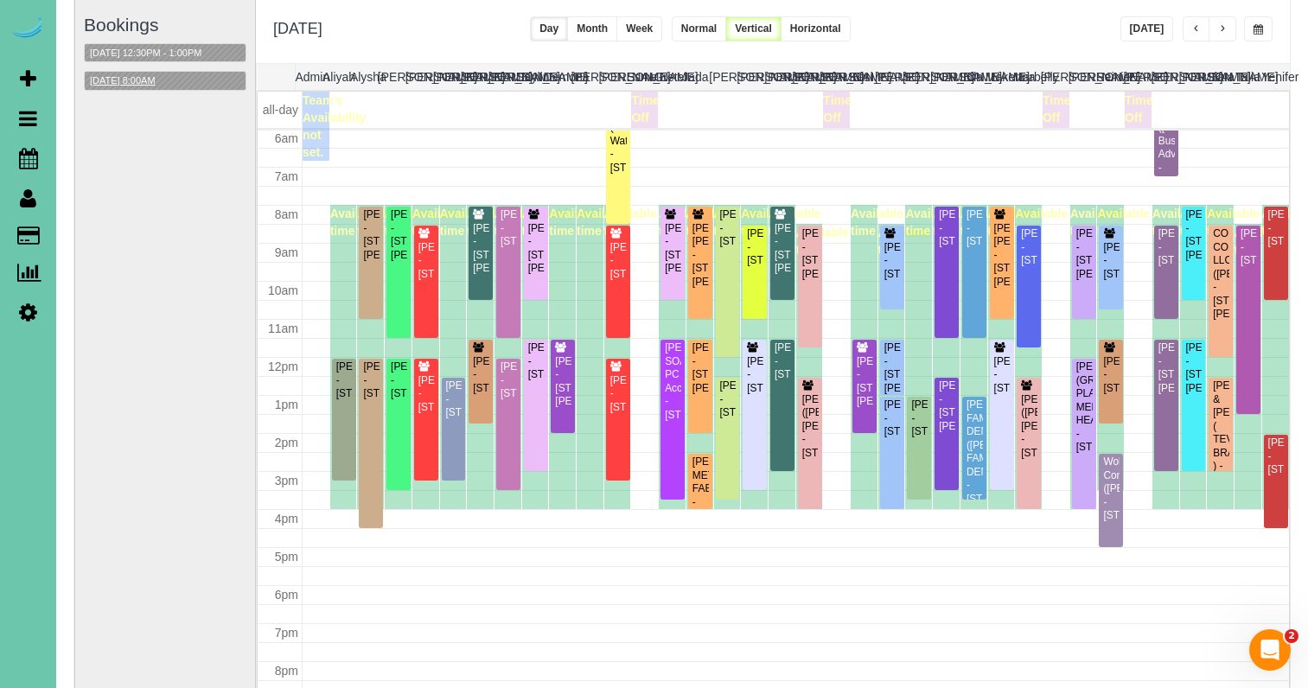
click at [159, 82] on button "08/29/2025 8:00AM" at bounding box center [123, 81] width 76 height 18
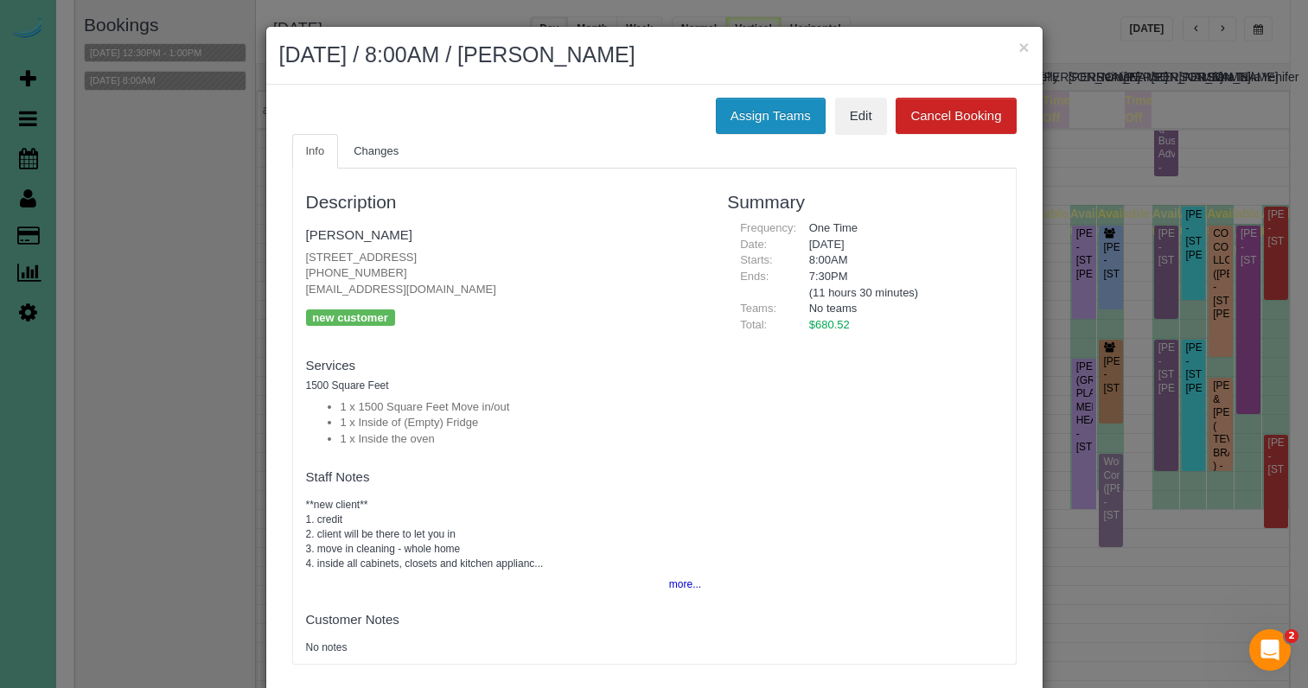
click at [778, 114] on button "Assign Teams" at bounding box center [771, 116] width 110 height 36
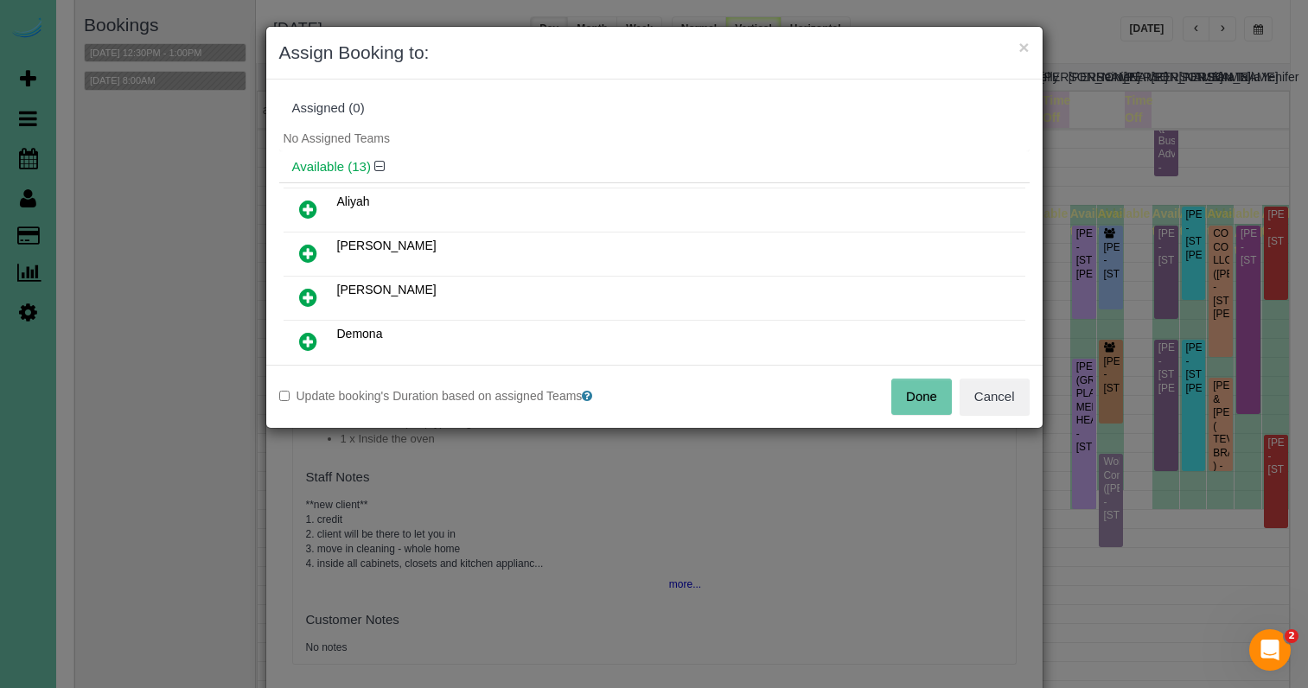
click at [308, 201] on icon at bounding box center [308, 209] width 18 height 21
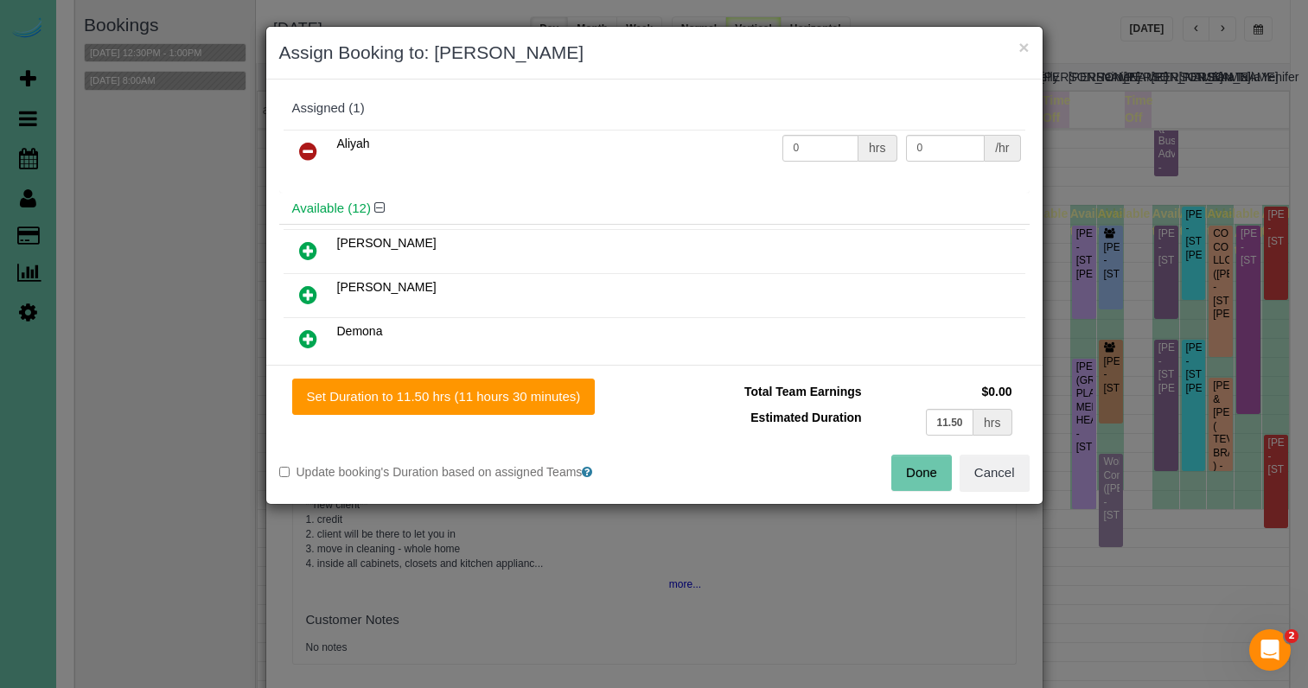
drag, startPoint x: 311, startPoint y: 333, endPoint x: 316, endPoint y: 323, distance: 11.2
click at [311, 331] on icon at bounding box center [308, 339] width 18 height 21
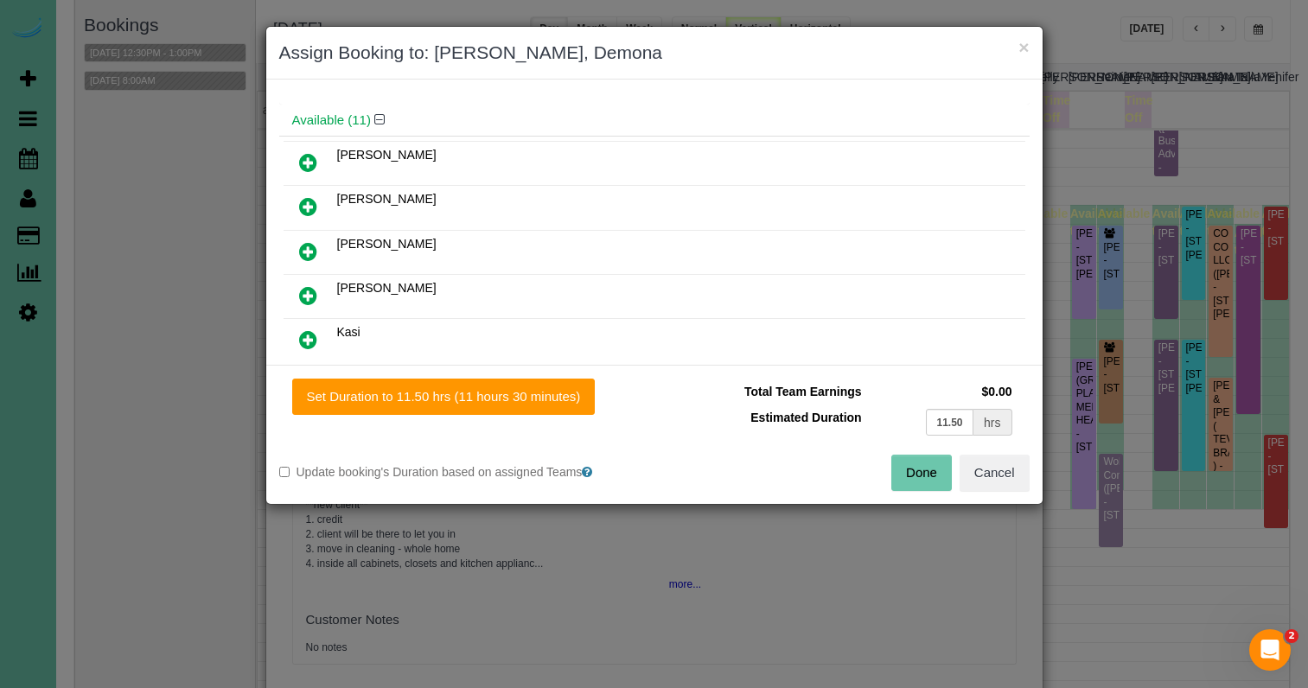
scroll to position [137, 0]
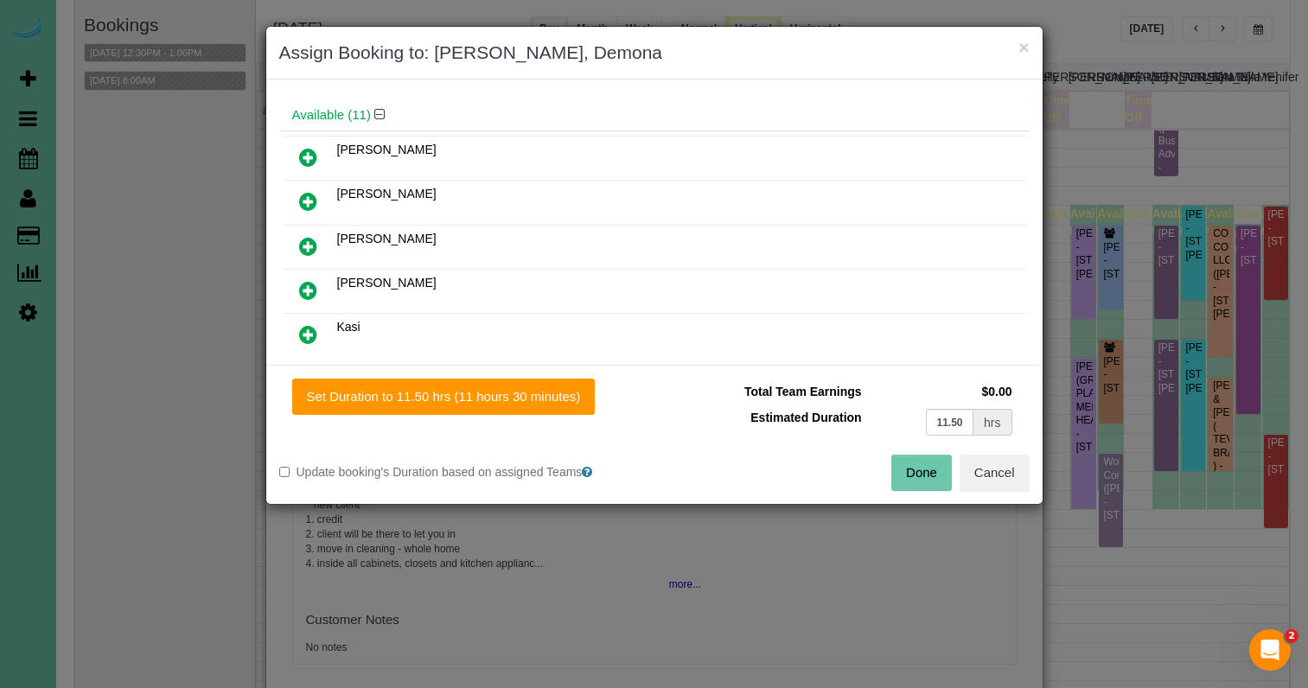
drag, startPoint x: 310, startPoint y: 246, endPoint x: 315, endPoint y: 268, distance: 22.2
click at [309, 246] on icon at bounding box center [308, 246] width 18 height 21
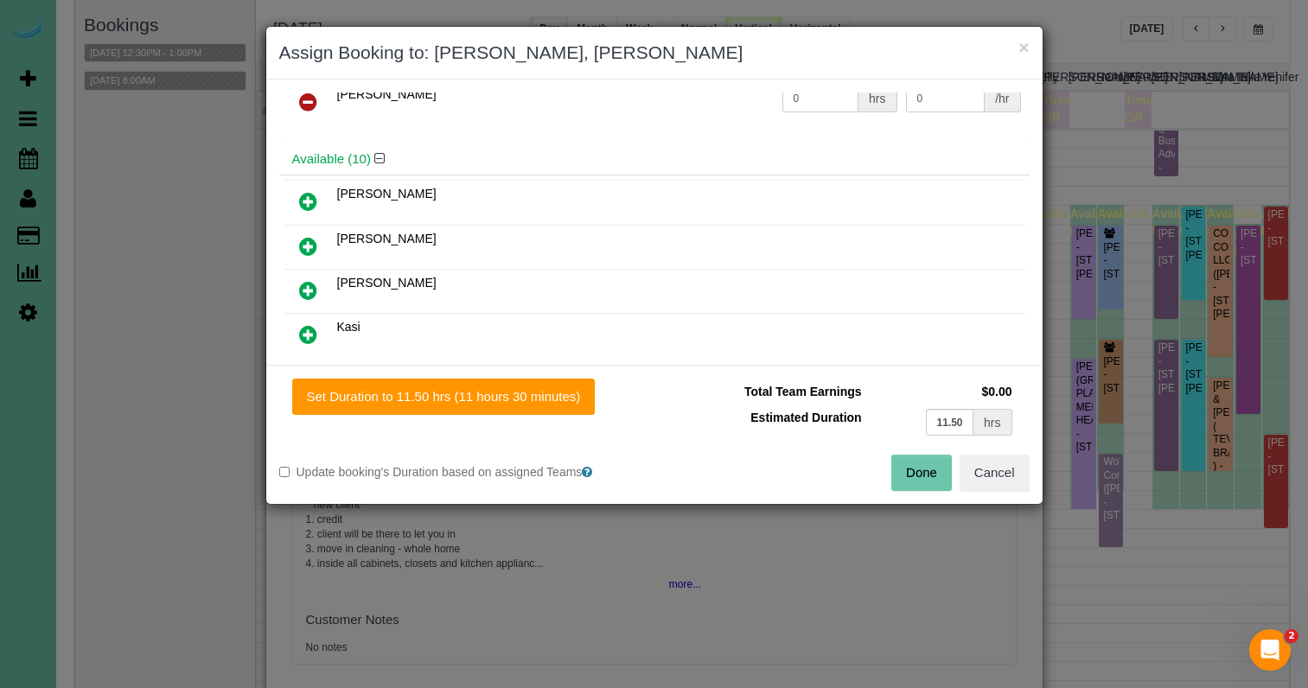
click at [307, 329] on icon at bounding box center [308, 334] width 18 height 21
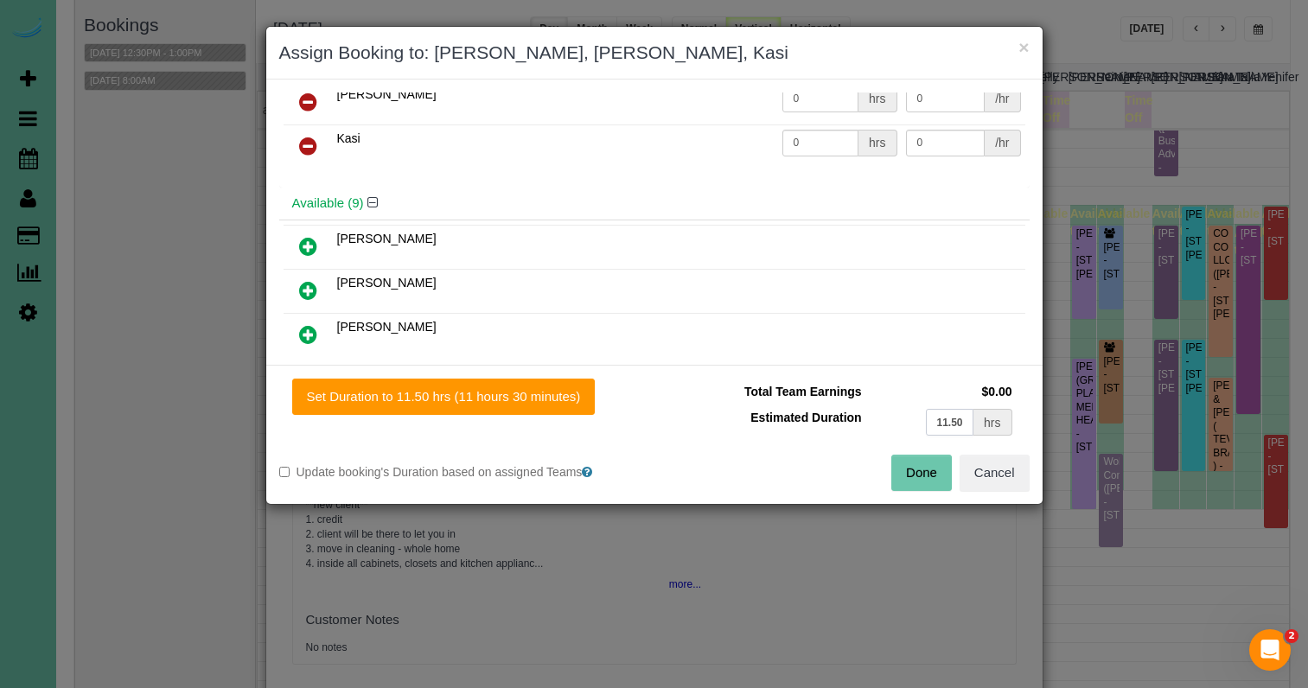
click at [911, 409] on td "11.50 hrs" at bounding box center [941, 422] width 150 height 35
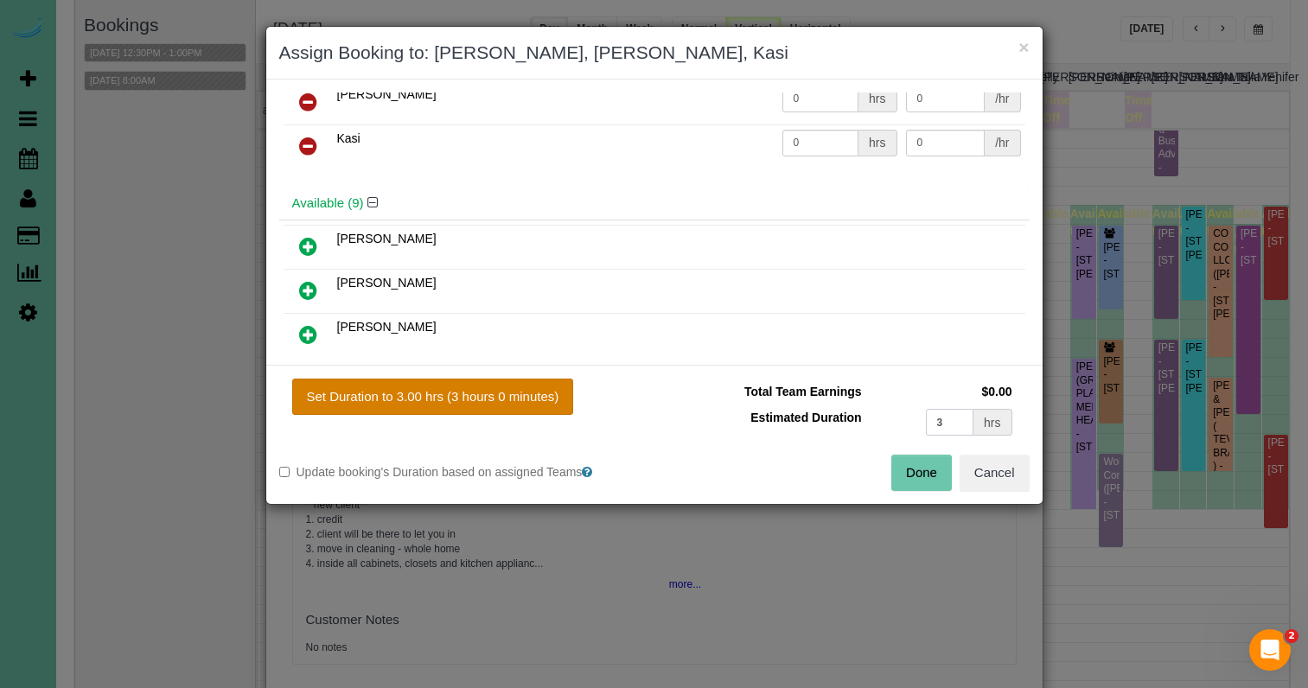
type input "3"
click at [515, 404] on button "Set Duration to 3.00 hrs (3 hours 0 minutes)" at bounding box center [433, 397] width 282 height 36
type input "3.00"
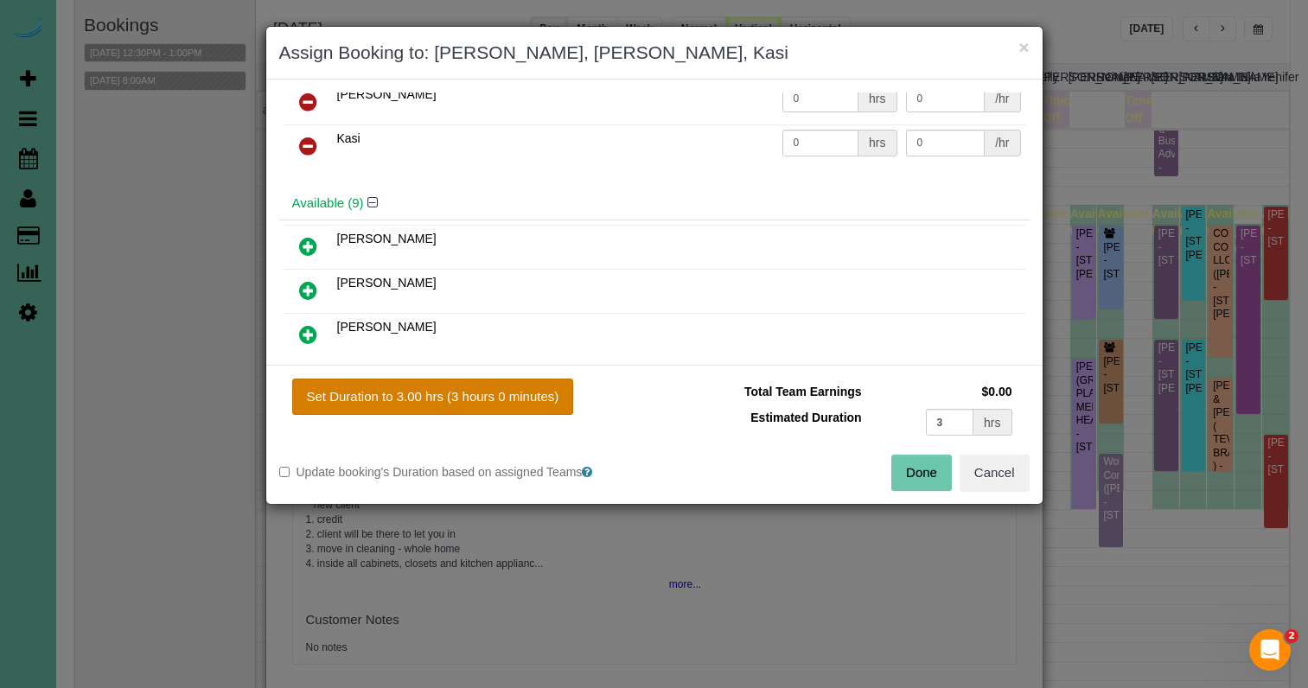
type input "3.00"
drag, startPoint x: 922, startPoint y: 472, endPoint x: 854, endPoint y: 297, distance: 188.1
click at [922, 472] on button "Done" at bounding box center [922, 473] width 61 height 36
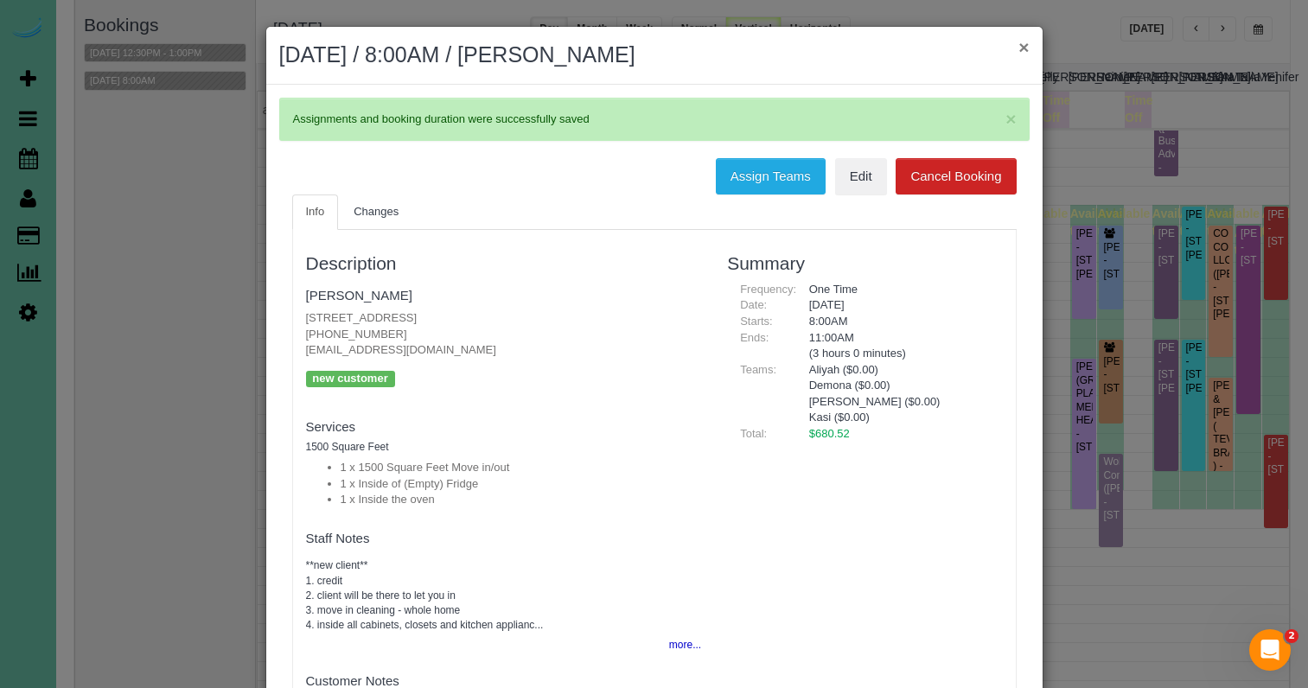
click at [1028, 51] on button "×" at bounding box center [1024, 47] width 10 height 18
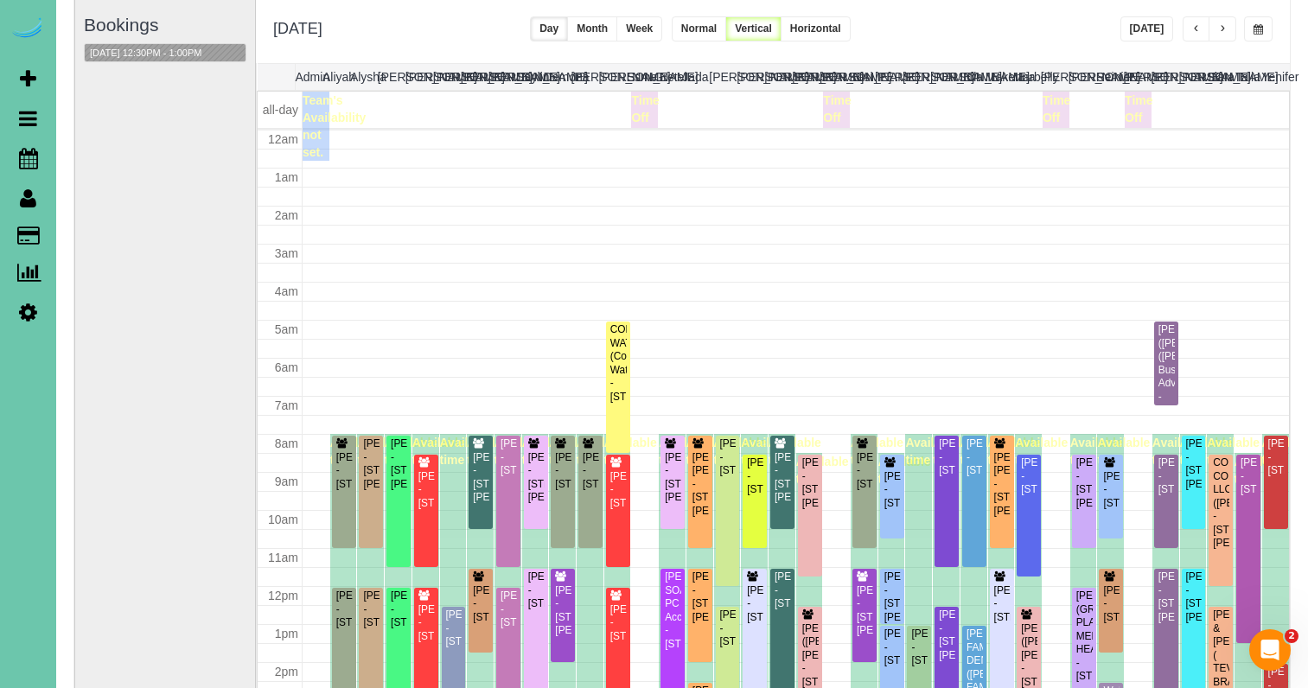
scroll to position [229, 0]
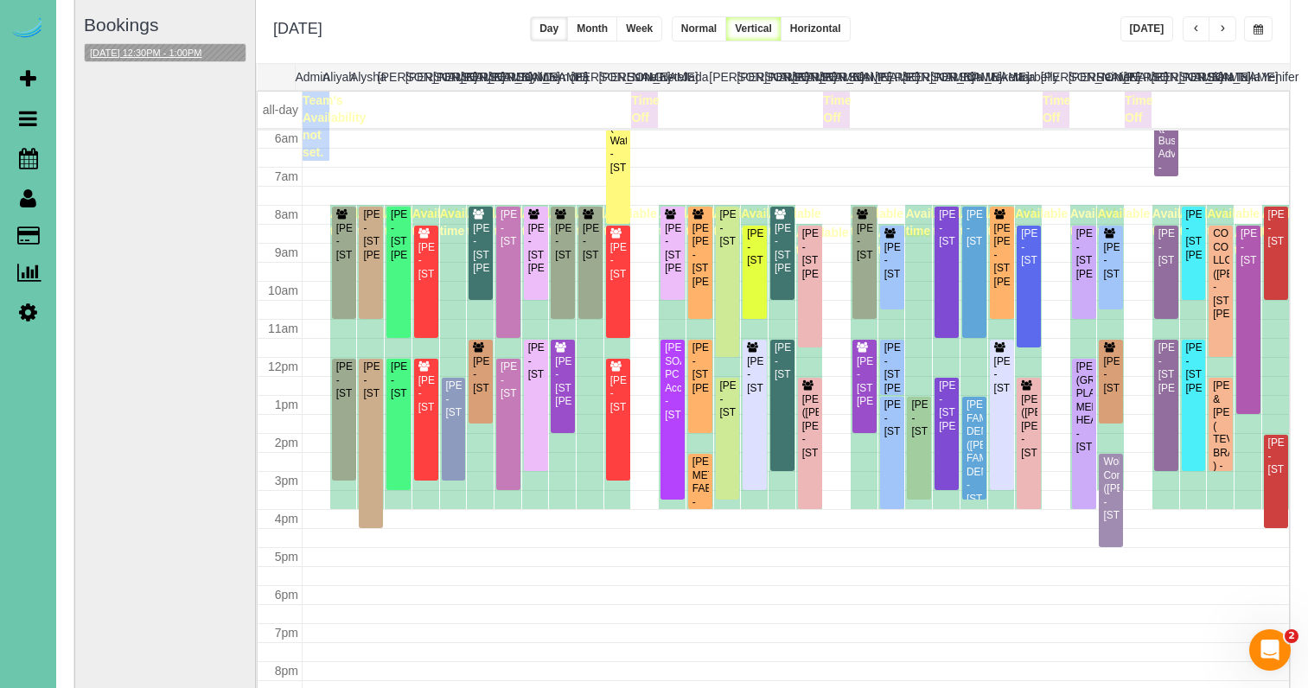
click at [163, 52] on button "08/29/2025 12:30PM - 1:00PM" at bounding box center [146, 53] width 122 height 18
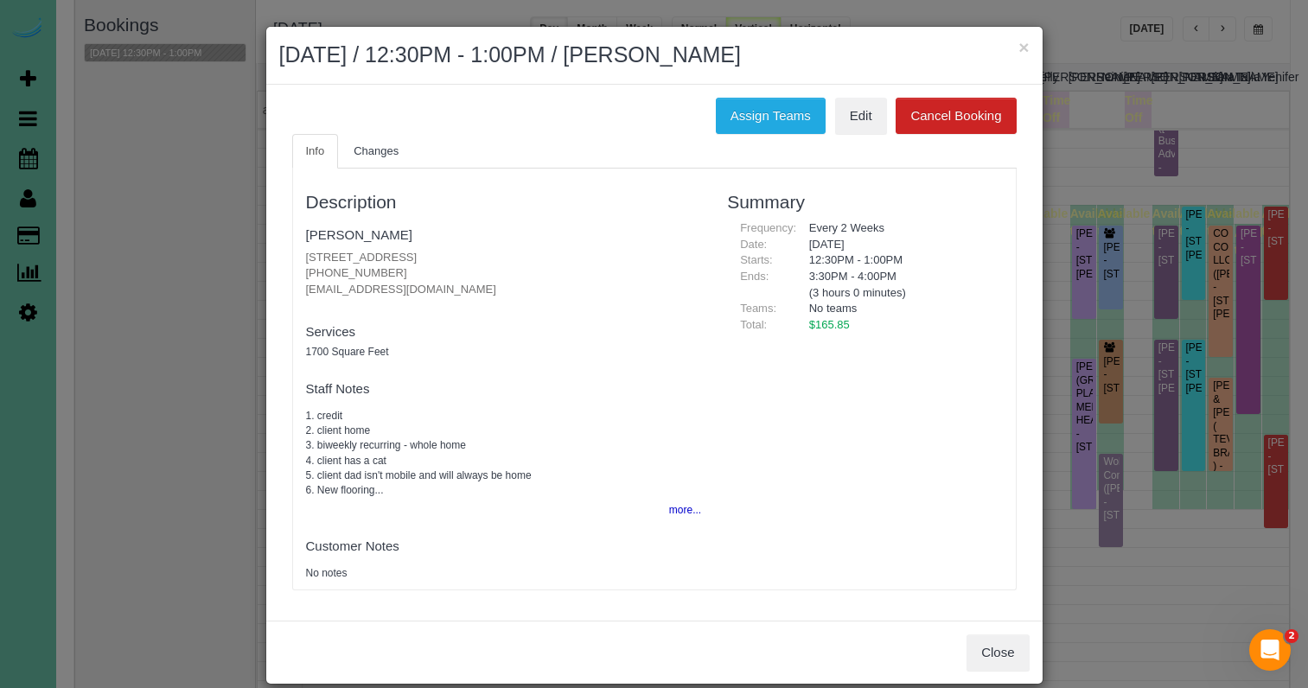
click at [1019, 50] on button "×" at bounding box center [1024, 47] width 10 height 18
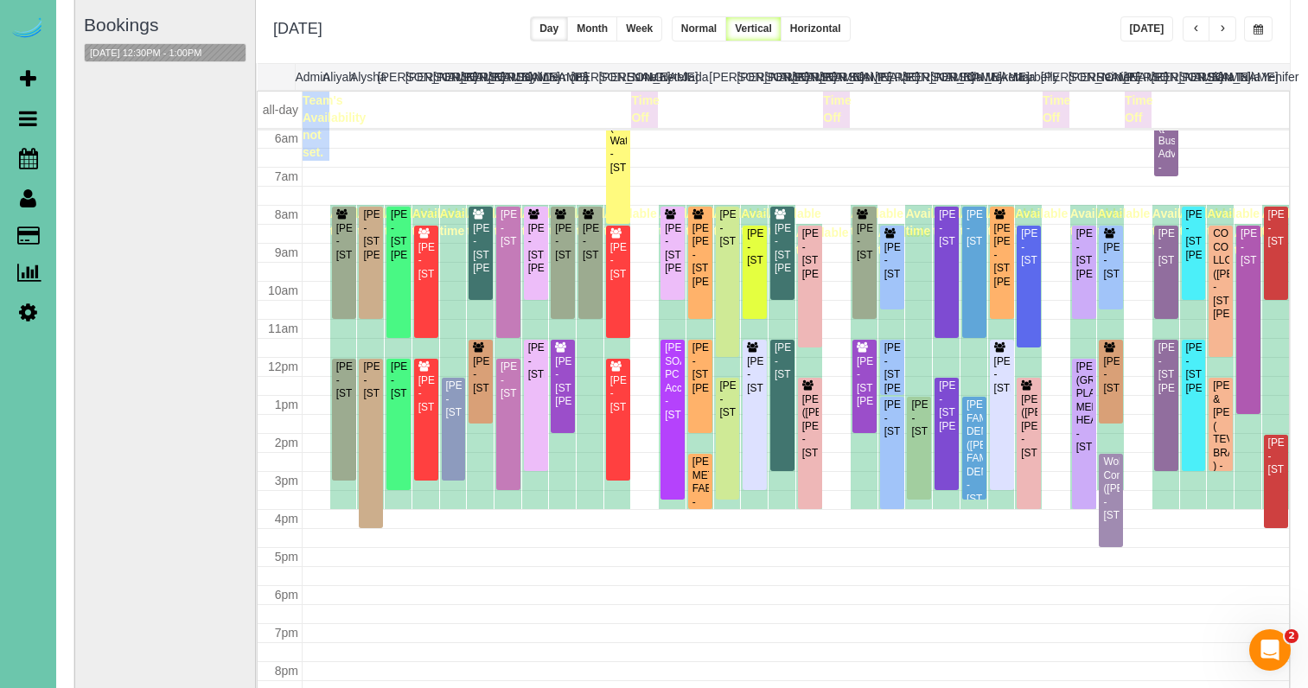
click at [1265, 20] on button "button" at bounding box center [1258, 28] width 29 height 25
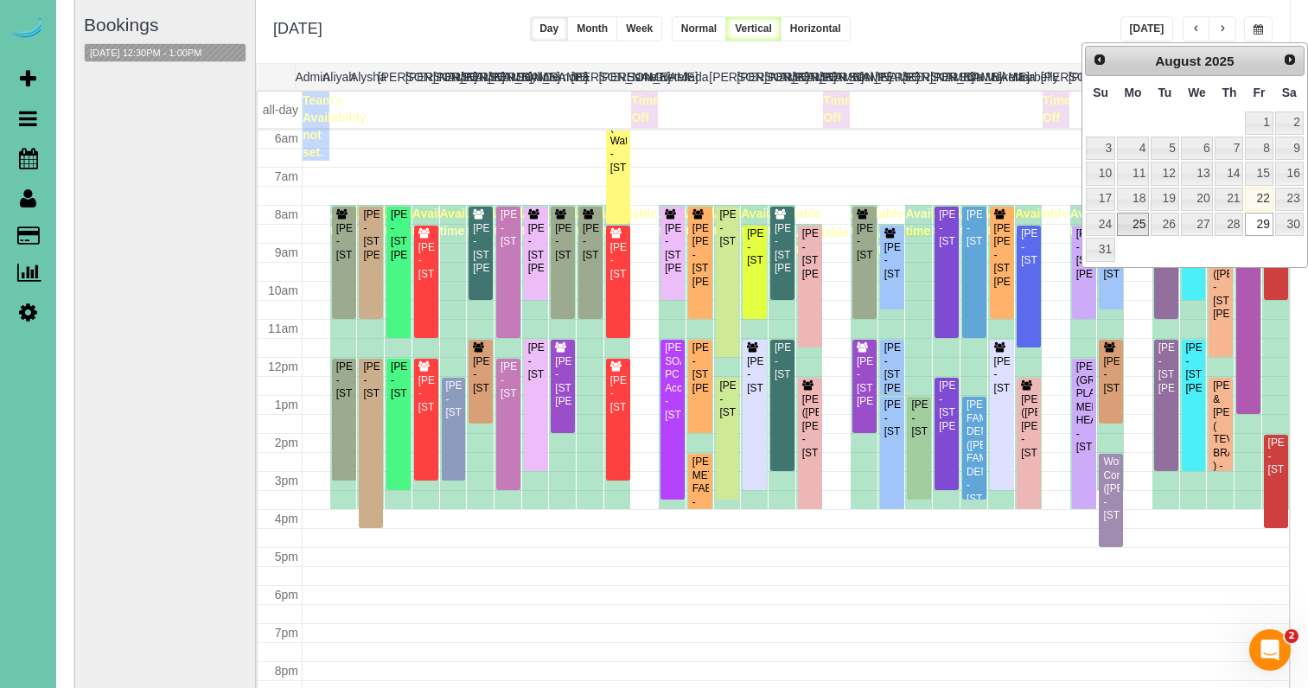
click at [1139, 215] on link "25" at bounding box center [1133, 224] width 32 height 23
type input "**********"
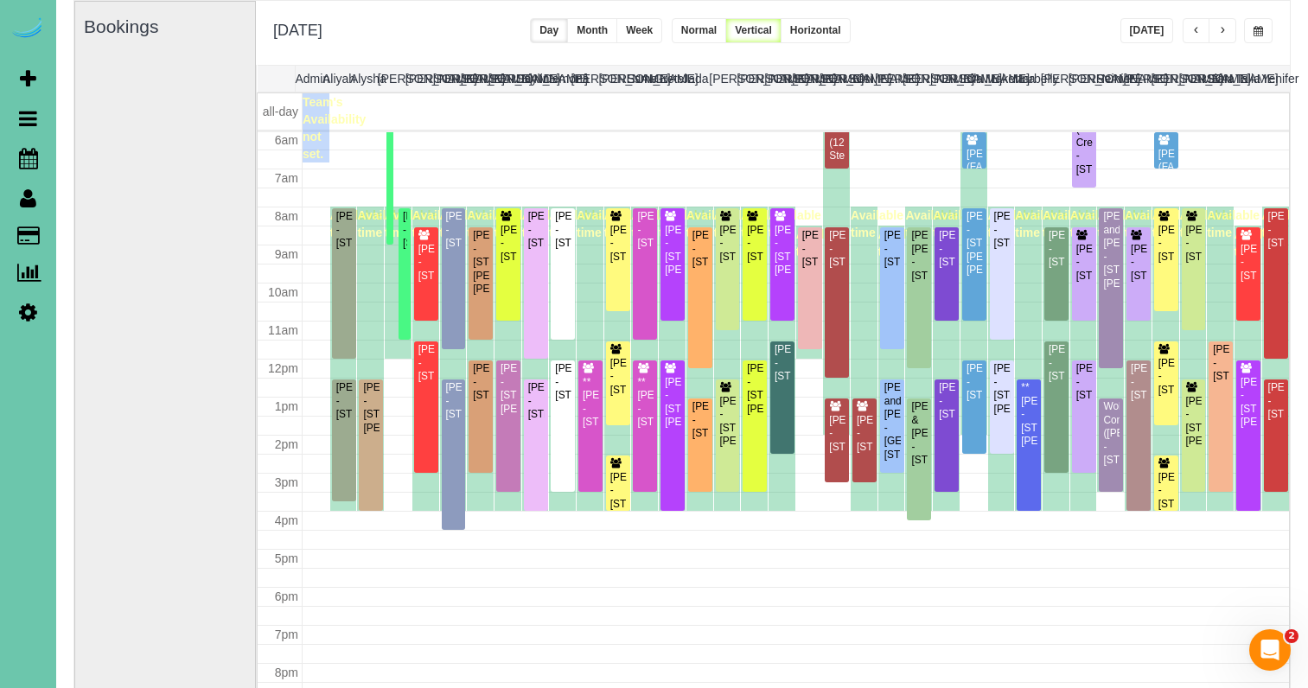
click at [1224, 27] on span "button" at bounding box center [1222, 31] width 9 height 10
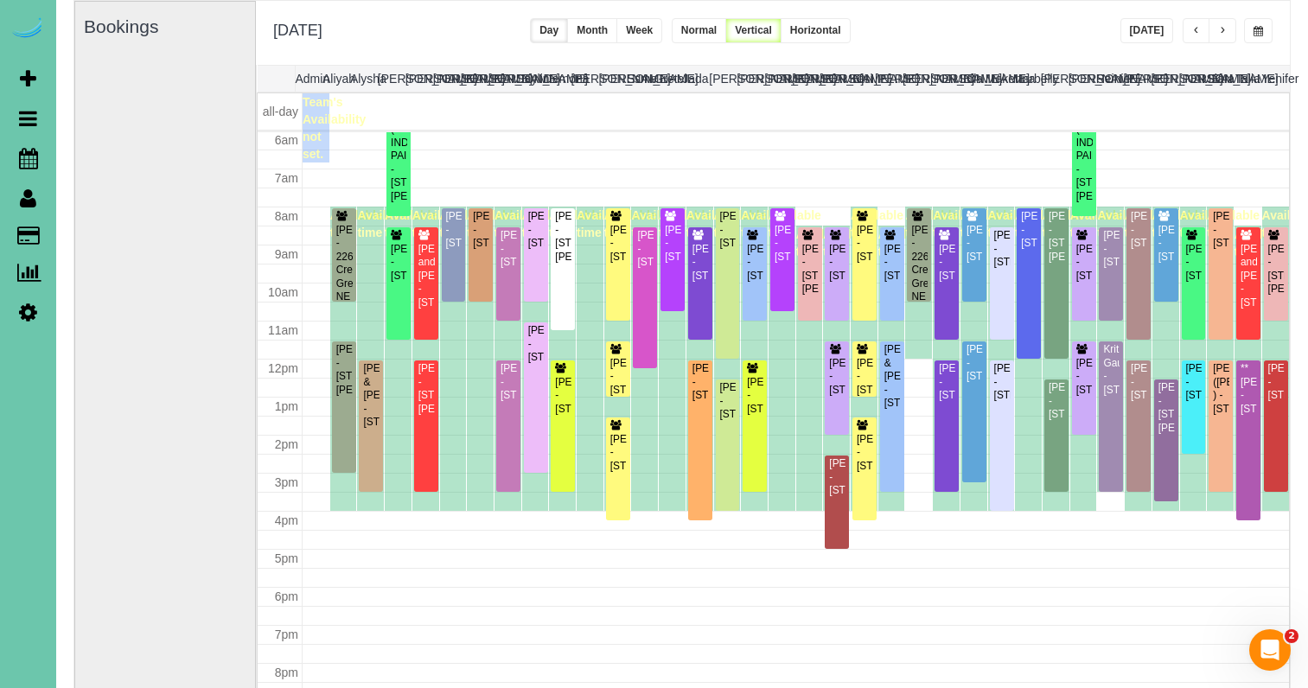
click at [1224, 27] on span "button" at bounding box center [1222, 31] width 9 height 10
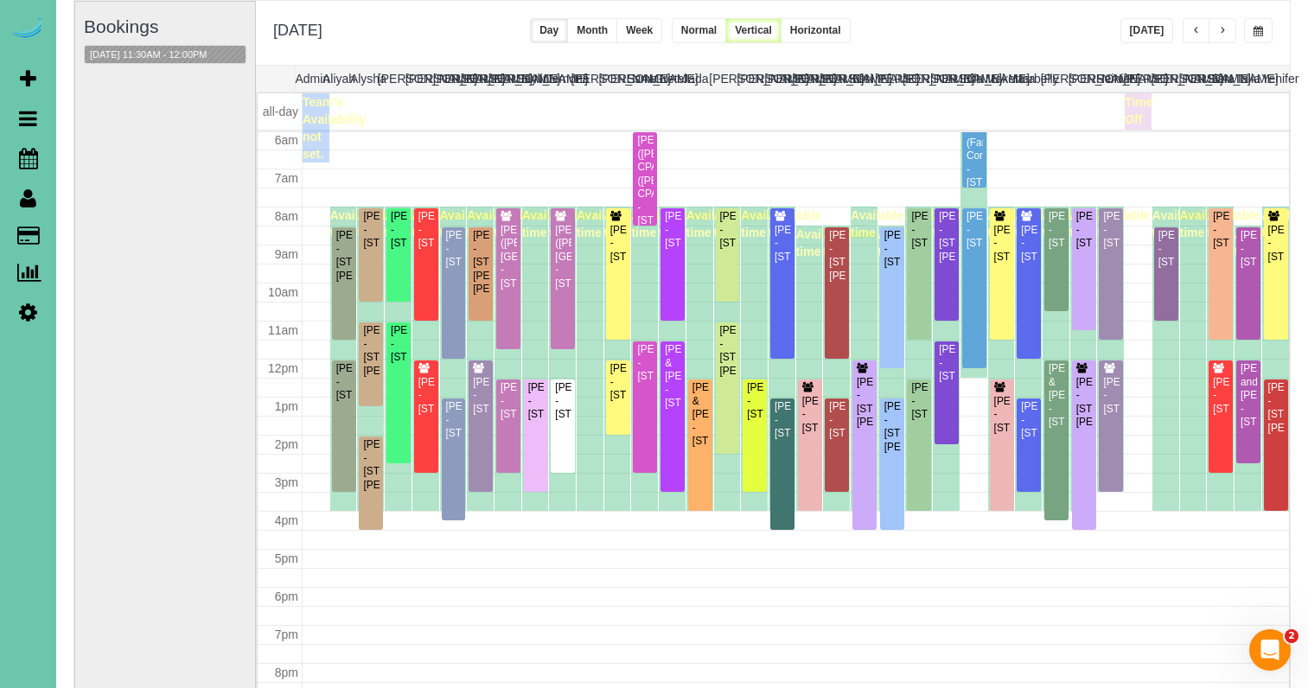
click at [1224, 27] on span "button" at bounding box center [1222, 31] width 9 height 10
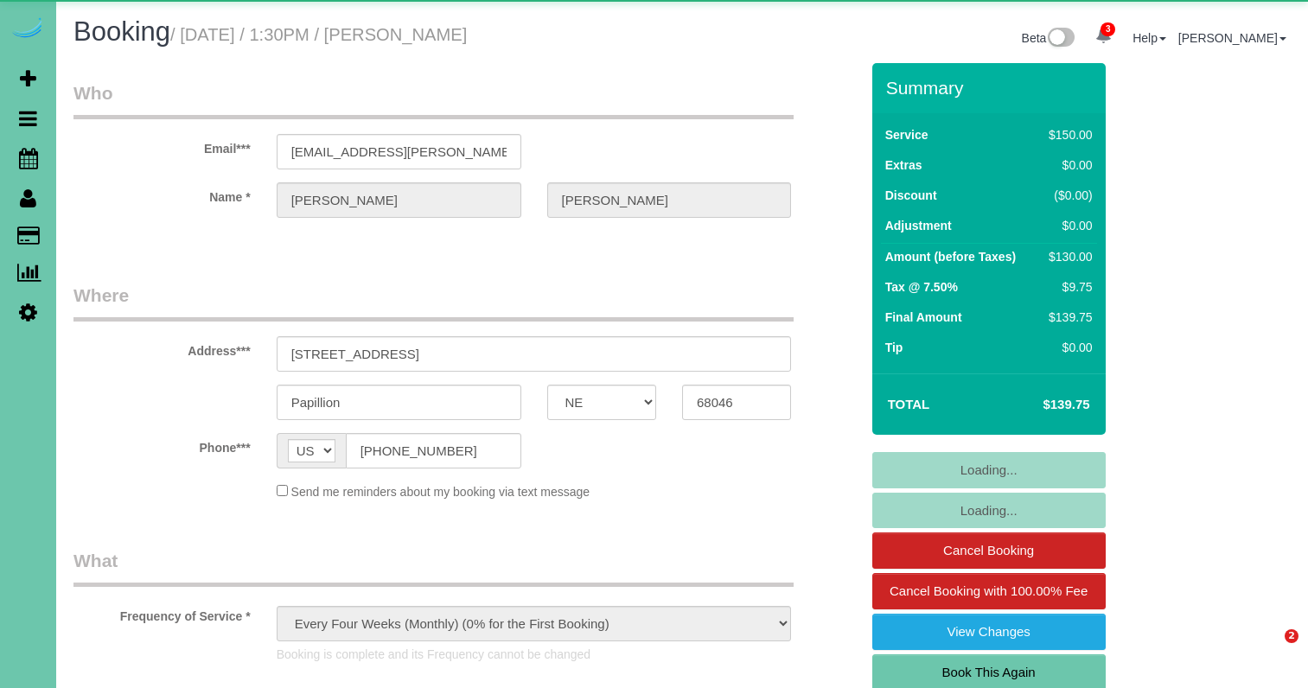
select select "NE"
select select "object:895"
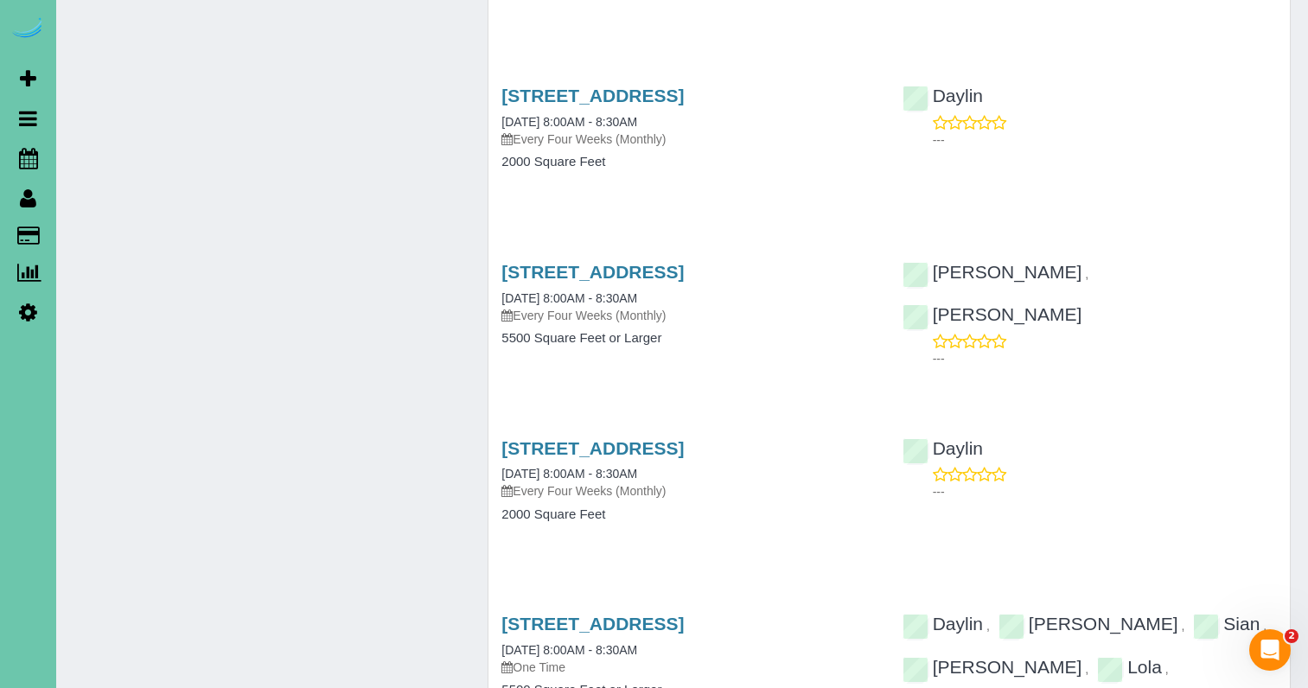
scroll to position [3309, 0]
